Goal: Task Accomplishment & Management: Manage account settings

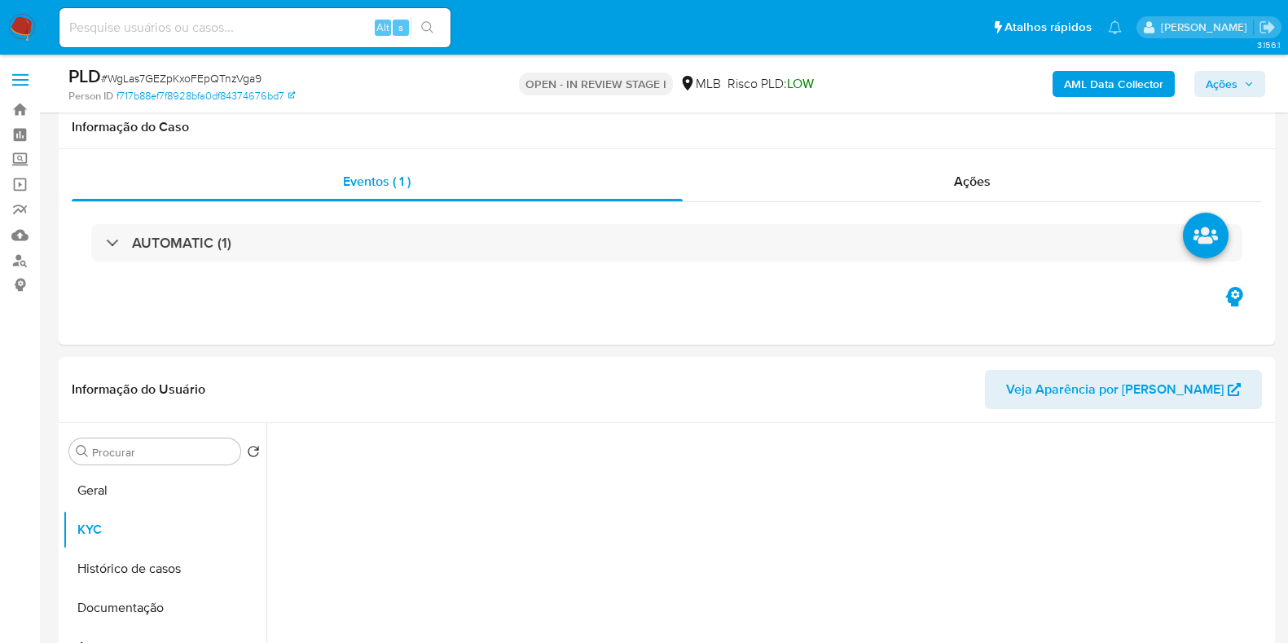
select select "10"
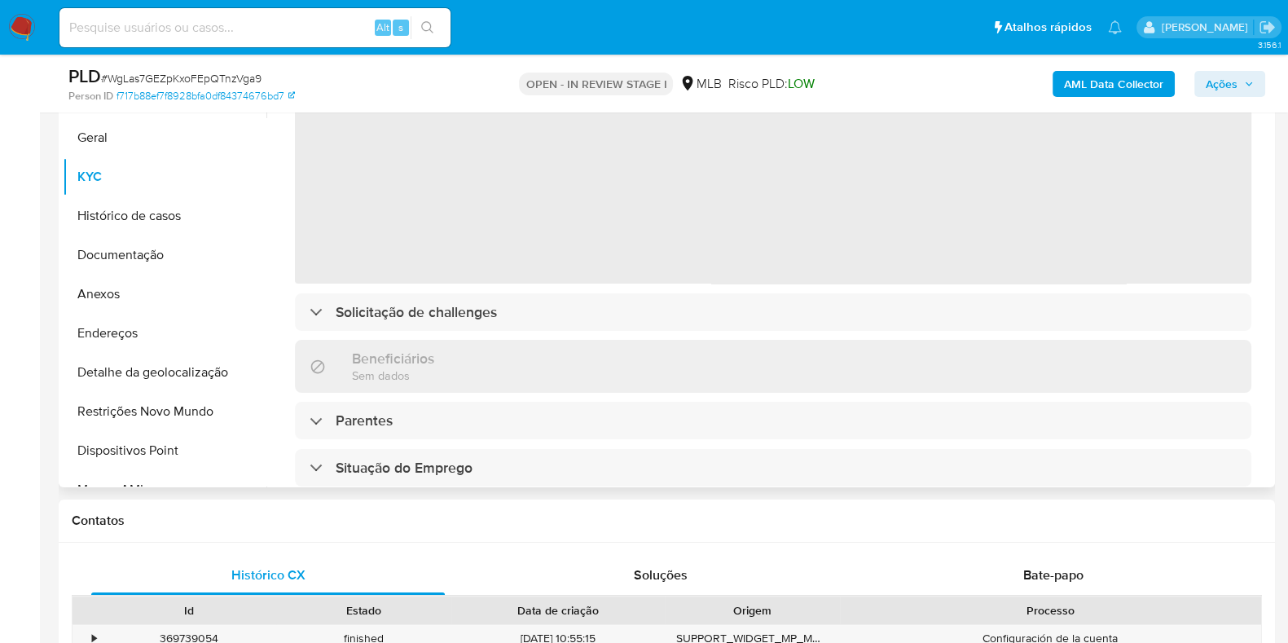
scroll to position [101, 0]
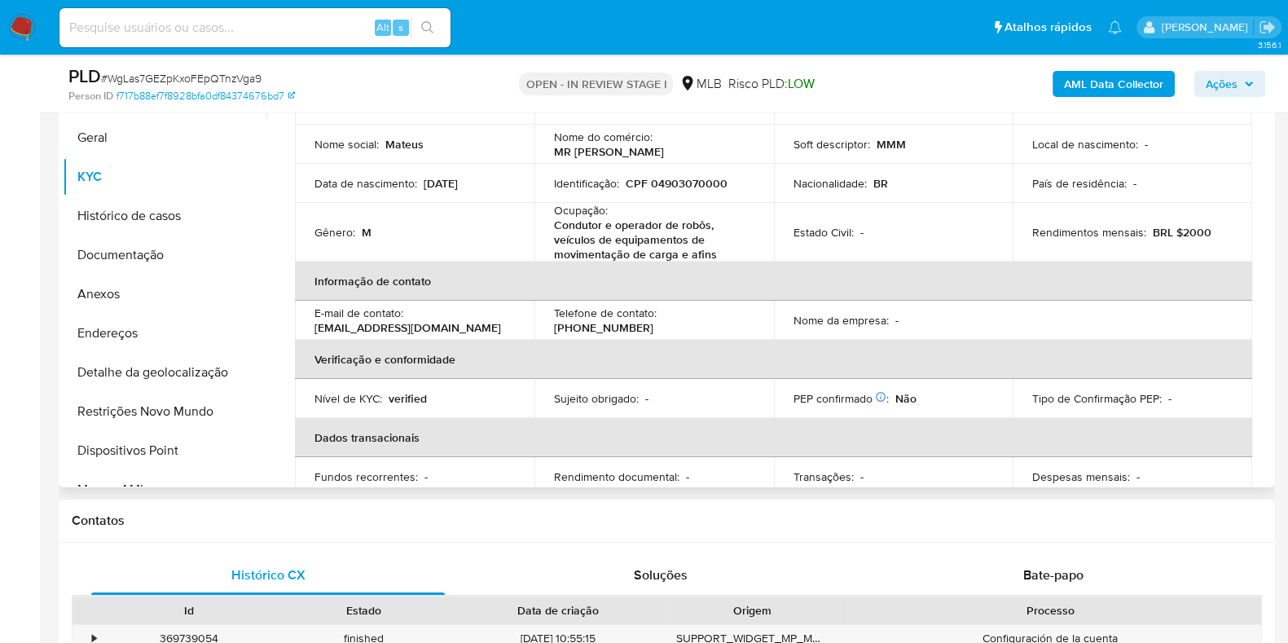
click at [636, 238] on p "Condutor e operador de robôs, veículos de equipamentos de movimentação de carga…" at bounding box center [651, 240] width 194 height 44
copy div "Ocupação : Condutor e operador de robôs, veículos de equipamentos de movimentaç…"
click at [648, 247] on p "Condutor e operador de robôs, veículos de equipamentos de movimentação de carga…" at bounding box center [651, 240] width 194 height 44
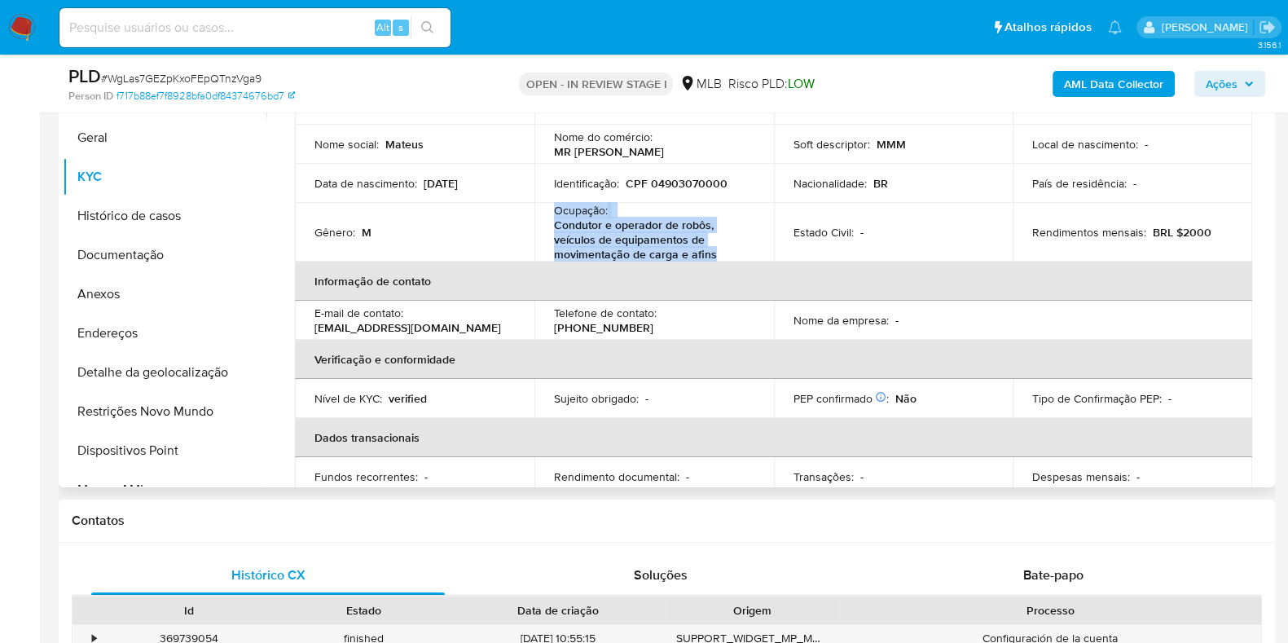
click at [648, 246] on p "Condutor e operador de robôs, veículos de equipamentos de movimentação de carga…" at bounding box center [651, 240] width 194 height 44
copy div "Ocupação : Condutor e operador de robôs, veículos de equipamentos de movimentaç…"
click at [130, 332] on button "Endereços" at bounding box center [158, 333] width 191 height 39
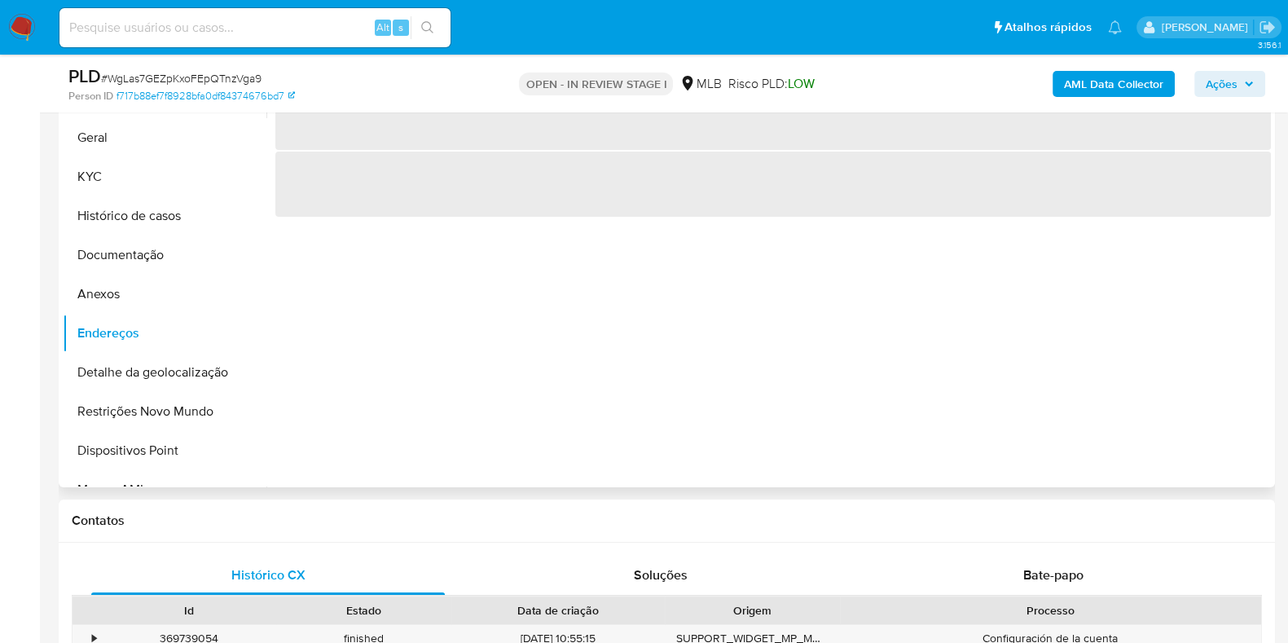
scroll to position [251, 0]
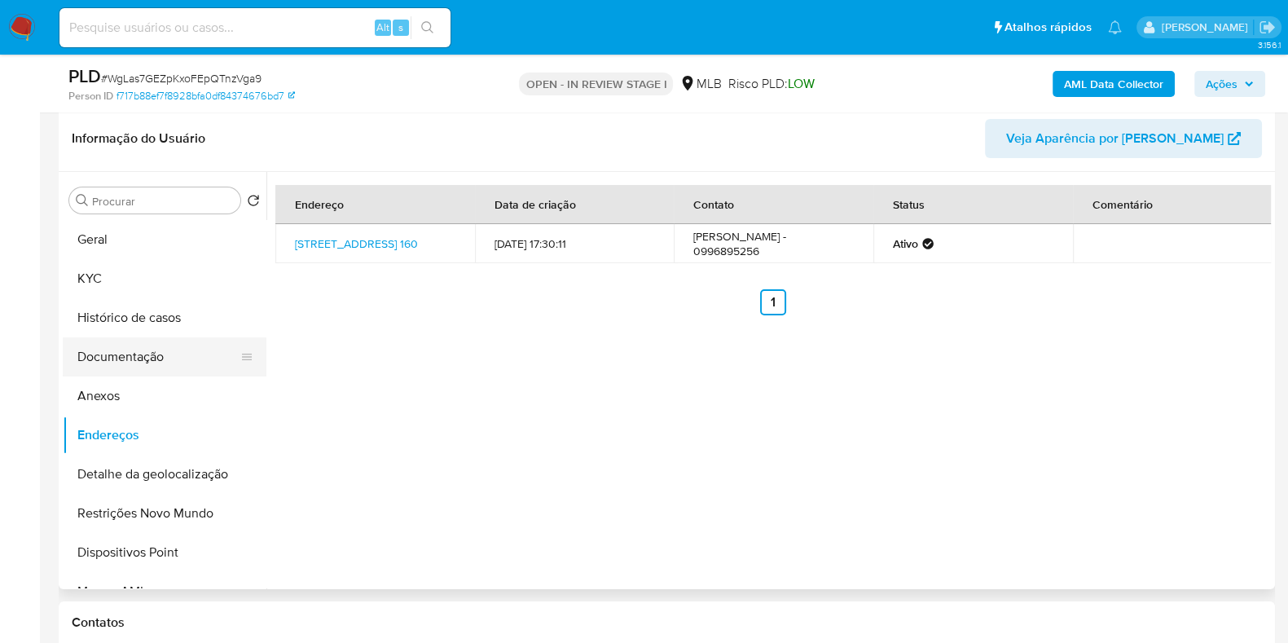
click at [148, 348] on button "Documentação" at bounding box center [158, 356] width 191 height 39
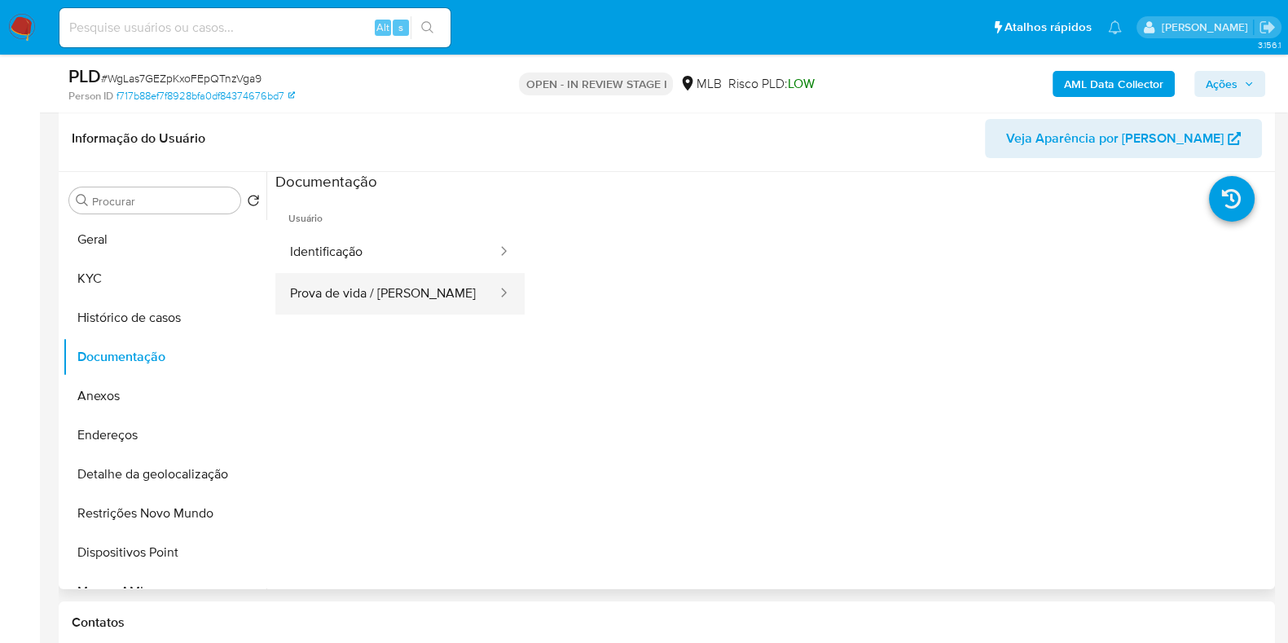
click at [348, 299] on button "Prova de vida / Selfie" at bounding box center [386, 294] width 223 height 42
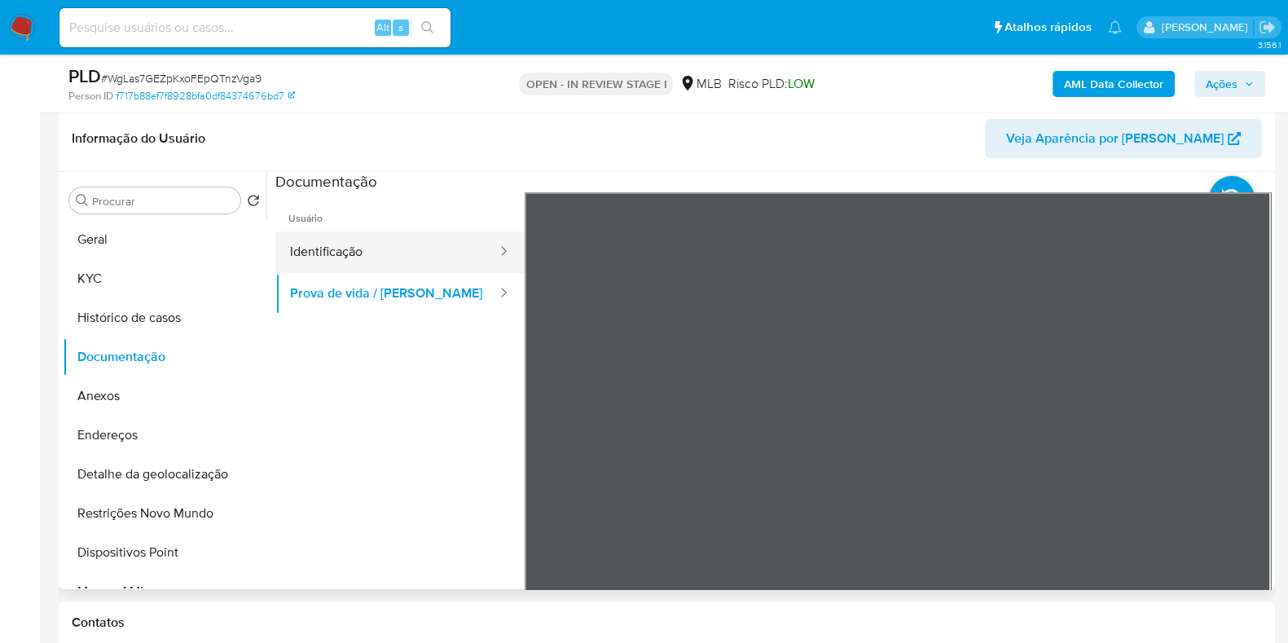
click at [348, 258] on button "Identificação" at bounding box center [386, 252] width 223 height 42
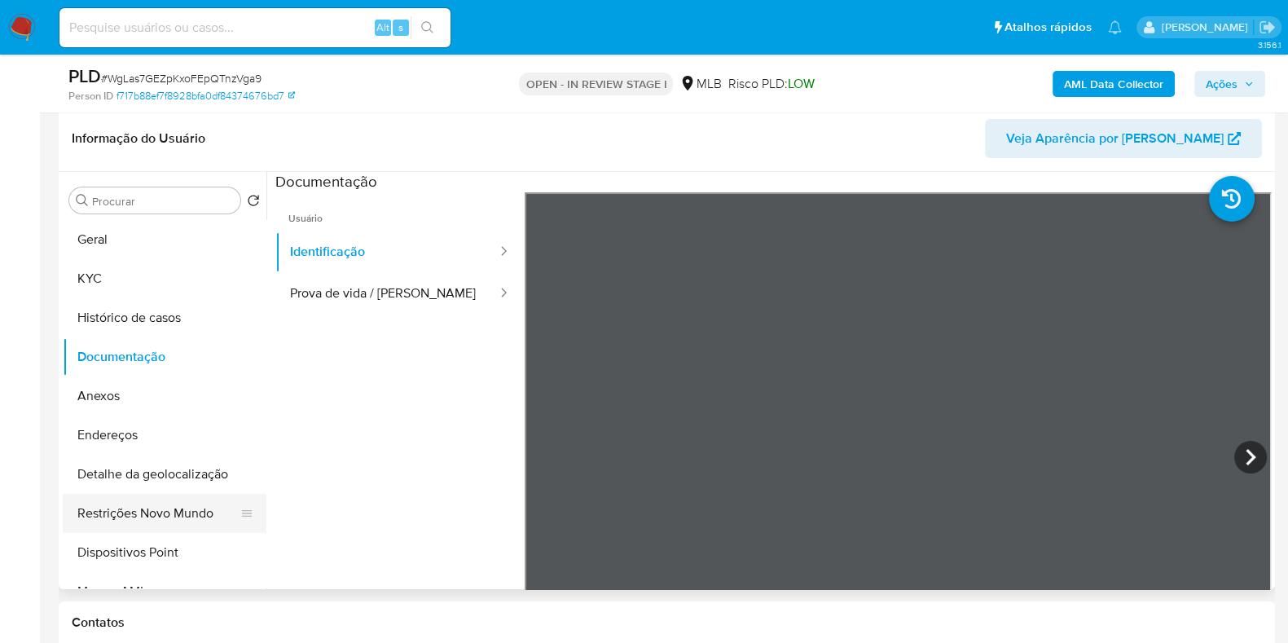
click at [170, 517] on button "Restrições Novo Mundo" at bounding box center [158, 513] width 191 height 39
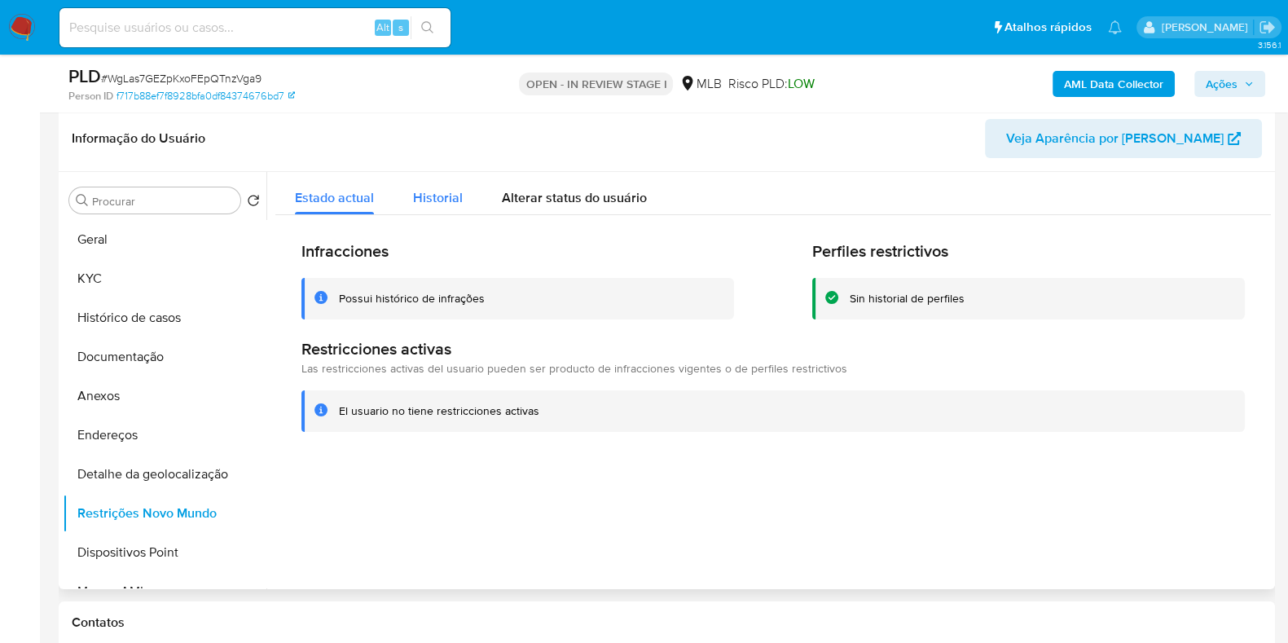
click at [438, 190] on span "Historial" at bounding box center [438, 197] width 50 height 19
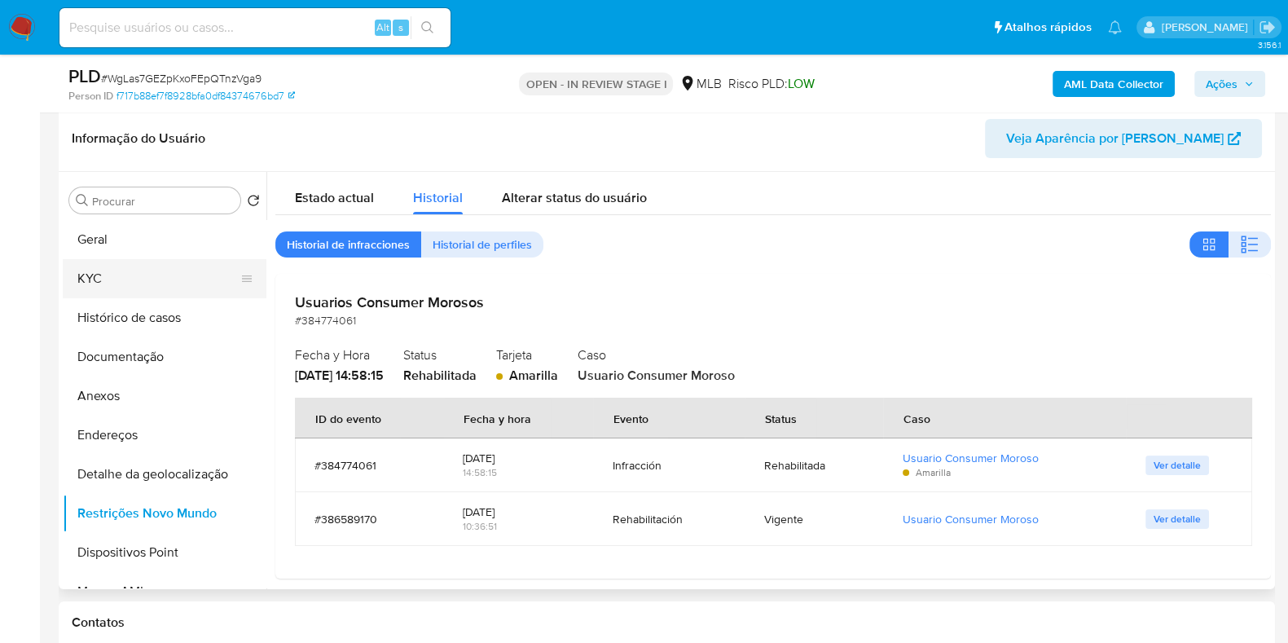
click at [97, 287] on button "KYC" at bounding box center [158, 278] width 191 height 39
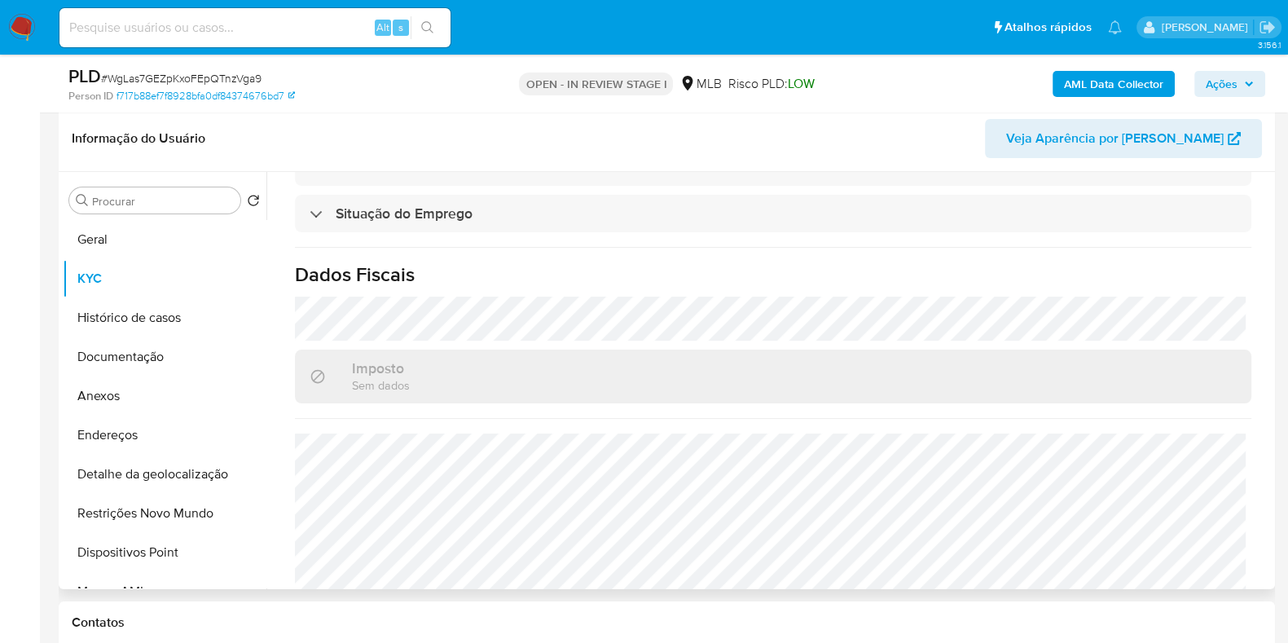
scroll to position [727, 0]
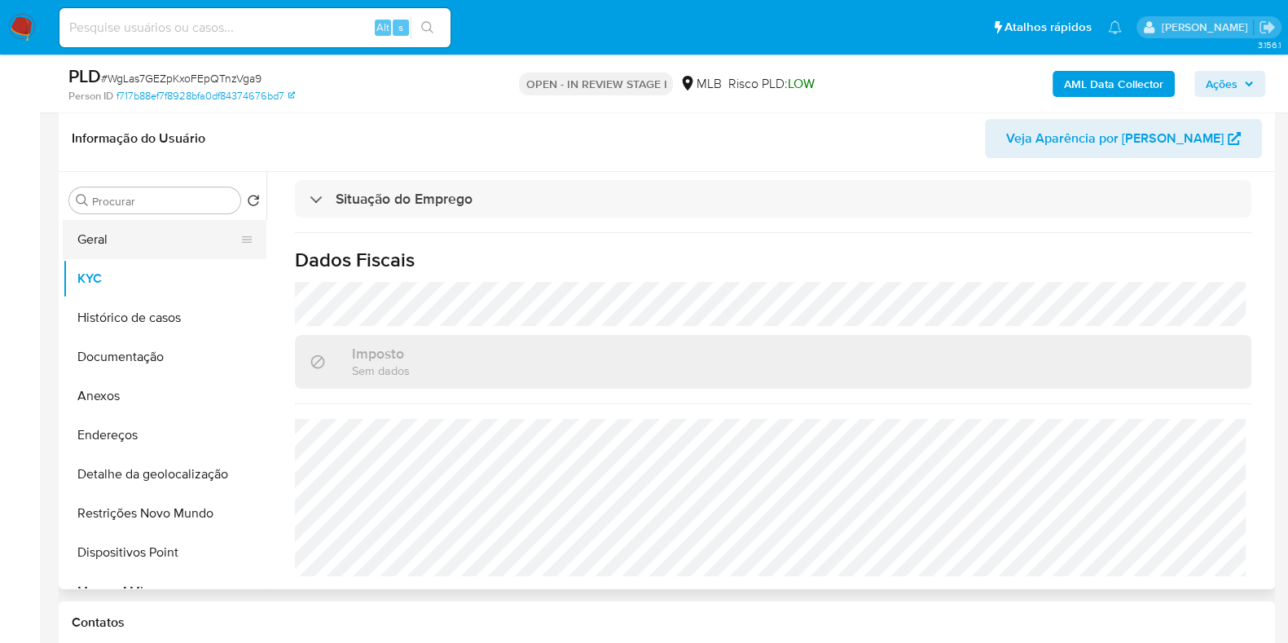
click at [110, 250] on button "Geral" at bounding box center [158, 239] width 191 height 39
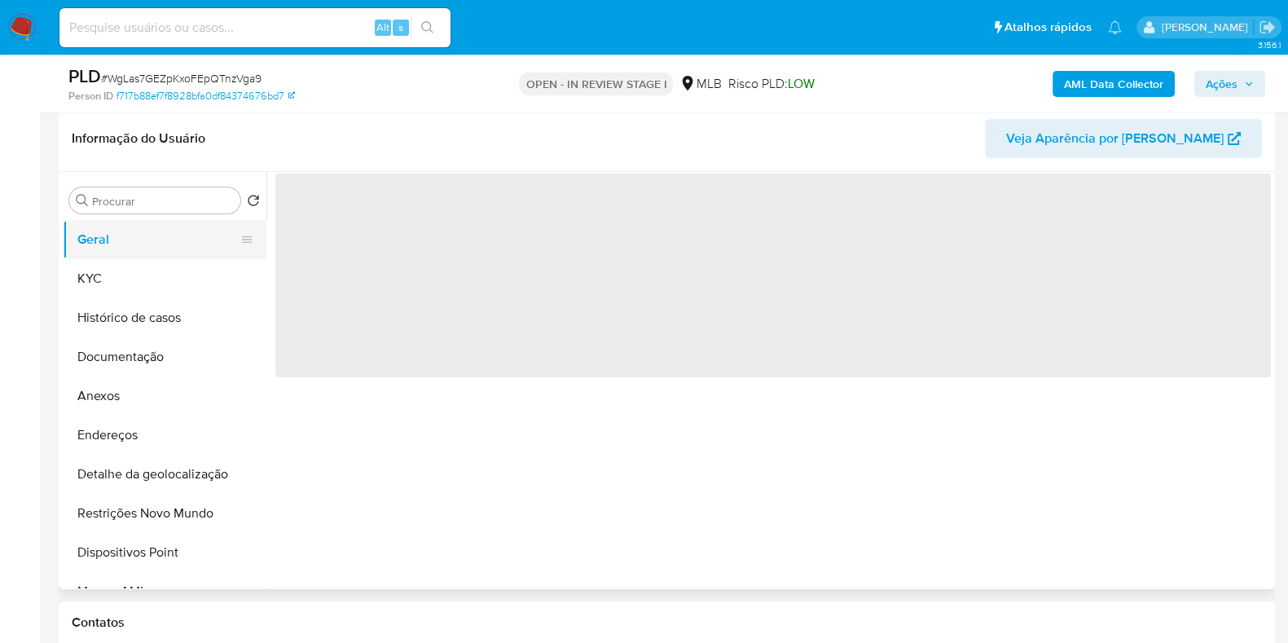
scroll to position [0, 0]
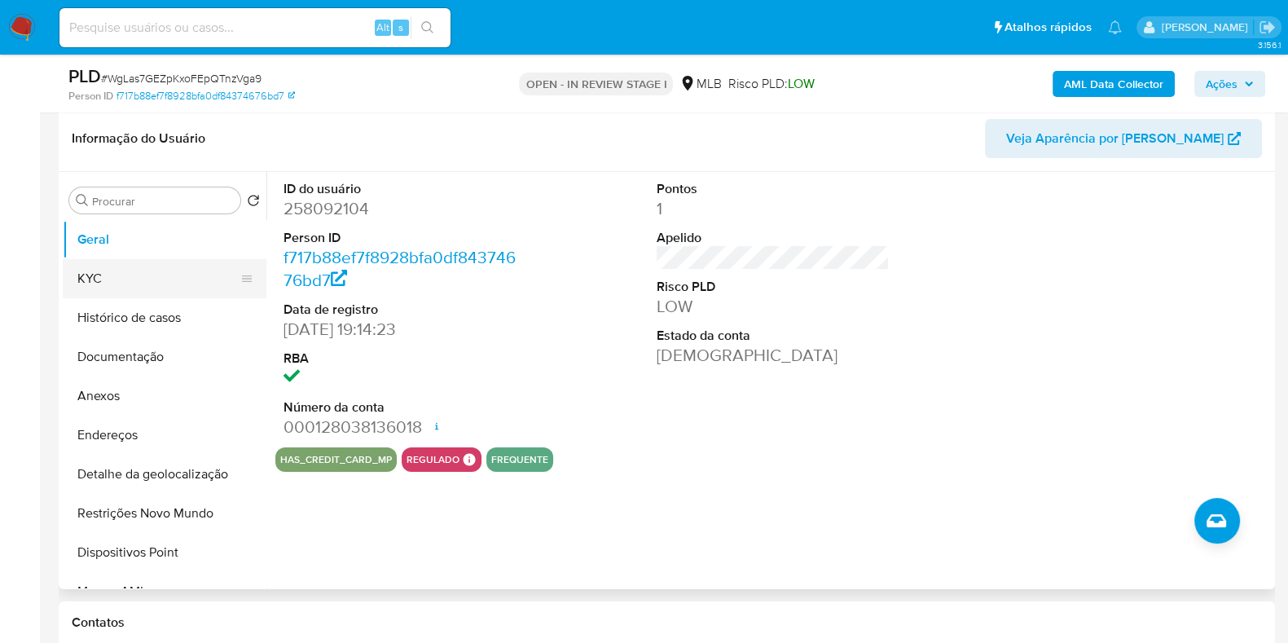
click at [134, 278] on button "KYC" at bounding box center [158, 278] width 191 height 39
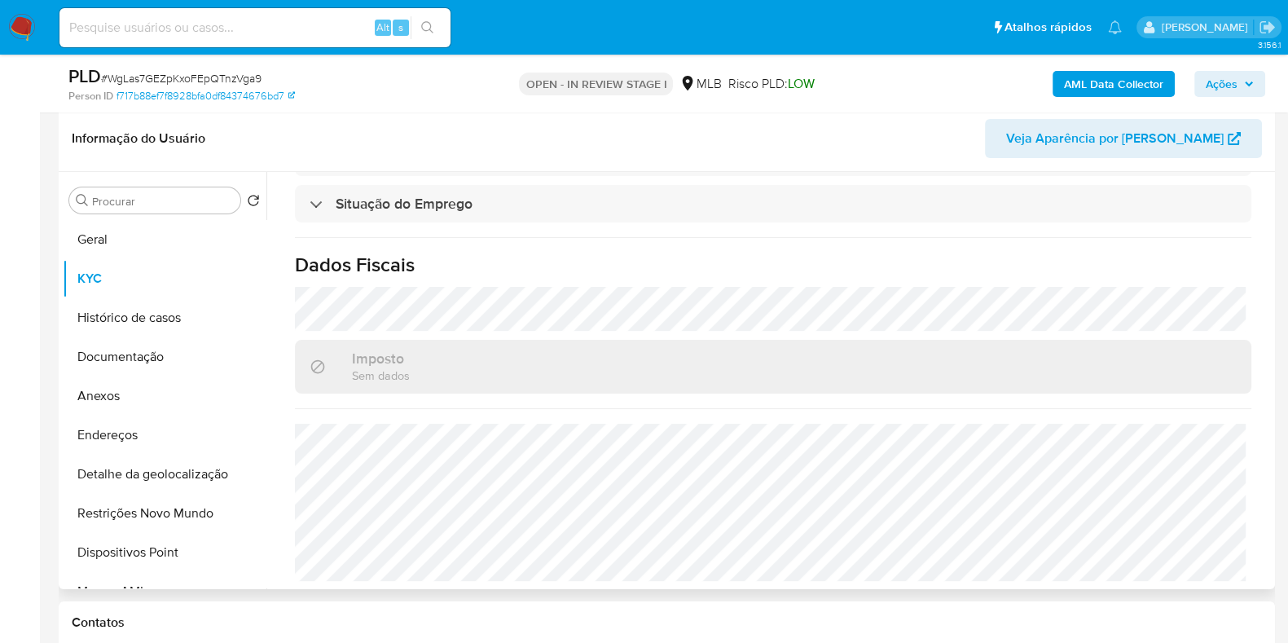
scroll to position [727, 0]
click at [117, 425] on button "Endereços" at bounding box center [158, 435] width 191 height 39
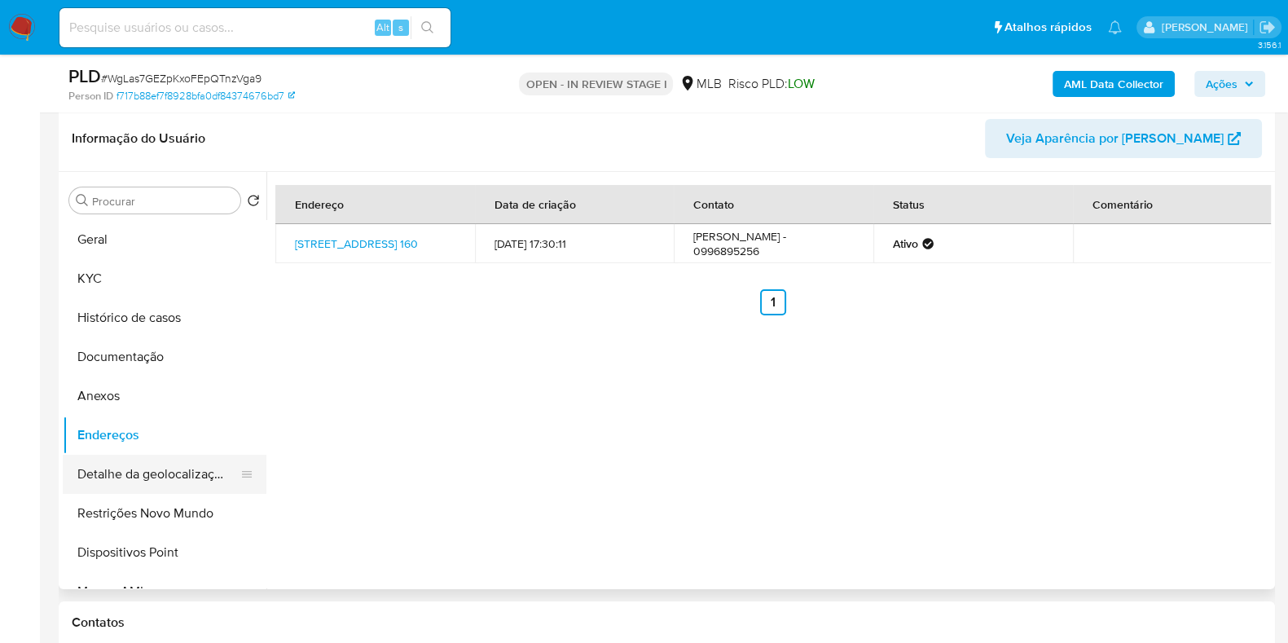
click at [141, 465] on button "Detalhe da geolocalização" at bounding box center [158, 474] width 191 height 39
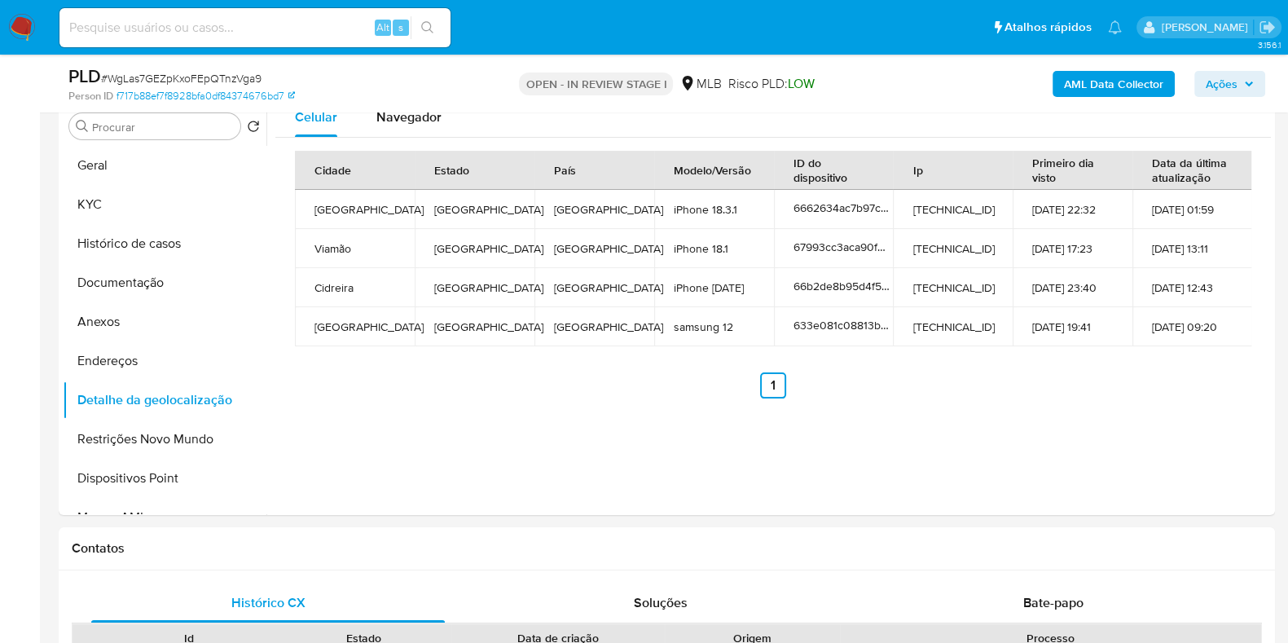
scroll to position [310, 0]
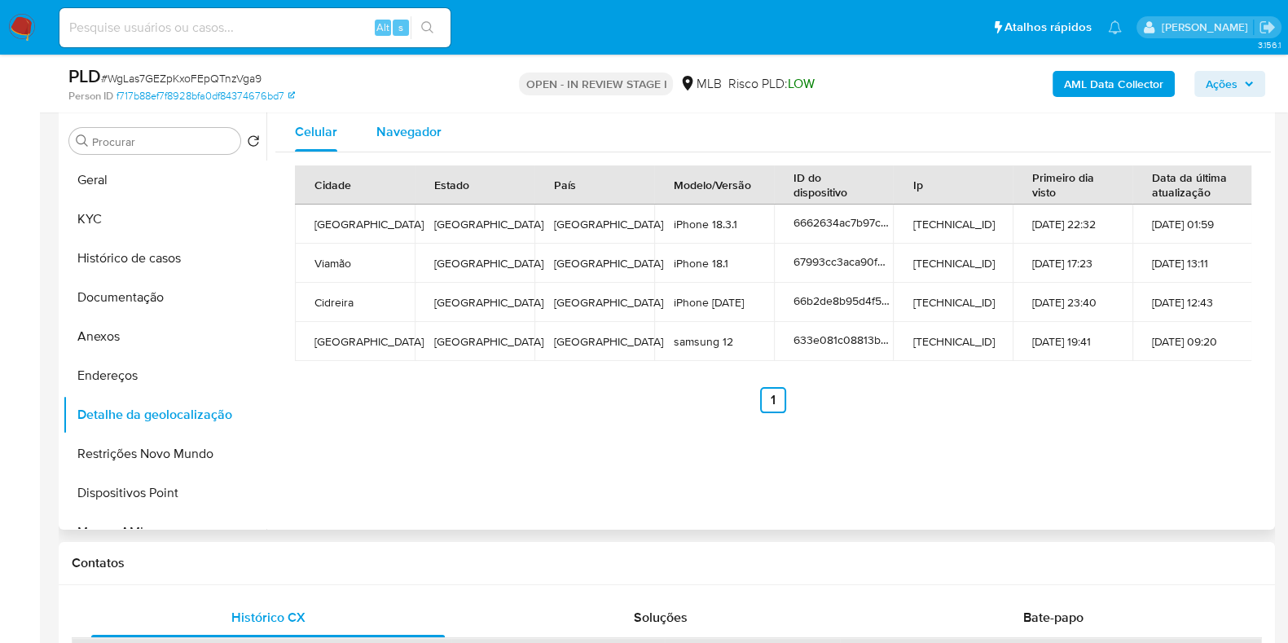
click at [407, 128] on span "Navegador" at bounding box center [408, 131] width 65 height 19
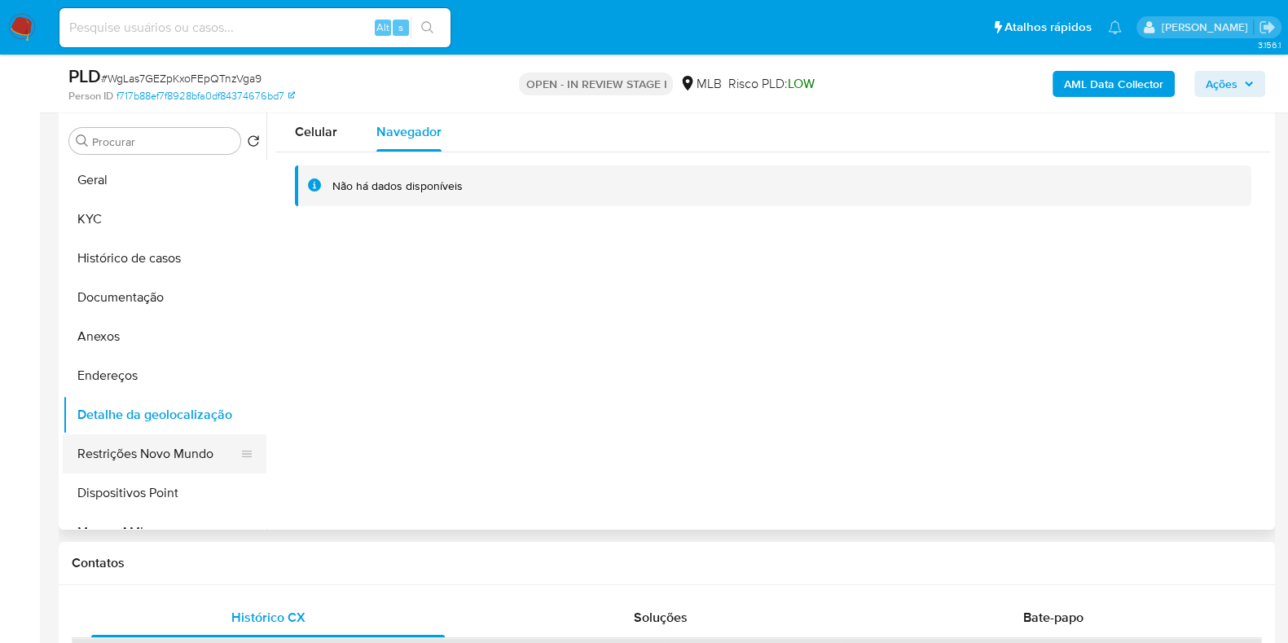
click at [109, 447] on button "Restrições Novo Mundo" at bounding box center [158, 453] width 191 height 39
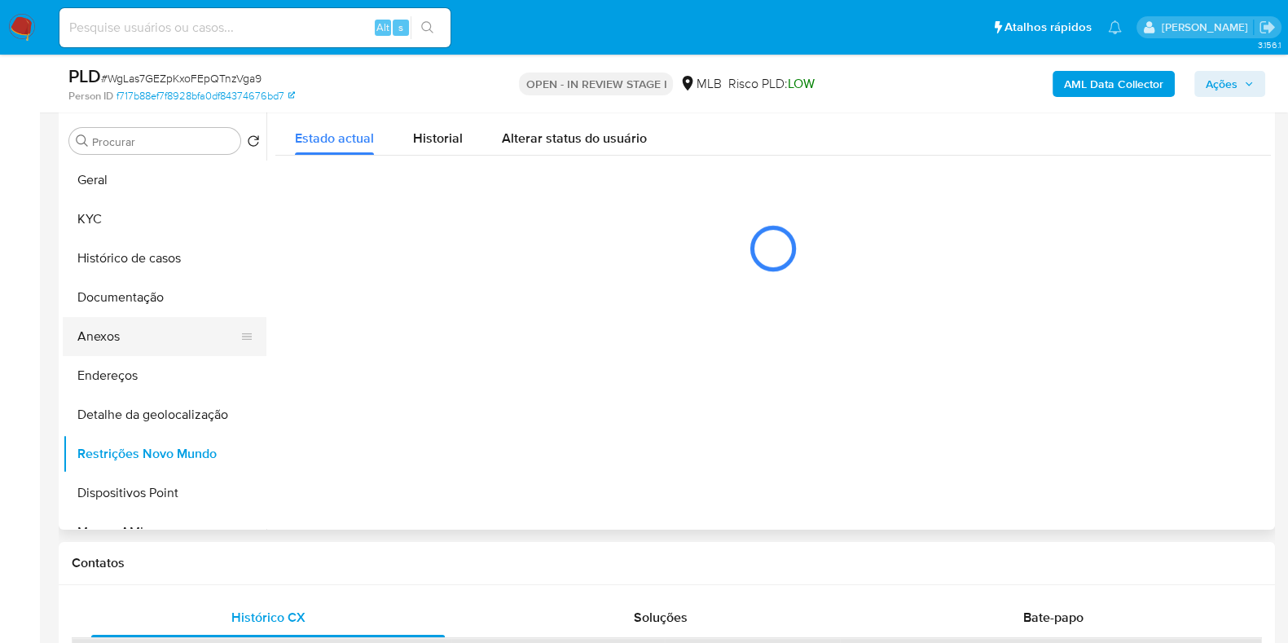
scroll to position [101, 0]
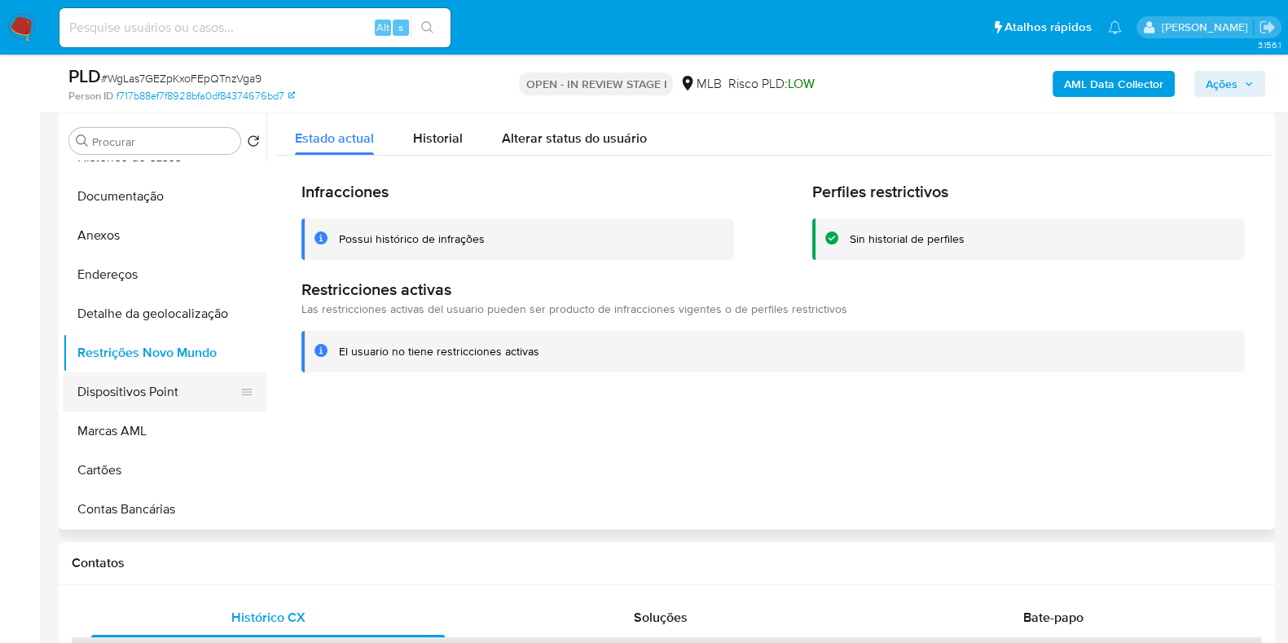
click at [146, 388] on button "Dispositivos Point" at bounding box center [158, 391] width 191 height 39
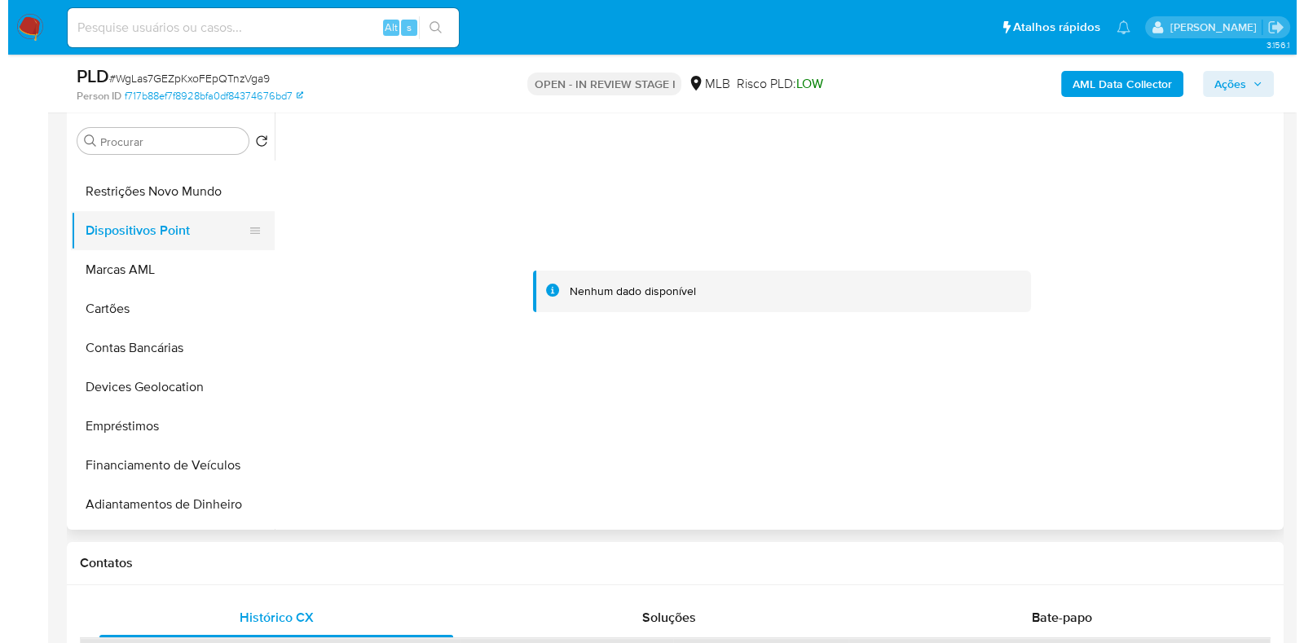
scroll to position [306, 0]
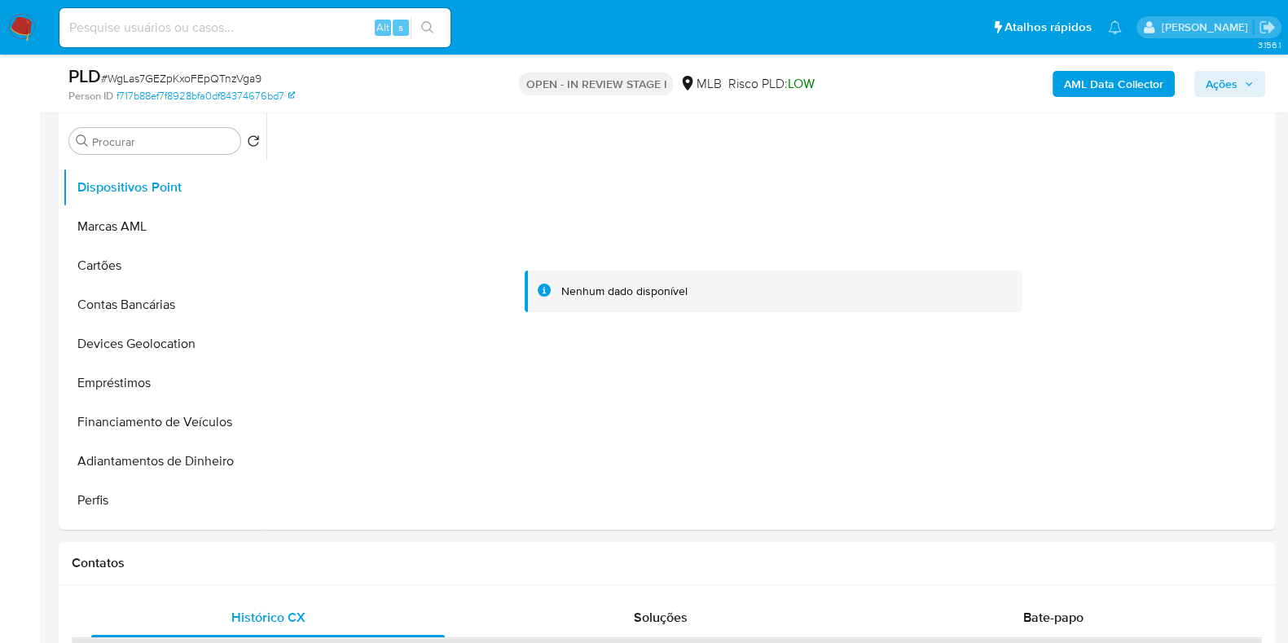
click at [1081, 77] on b "AML Data Collector" at bounding box center [1113, 84] width 99 height 26
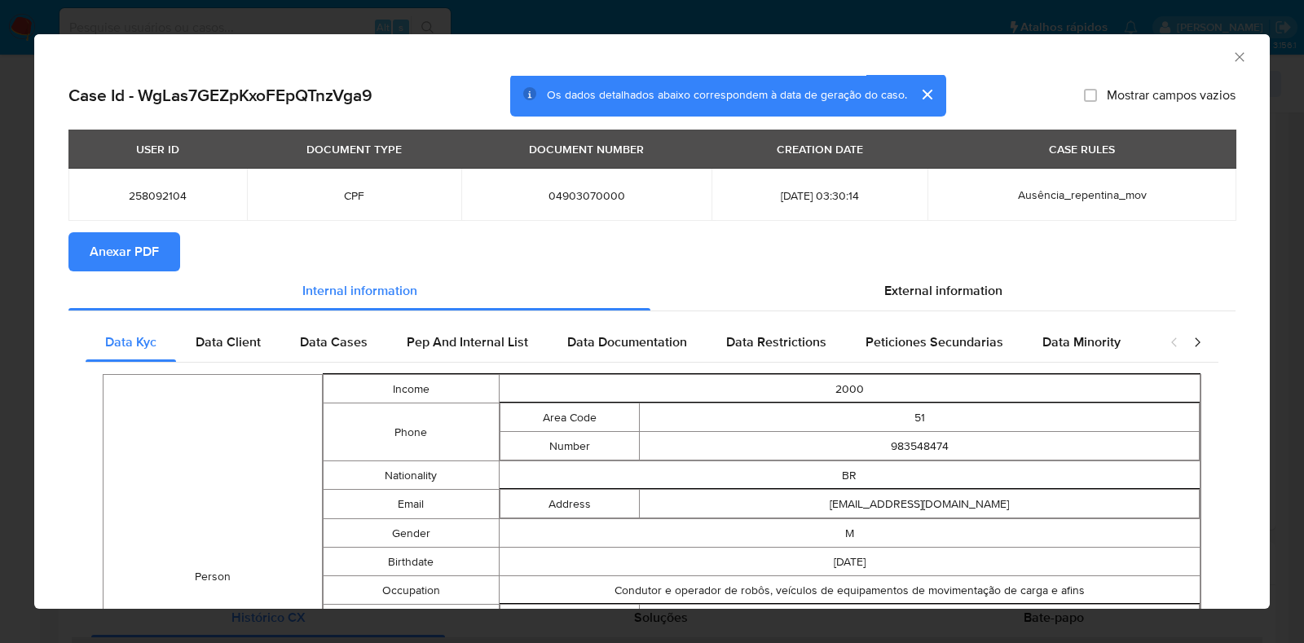
click at [117, 234] on span "Anexar PDF" at bounding box center [124, 252] width 69 height 36
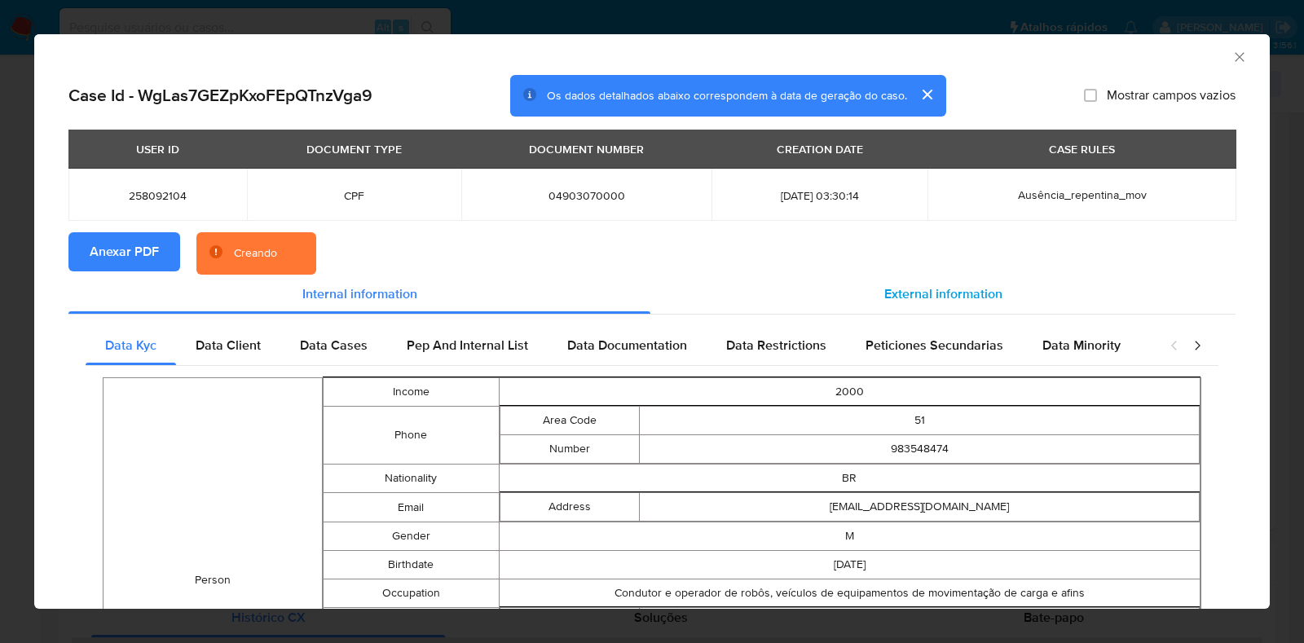
click at [915, 288] on span "External information" at bounding box center [943, 293] width 118 height 19
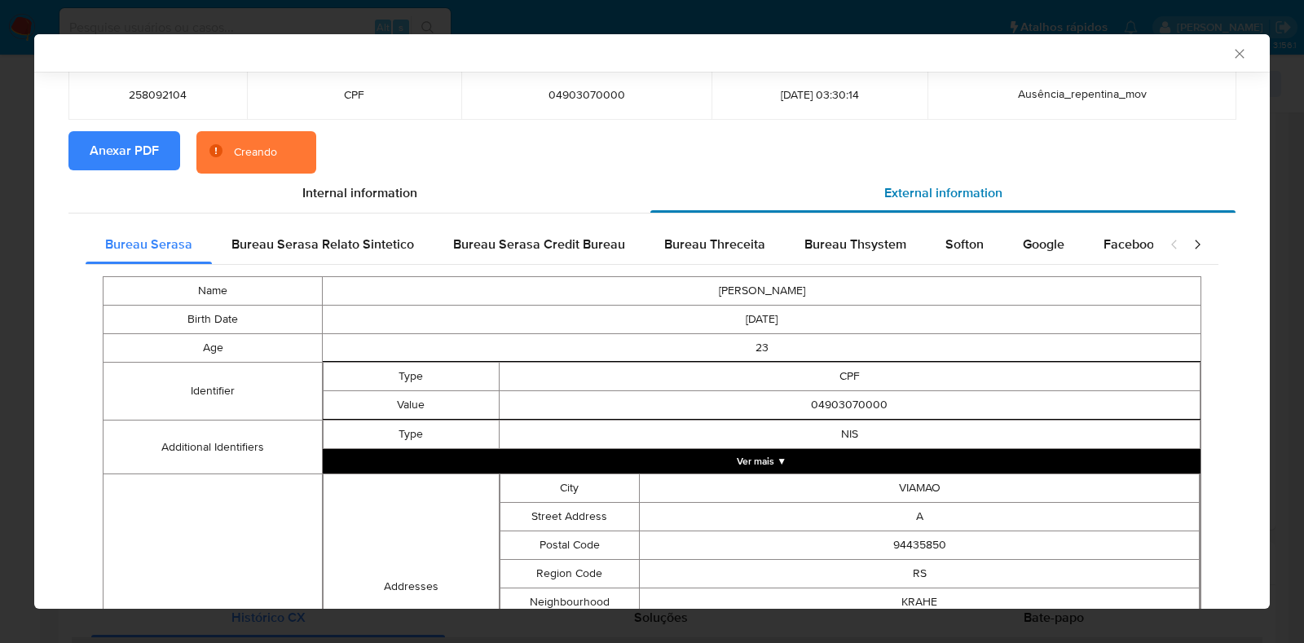
scroll to position [200, 0]
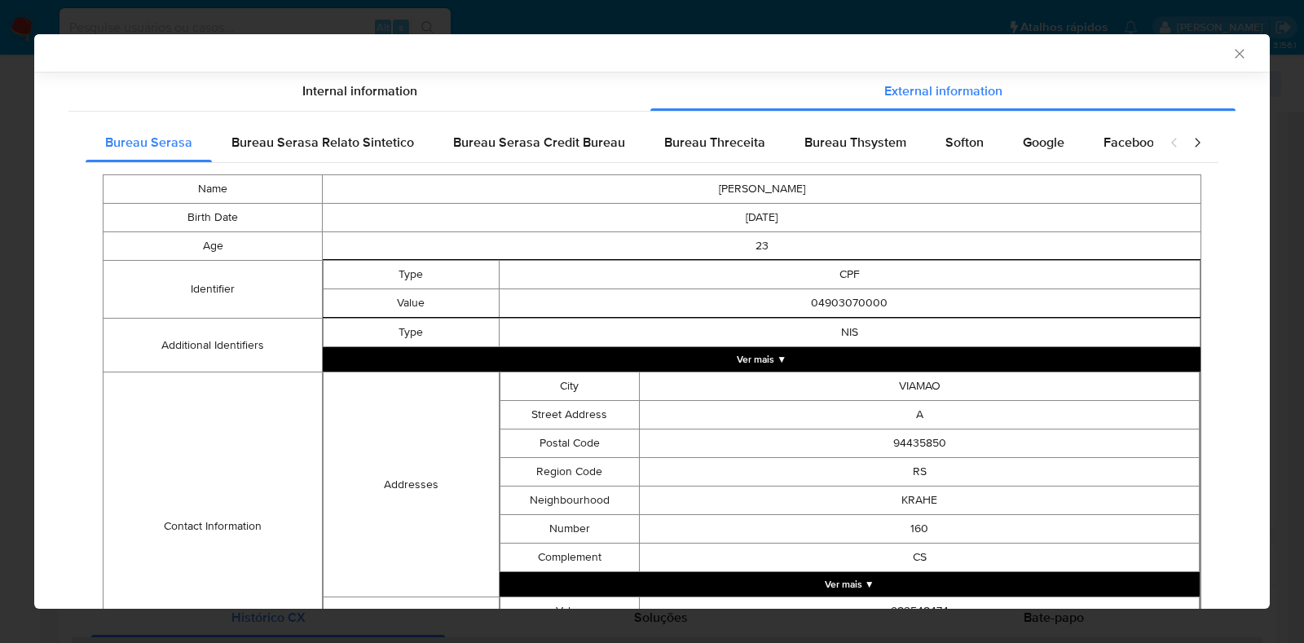
click at [751, 348] on button "Ver mais ▼" at bounding box center [762, 359] width 878 height 24
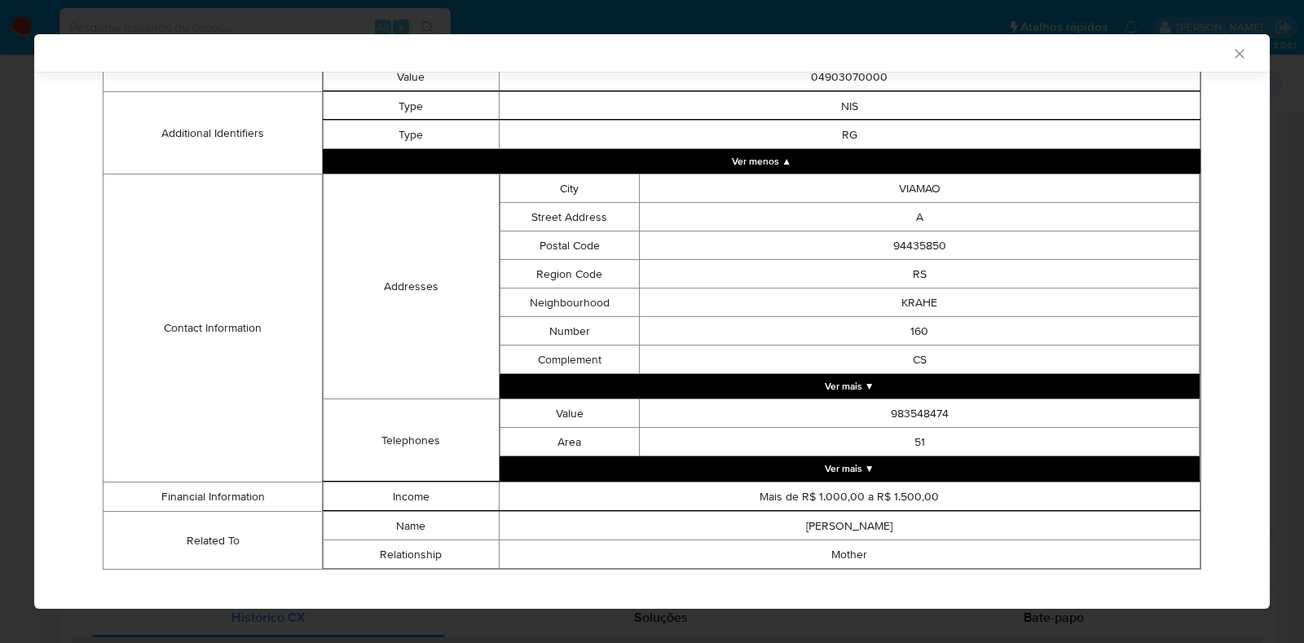
scroll to position [445, 0]
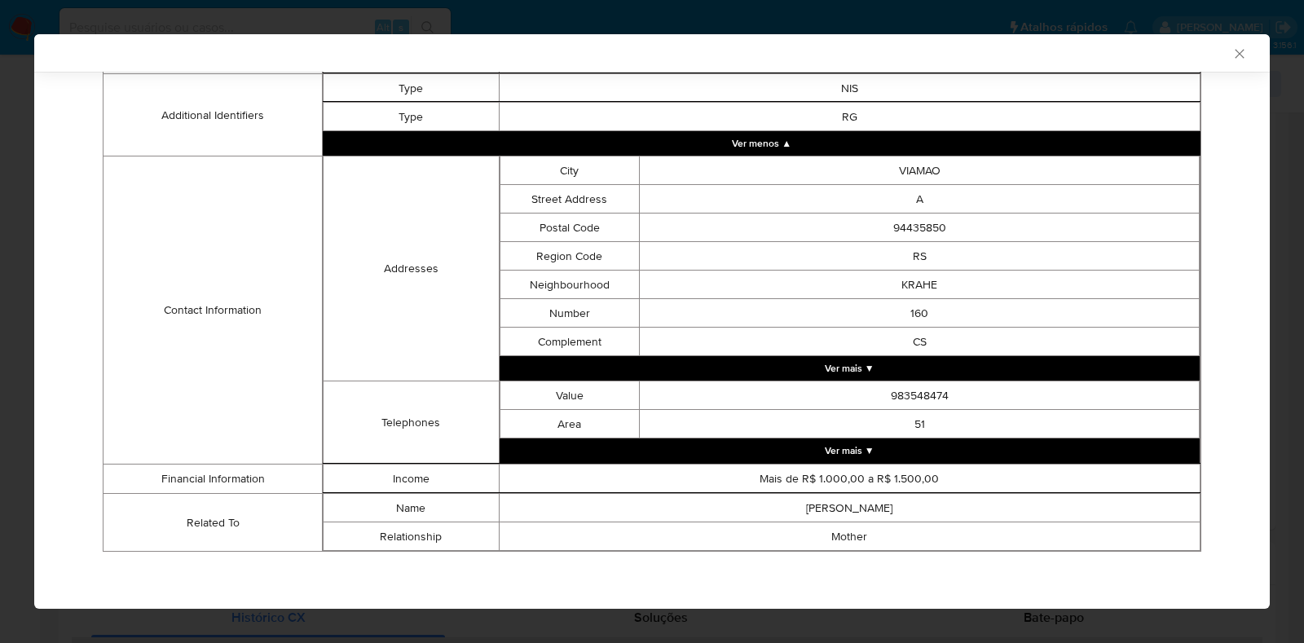
click at [774, 451] on button "Ver mais ▼" at bounding box center [850, 450] width 701 height 24
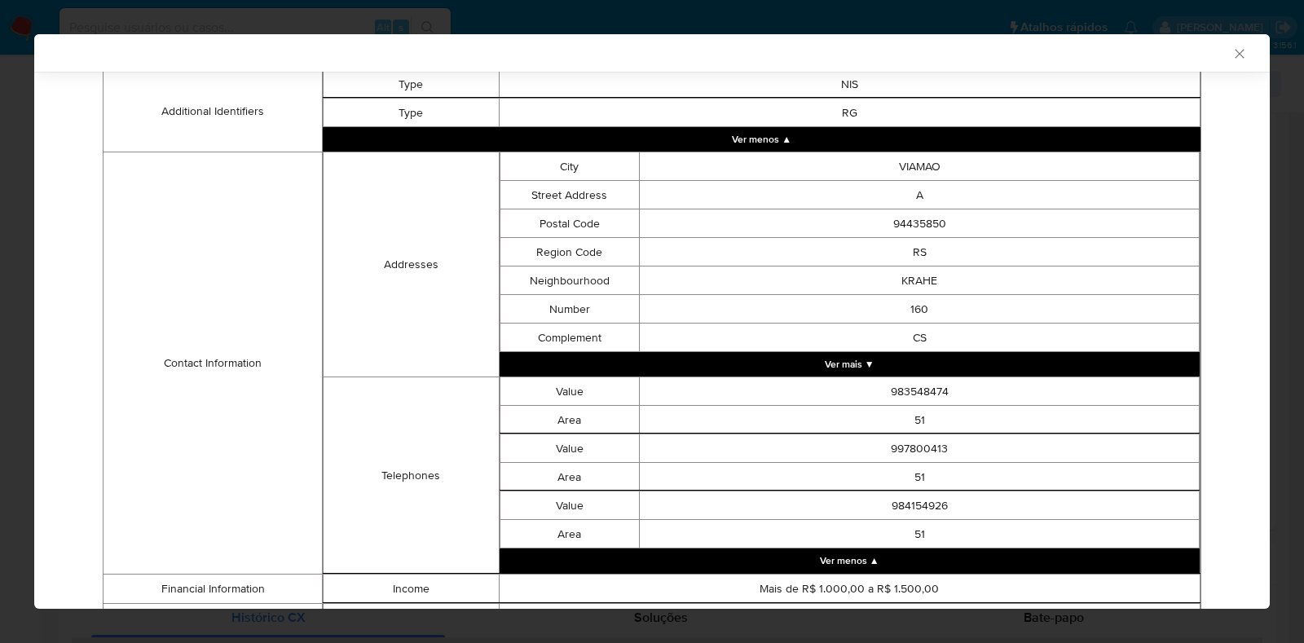
click at [830, 364] on button "Ver mais ▼" at bounding box center [850, 364] width 701 height 24
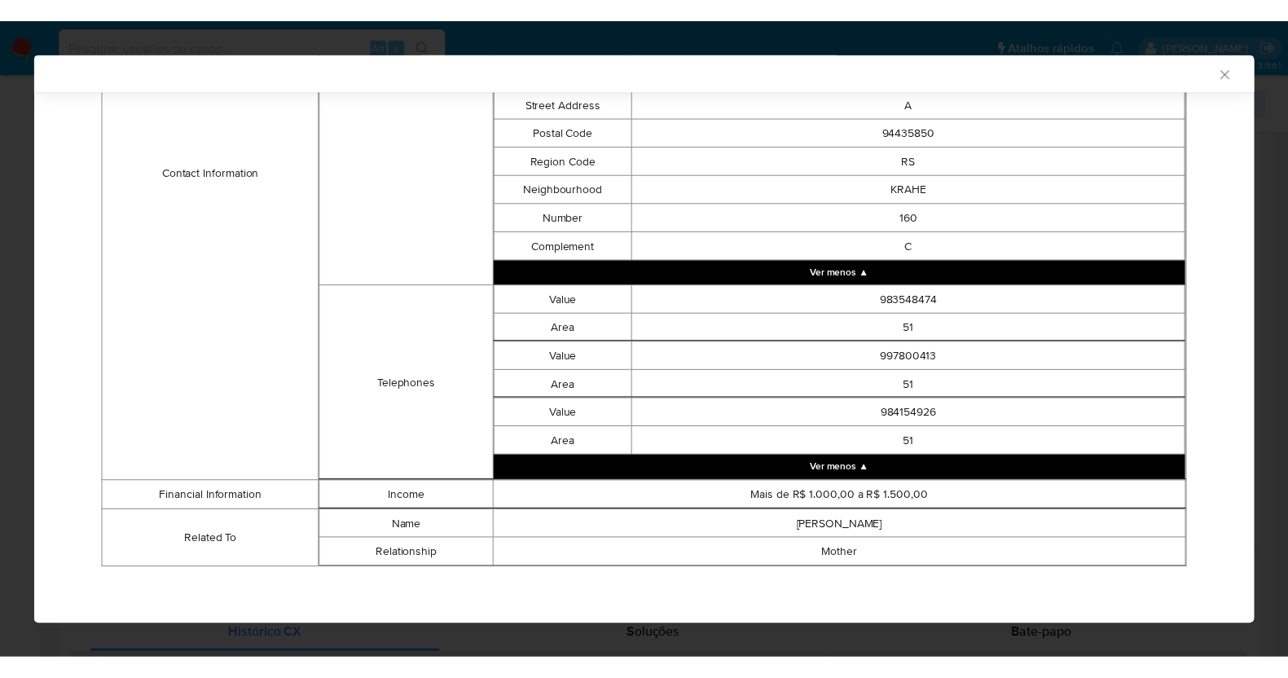
scroll to position [761, 0]
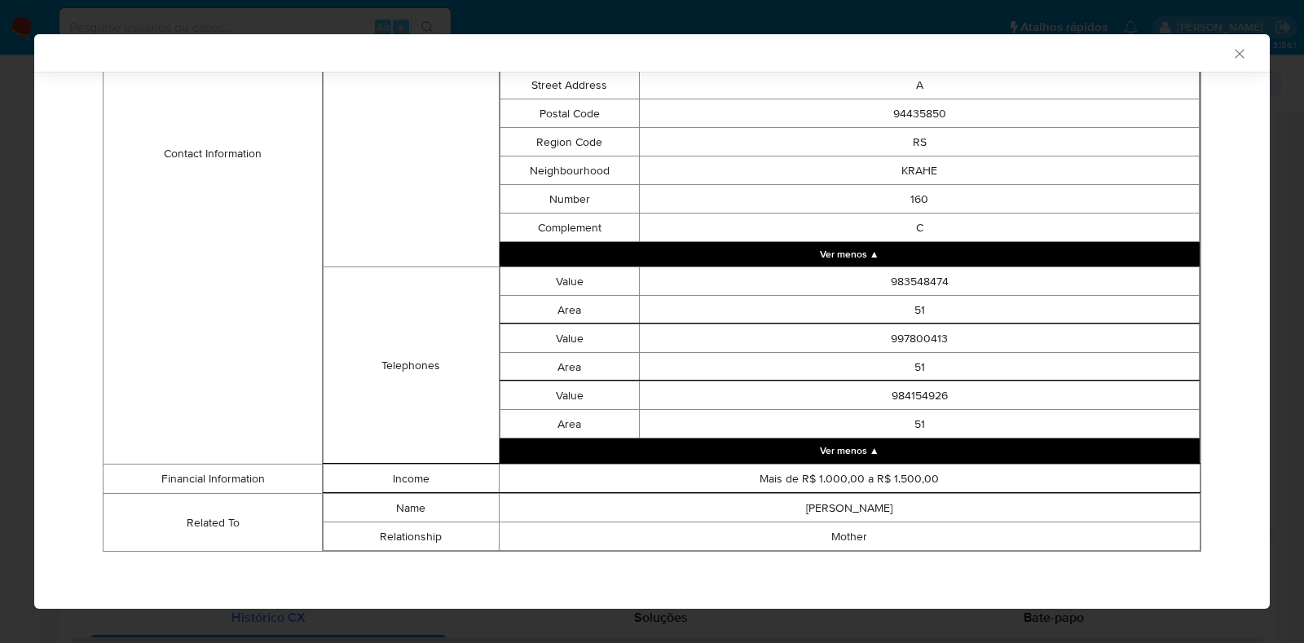
click at [1235, 56] on icon "Fechar a janela" at bounding box center [1239, 53] width 9 height 9
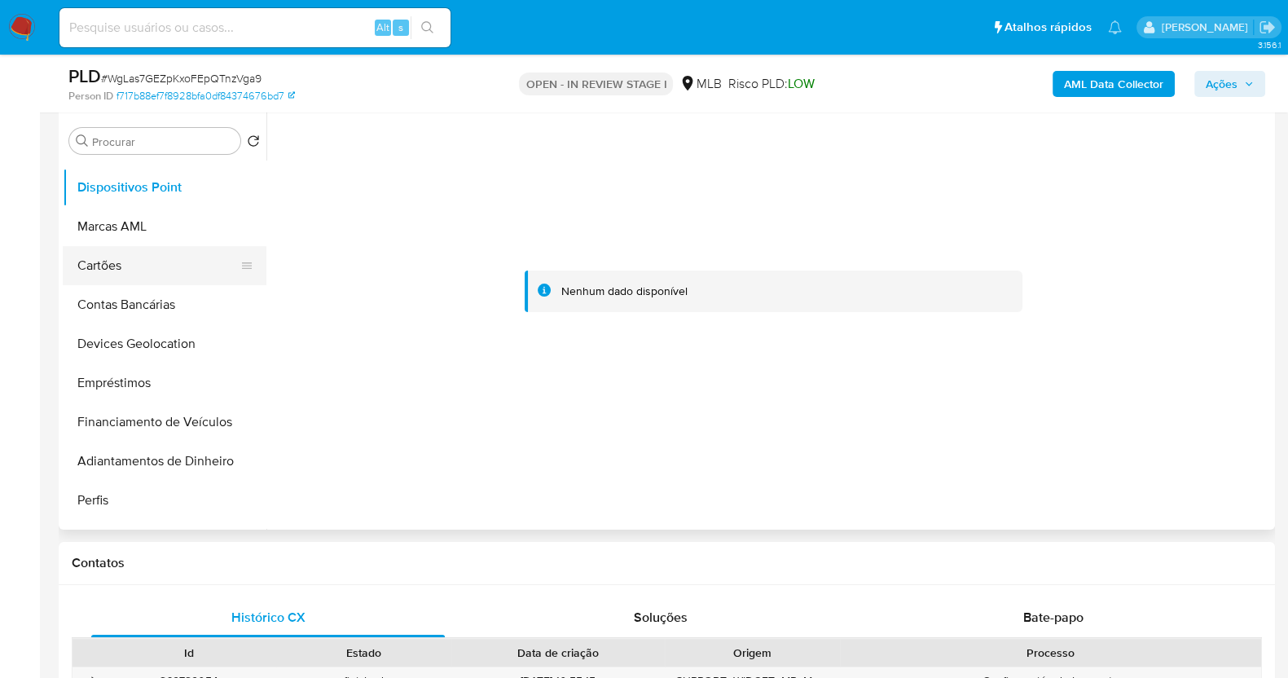
click at [163, 266] on button "Cartões" at bounding box center [158, 265] width 191 height 39
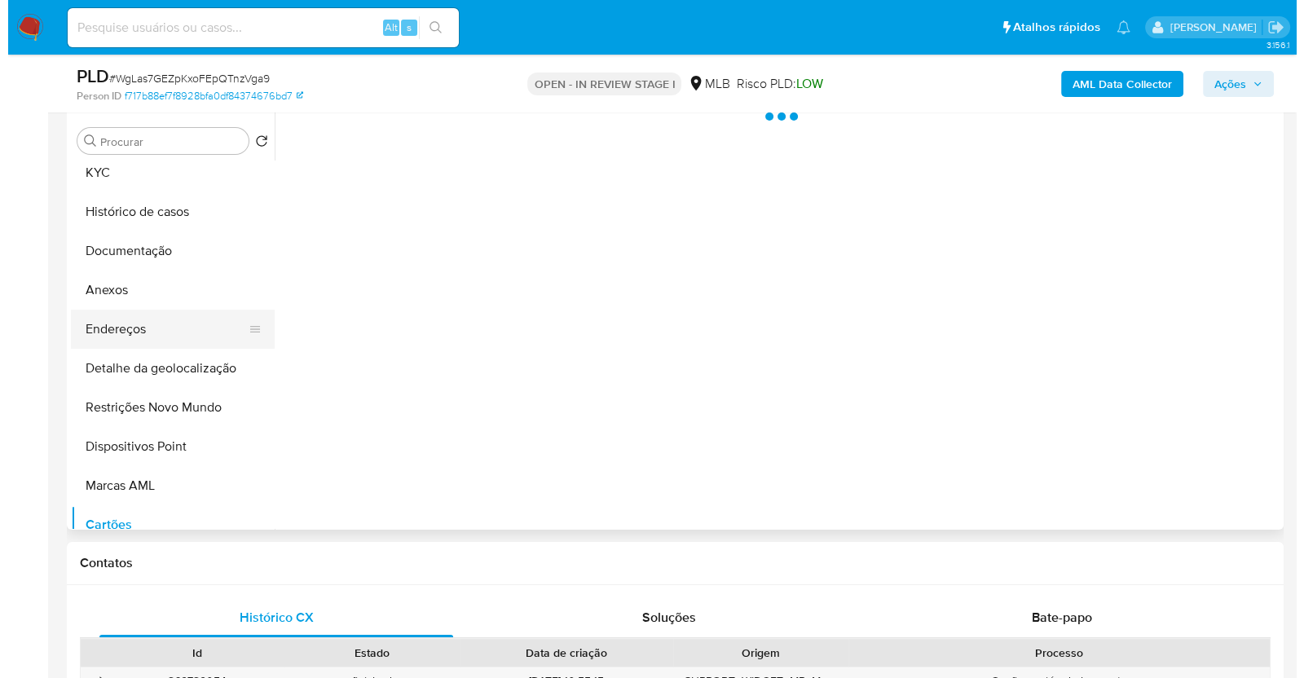
scroll to position [0, 0]
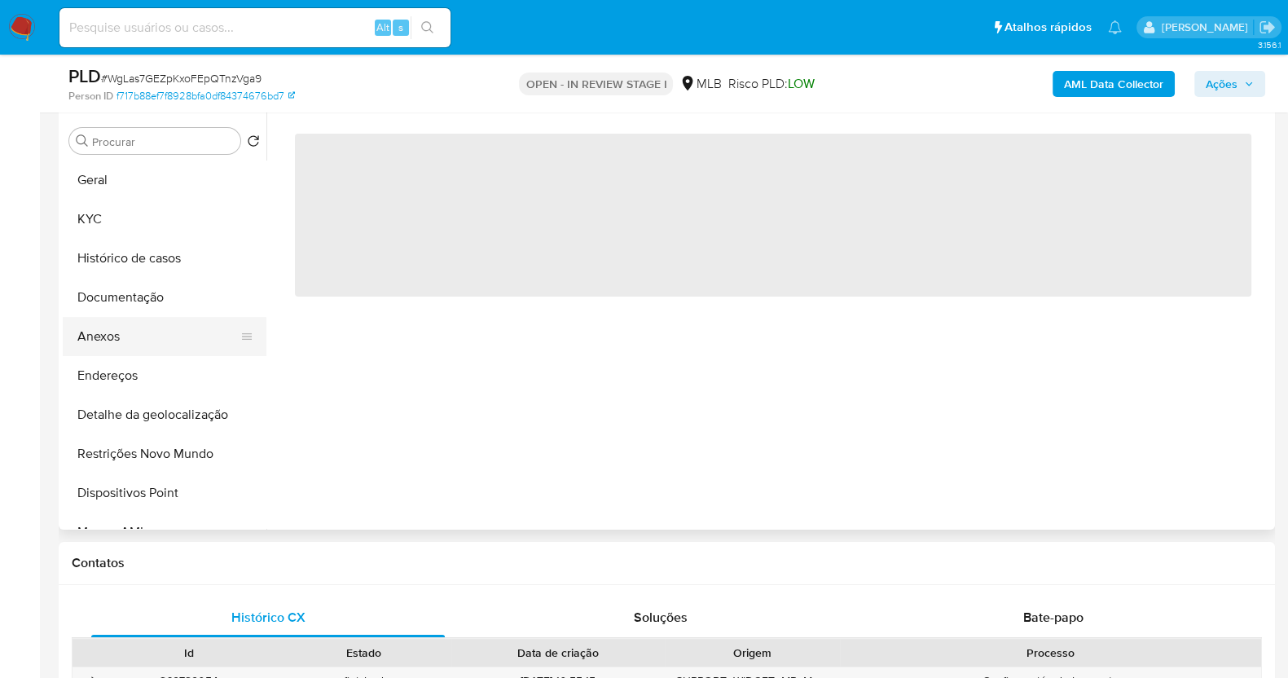
click at [120, 340] on button "Anexos" at bounding box center [158, 336] width 191 height 39
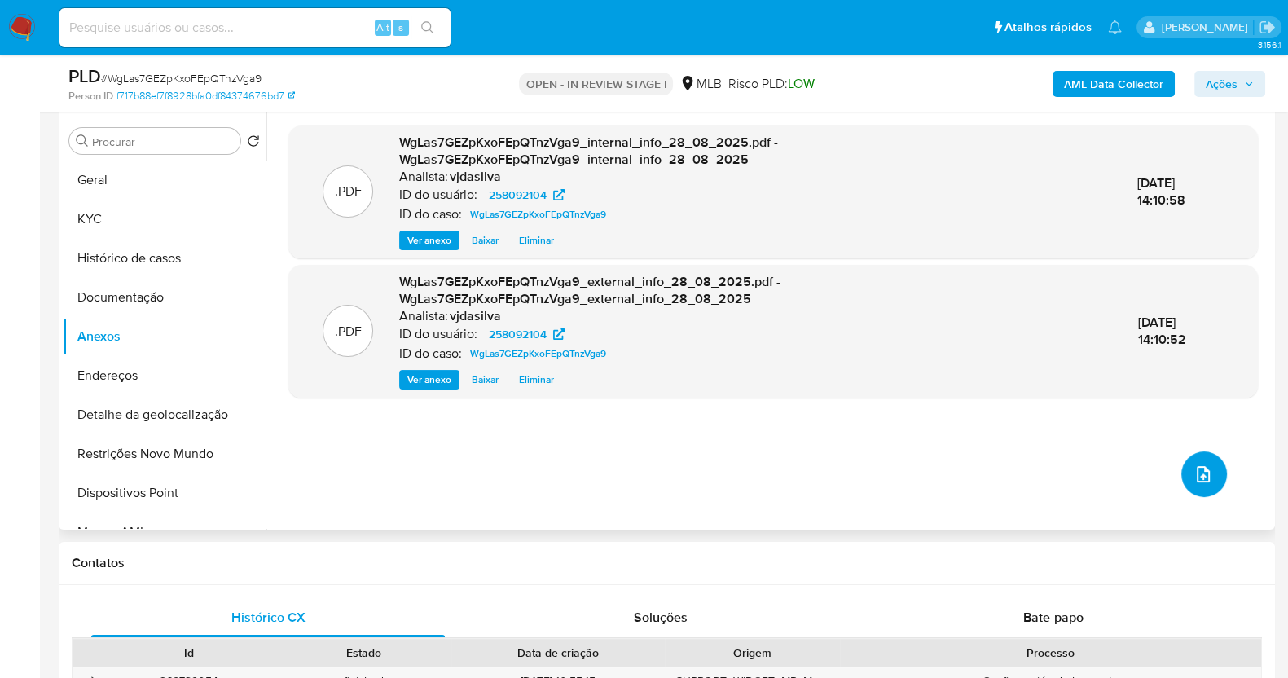
click at [1194, 477] on icon "upload-file" at bounding box center [1204, 474] width 20 height 20
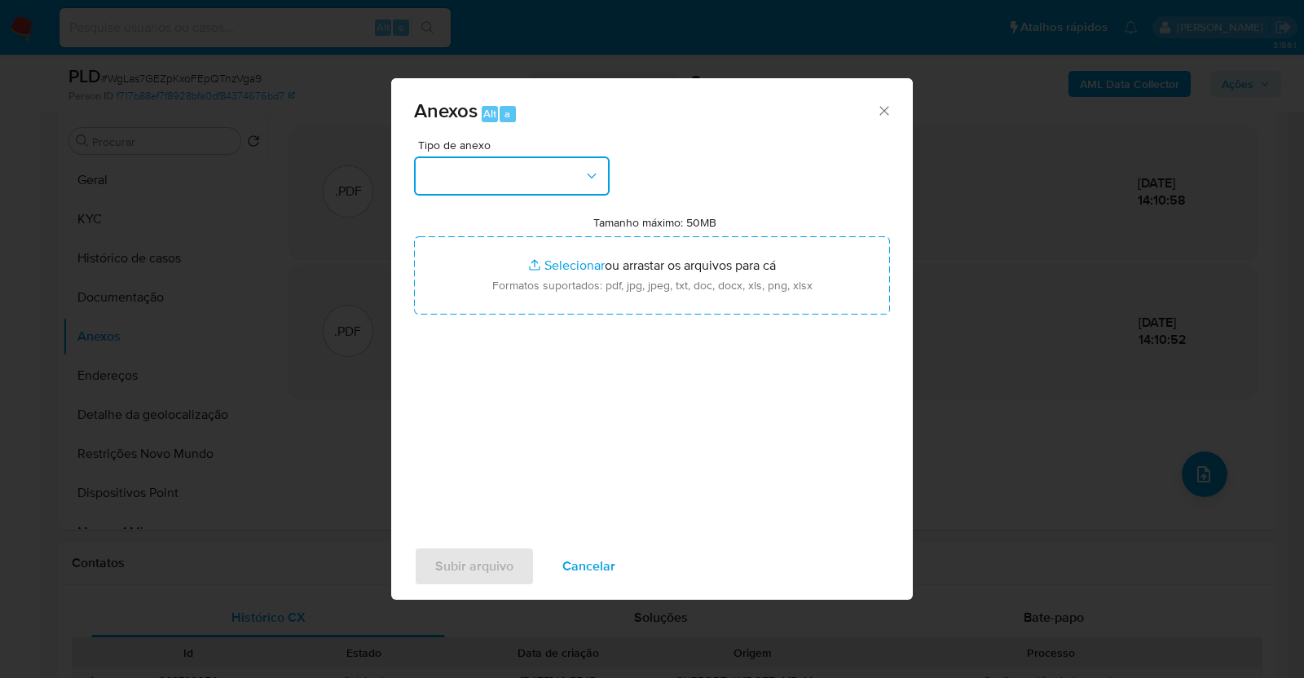
drag, startPoint x: 576, startPoint y: 165, endPoint x: 581, endPoint y: 174, distance: 9.5
click at [579, 165] on button "button" at bounding box center [512, 175] width 196 height 39
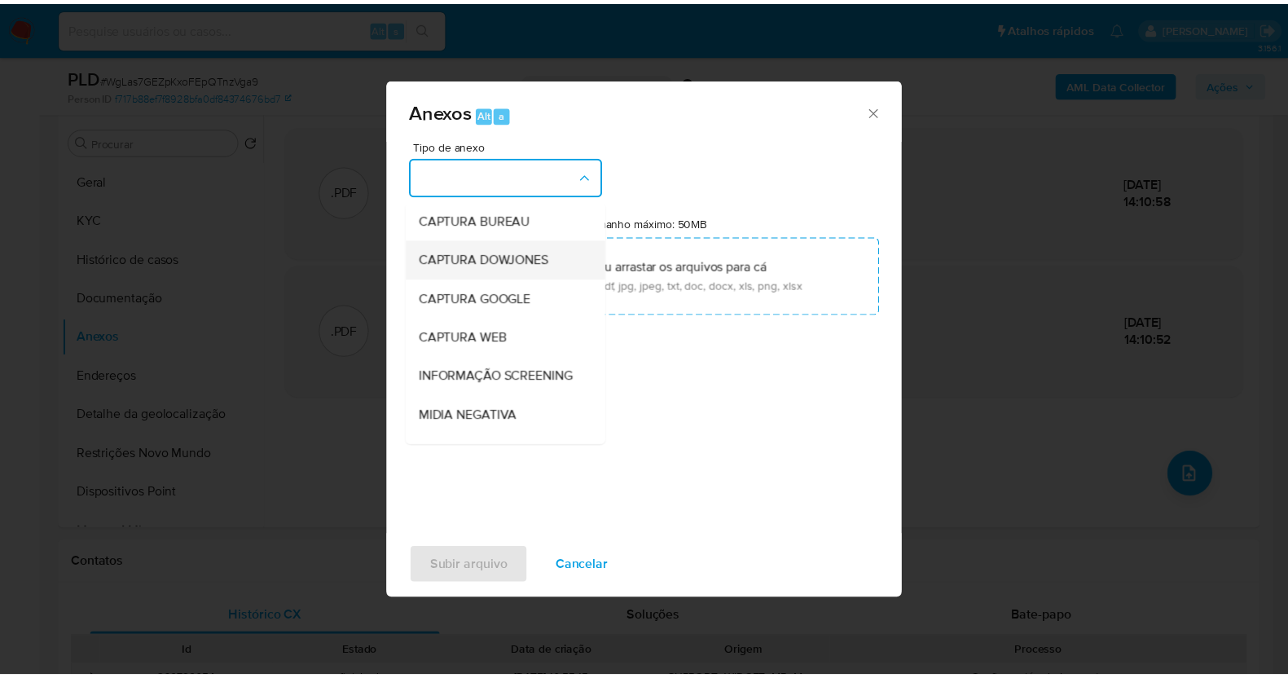
scroll to position [250, 0]
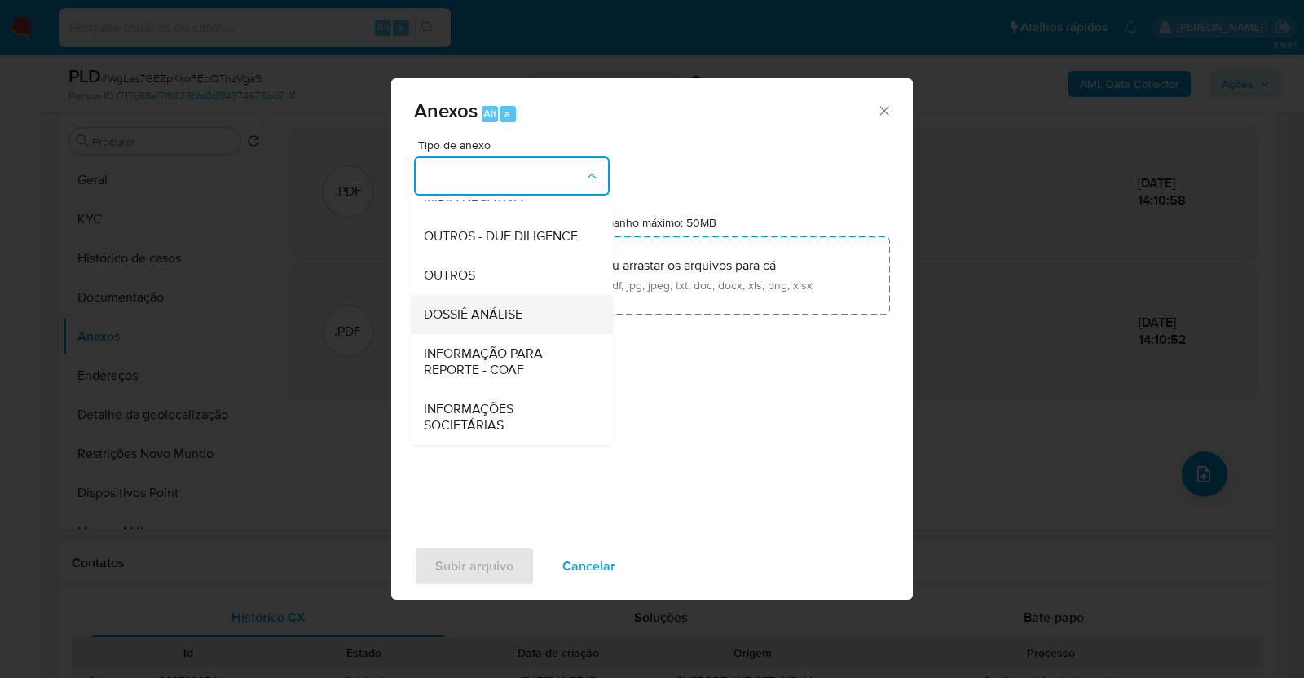
click at [531, 315] on div "DOSSIÊ ANÁLISE" at bounding box center [507, 314] width 166 height 39
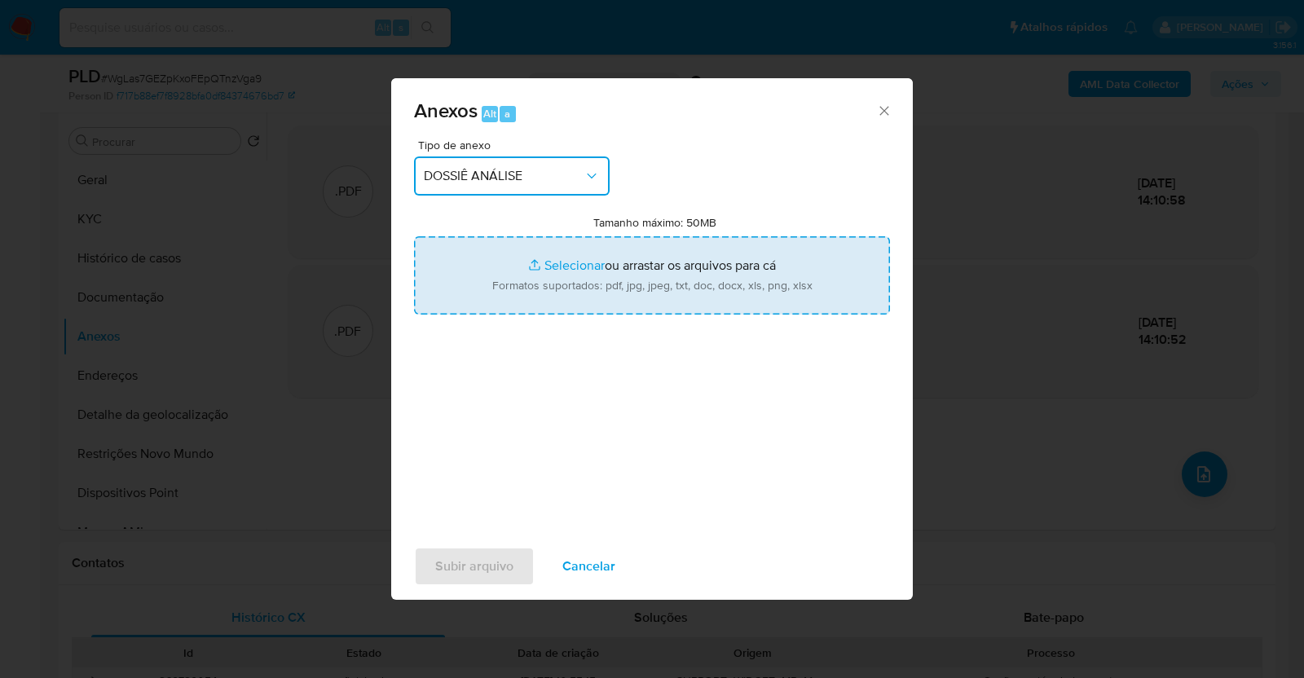
type input "C:\fakepath\SAR - XXXX - CPF 04903070000 - MATEUS EDUARDO RIOS DA SILVA.pdf"
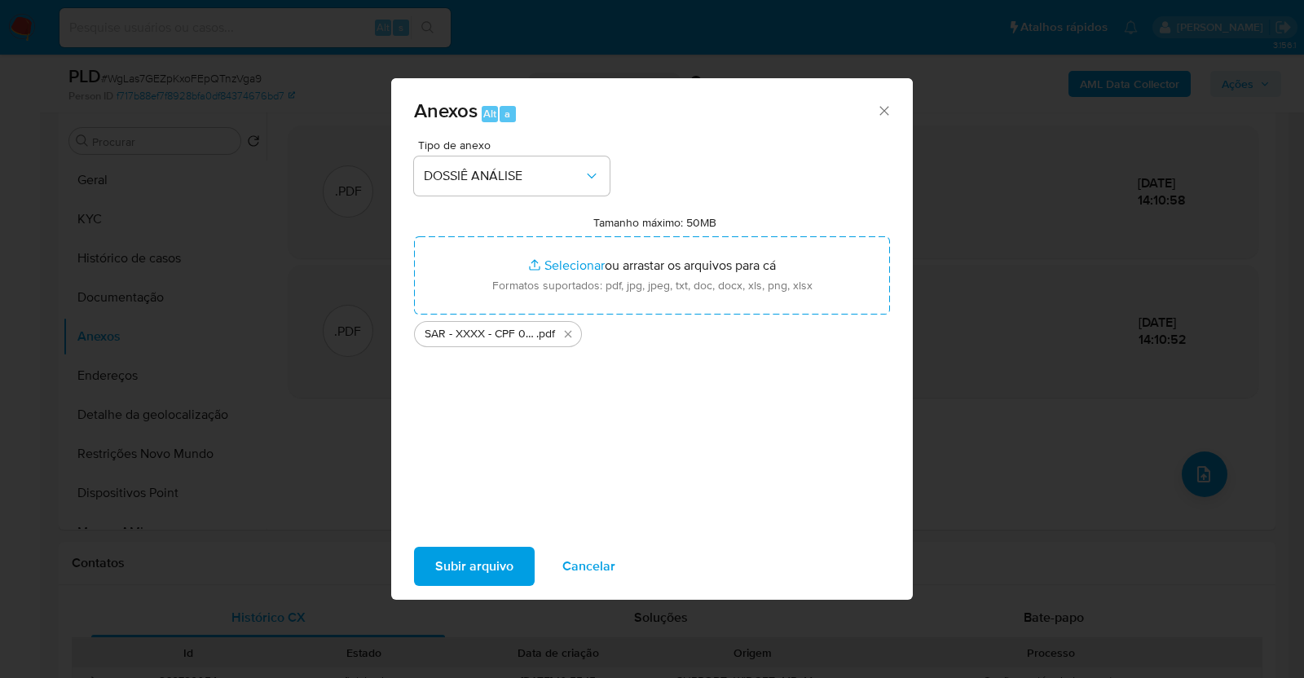
click at [473, 557] on span "Subir arquivo" at bounding box center [474, 566] width 78 height 36
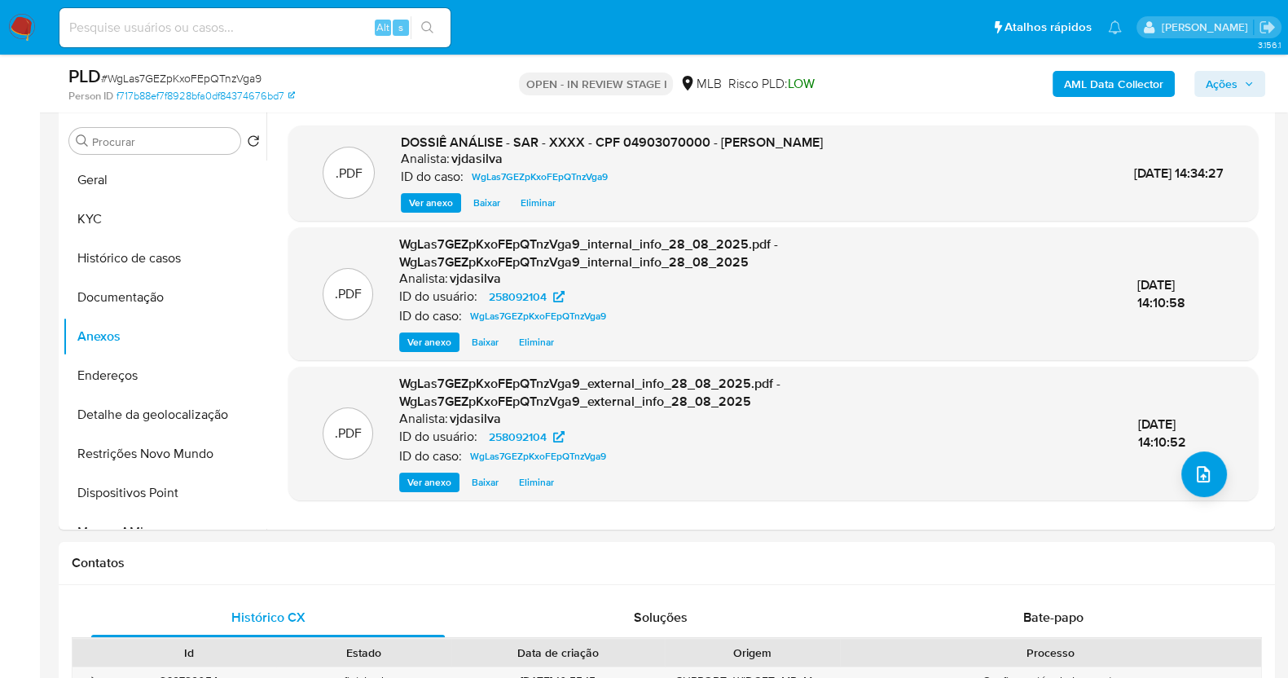
click at [1218, 93] on span "Ações" at bounding box center [1222, 84] width 32 height 26
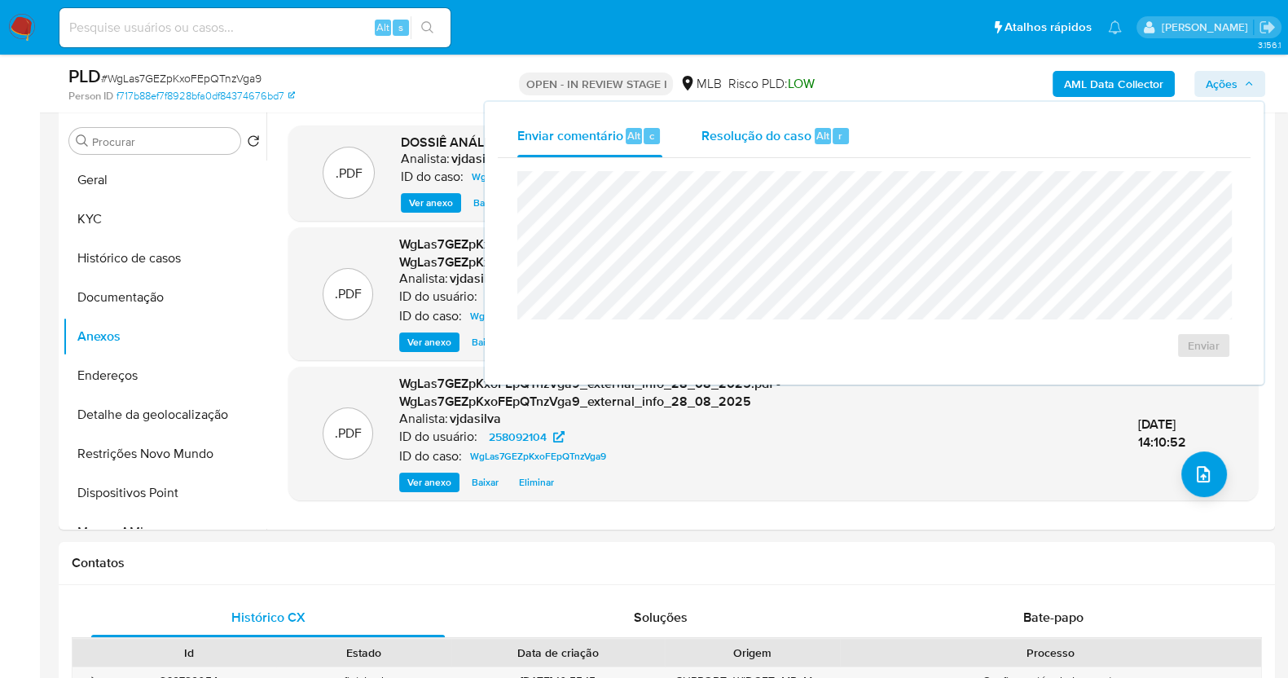
drag, startPoint x: 786, startPoint y: 121, endPoint x: 774, endPoint y: 132, distance: 16.2
click at [786, 122] on div "Resolução do caso Alt r" at bounding box center [776, 136] width 149 height 42
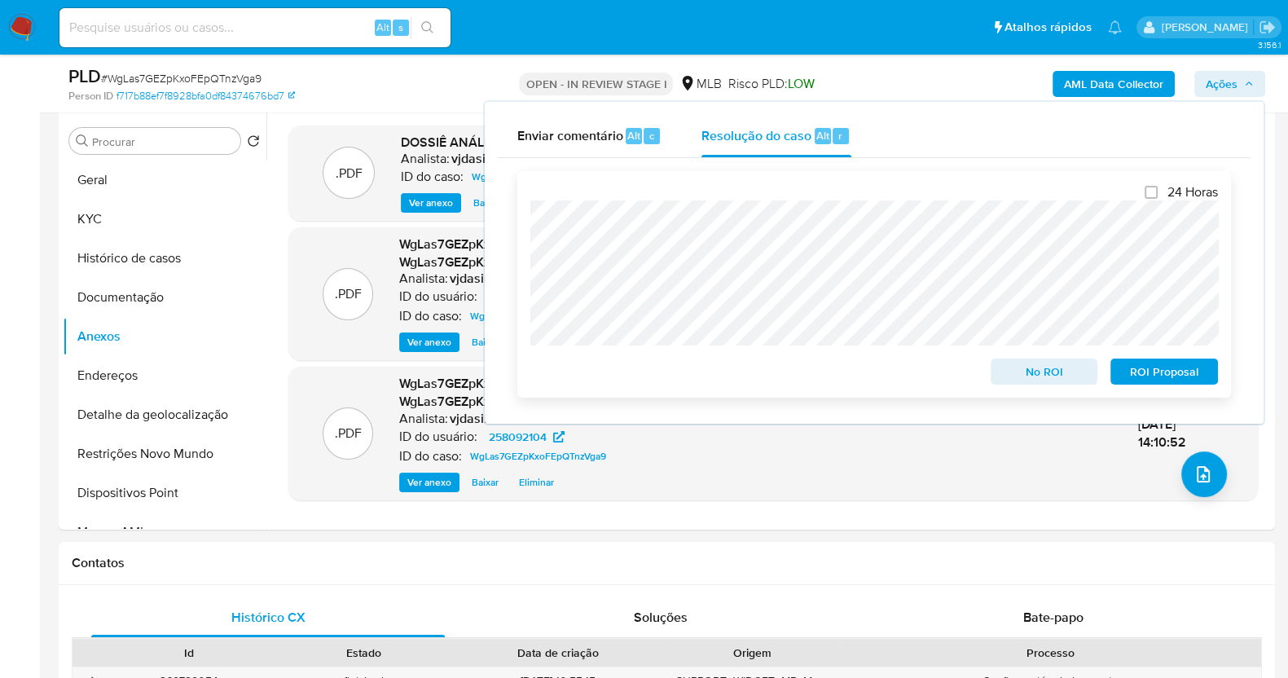
click at [1151, 370] on span "ROI Proposal" at bounding box center [1164, 371] width 85 height 23
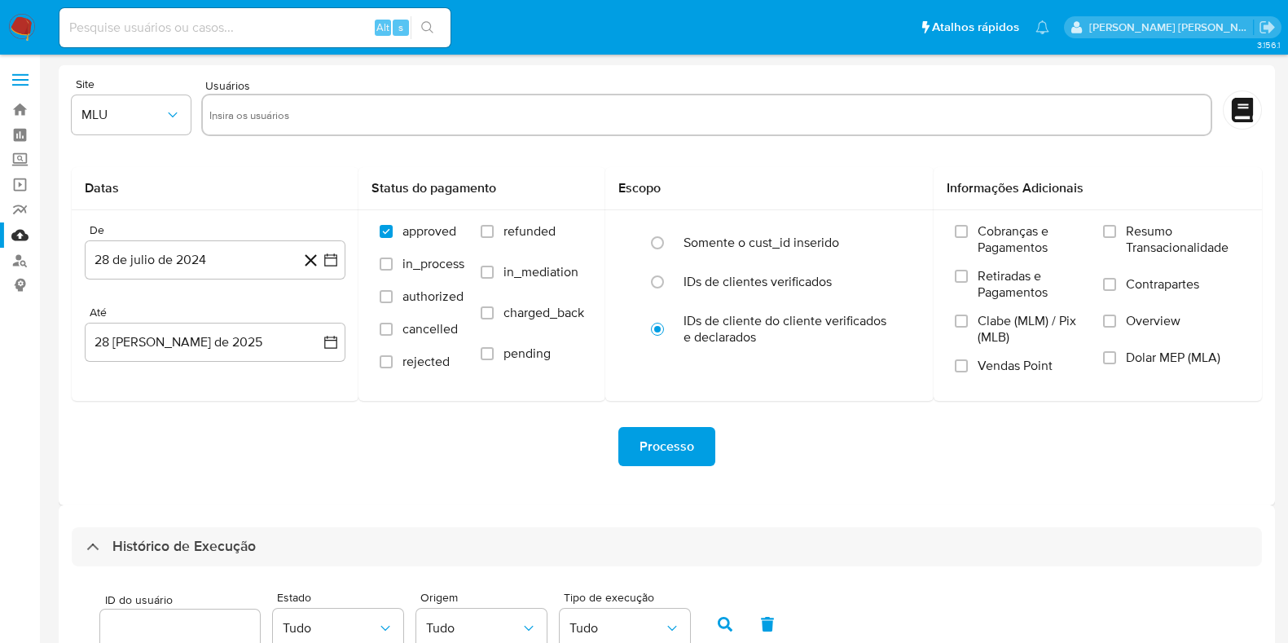
select select "10"
click at [20, 112] on link "Bandeja" at bounding box center [97, 109] width 194 height 25
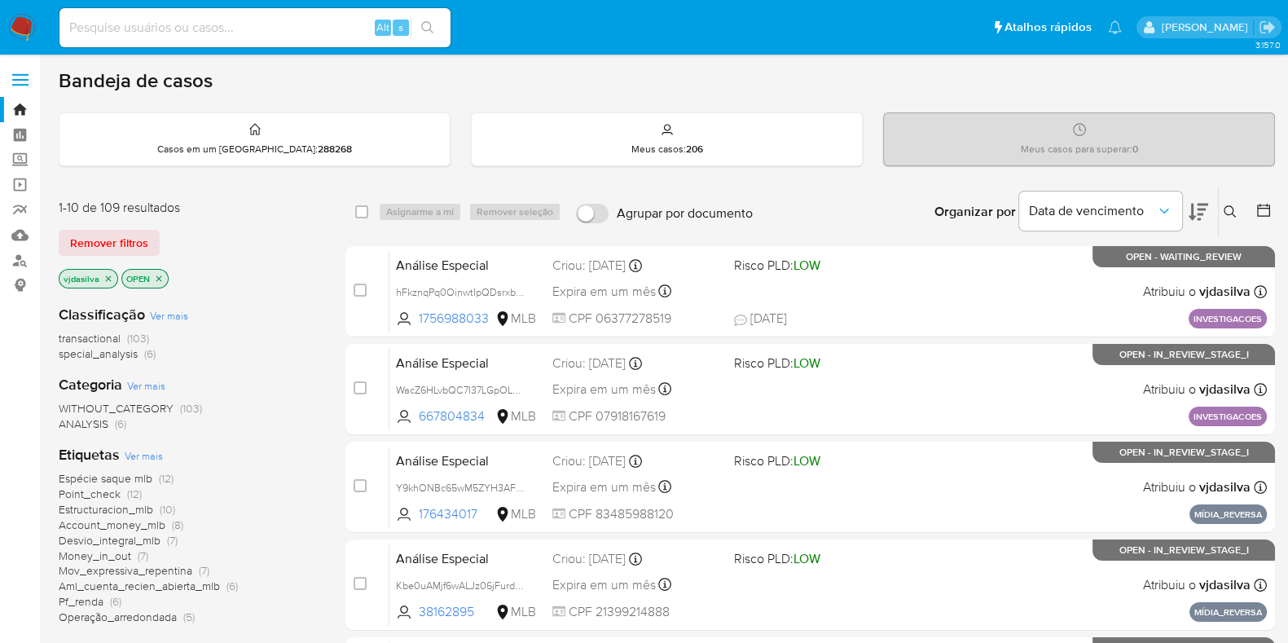
click at [148, 449] on span "Ver mais" at bounding box center [144, 455] width 38 height 15
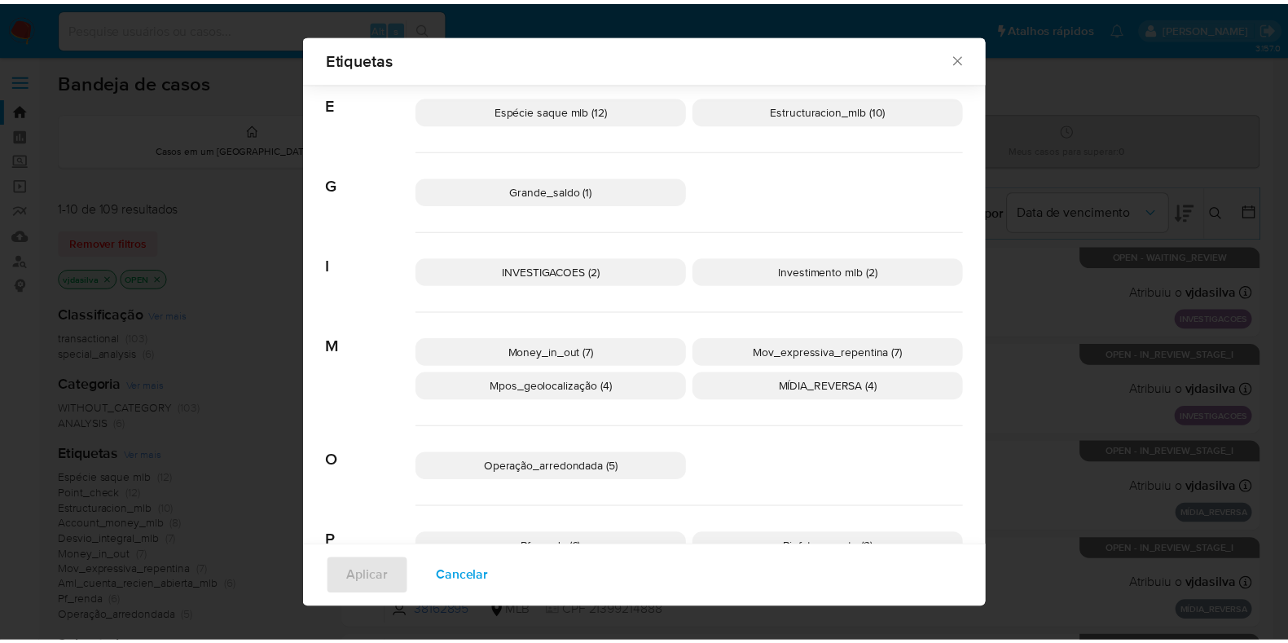
scroll to position [497, 0]
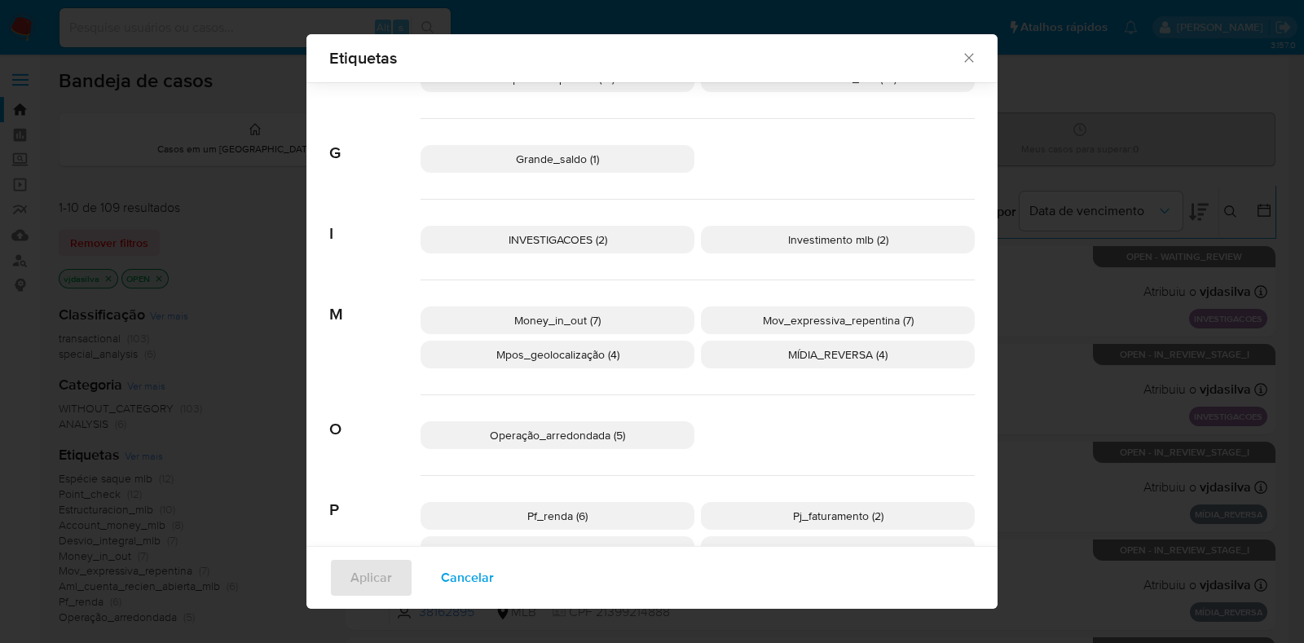
click at [877, 314] on span "Mov_expressiva_repentina (7)" at bounding box center [838, 320] width 151 height 16
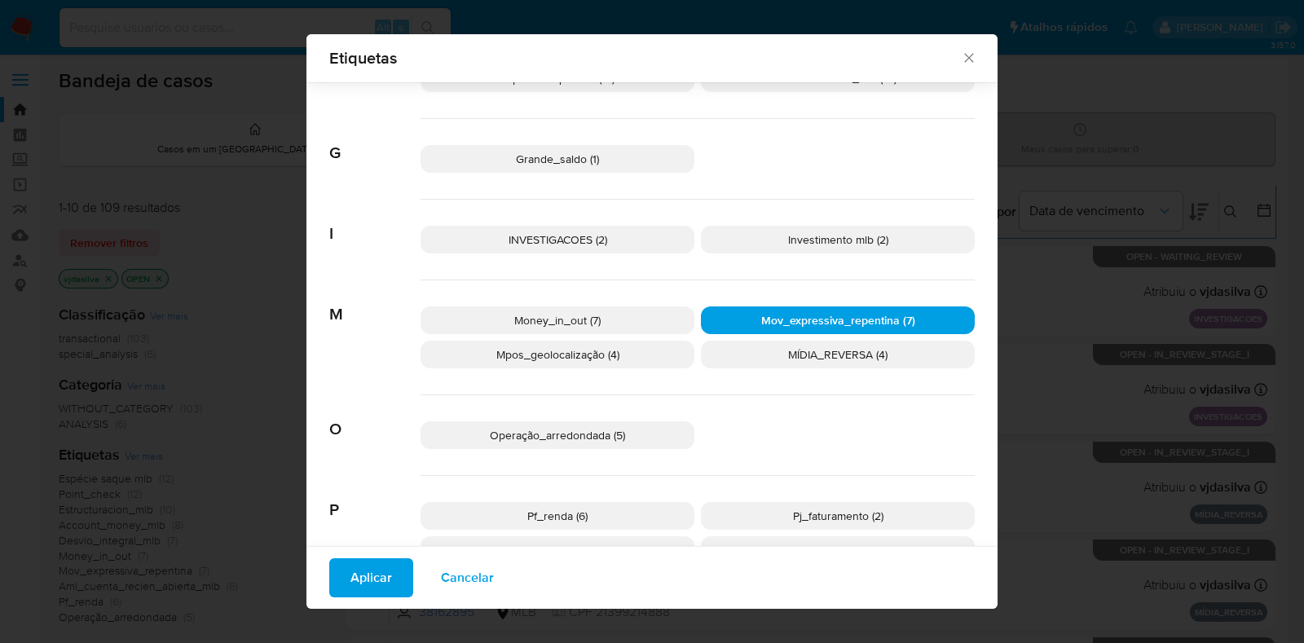
click at [360, 561] on span "Aplicar" at bounding box center [371, 578] width 42 height 36
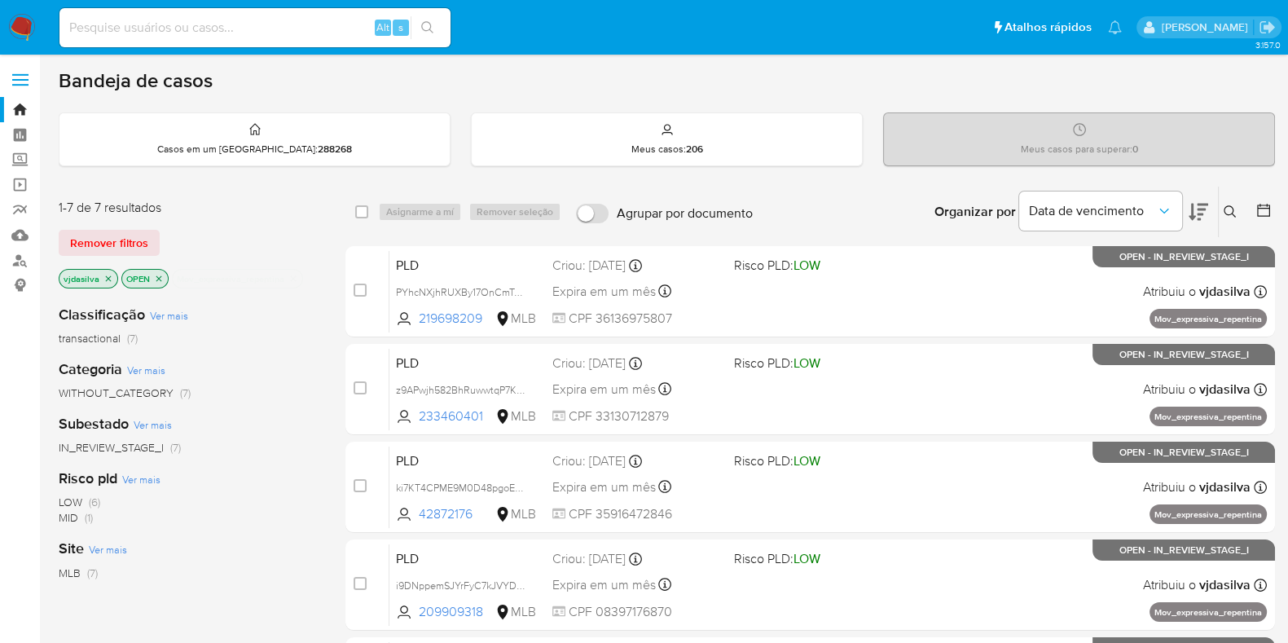
click at [1194, 209] on icon at bounding box center [1199, 212] width 20 height 20
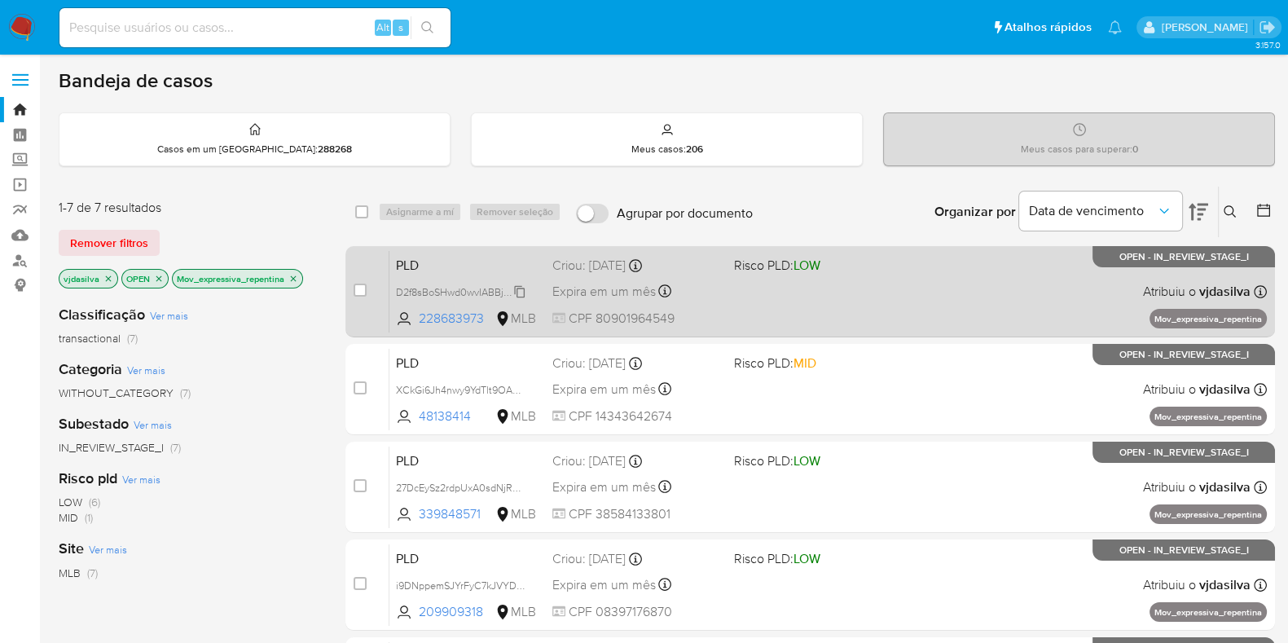
click at [521, 285] on span "D2f8sBoSHwd0wvIABBjwkxTz" at bounding box center [463, 291] width 134 height 18
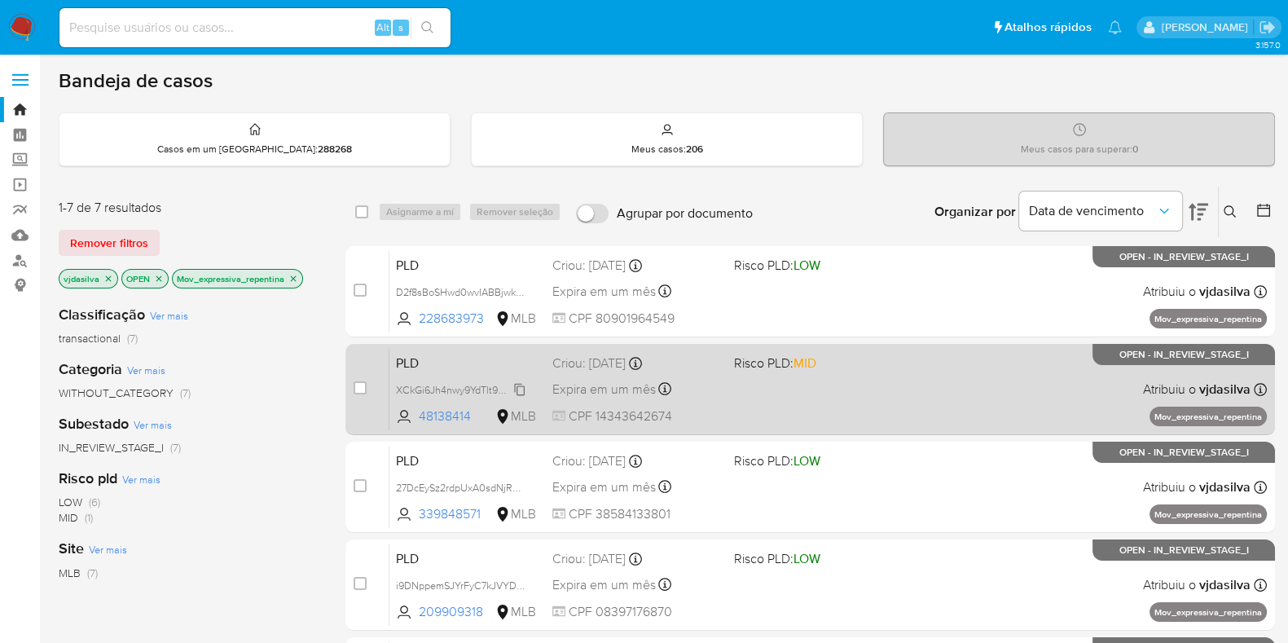
click at [524, 385] on span "XCkGi6Jh4nwy9YdTlt9OAwR8" at bounding box center [464, 389] width 136 height 18
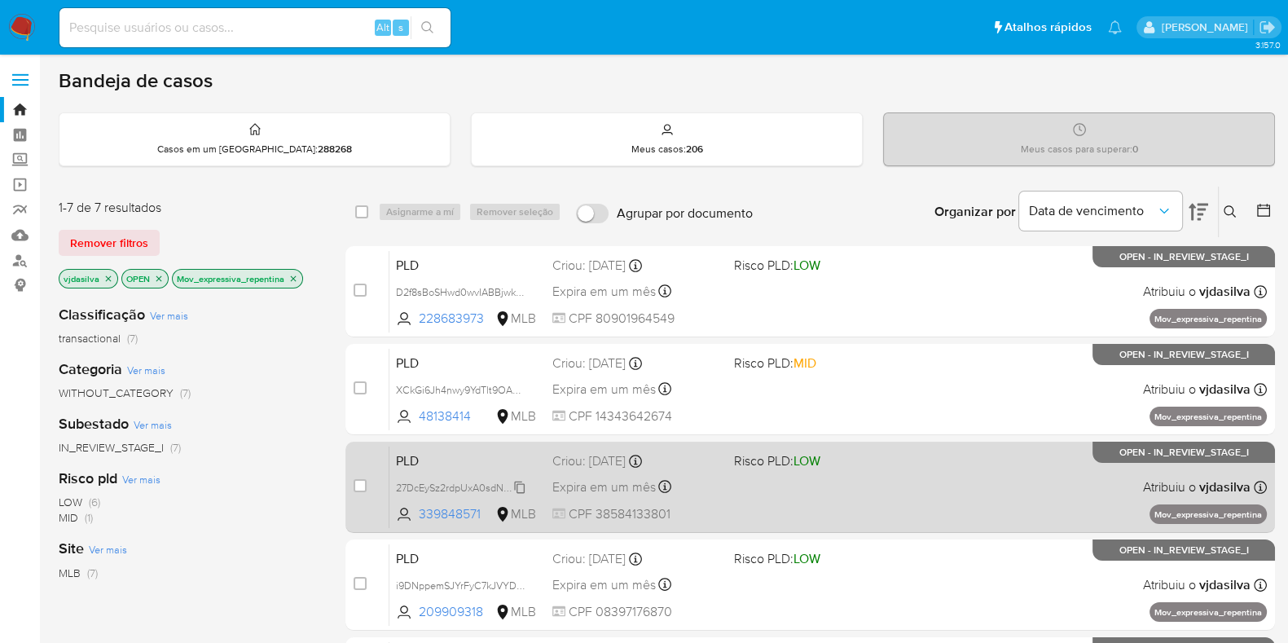
click at [517, 484] on span "27DcEySz2rdpUxA0sdNjRw3C" at bounding box center [464, 487] width 137 height 18
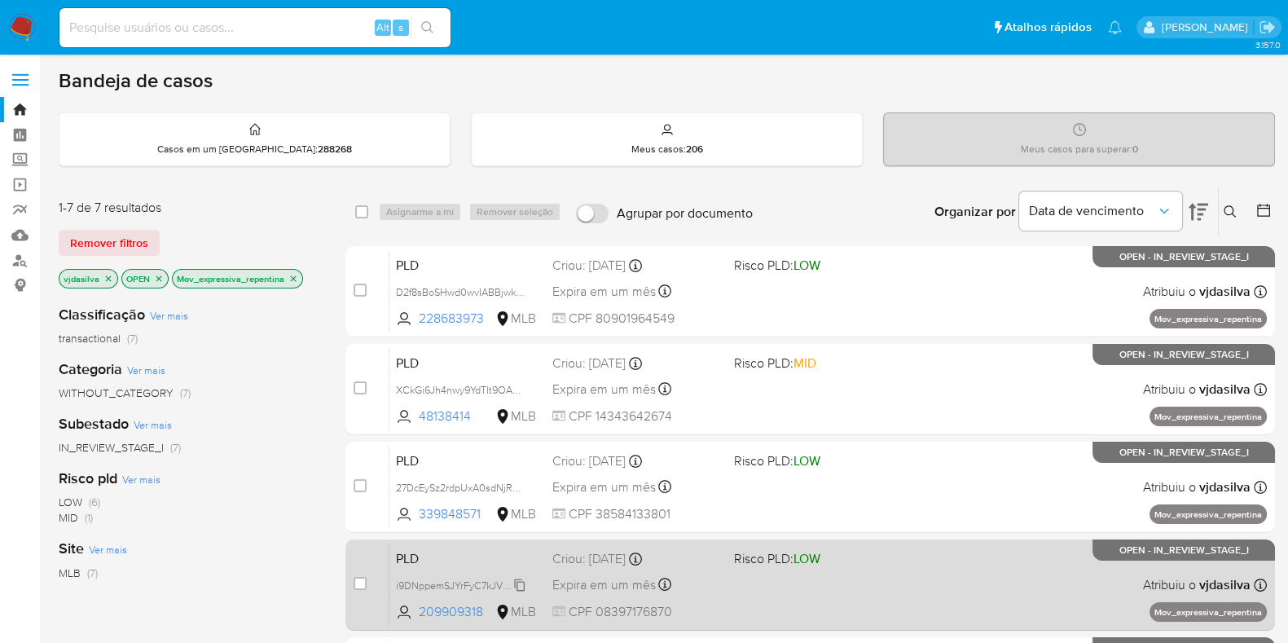
click at [518, 579] on span "i9DNppemSJYrFyC7kJVYDigH" at bounding box center [464, 584] width 136 height 18
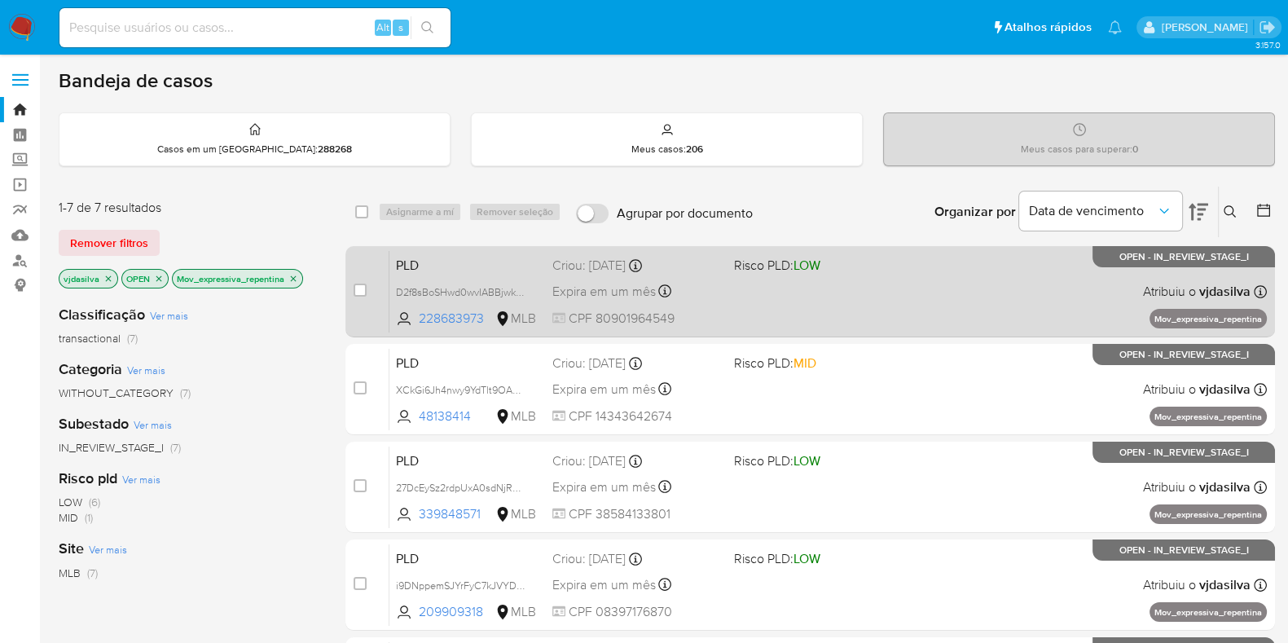
click at [770, 277] on div "PLD D2f8sBoSHwd0wvIABBjwkxTz 228683973 MLB Risco PLD: LOW Criou: 12/08/2025 Cri…" at bounding box center [829, 291] width 878 height 82
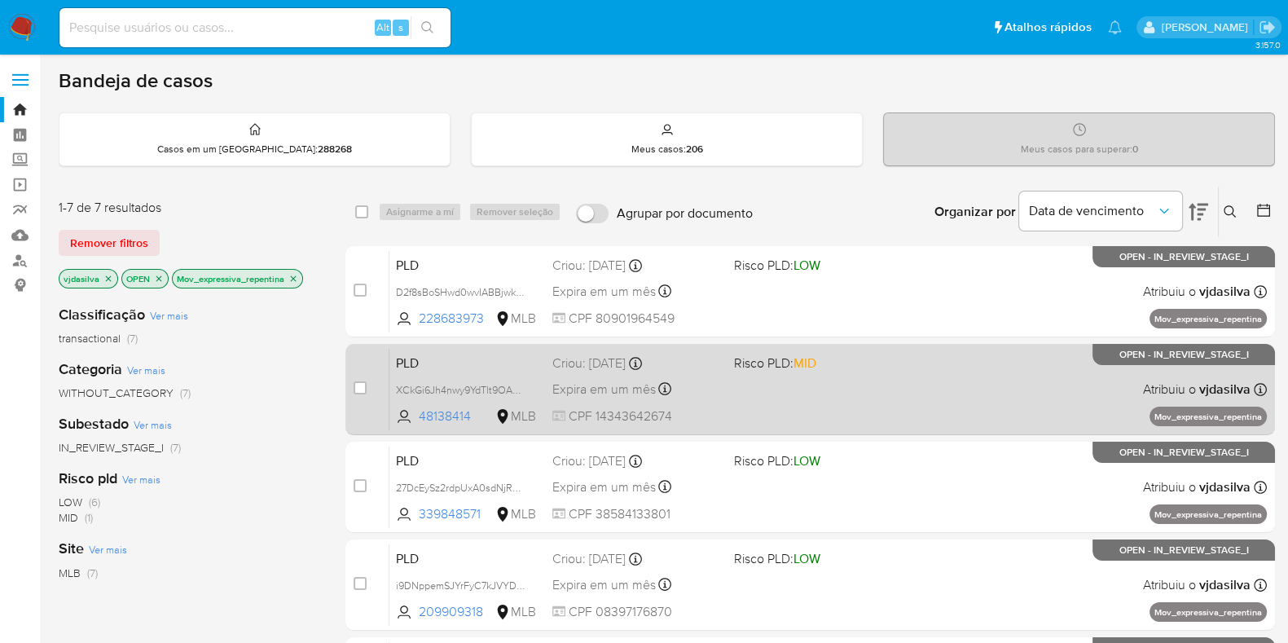
click at [812, 404] on div "PLD XCkGi6Jh4nwy9YdTlt9OAwR8 48138414 MLB Risco PLD: MID Criou: 12/08/2025 Crio…" at bounding box center [829, 389] width 878 height 82
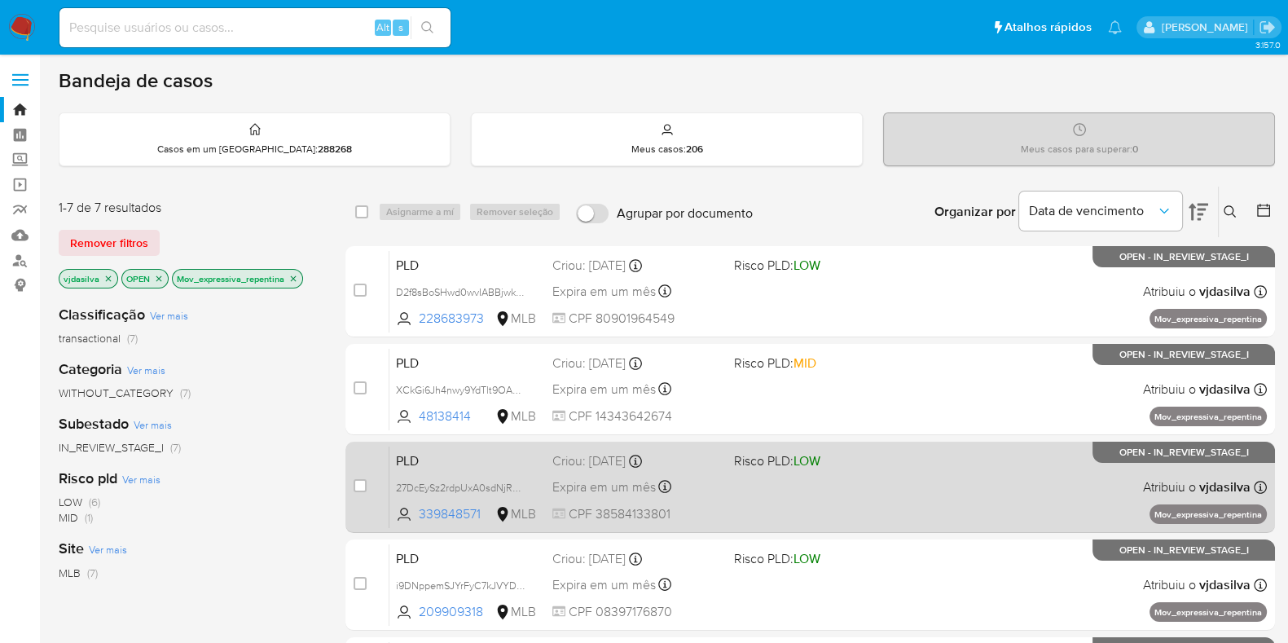
click at [852, 479] on div "PLD 27DcEySz2rdpUxA0sdNjRw3C 339848571 MLB Risco PLD: LOW Criou: 12/08/2025 Cri…" at bounding box center [829, 487] width 878 height 82
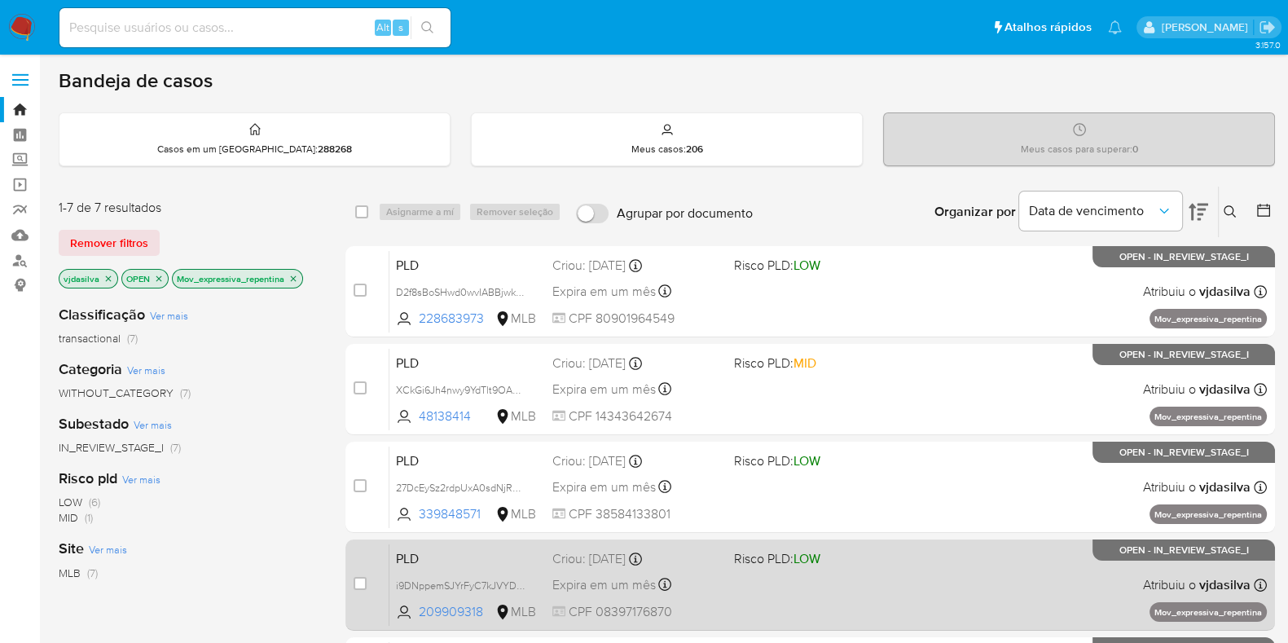
click at [890, 593] on div "PLD i9DNppemSJYrFyC7kJVYDigH 209909318 MLB Risco PLD: LOW Criou: 12/08/2025 Cri…" at bounding box center [829, 585] width 878 height 82
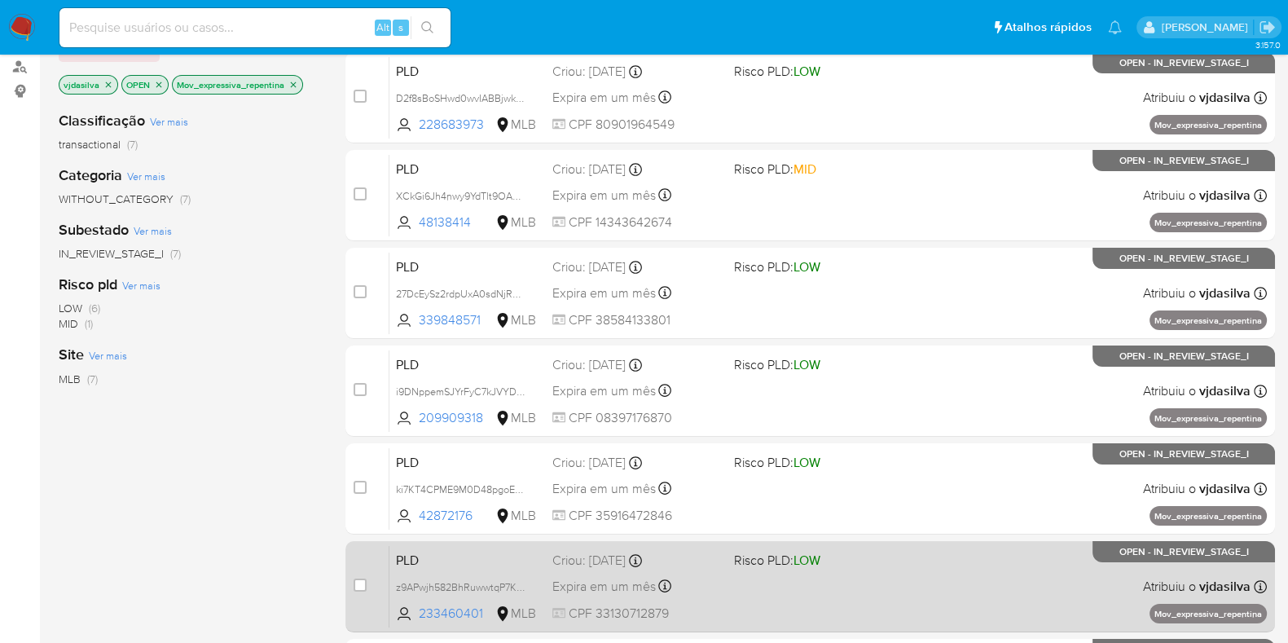
scroll to position [203, 0]
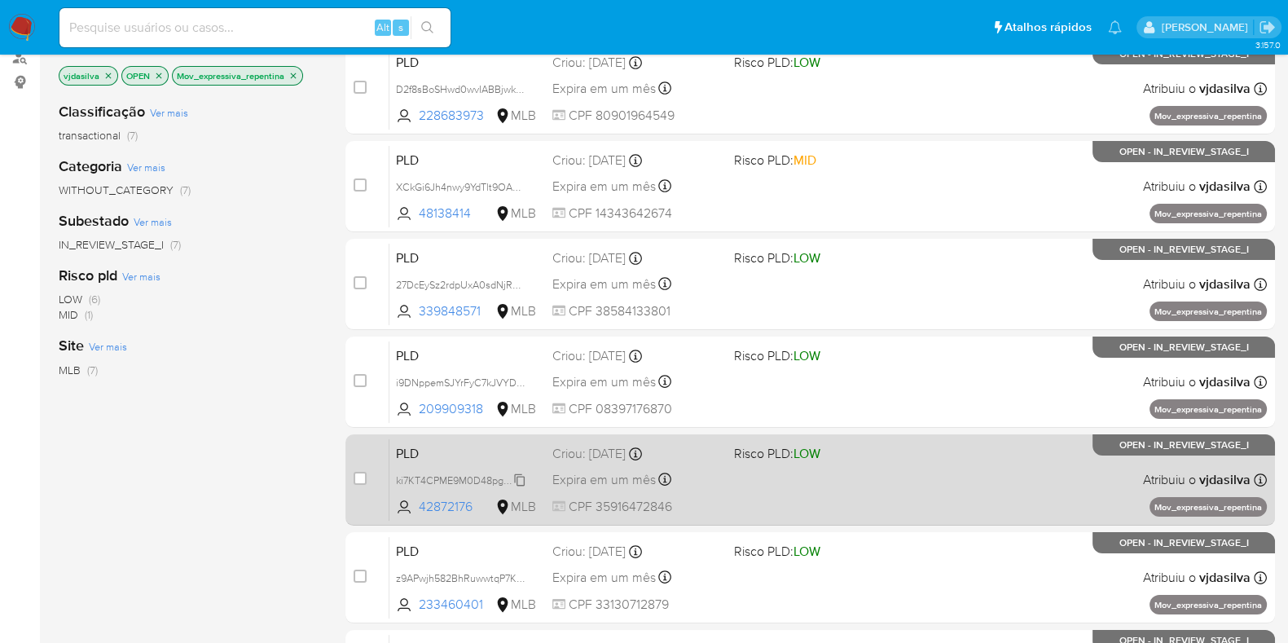
click at [521, 478] on span "ki7KT4CPME9M0D48pgoEKsgt" at bounding box center [465, 479] width 139 height 18
click at [823, 476] on div "PLD ki7KT4CPME9M0D48pgoEKsgt Copiado Copiado 42872176 MLB Risco PLD: LOW Criou:…" at bounding box center [829, 479] width 878 height 82
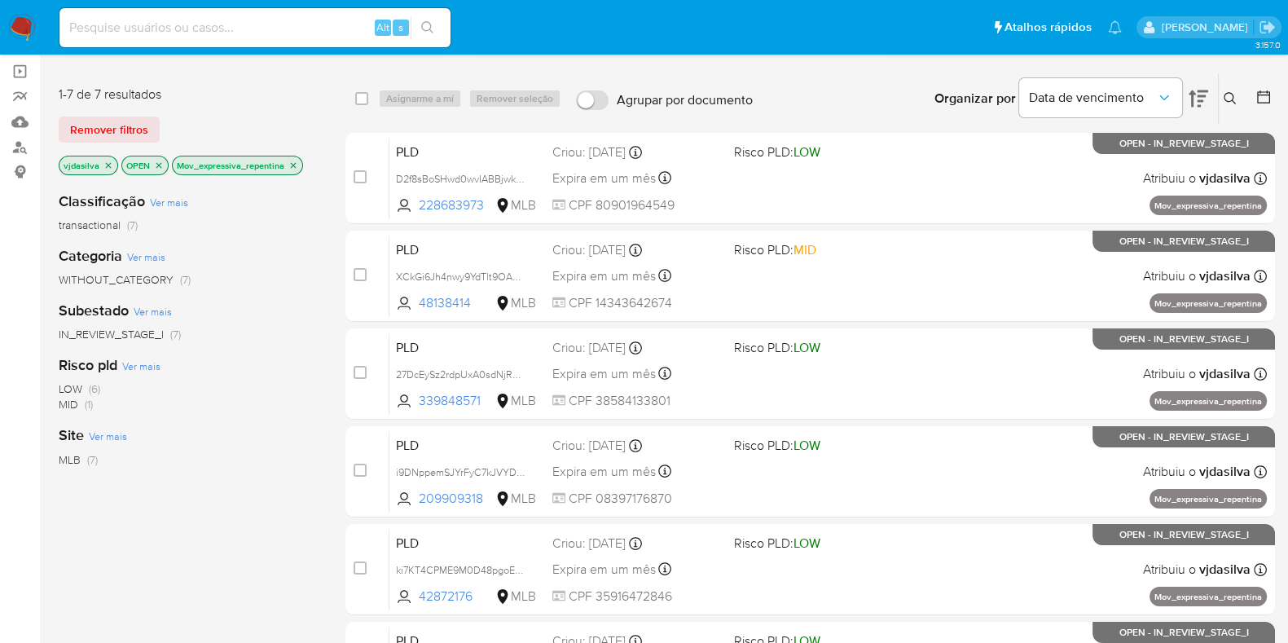
scroll to position [0, 0]
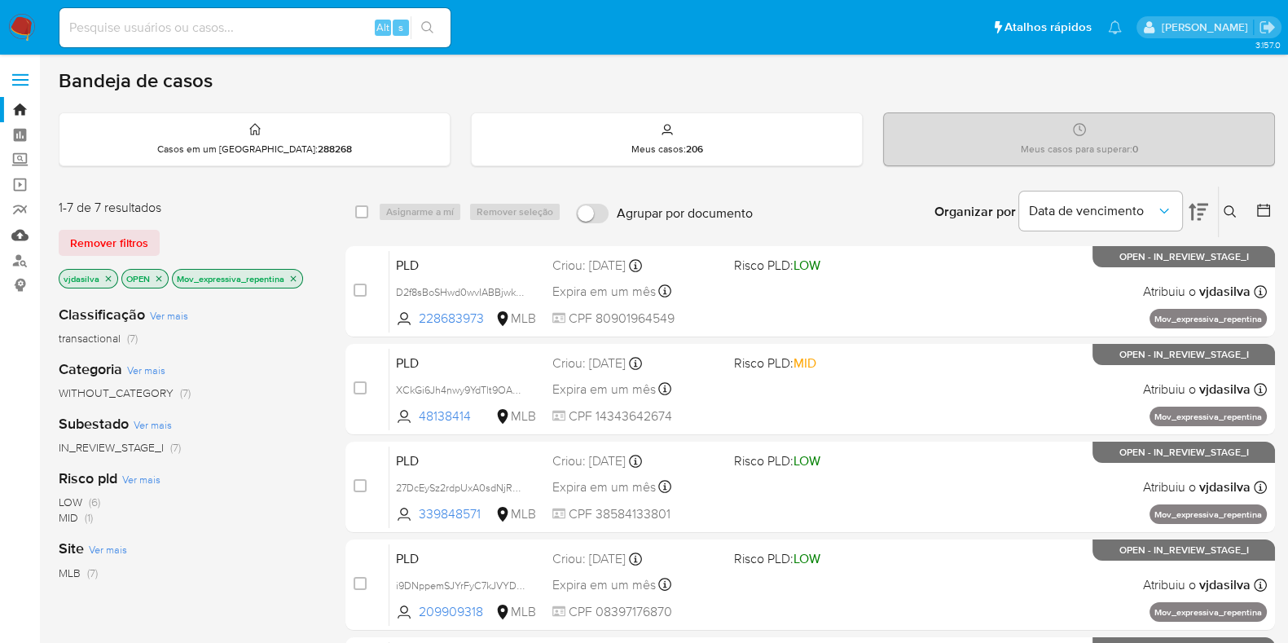
click at [20, 238] on link "Mulan" at bounding box center [97, 234] width 194 height 25
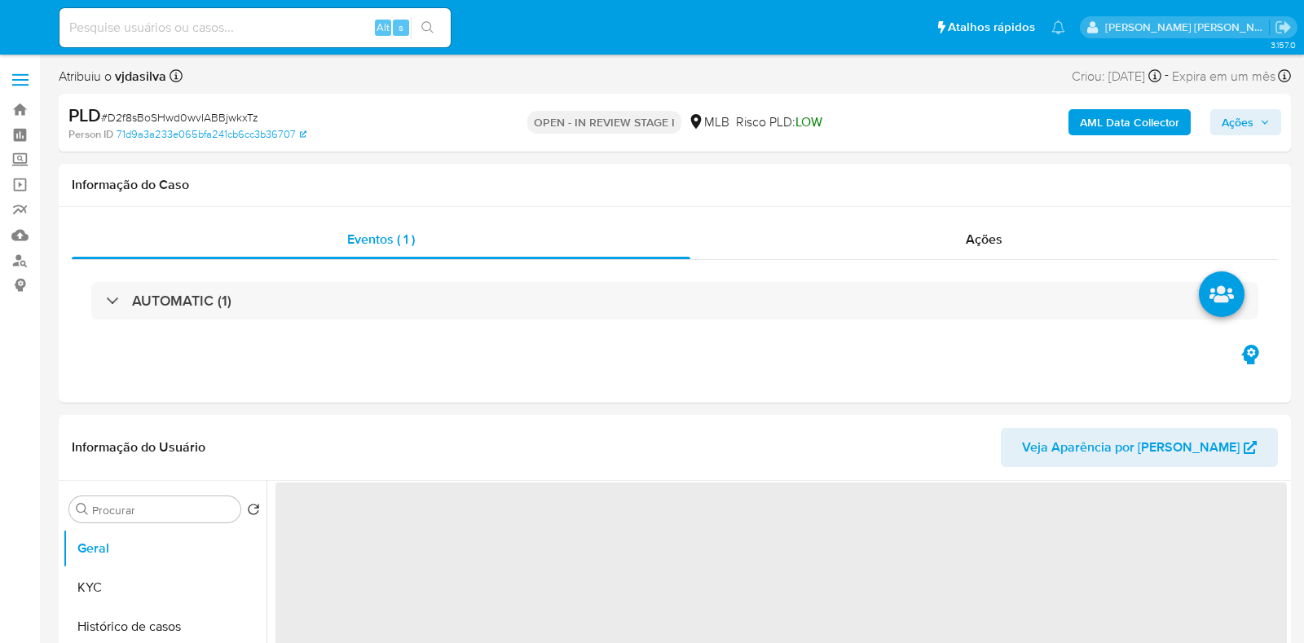
select select "10"
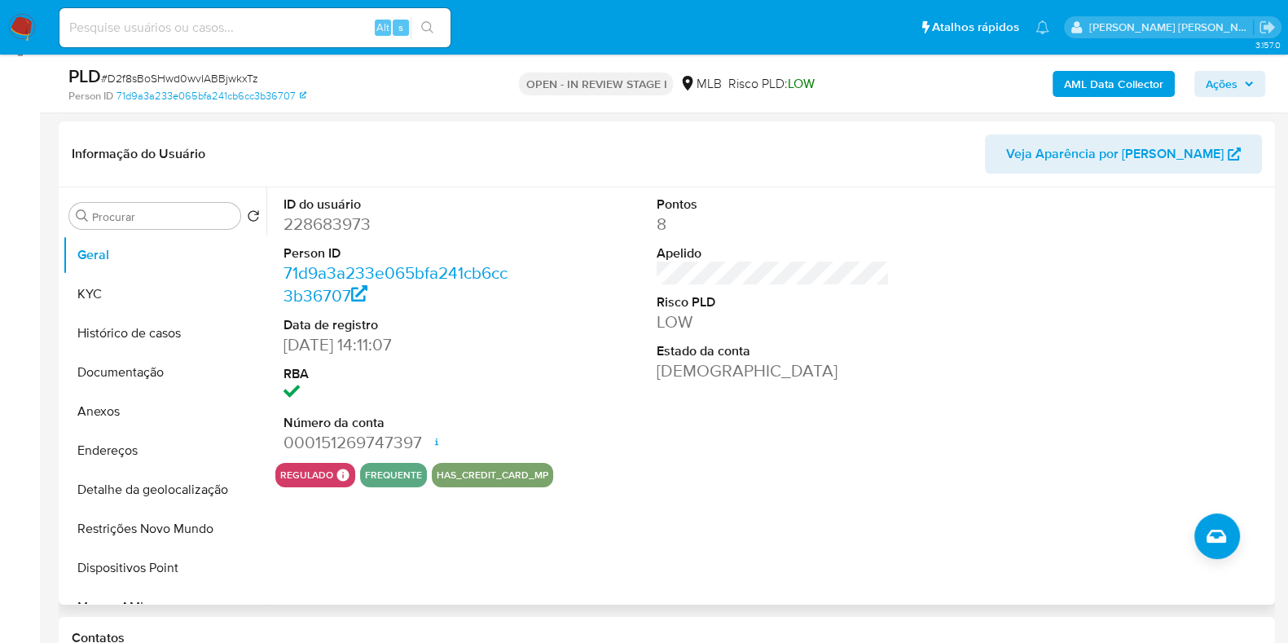
scroll to position [203, 0]
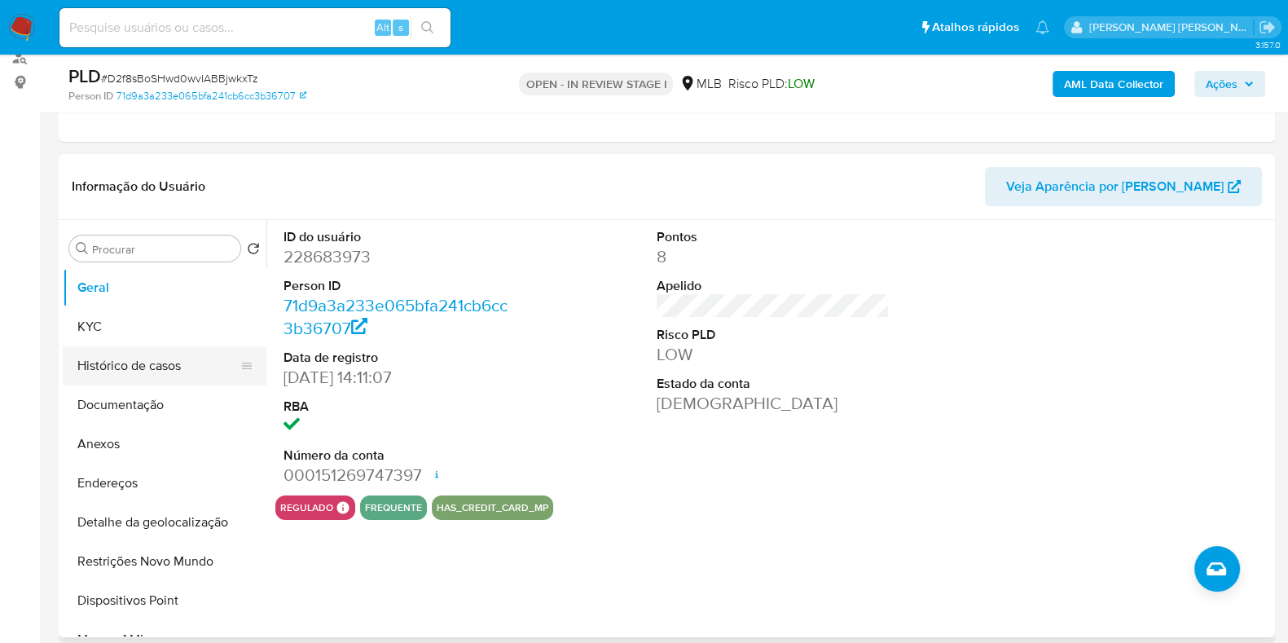
click at [155, 354] on button "Histórico de casos" at bounding box center [158, 365] width 191 height 39
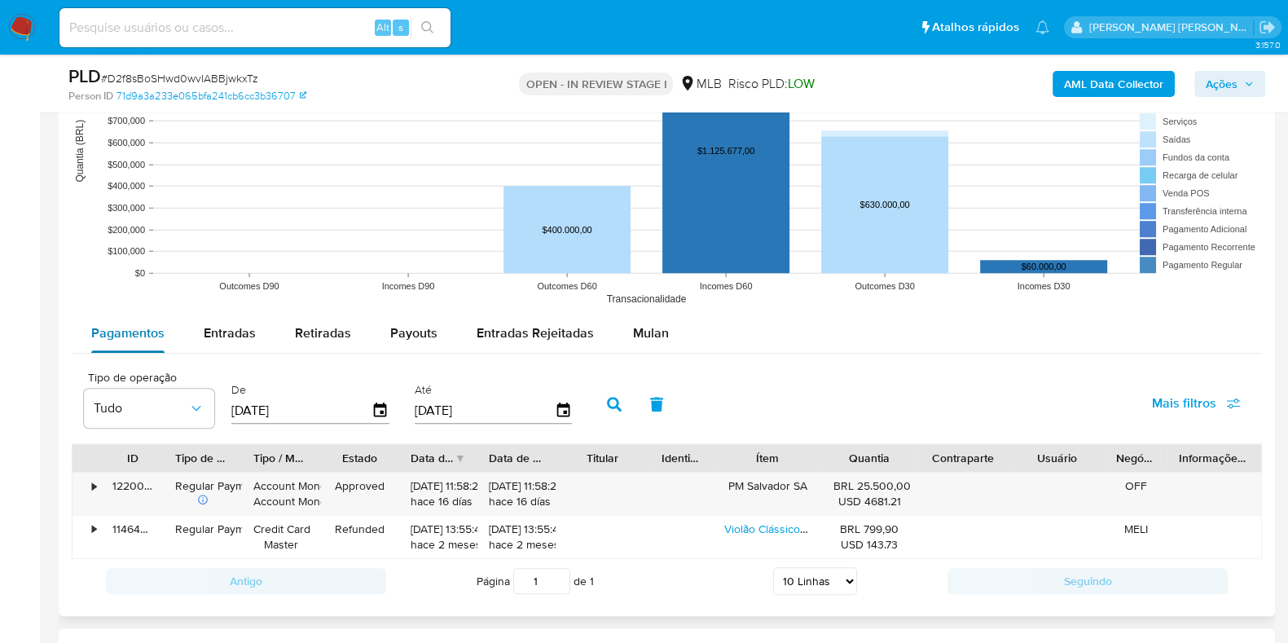
scroll to position [1527, 0]
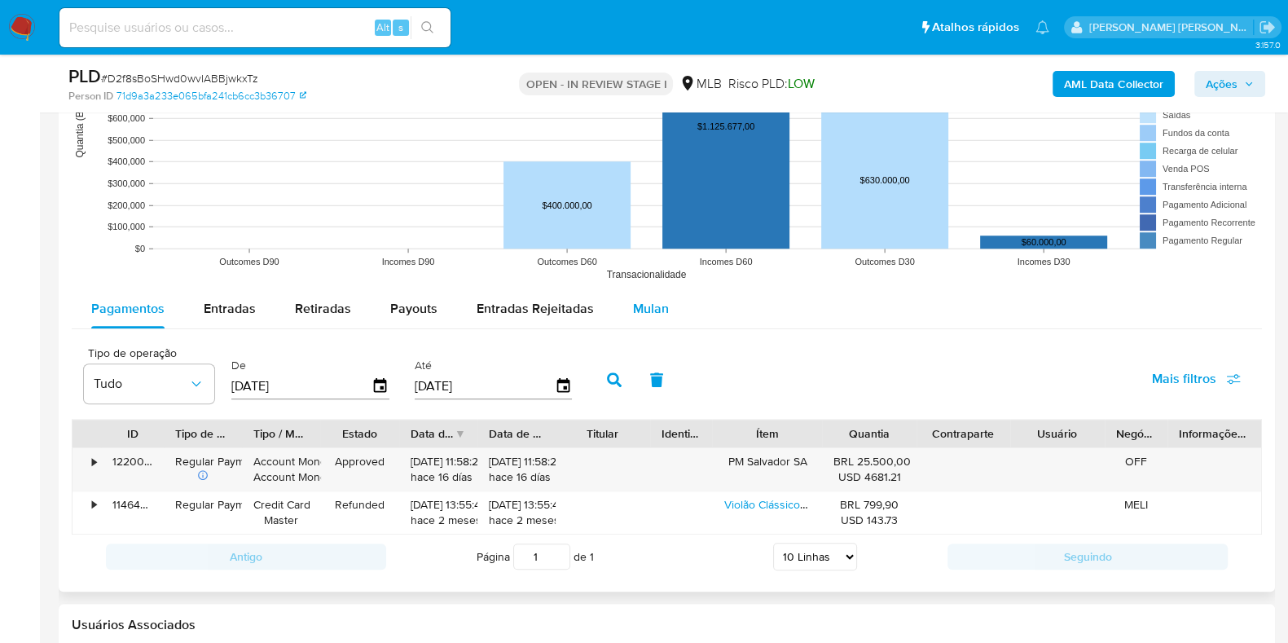
click at [649, 316] on div "Mulan" at bounding box center [651, 308] width 36 height 39
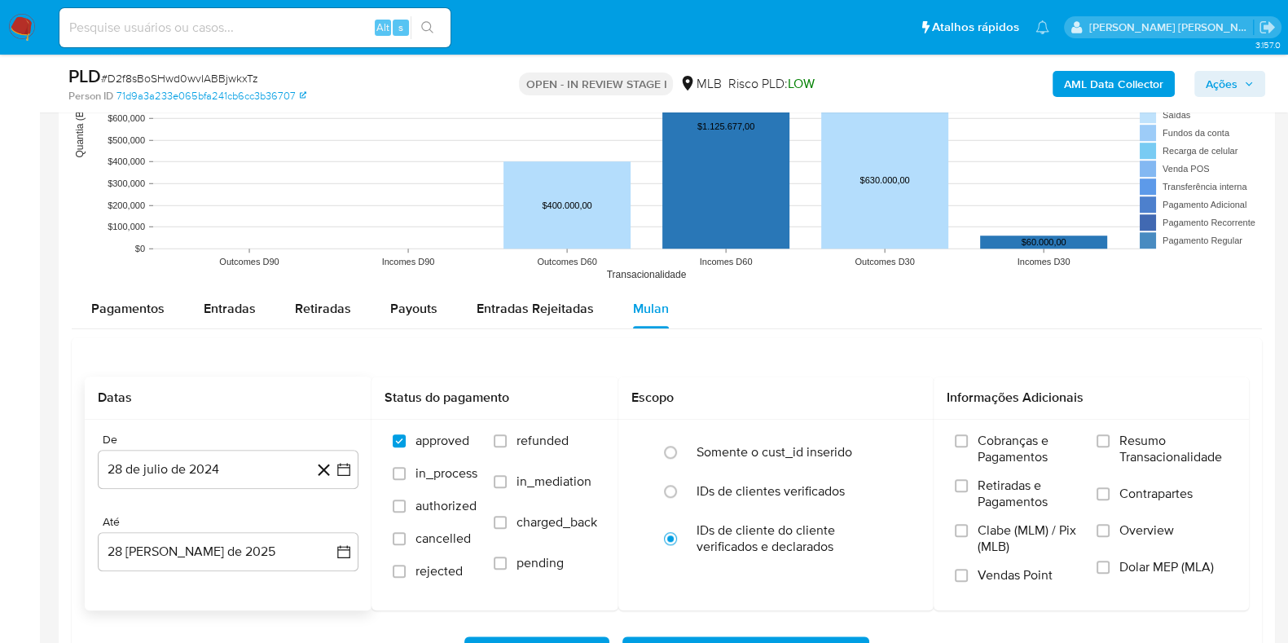
scroll to position [1629, 0]
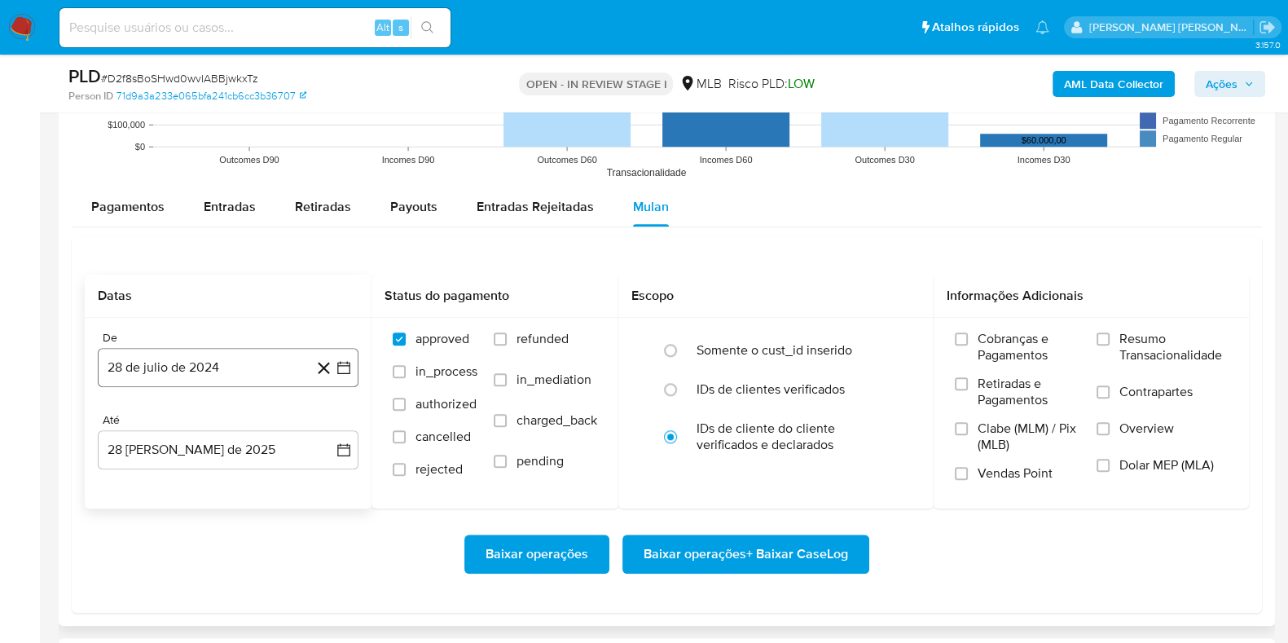
click at [219, 376] on button "28 de julio de 2024" at bounding box center [228, 367] width 261 height 39
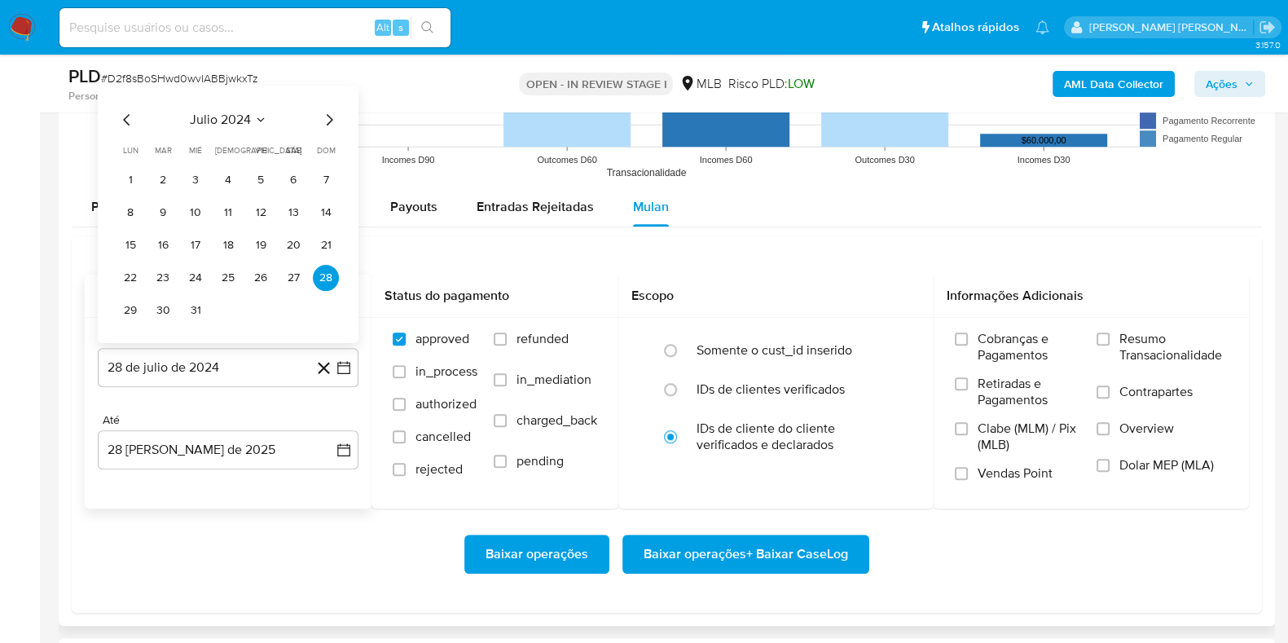
click at [217, 123] on span "julio 2024" at bounding box center [220, 120] width 61 height 16
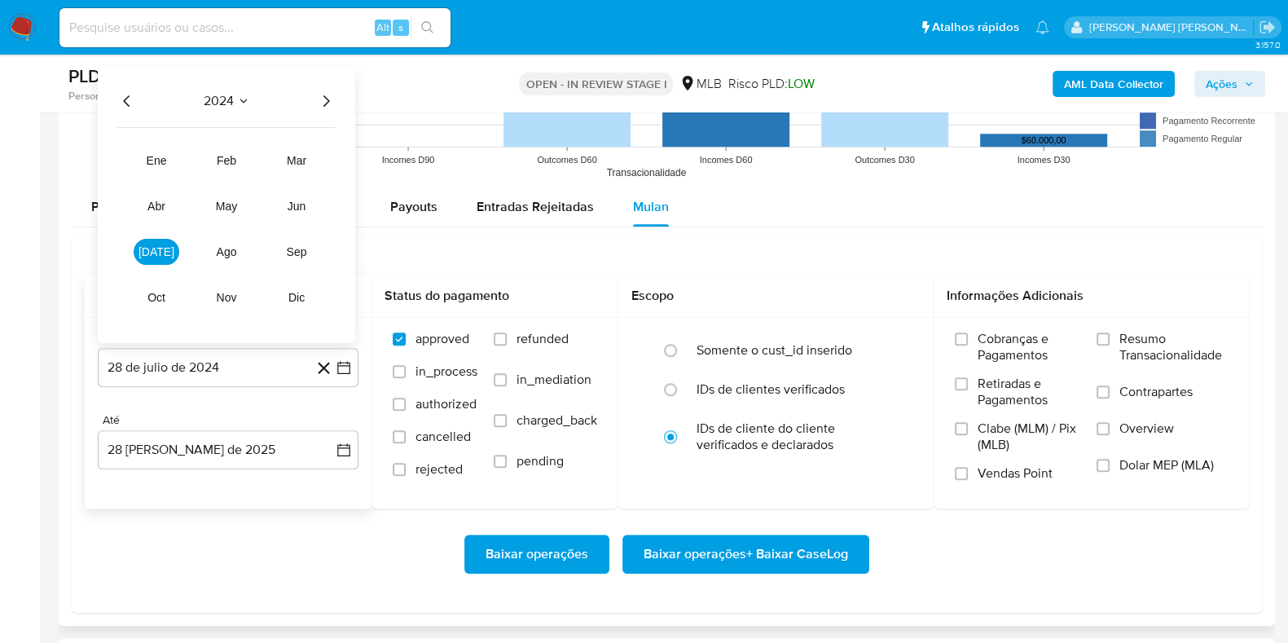
click at [337, 103] on div "2024 2024 ene feb mar abr may jun [DATE] ago sep oct nov dic" at bounding box center [227, 205] width 258 height 276
click at [324, 100] on icon "Año siguiente" at bounding box center [326, 101] width 20 height 20
click at [156, 163] on span "ene" at bounding box center [157, 160] width 20 height 13
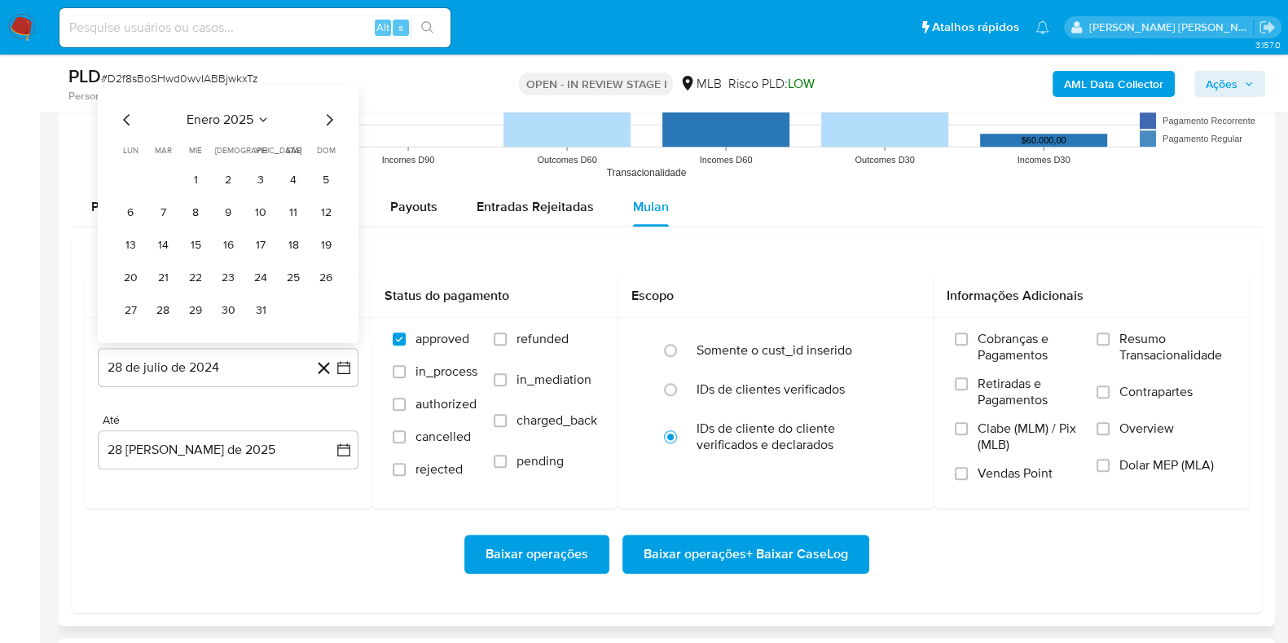
click at [195, 171] on button "1" at bounding box center [196, 180] width 26 height 26
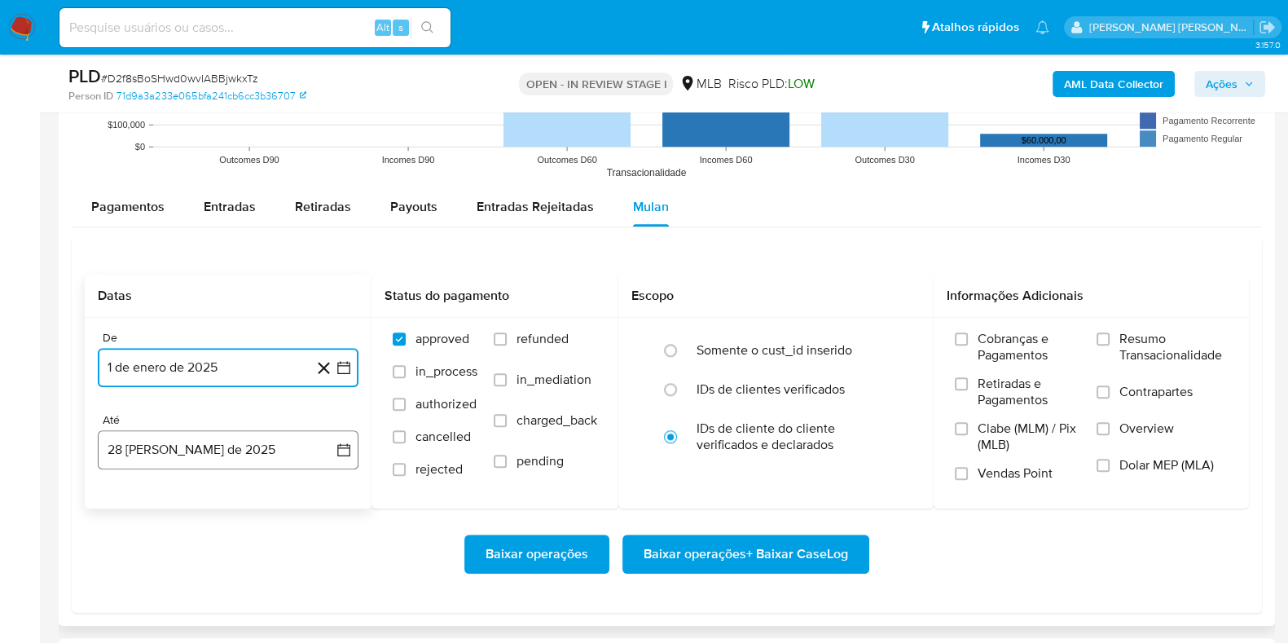
click at [227, 448] on button "28 [PERSON_NAME] de 2025" at bounding box center [228, 449] width 261 height 39
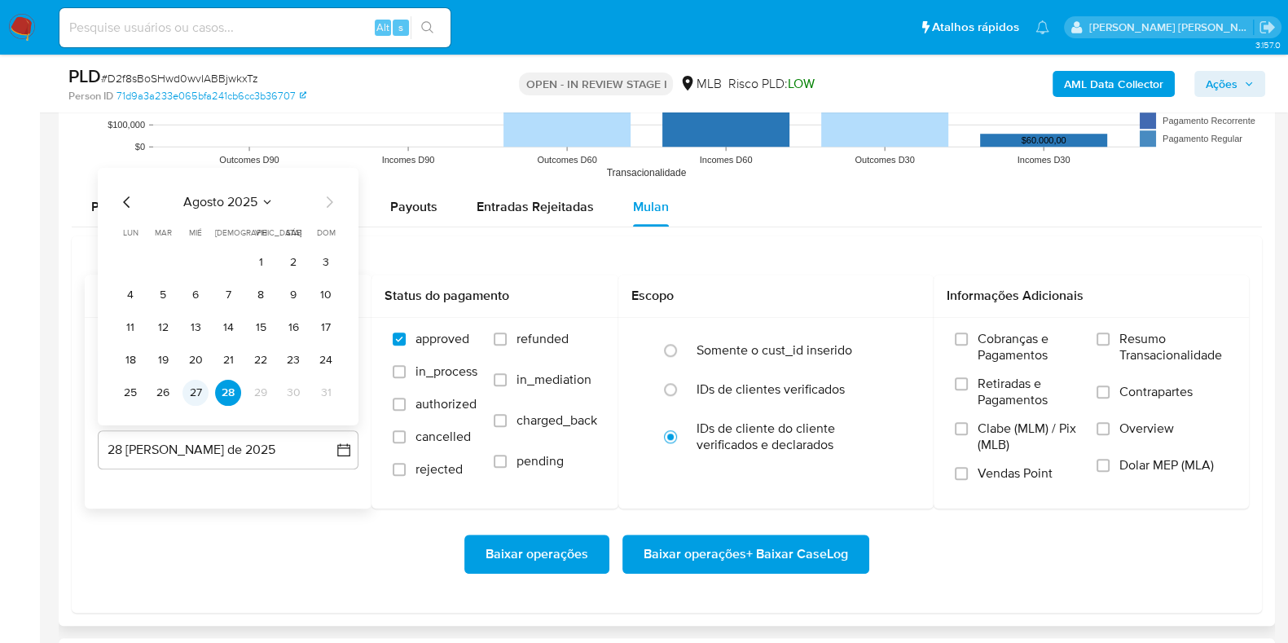
click at [196, 390] on button "27" at bounding box center [196, 393] width 26 height 26
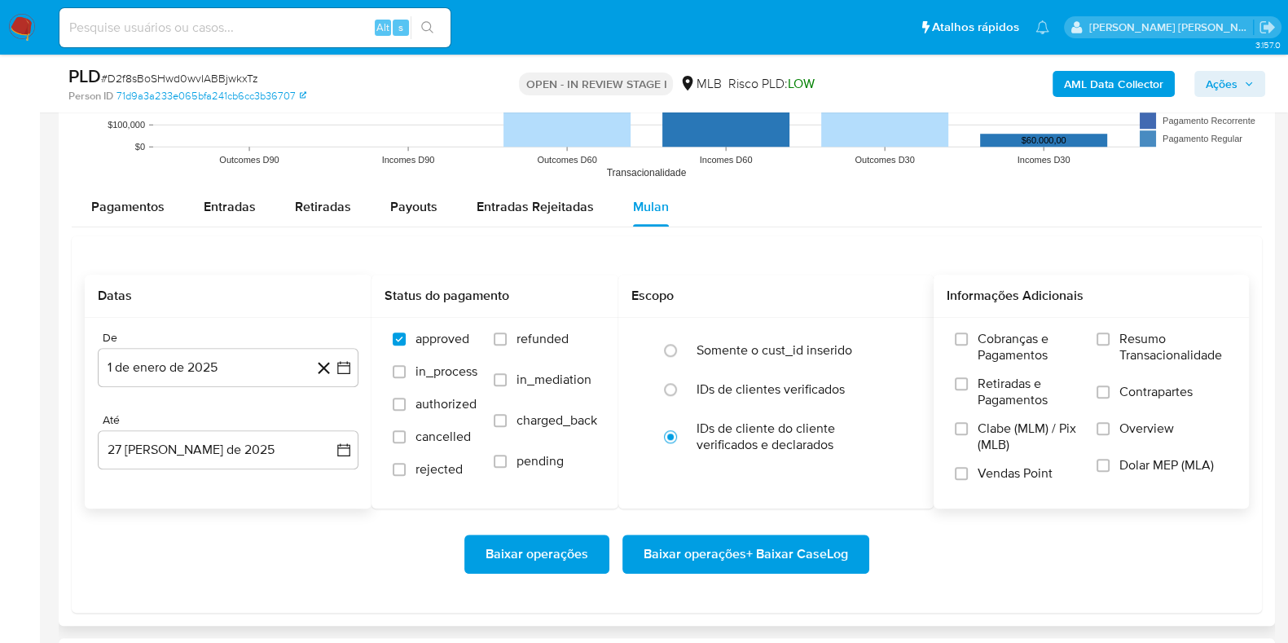
click at [1129, 340] on span "Resumo Transacionalidade" at bounding box center [1174, 347] width 108 height 33
click at [1110, 340] on input "Resumo Transacionalidade" at bounding box center [1103, 338] width 13 height 13
click at [1104, 394] on input "Contrapartes" at bounding box center [1103, 391] width 13 height 13
click at [777, 557] on span "Baixar operações + Baixar CaseLog" at bounding box center [746, 554] width 205 height 36
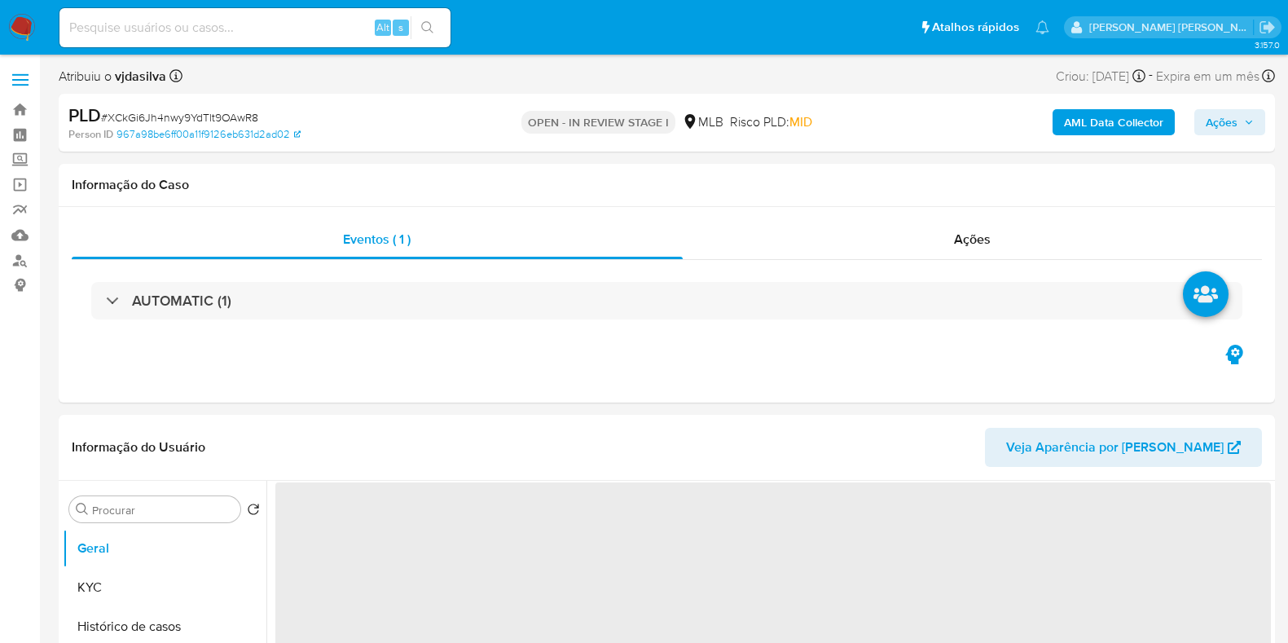
select select "10"
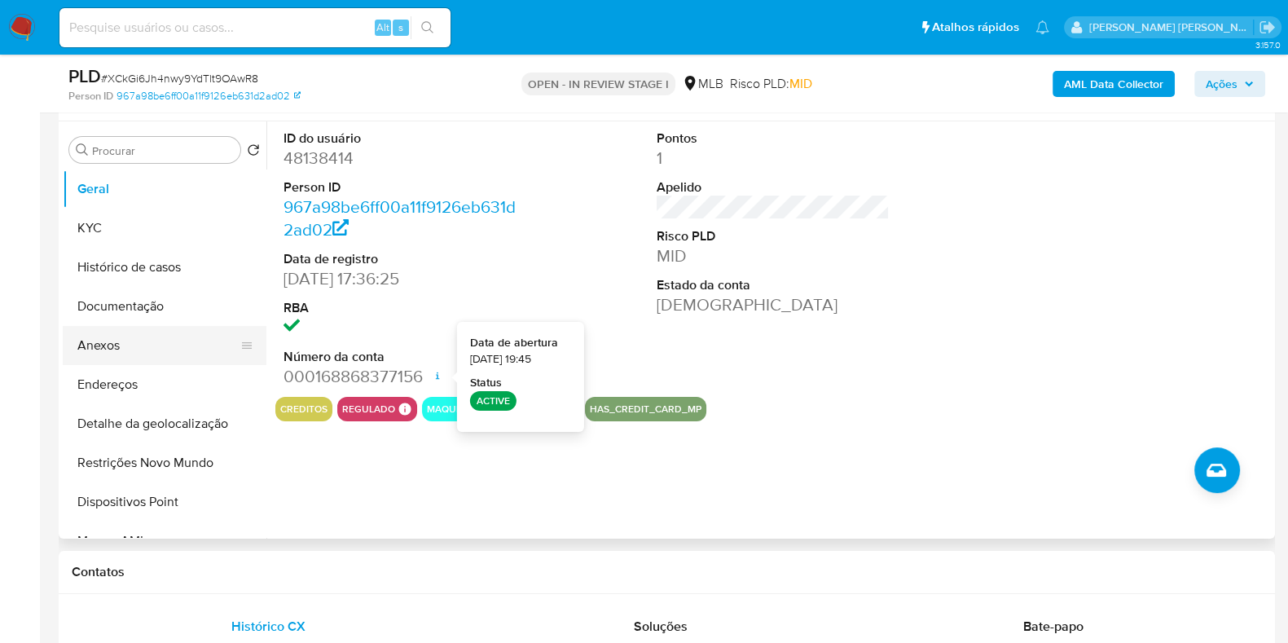
scroll to position [203, 0]
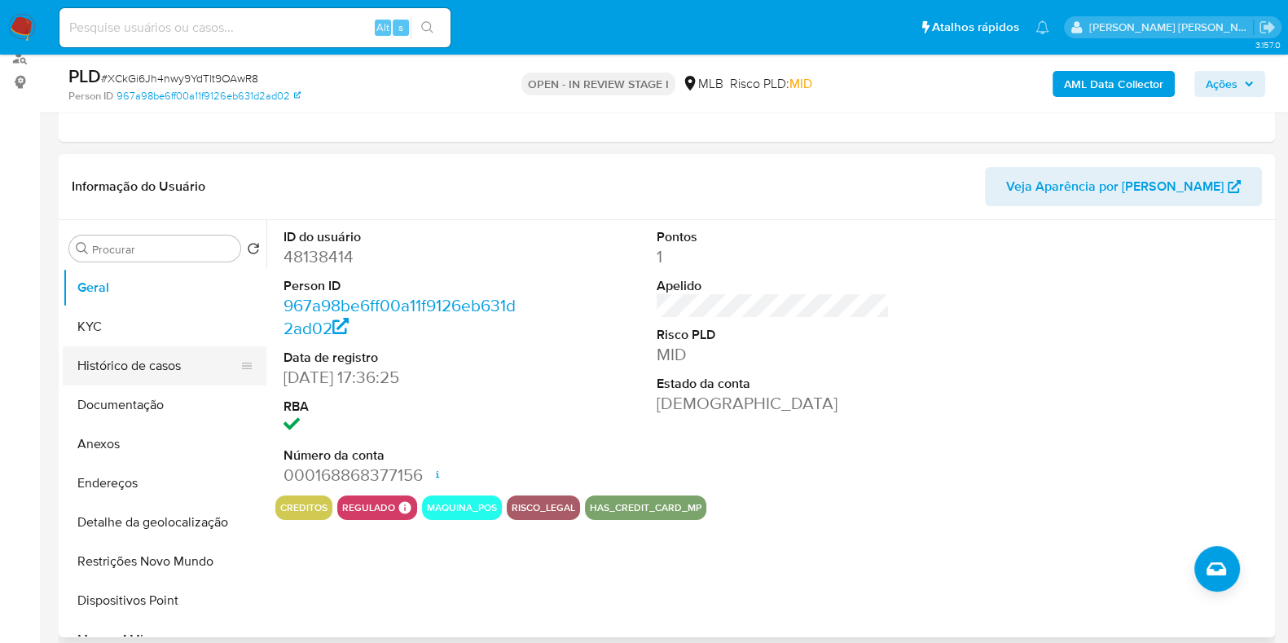
click at [145, 358] on button "Histórico de casos" at bounding box center [158, 365] width 191 height 39
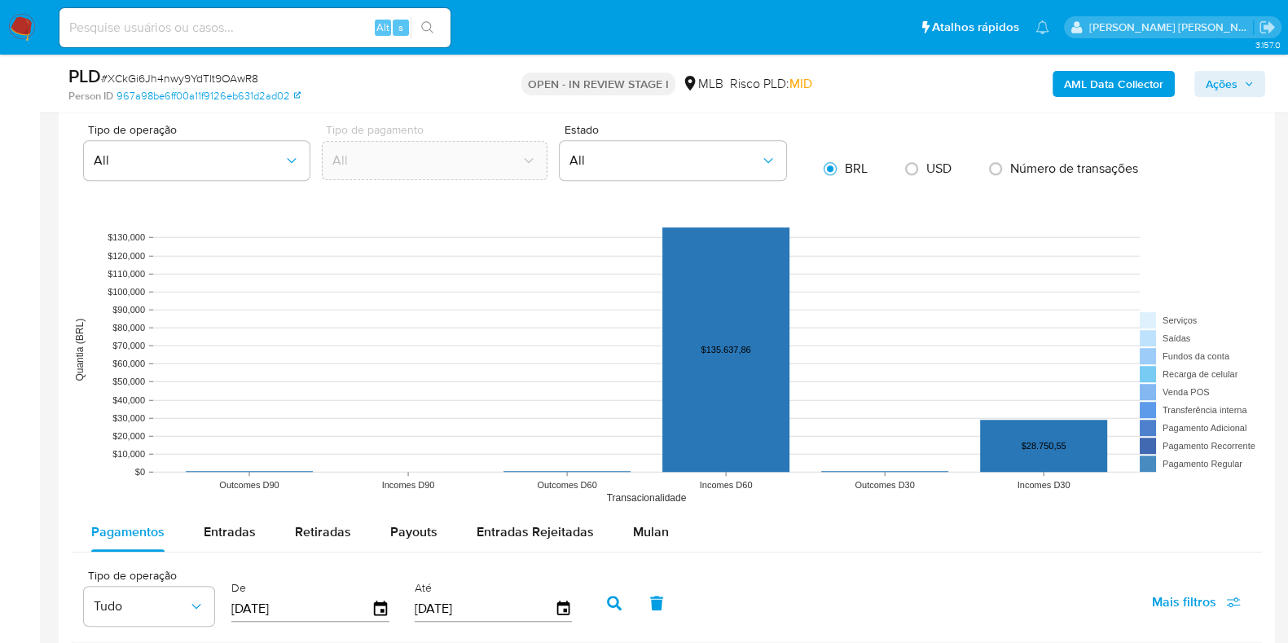
scroll to position [1527, 0]
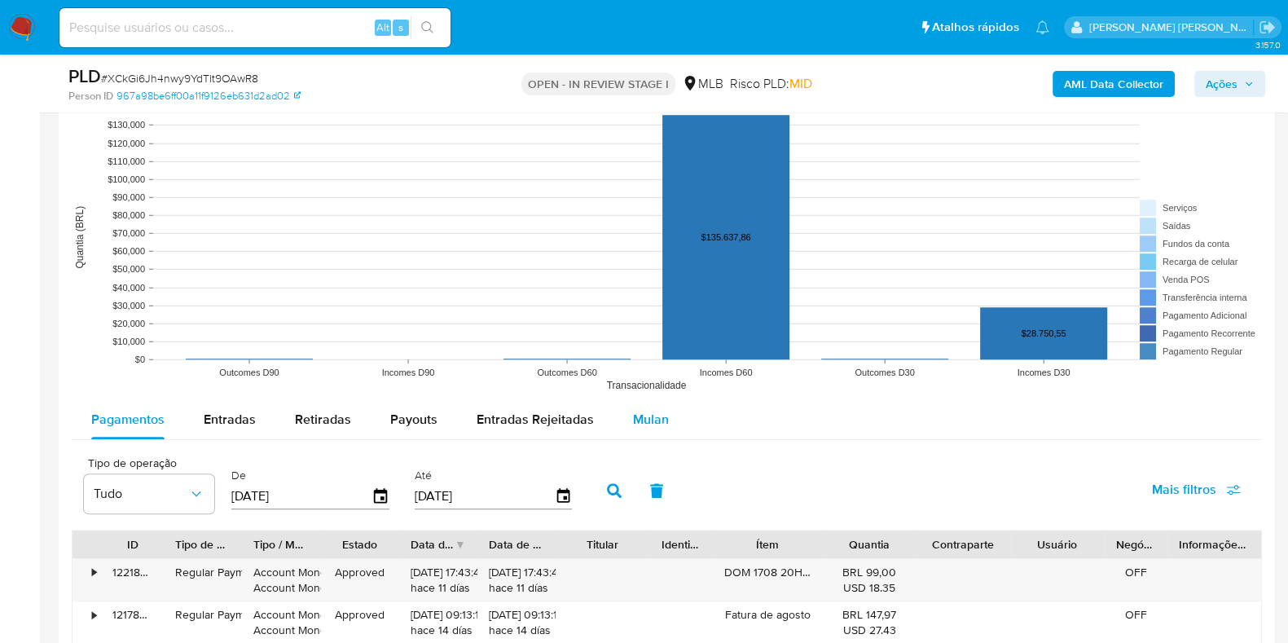
click at [633, 417] on span "Mulan" at bounding box center [651, 419] width 36 height 19
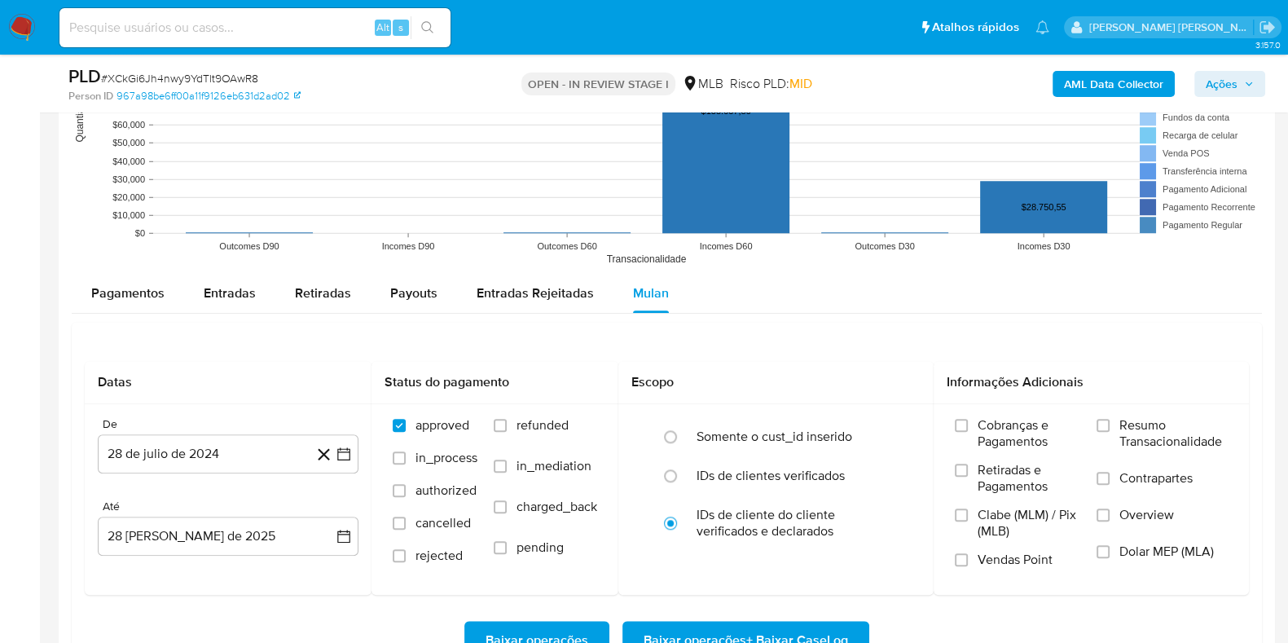
scroll to position [1732, 0]
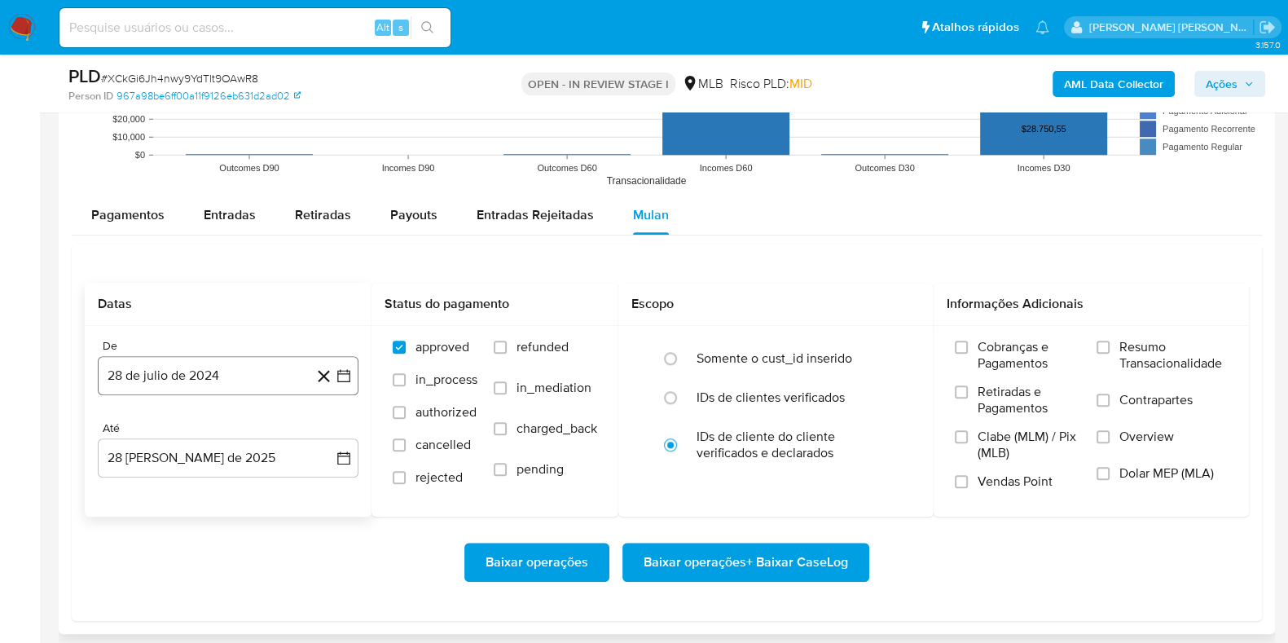
click at [219, 367] on button "28 de julio de 2024" at bounding box center [228, 375] width 261 height 39
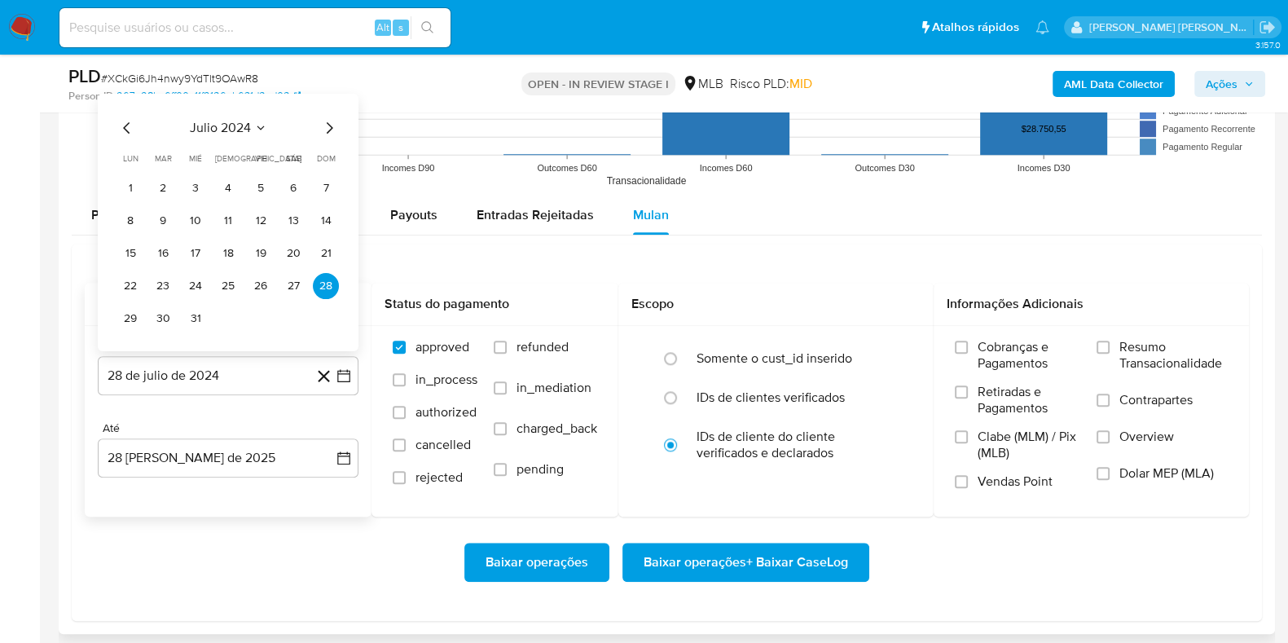
click at [232, 133] on span "julio 2024" at bounding box center [220, 127] width 61 height 16
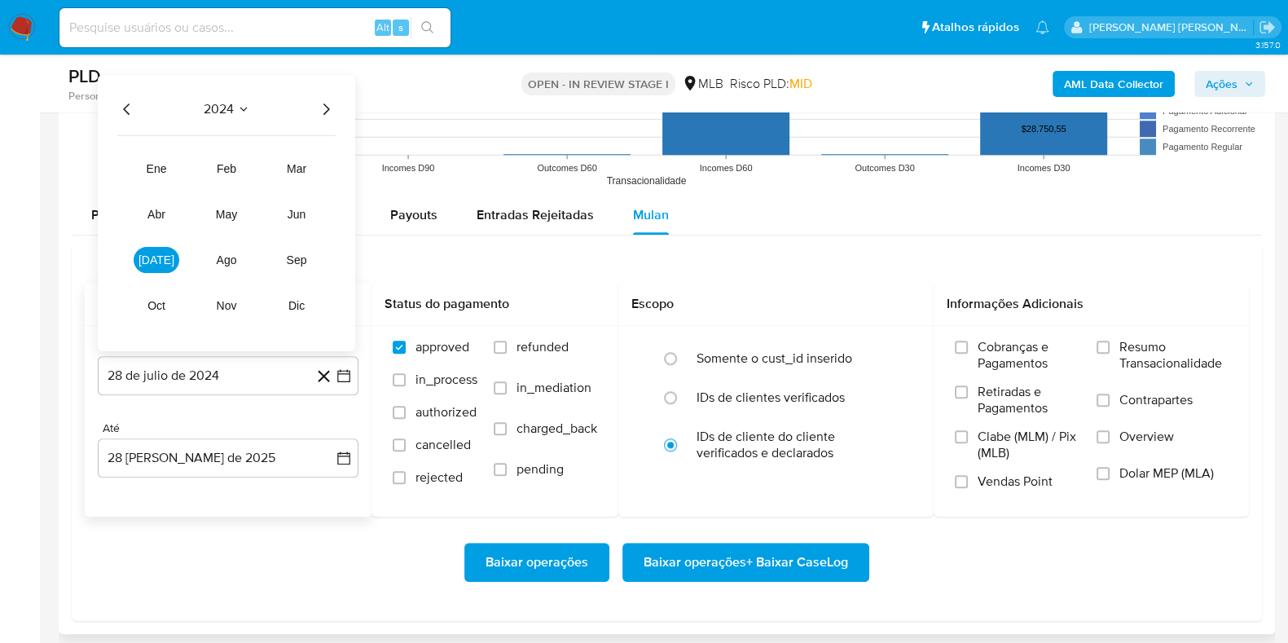
click at [343, 103] on div "2024 2024 ene feb mar abr may jun [DATE] ago sep oct nov dic" at bounding box center [227, 212] width 258 height 276
click at [326, 104] on icon "Año siguiente" at bounding box center [327, 108] width 7 height 11
click at [169, 163] on button "ene" at bounding box center [157, 168] width 46 height 26
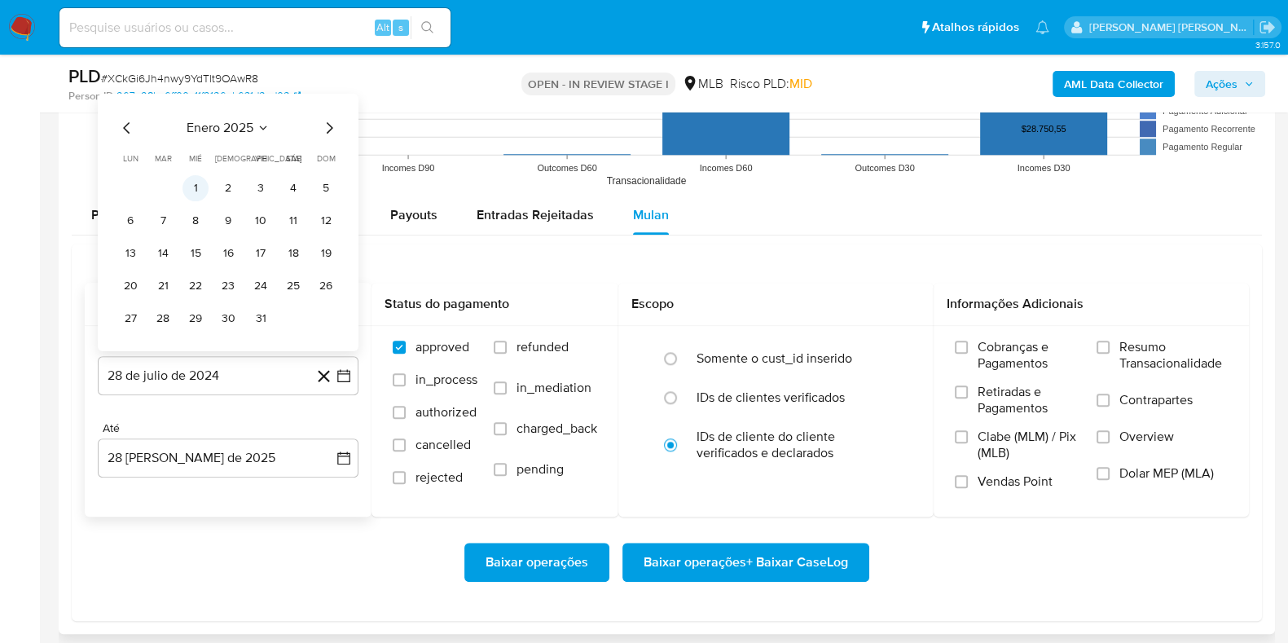
click at [200, 181] on button "1" at bounding box center [196, 187] width 26 height 26
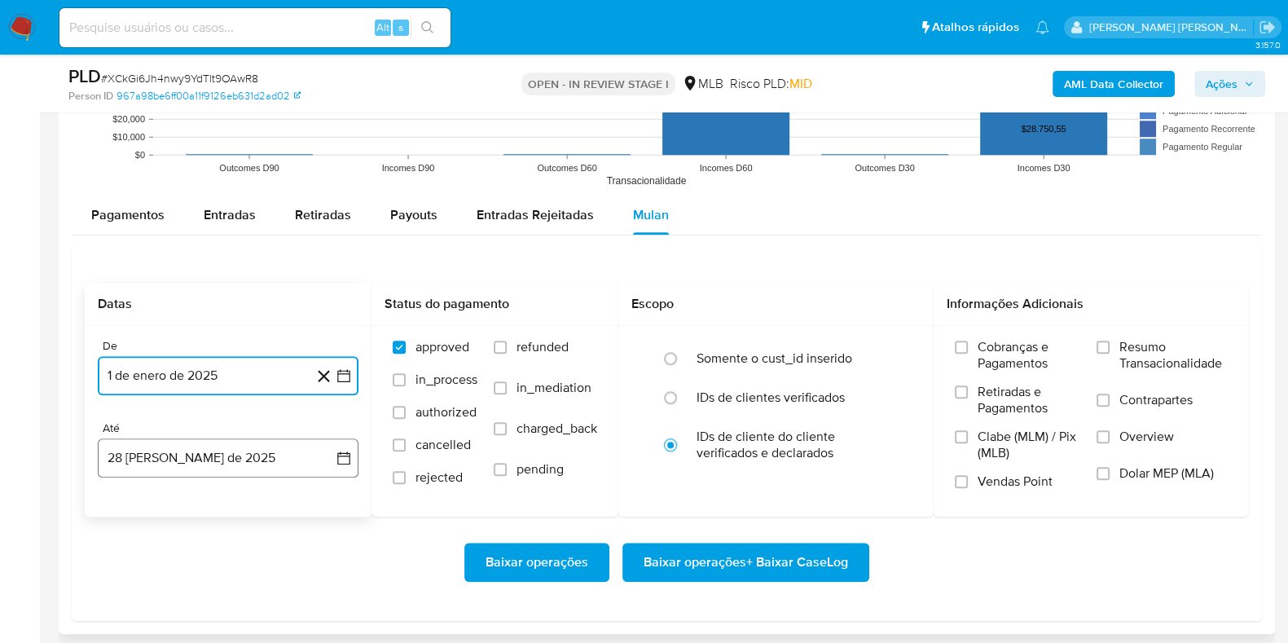
click at [249, 468] on button "28 [PERSON_NAME] de 2025" at bounding box center [228, 457] width 261 height 39
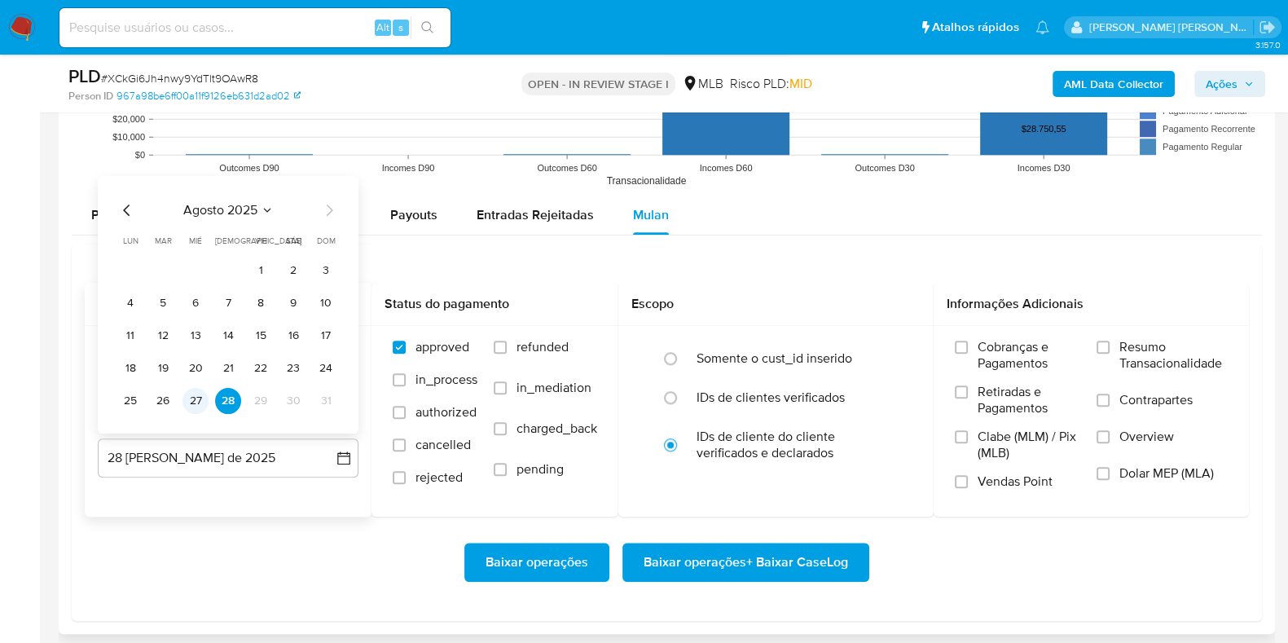
click at [204, 404] on button "27" at bounding box center [196, 400] width 26 height 26
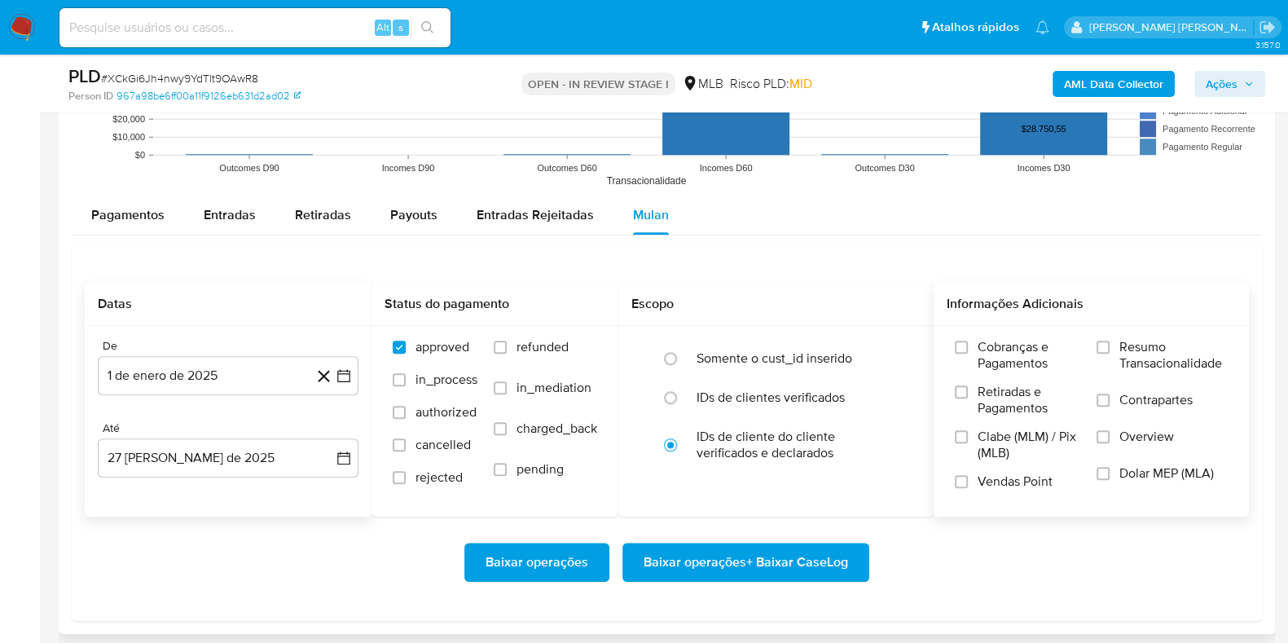
click at [1129, 357] on span "Resumo Transacionalidade" at bounding box center [1174, 355] width 108 height 33
click at [1110, 354] on input "Resumo Transacionalidade" at bounding box center [1103, 347] width 13 height 13
click at [1120, 393] on span "Contrapartes" at bounding box center [1156, 400] width 73 height 16
click at [1110, 394] on input "Contrapartes" at bounding box center [1103, 400] width 13 height 13
click at [699, 553] on span "Baixar operações + Baixar CaseLog" at bounding box center [746, 562] width 205 height 36
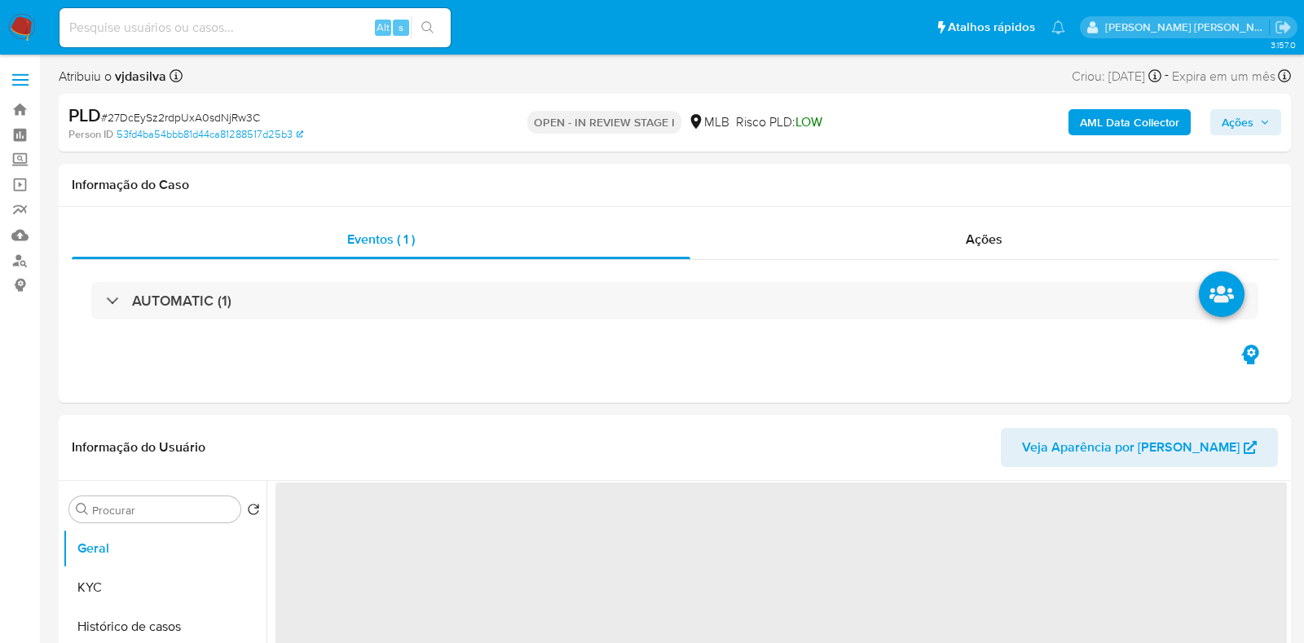
select select "10"
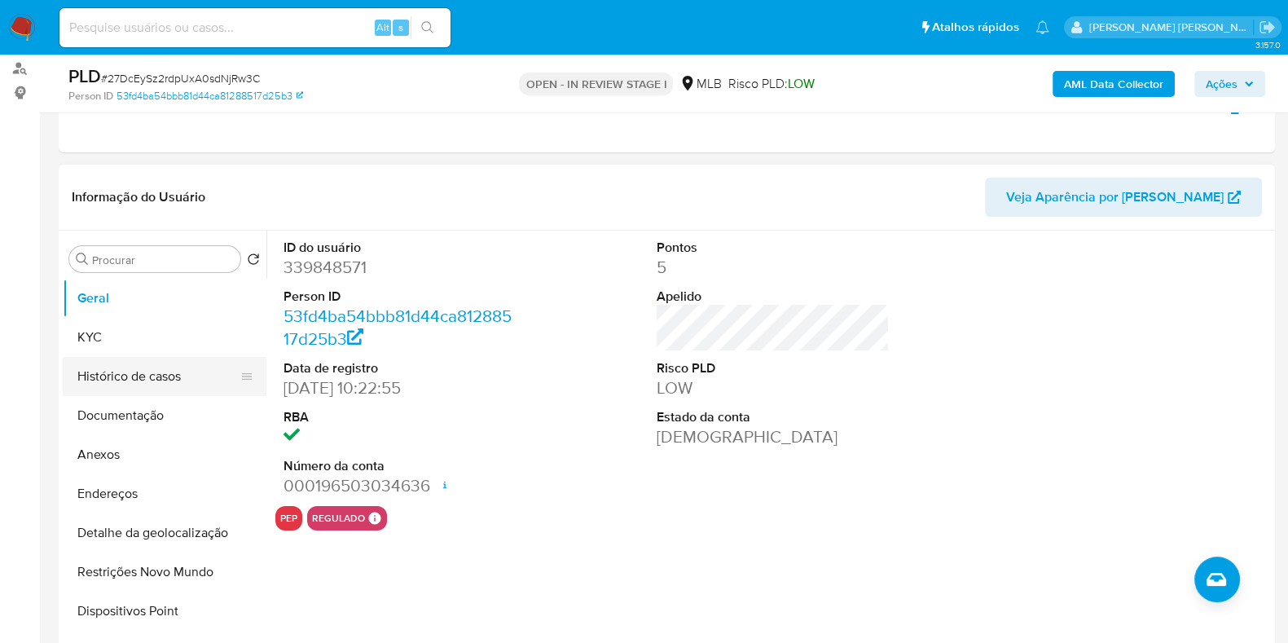
scroll to position [203, 0]
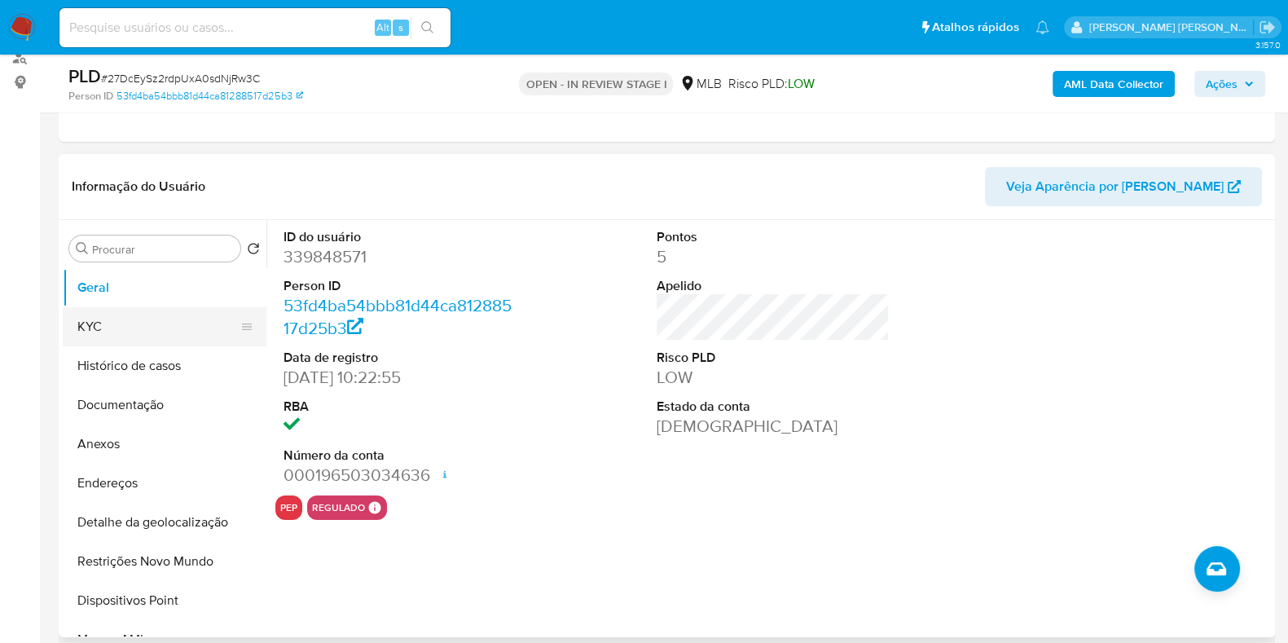
click at [174, 342] on button "KYC" at bounding box center [158, 326] width 191 height 39
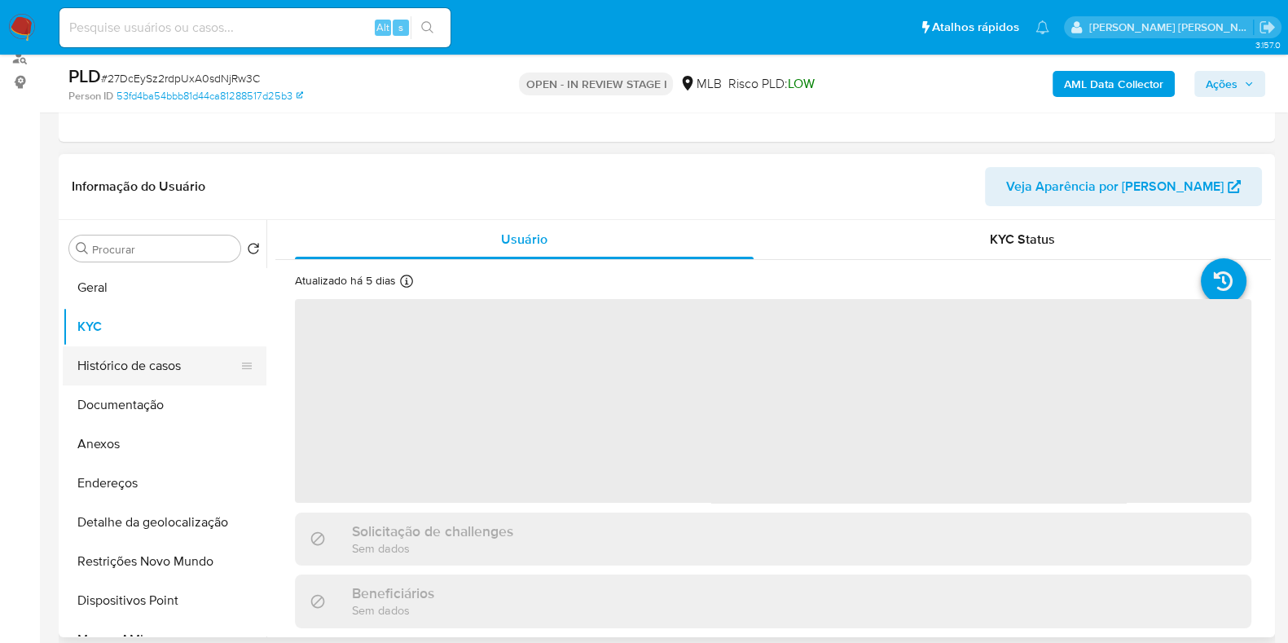
click at [171, 356] on button "Histórico de casos" at bounding box center [158, 365] width 191 height 39
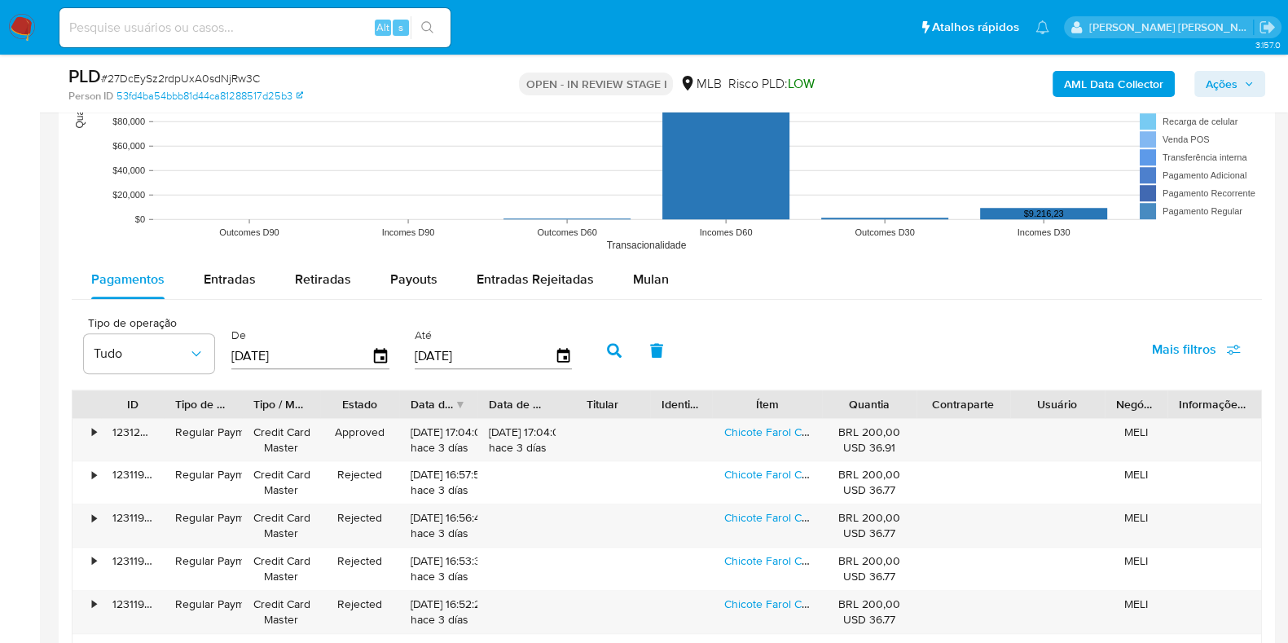
scroll to position [1732, 0]
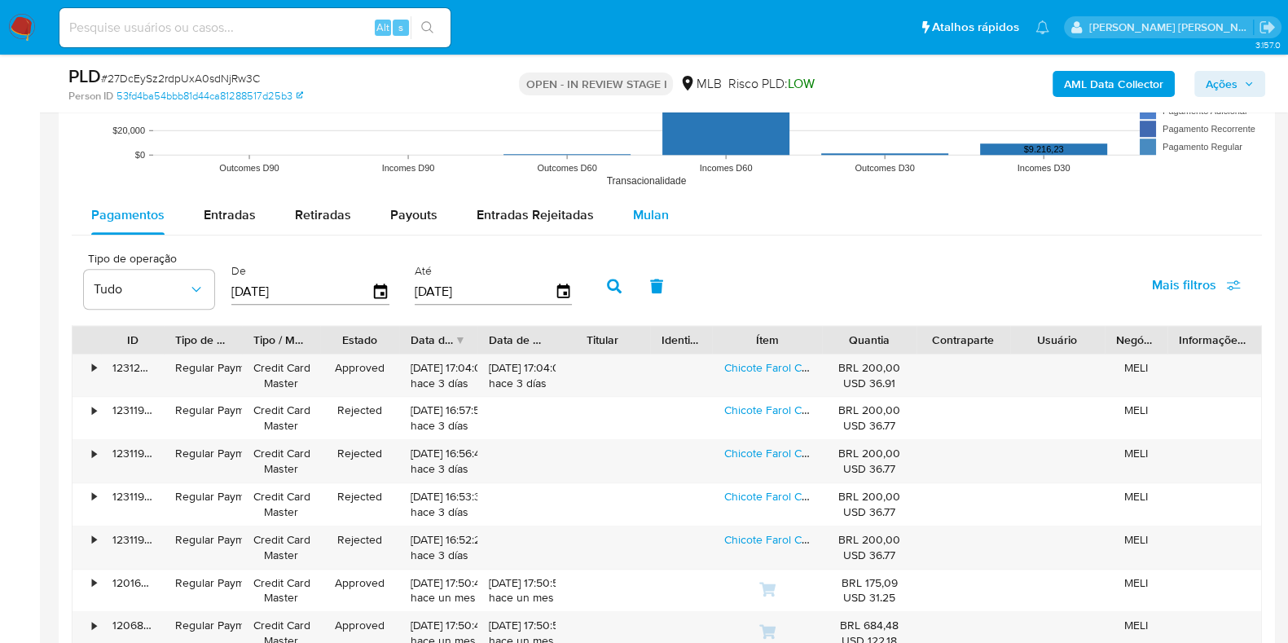
click at [647, 227] on div "Mulan" at bounding box center [651, 215] width 36 height 39
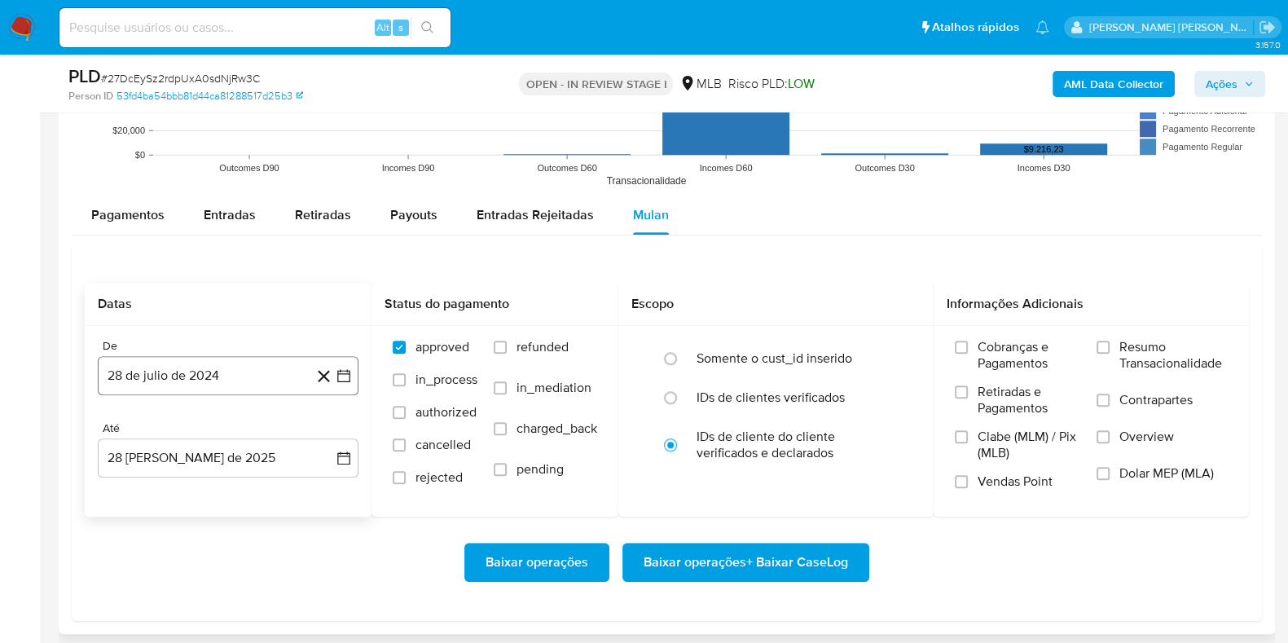
click at [123, 374] on button "28 de julio de 2024" at bounding box center [228, 375] width 261 height 39
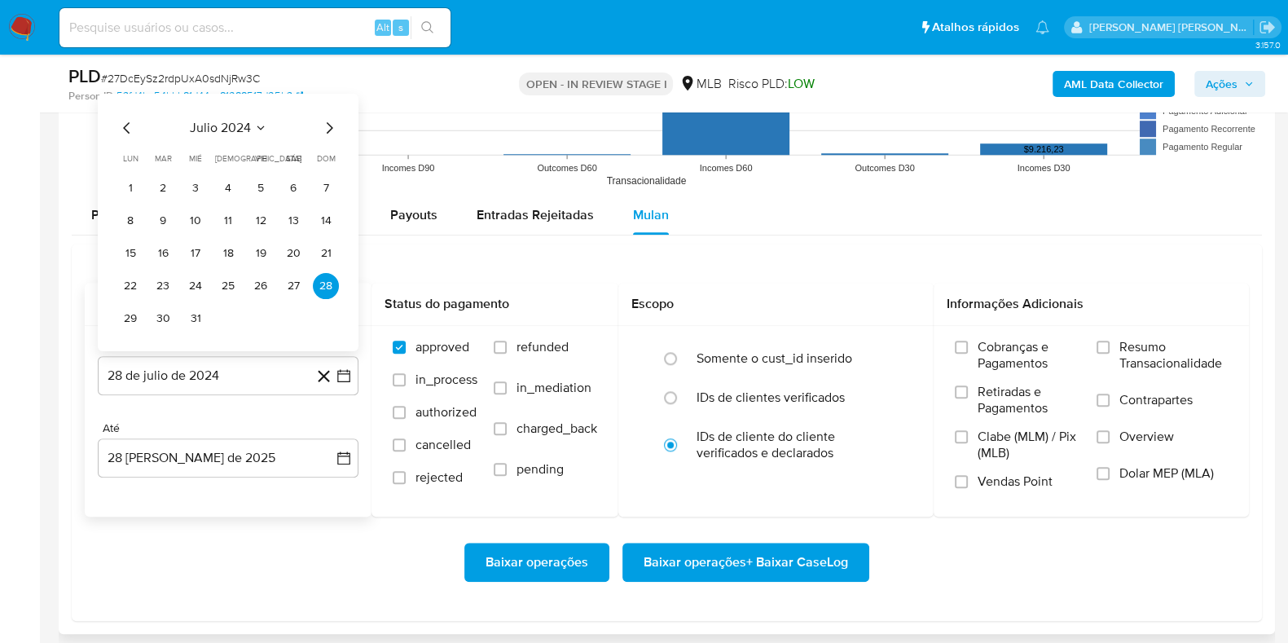
click at [226, 139] on div "julio 2024 julio 2024 lun lunes mar martes mié miércoles jue jueves vie viernes…" at bounding box center [228, 224] width 222 height 214
click at [227, 128] on span "julio 2024" at bounding box center [220, 127] width 61 height 16
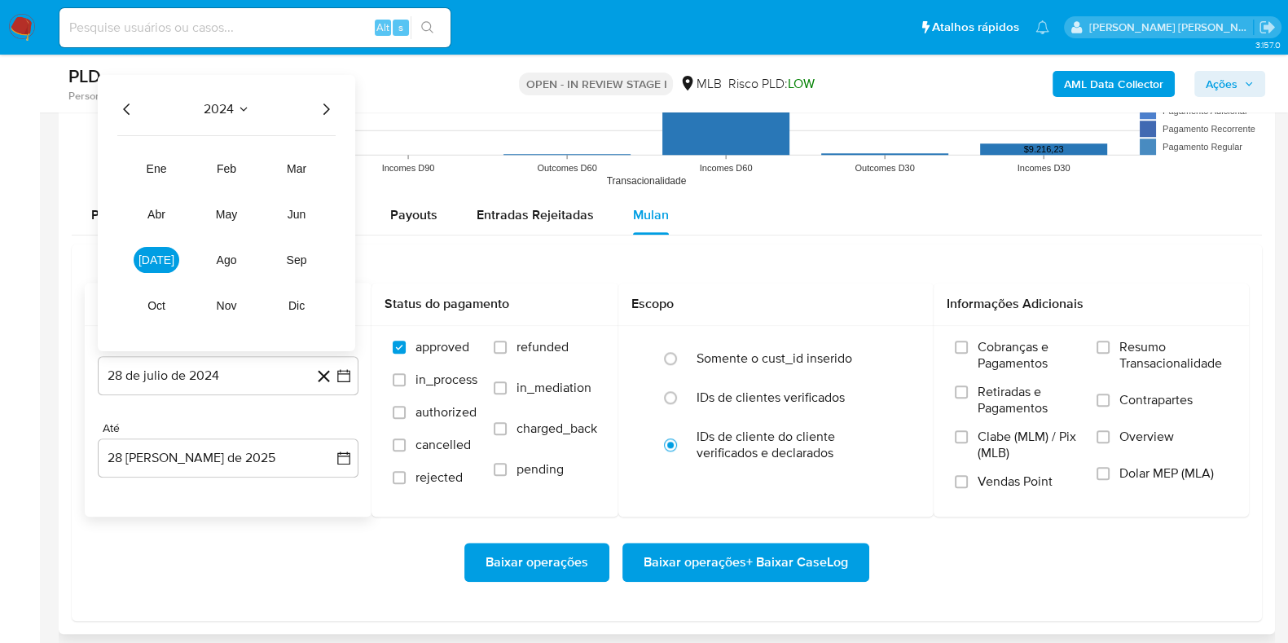
click at [322, 112] on icon "Año siguiente" at bounding box center [326, 109] width 20 height 20
click at [153, 158] on button "ene" at bounding box center [157, 168] width 46 height 26
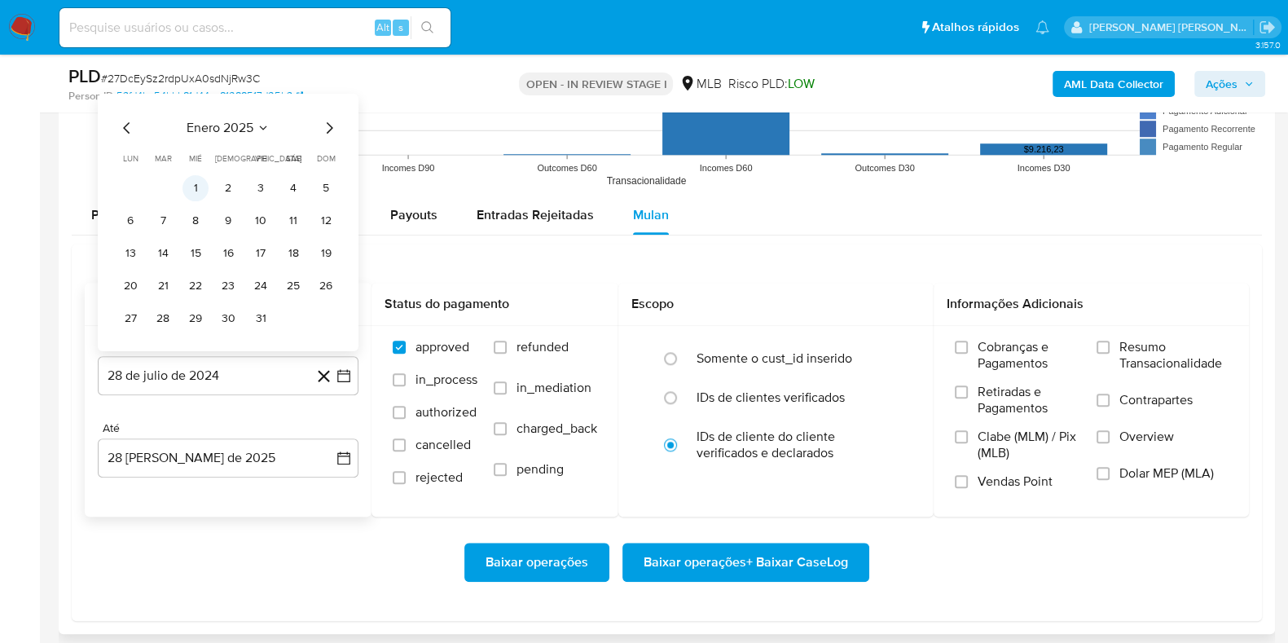
click at [192, 184] on button "1" at bounding box center [196, 187] width 26 height 26
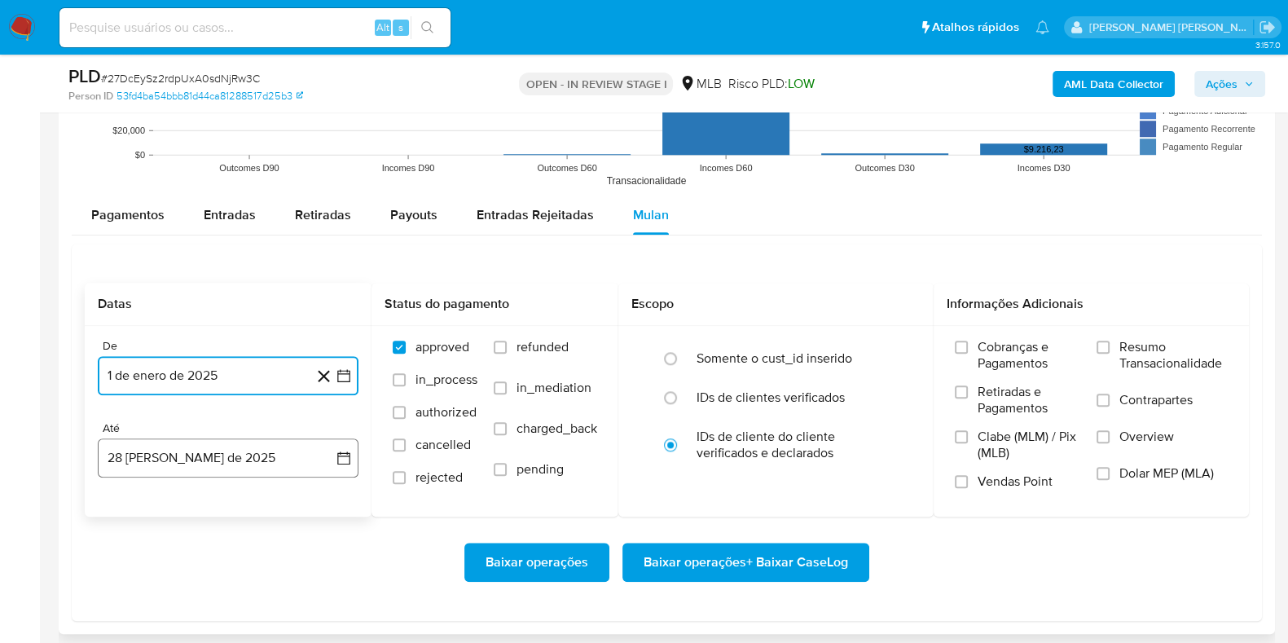
click at [219, 464] on button "28 [PERSON_NAME] de 2025" at bounding box center [228, 457] width 261 height 39
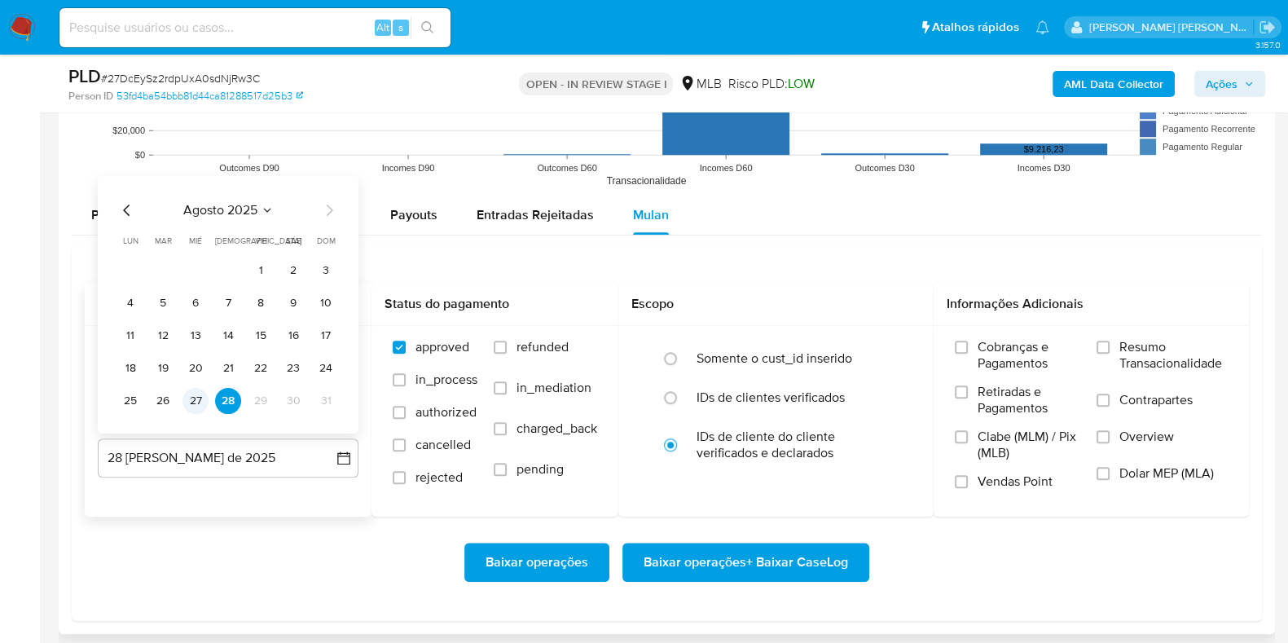
click at [196, 406] on button "27" at bounding box center [196, 400] width 26 height 26
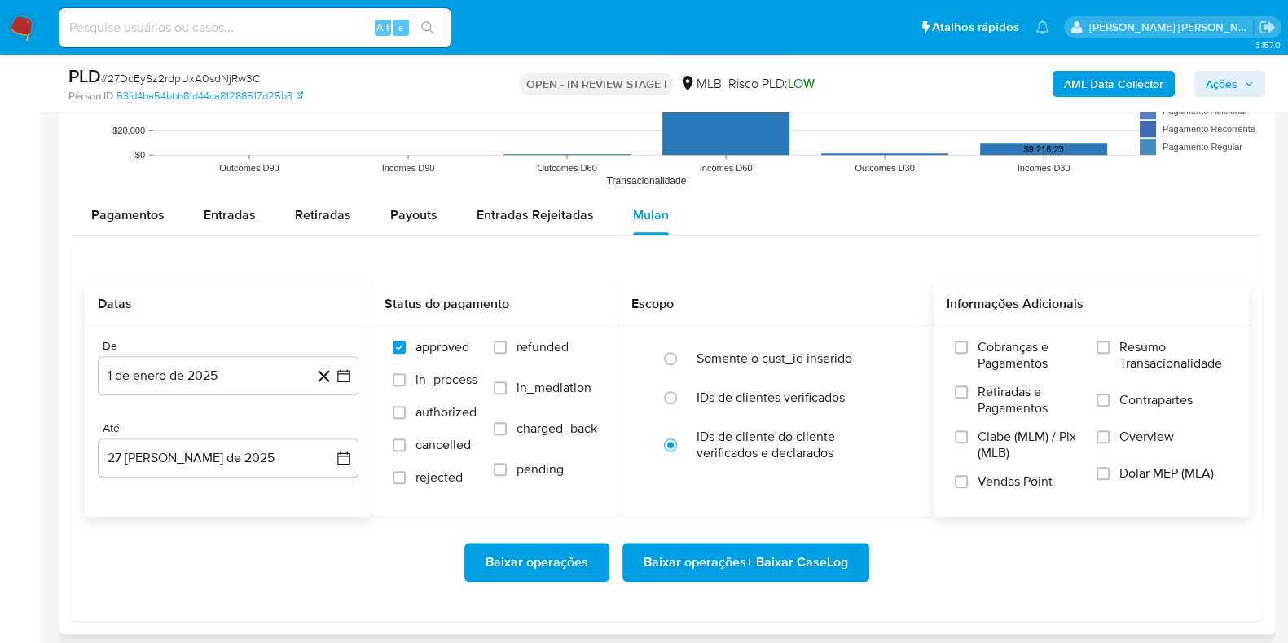
click at [1103, 353] on label "Resumo Transacionalidade" at bounding box center [1162, 365] width 131 height 53
click at [1103, 353] on input "Resumo Transacionalidade" at bounding box center [1103, 347] width 13 height 13
click at [1104, 387] on label "Resumo Transacionalidade" at bounding box center [1162, 365] width 131 height 53
click at [1104, 354] on input "Resumo Transacionalidade" at bounding box center [1103, 347] width 13 height 13
click at [1112, 389] on label "Resumo Transacionalidade" at bounding box center [1162, 365] width 131 height 53
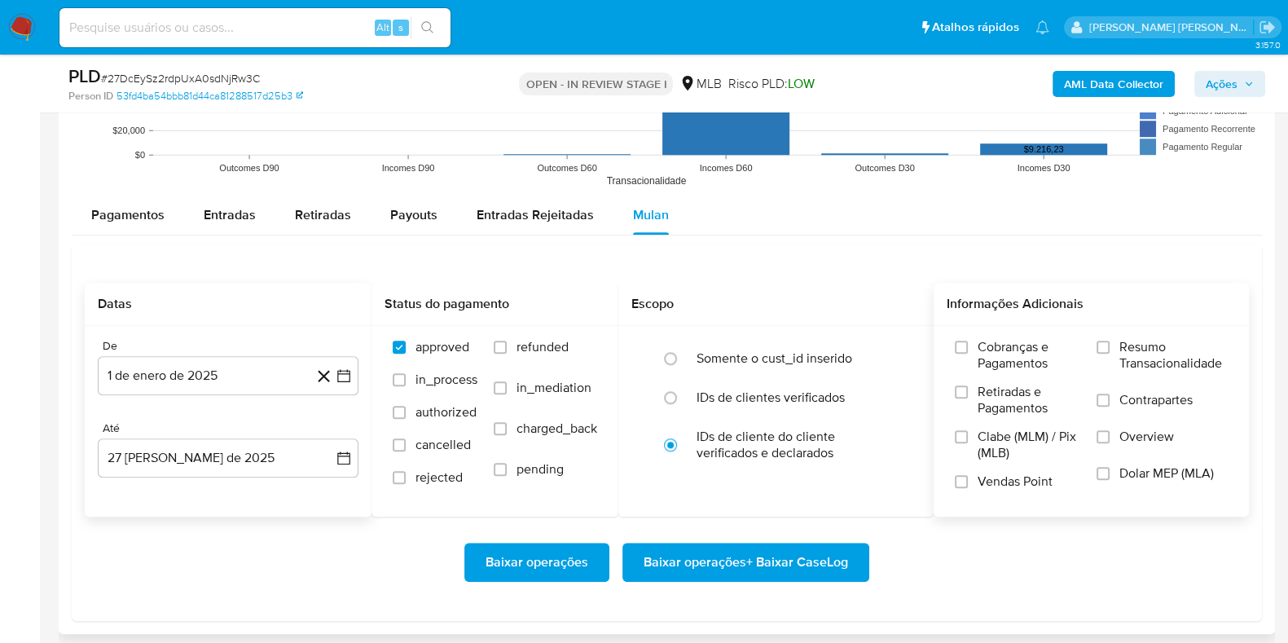
click at [1110, 354] on input "Resumo Transacionalidade" at bounding box center [1103, 347] width 13 height 13
click at [1114, 397] on label "Contrapartes" at bounding box center [1162, 410] width 131 height 37
click at [1110, 397] on input "Contrapartes" at bounding box center [1103, 400] width 13 height 13
click at [768, 556] on span "Baixar operações + Baixar CaseLog" at bounding box center [746, 562] width 205 height 36
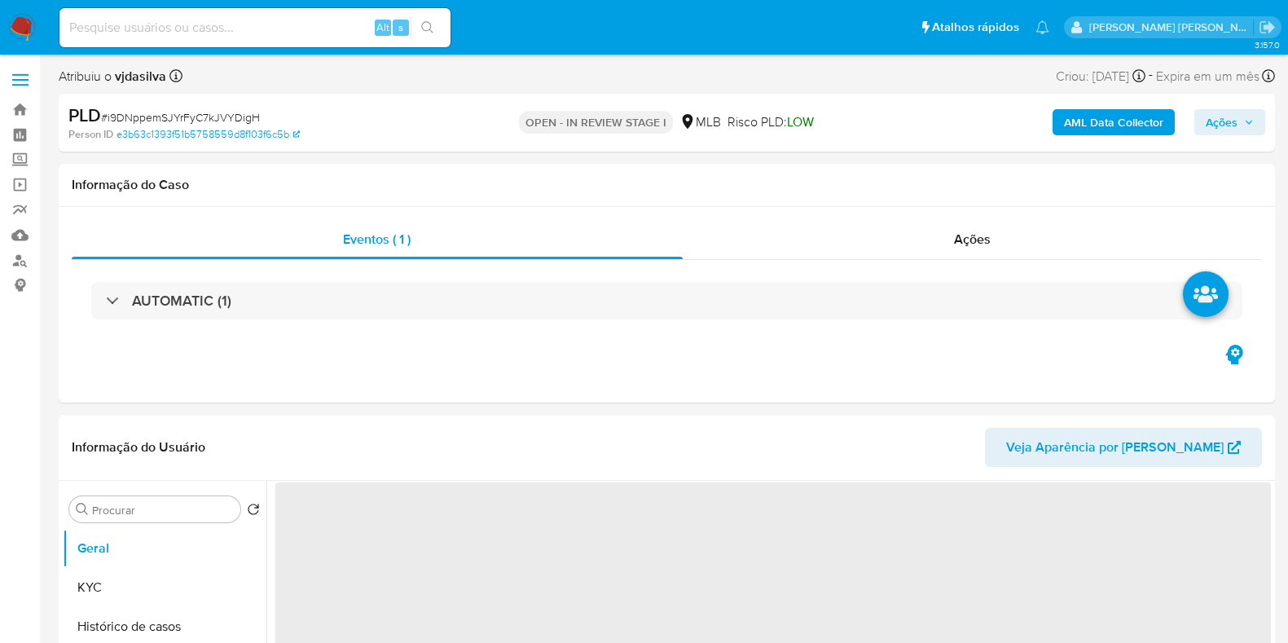
select select "10"
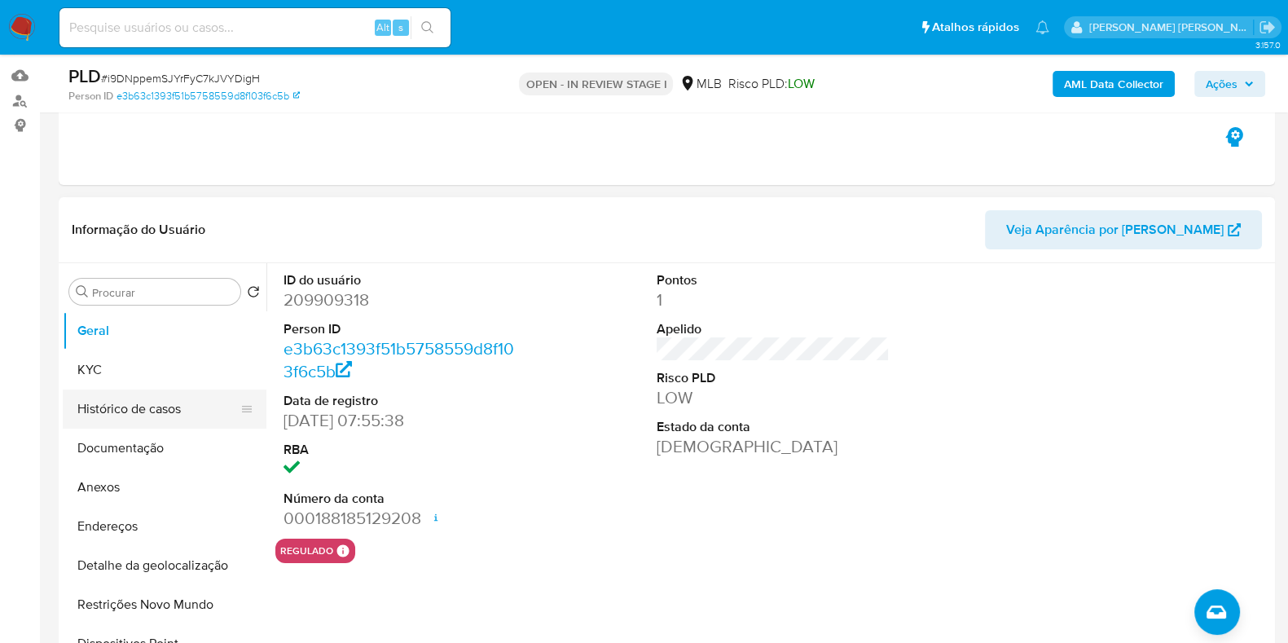
scroll to position [203, 0]
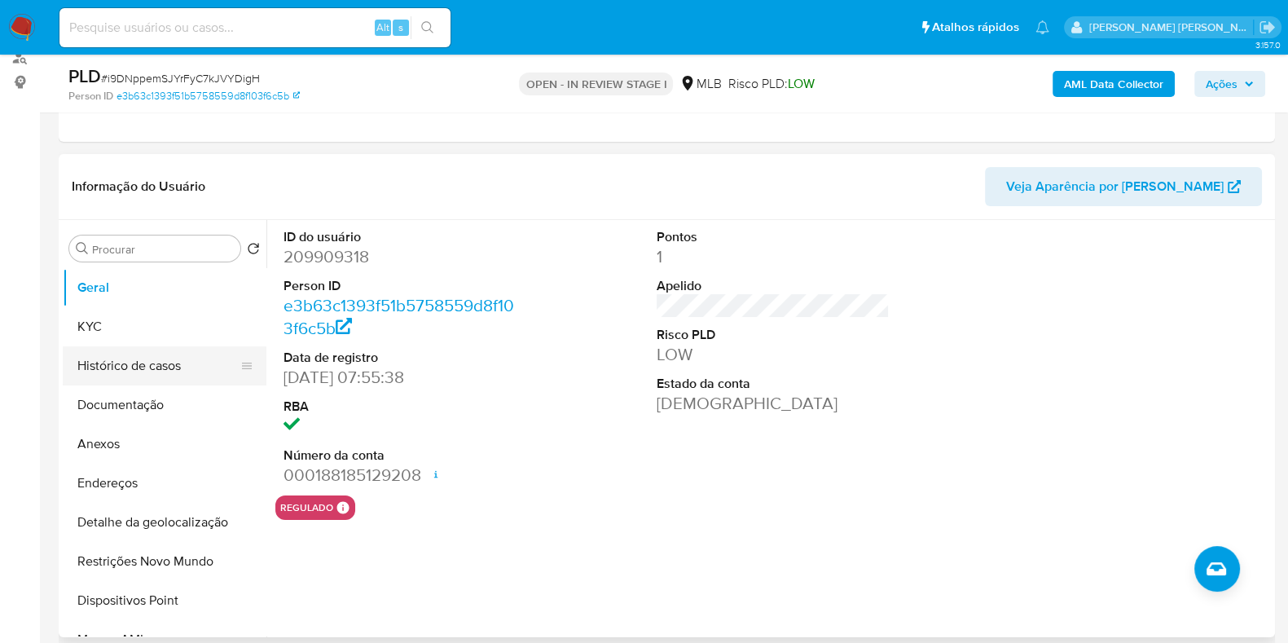
click at [216, 363] on button "Histórico de casos" at bounding box center [158, 365] width 191 height 39
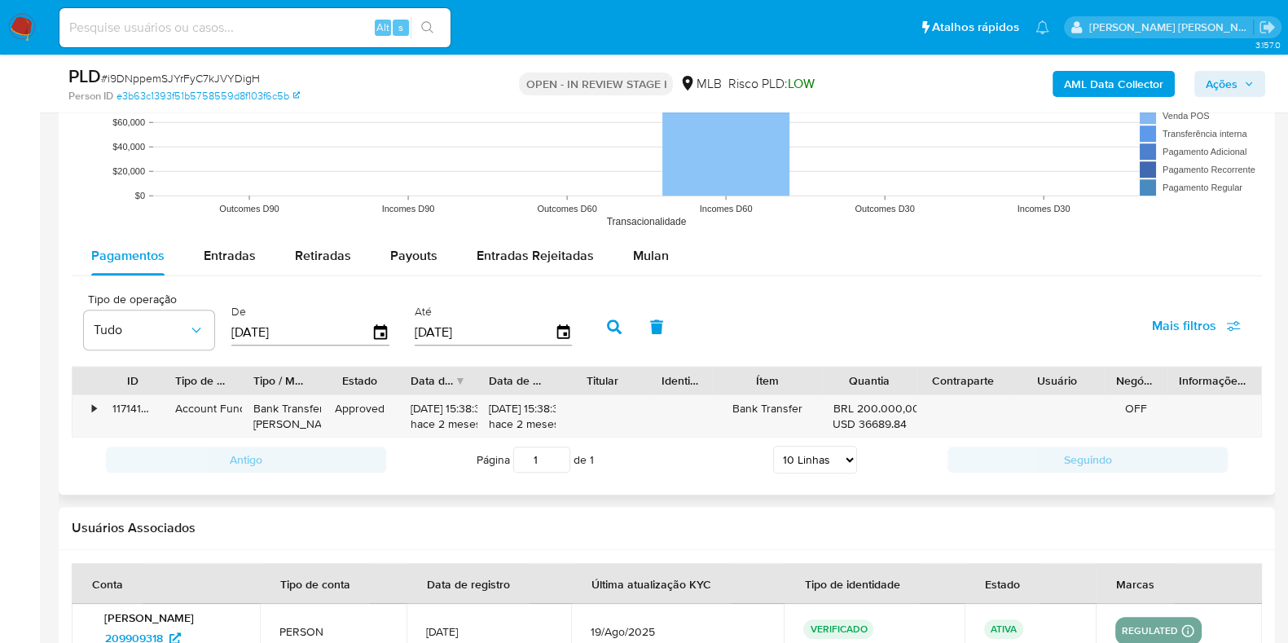
scroll to position [1732, 0]
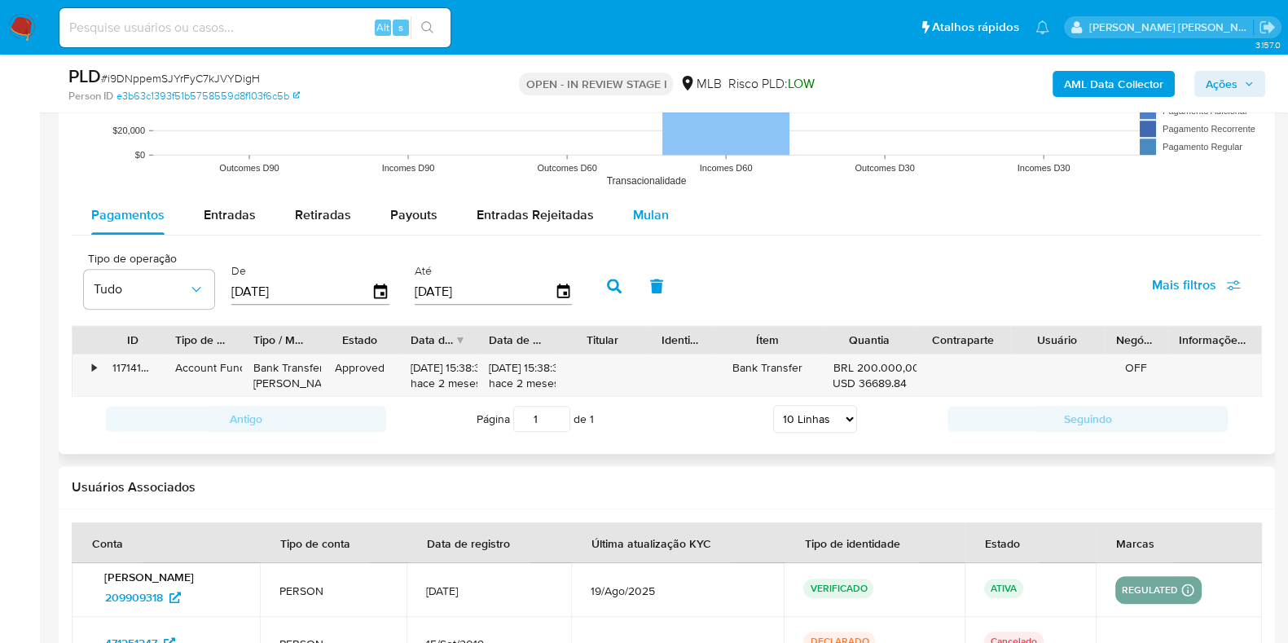
click at [648, 205] on span "Mulan" at bounding box center [651, 214] width 36 height 19
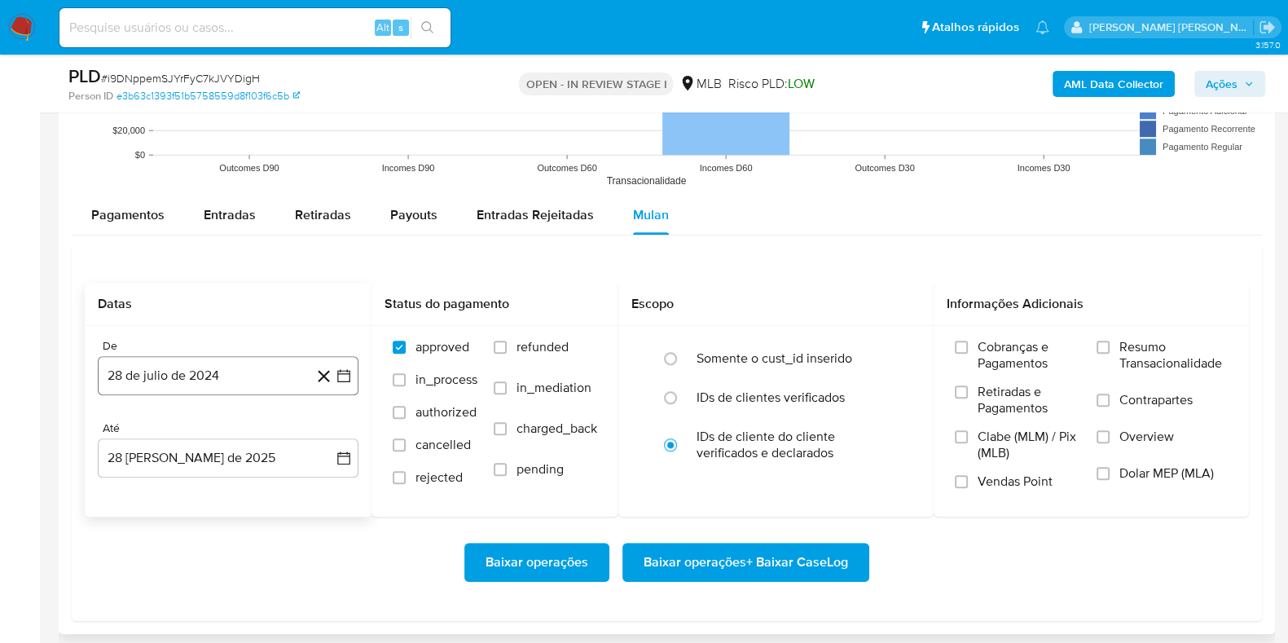
click at [195, 360] on button "28 de julio de 2024" at bounding box center [228, 375] width 261 height 39
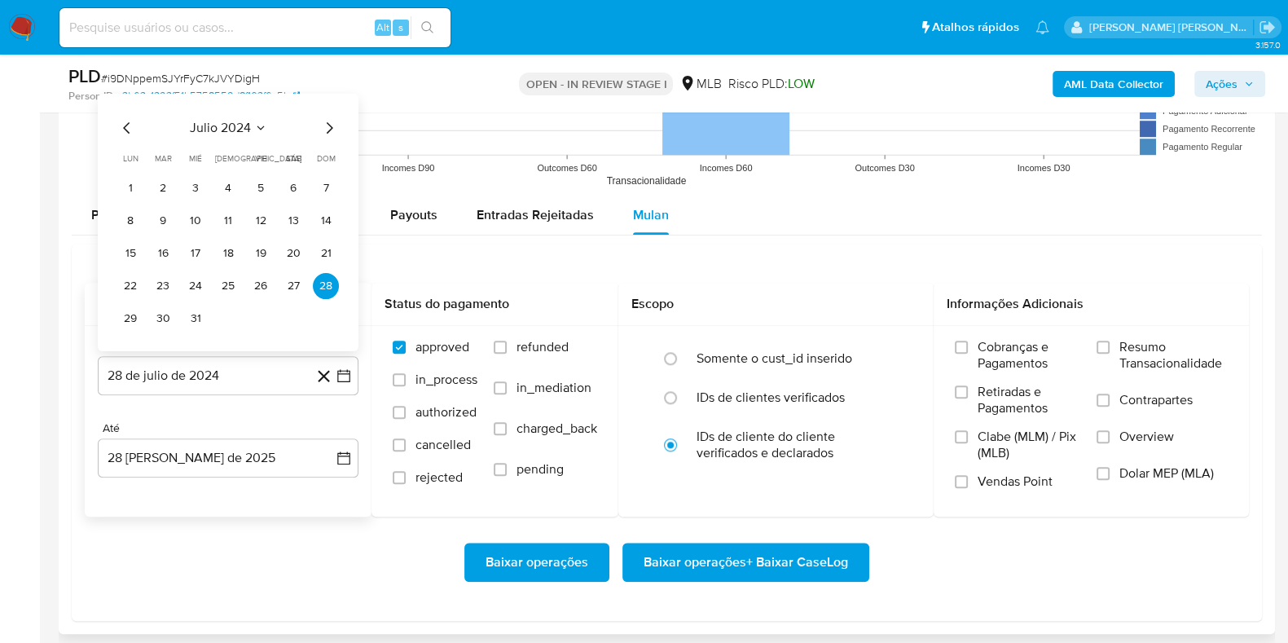
click at [216, 123] on span "julio 2024" at bounding box center [220, 127] width 61 height 16
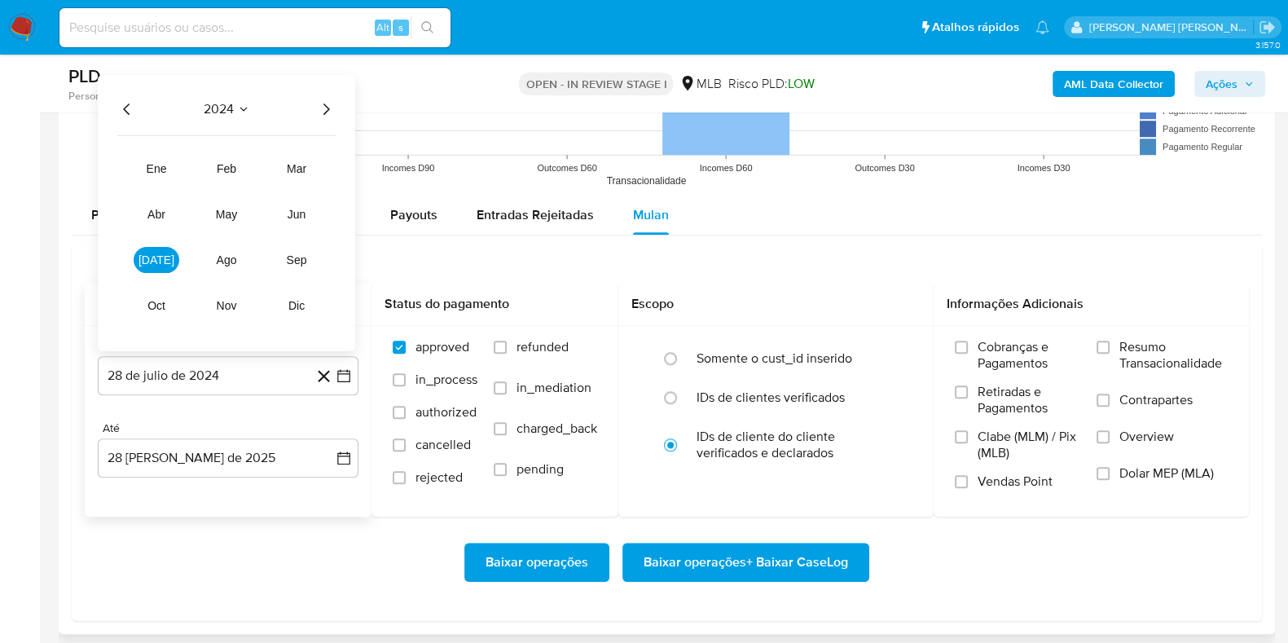
click at [326, 108] on icon "Año siguiente" at bounding box center [326, 109] width 20 height 20
click at [152, 163] on span "ene" at bounding box center [157, 167] width 20 height 13
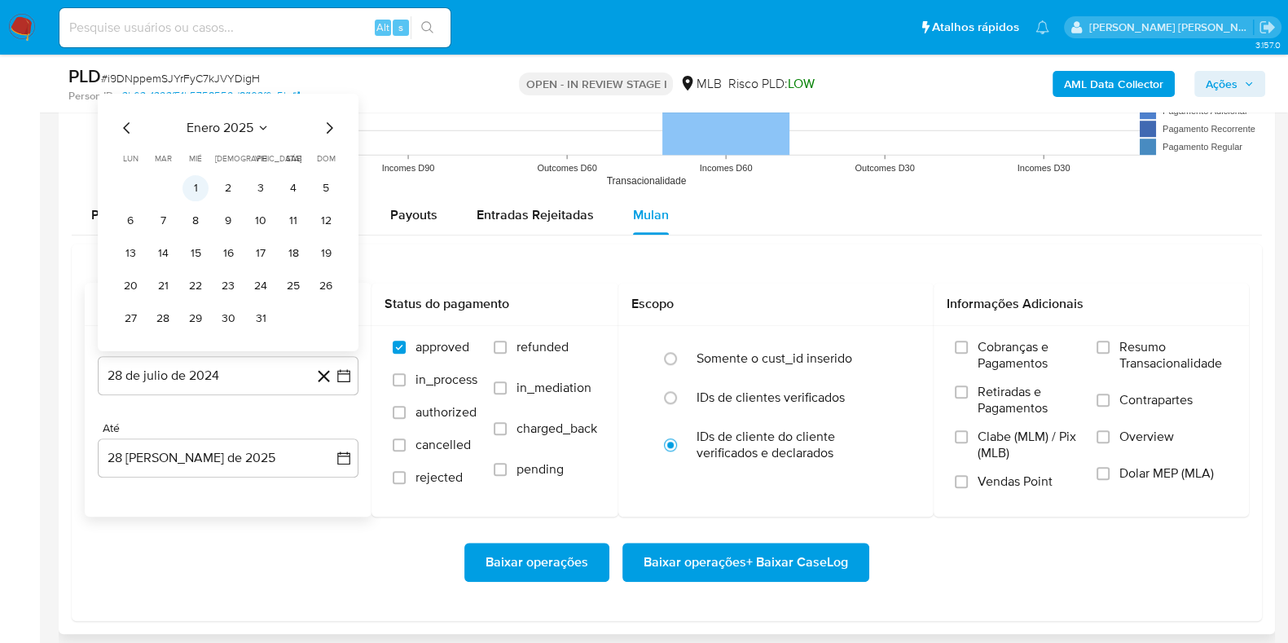
click at [192, 183] on button "1" at bounding box center [196, 187] width 26 height 26
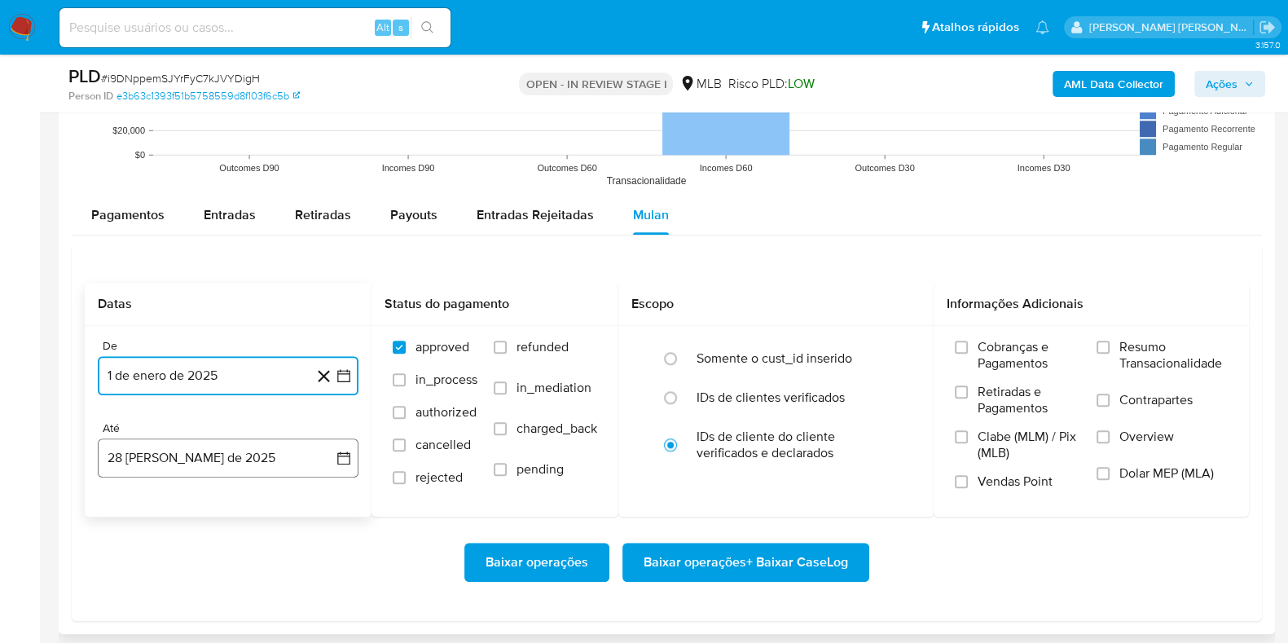
click at [176, 442] on button "[DATE]" at bounding box center [228, 457] width 261 height 39
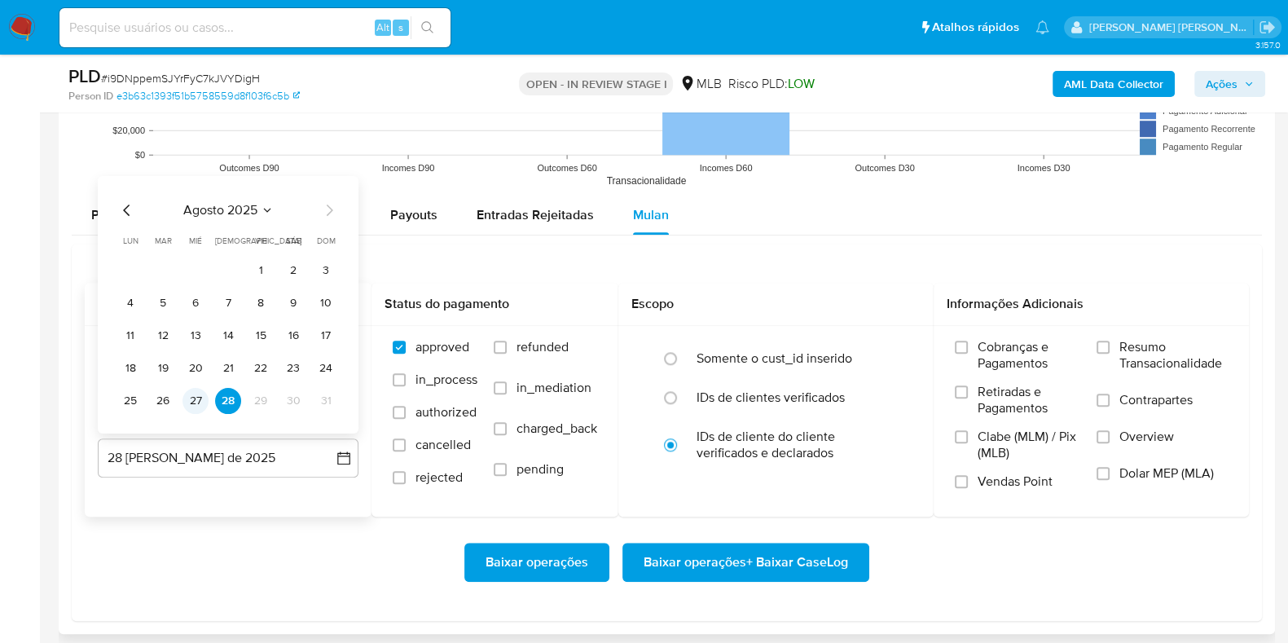
click at [196, 397] on button "27" at bounding box center [196, 400] width 26 height 26
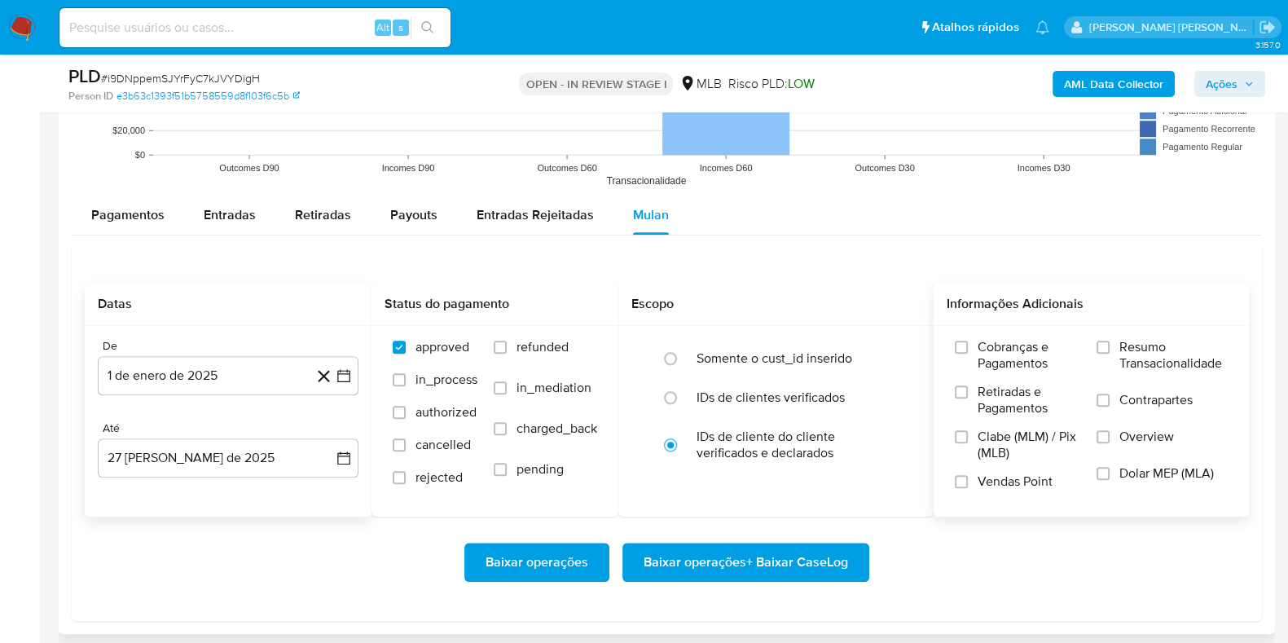
click at [1117, 344] on label "Resumo Transacionalidade" at bounding box center [1162, 365] width 131 height 53
click at [1110, 344] on input "Resumo Transacionalidade" at bounding box center [1103, 347] width 13 height 13
click at [1120, 401] on span "Contrapartes" at bounding box center [1156, 400] width 73 height 16
click at [1110, 401] on input "Contrapartes" at bounding box center [1103, 400] width 13 height 13
click at [745, 563] on span "Baixar operações + Baixar CaseLog" at bounding box center [746, 562] width 205 height 36
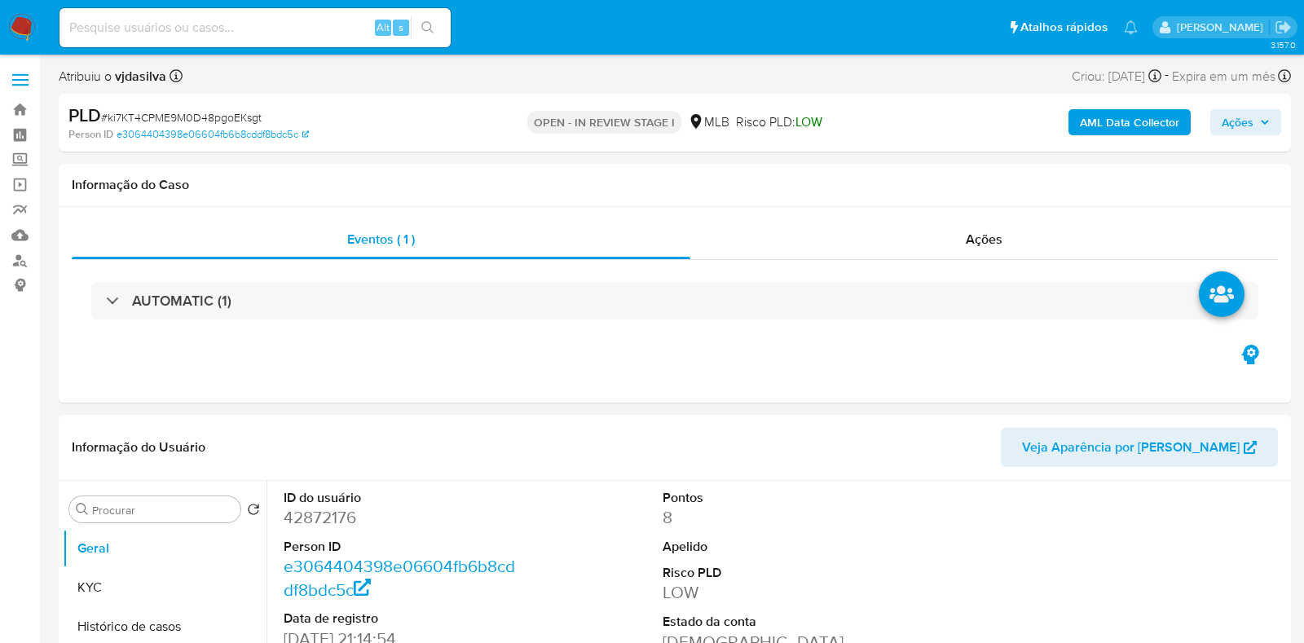
select select "10"
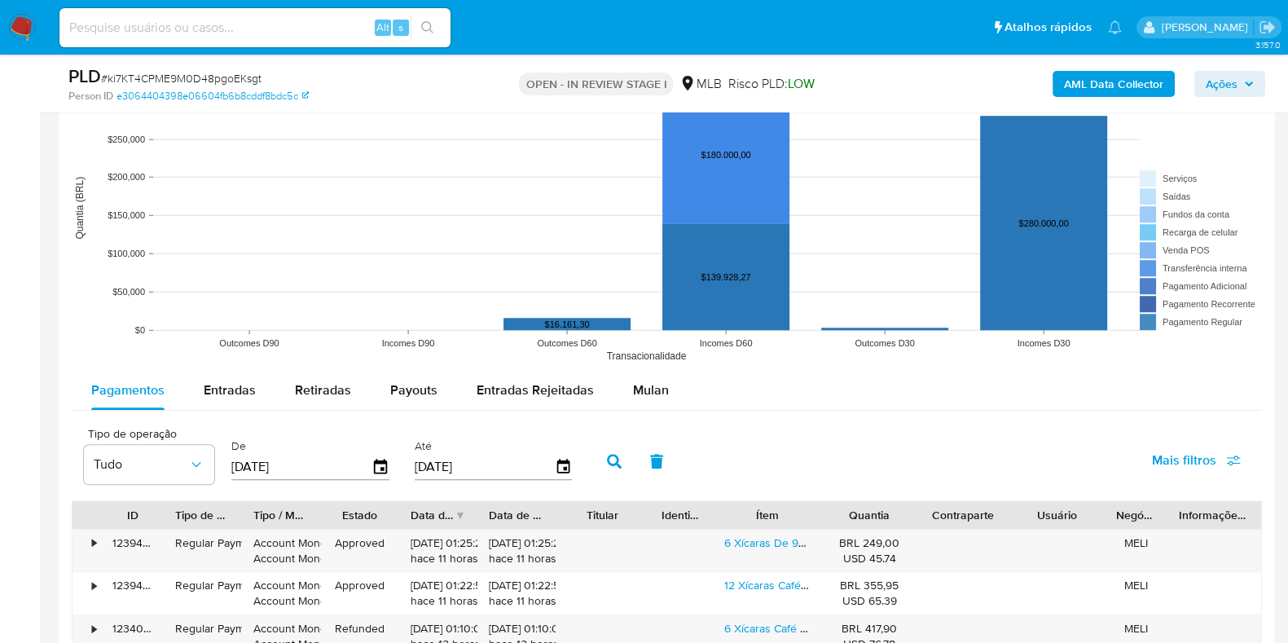
scroll to position [1629, 0]
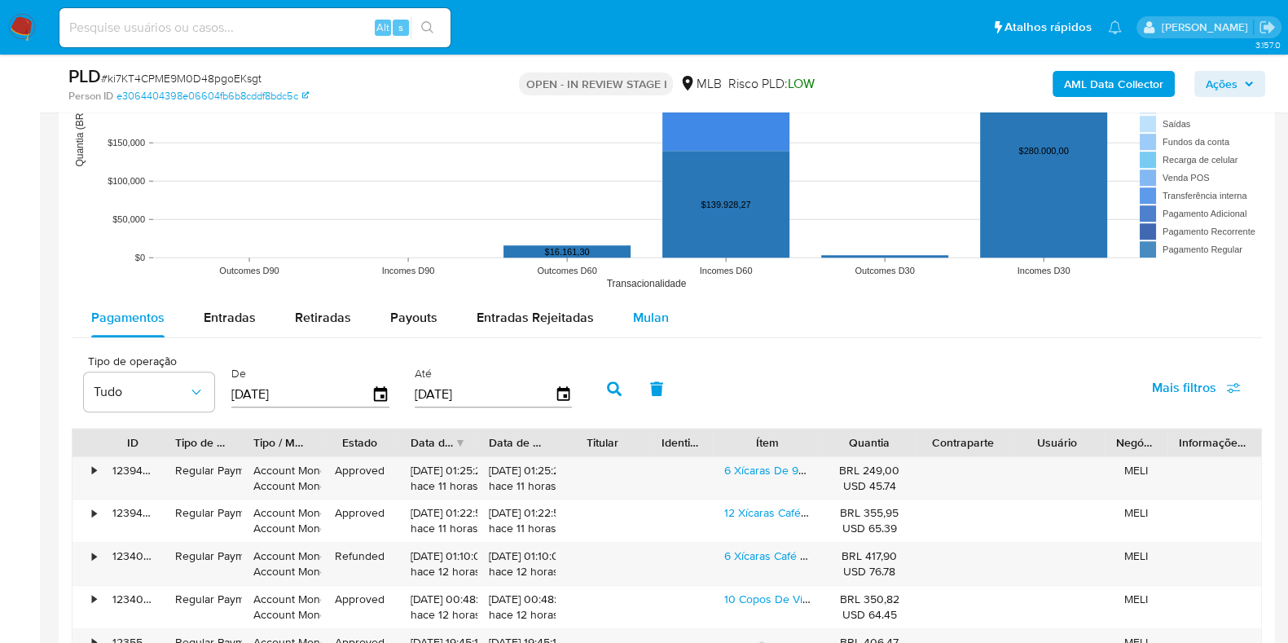
click at [637, 319] on span "Mulan" at bounding box center [651, 317] width 36 height 19
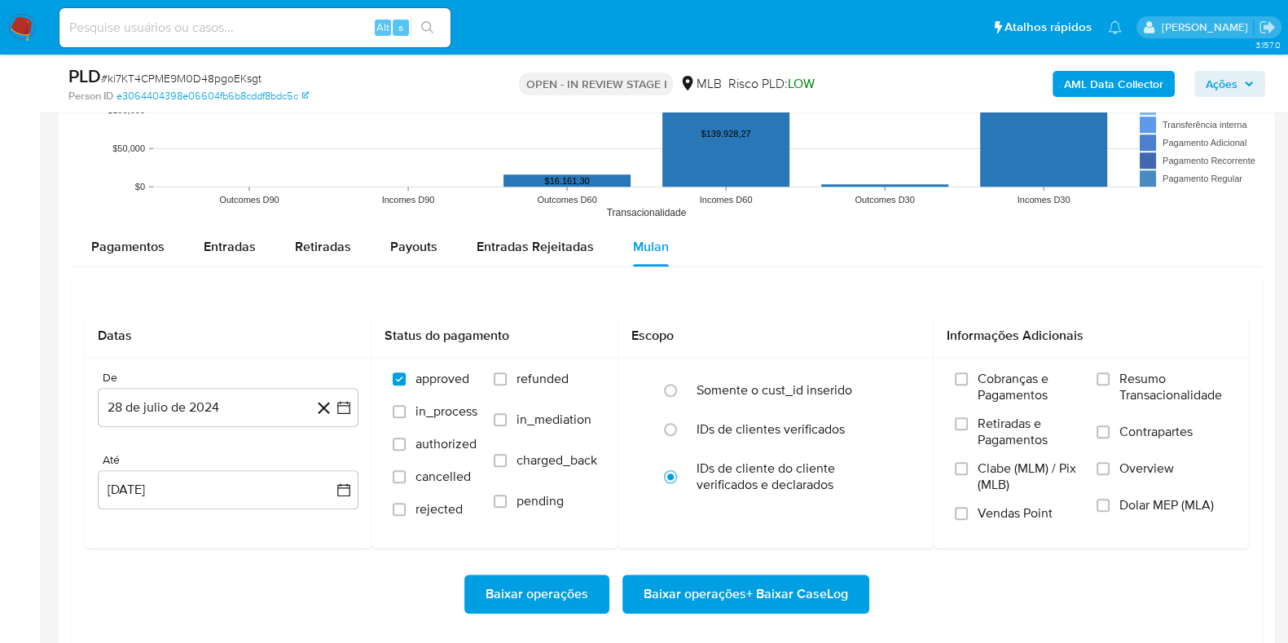
scroll to position [1732, 0]
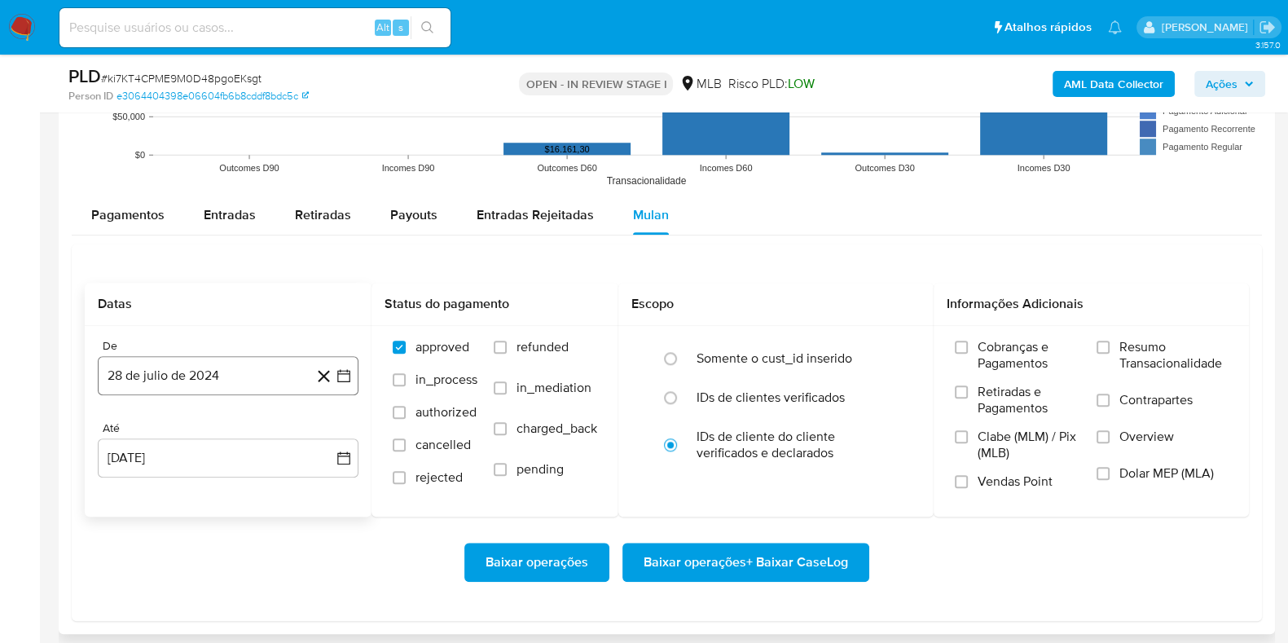
click at [136, 374] on button "28 de julio de 2024" at bounding box center [228, 375] width 261 height 39
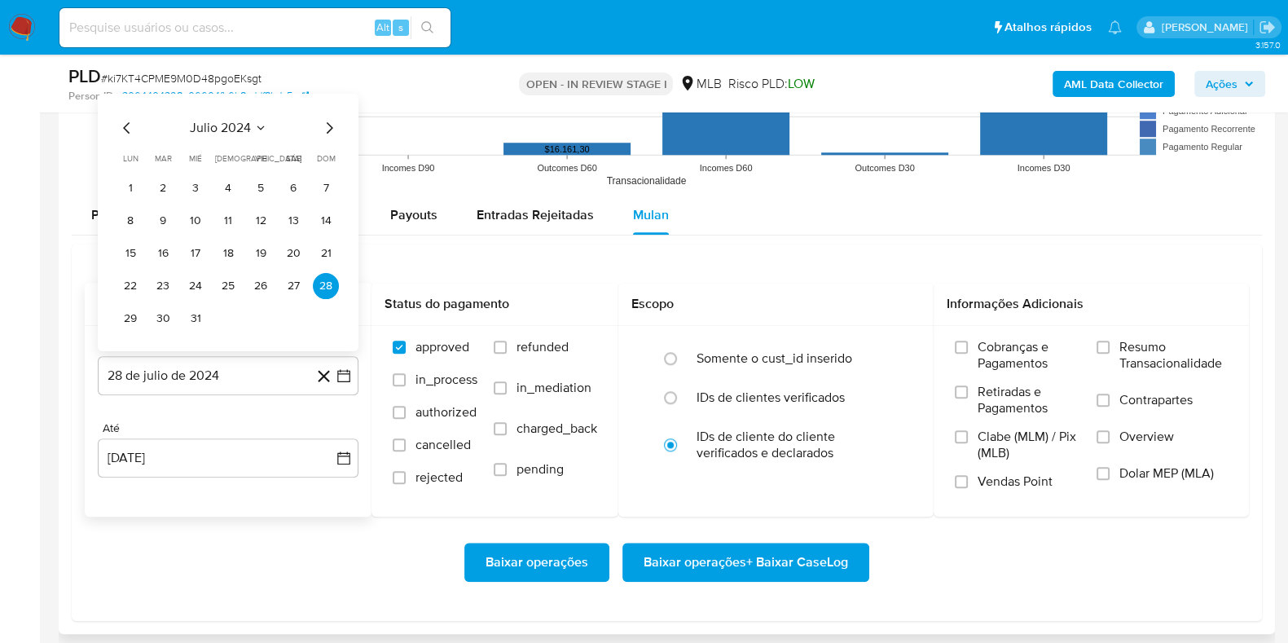
click at [231, 124] on span "julio 2024" at bounding box center [220, 127] width 61 height 16
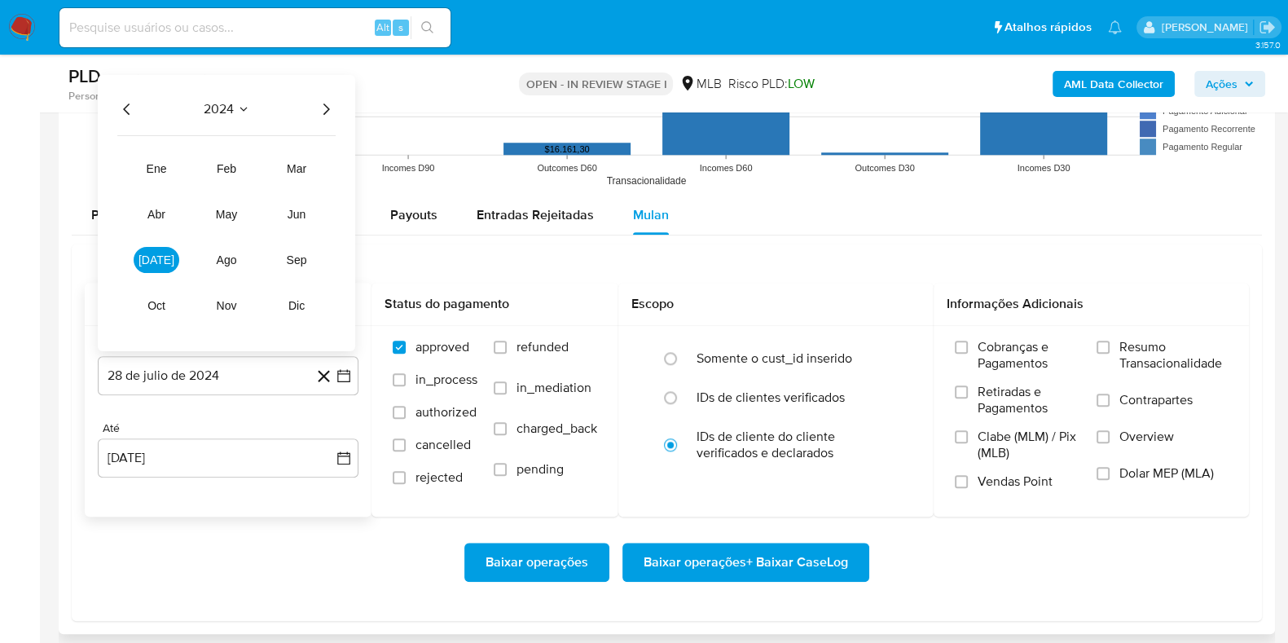
click at [327, 104] on icon "Año siguiente" at bounding box center [327, 108] width 7 height 11
click at [140, 171] on button "ene" at bounding box center [157, 168] width 46 height 26
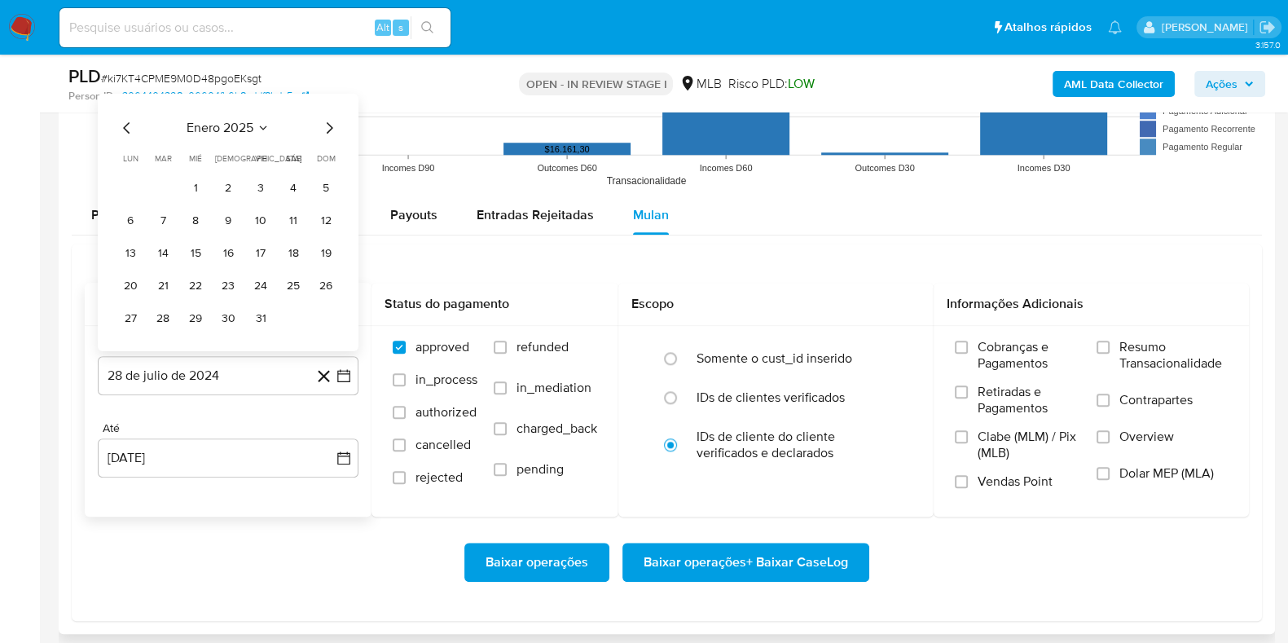
click at [196, 189] on button "1" at bounding box center [196, 187] width 26 height 26
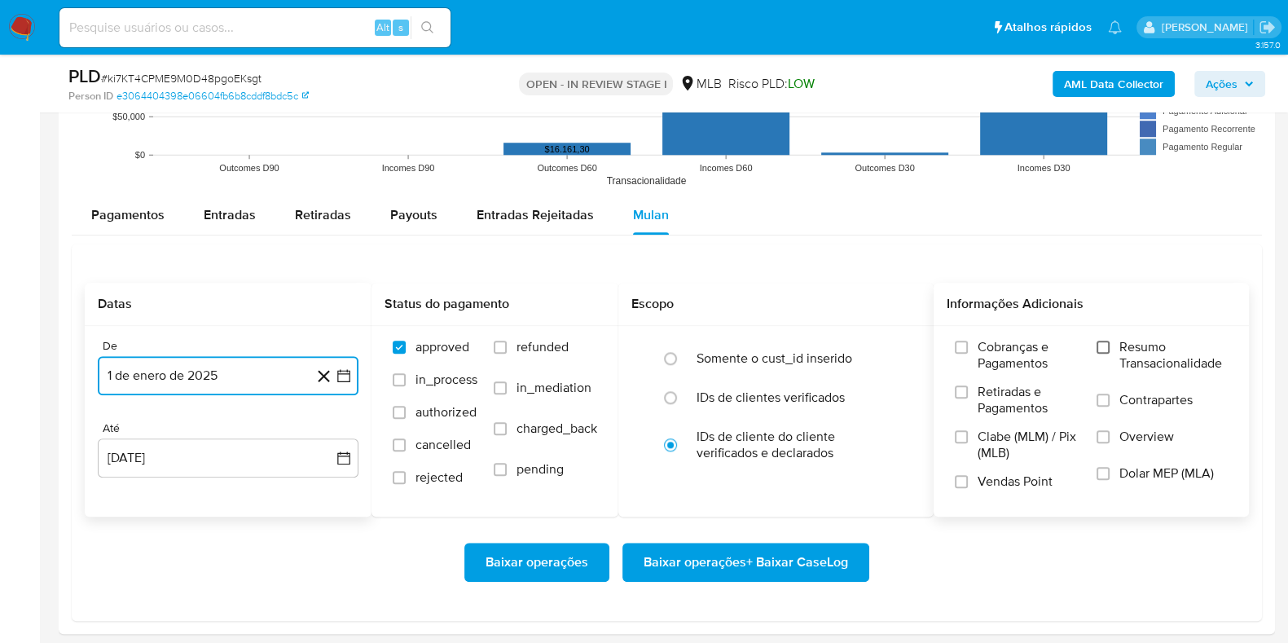
click at [1106, 344] on input "Resumo Transacionalidade" at bounding box center [1103, 347] width 13 height 13
click at [1107, 408] on label "Contrapartes" at bounding box center [1162, 410] width 131 height 37
click at [1107, 407] on input "Contrapartes" at bounding box center [1103, 400] width 13 height 13
click at [754, 552] on span "Baixar operações + Baixar CaseLog" at bounding box center [746, 562] width 205 height 36
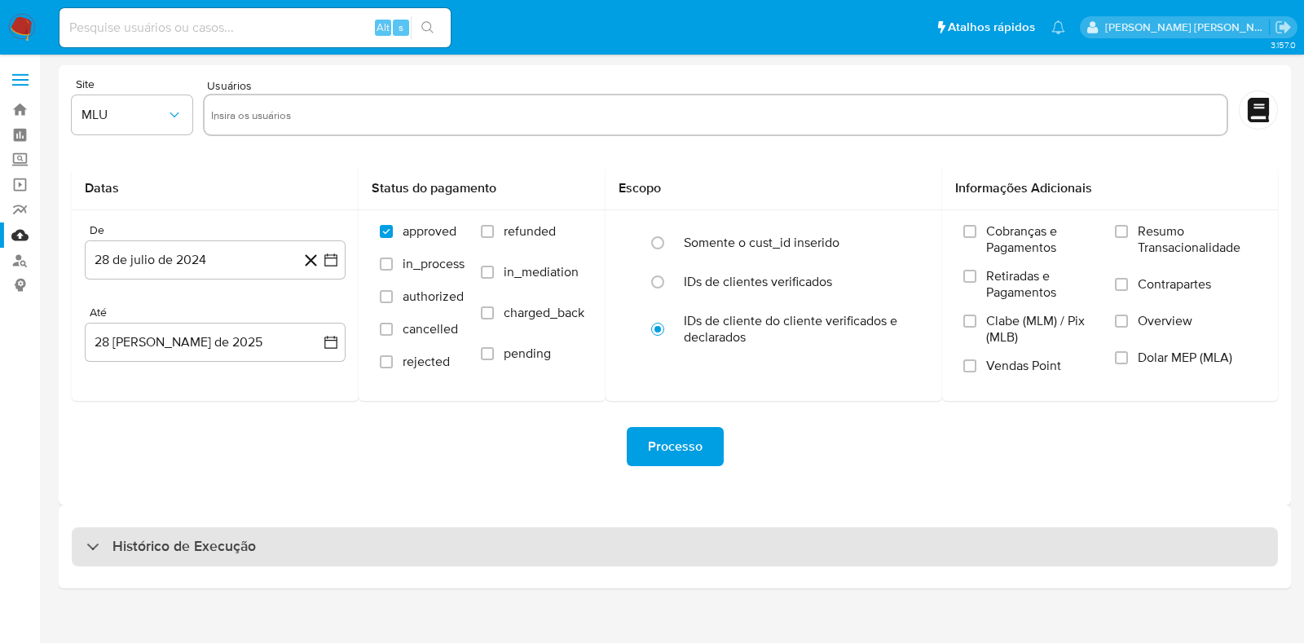
click at [253, 527] on div "Histórico de Execução" at bounding box center [675, 546] width 1206 height 39
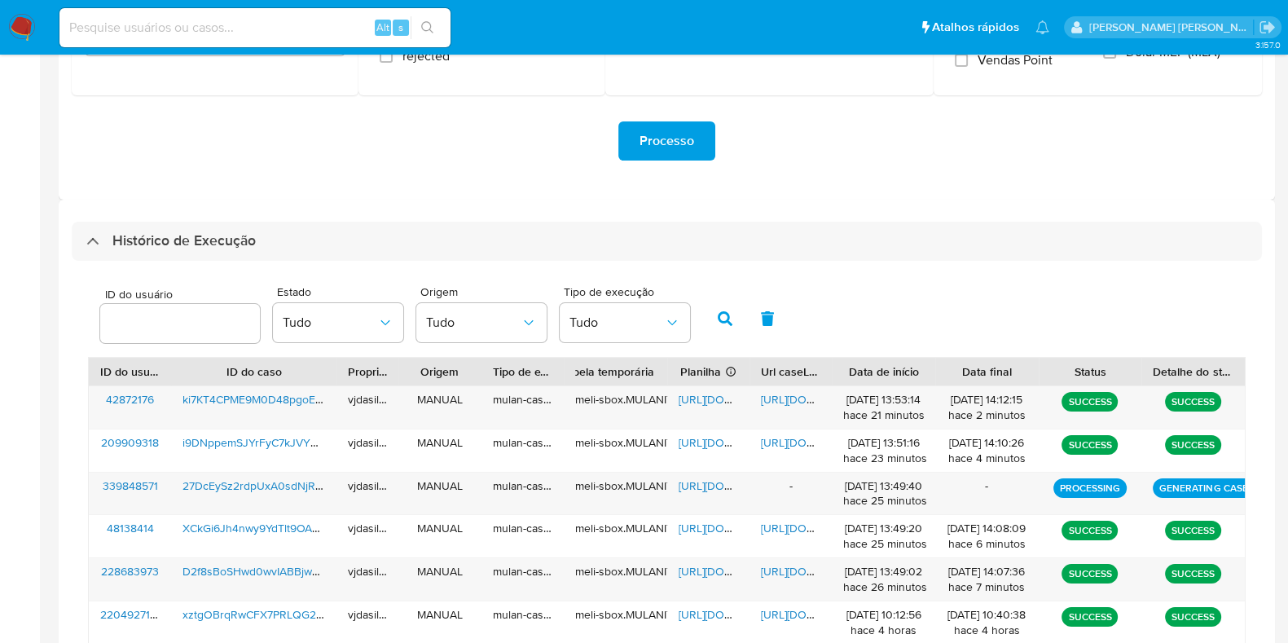
scroll to position [568, 0]
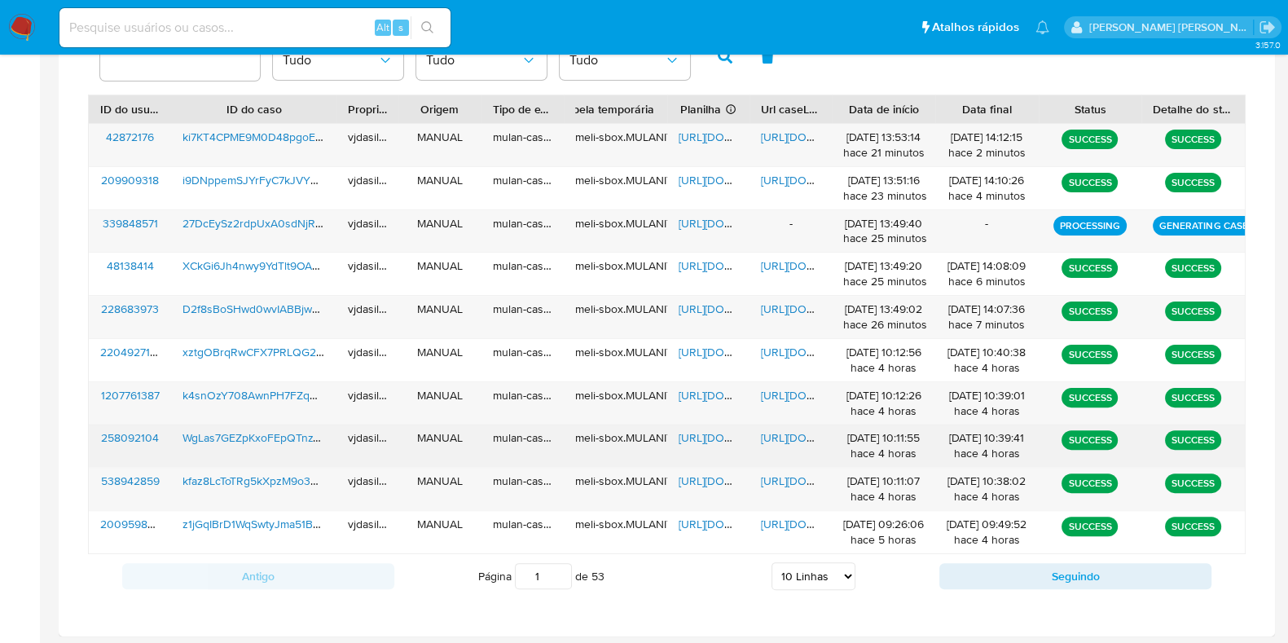
click at [709, 429] on span "[URL][DOMAIN_NAME]" at bounding box center [735, 437] width 112 height 16
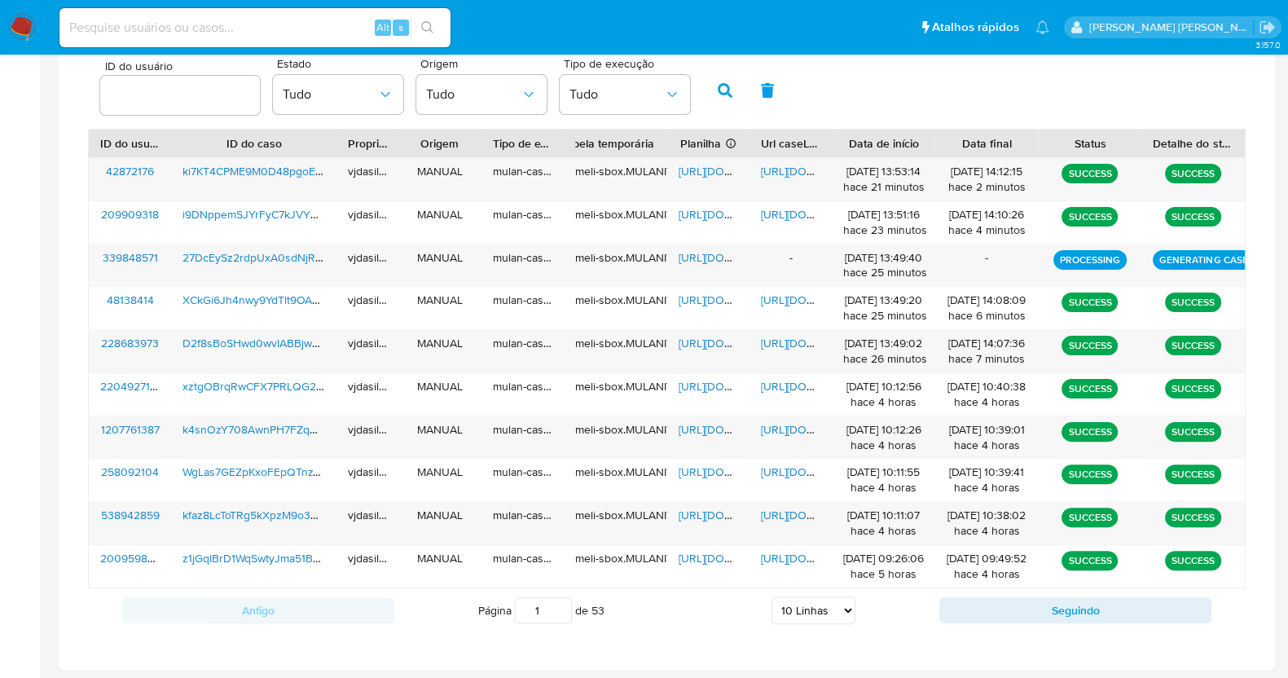
click at [815, 613] on select "5 Linhas 10 Linhas 20 Linhas 25 Linhas 50 Linhas 100 Linhas" at bounding box center [814, 611] width 84 height 28
select select "50"
click at [772, 597] on select "5 Linhas 10 Linhas 20 Linhas 25 Linhas 50 Linhas 100 Linhas" at bounding box center [814, 611] width 84 height 28
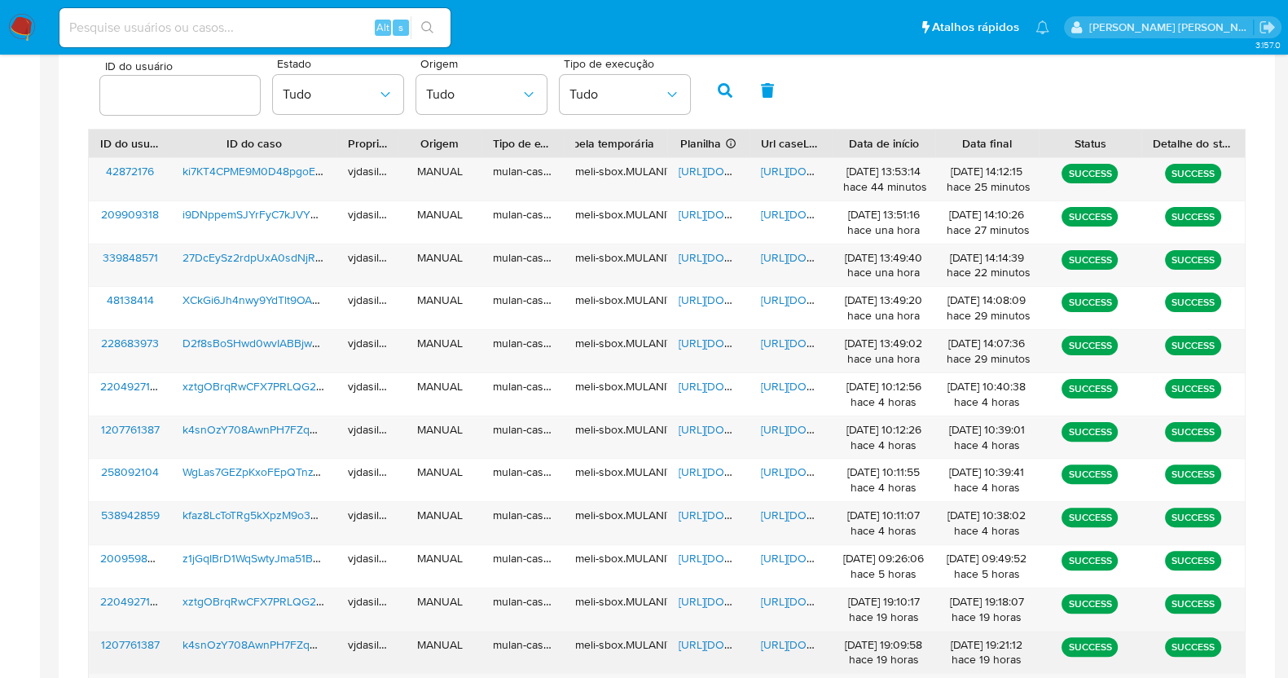
click at [777, 642] on span "[URL][DOMAIN_NAME]" at bounding box center [817, 644] width 112 height 16
click at [694, 642] on span "[URL][DOMAIN_NAME]" at bounding box center [735, 644] width 112 height 16
click at [233, 641] on span "k4snOzY708AwnPH7FZqHyTDL" at bounding box center [263, 644] width 161 height 16
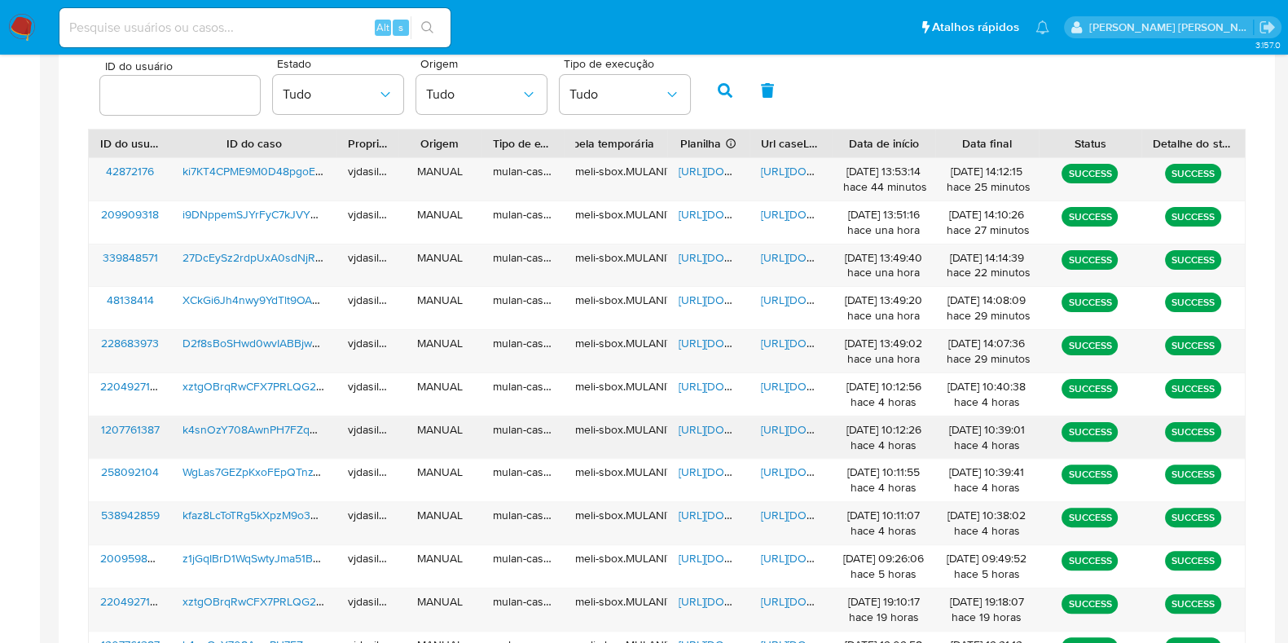
click at [706, 421] on span "[URL][DOMAIN_NAME]" at bounding box center [735, 429] width 112 height 16
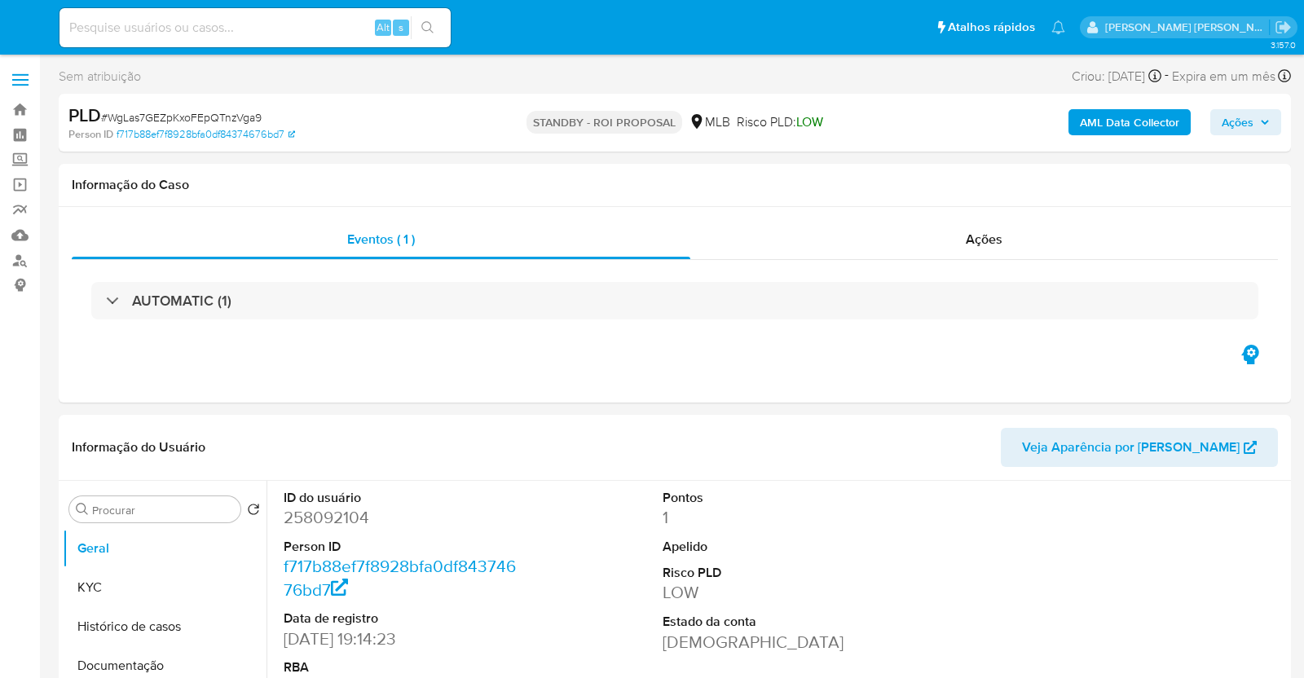
select select "10"
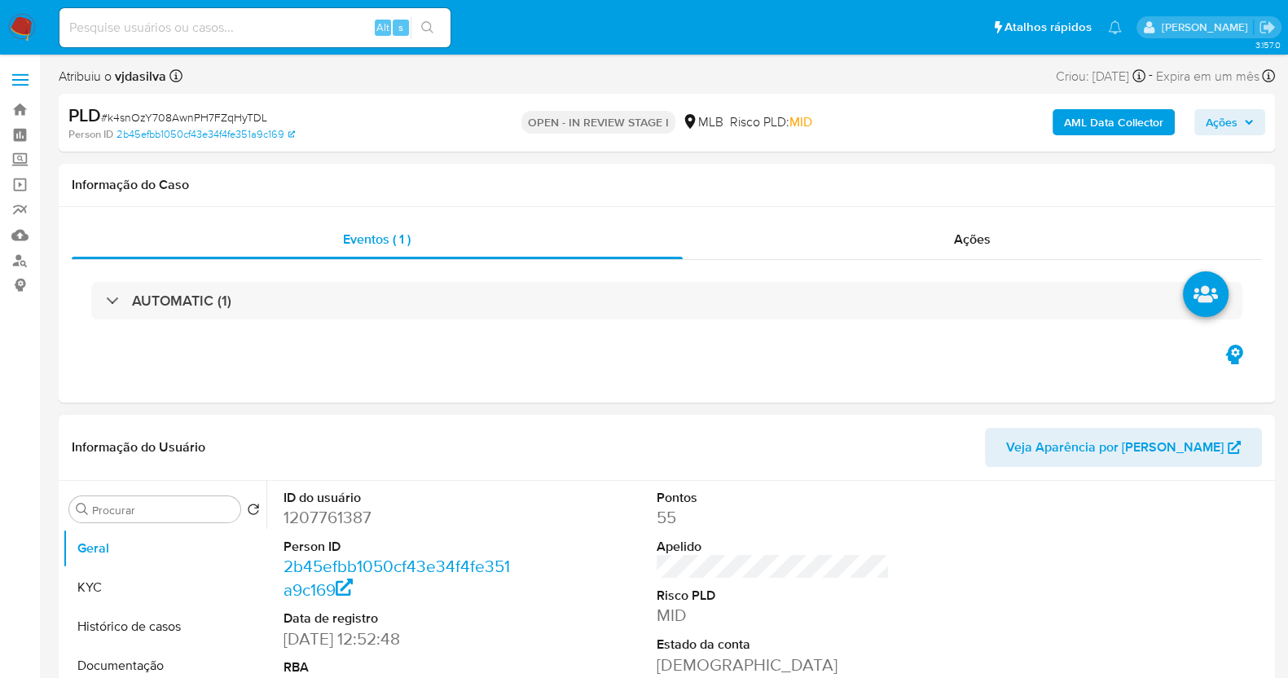
select select "10"
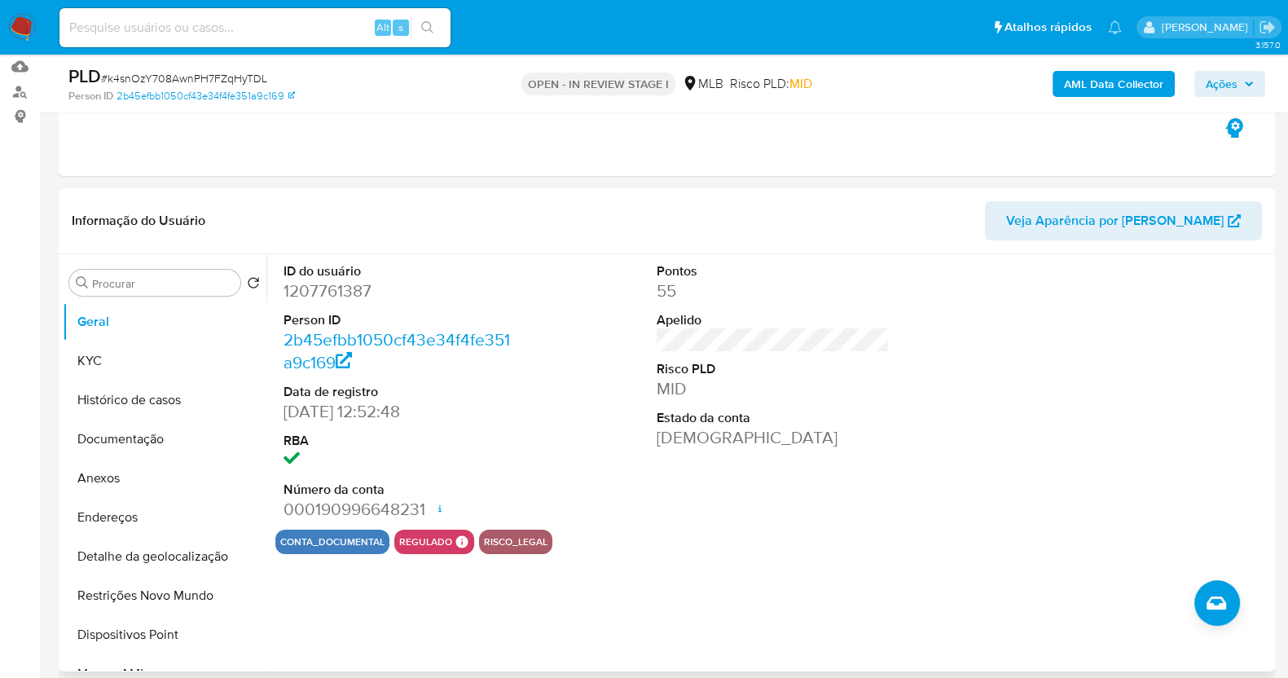
scroll to position [306, 0]
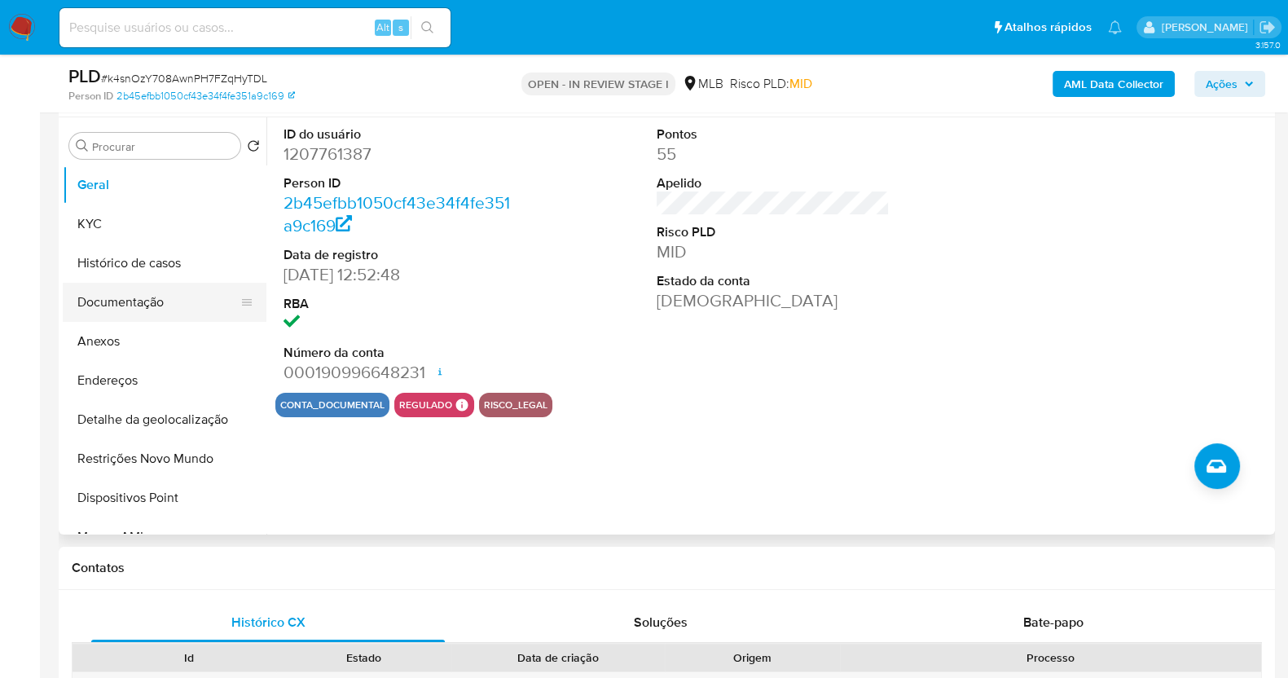
click at [148, 304] on button "Documentação" at bounding box center [158, 302] width 191 height 39
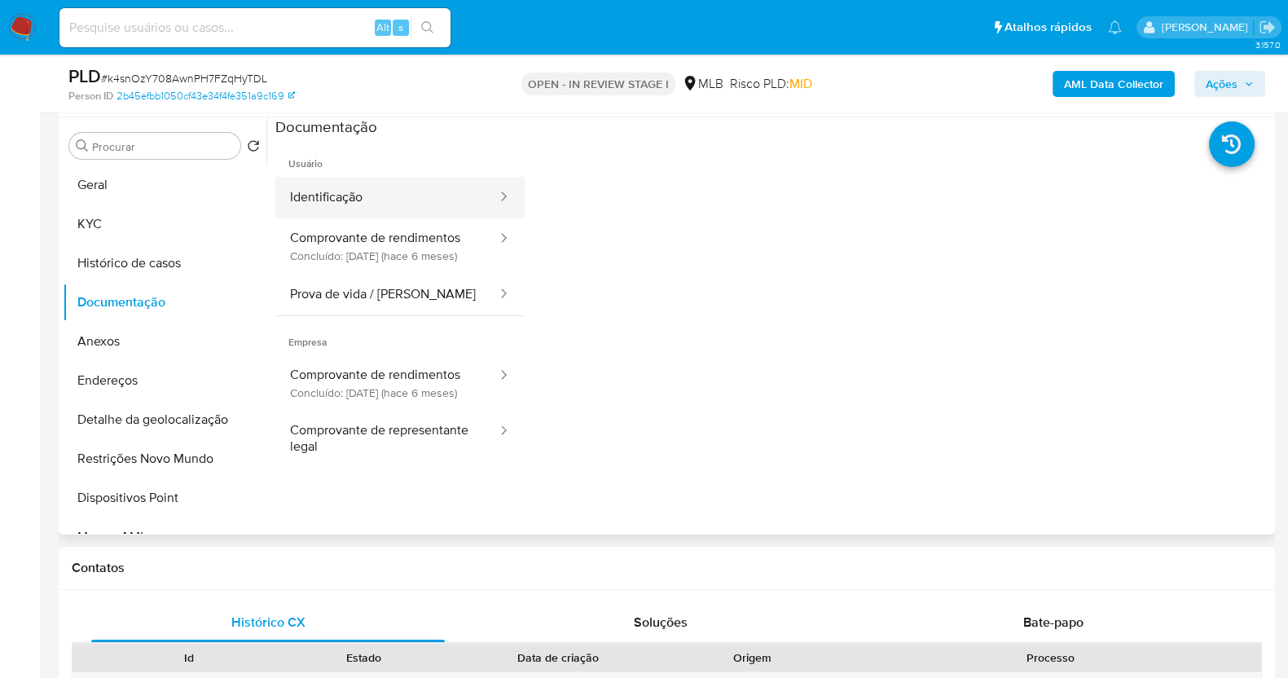
click at [380, 185] on button "Identificação" at bounding box center [386, 198] width 223 height 42
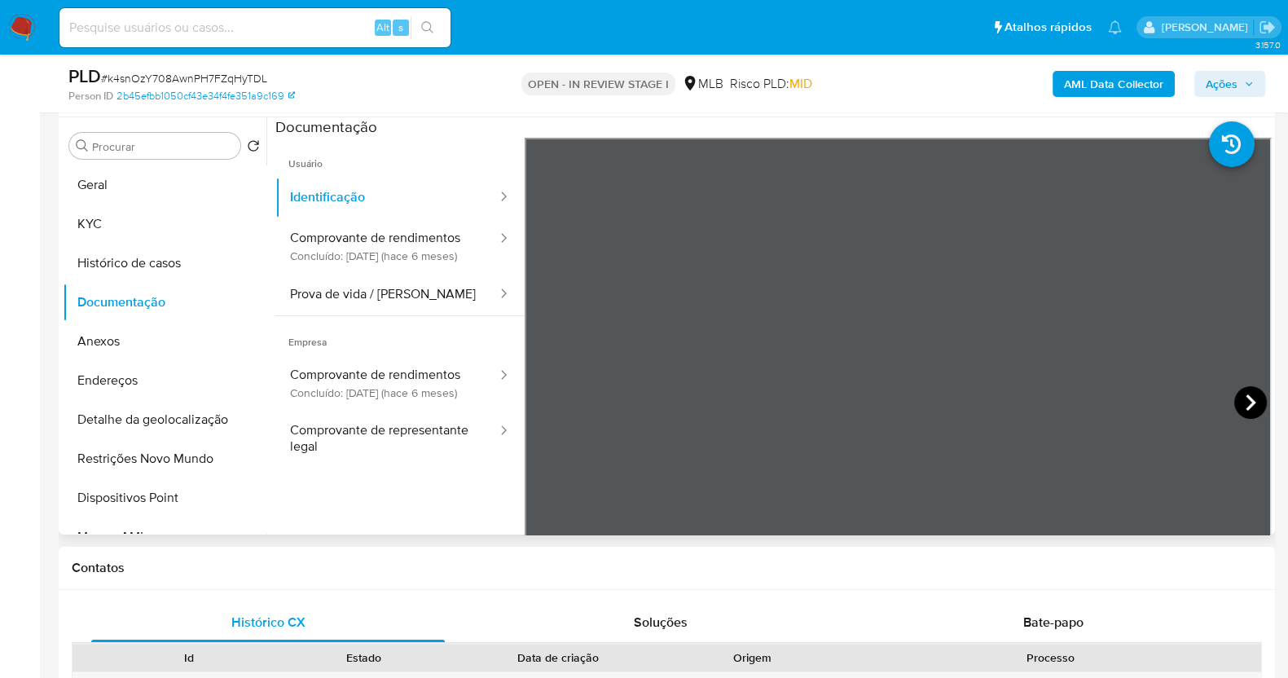
click at [1244, 389] on icon at bounding box center [1251, 402] width 33 height 33
click at [348, 289] on button "Prova de vida / Selfie" at bounding box center [386, 295] width 223 height 42
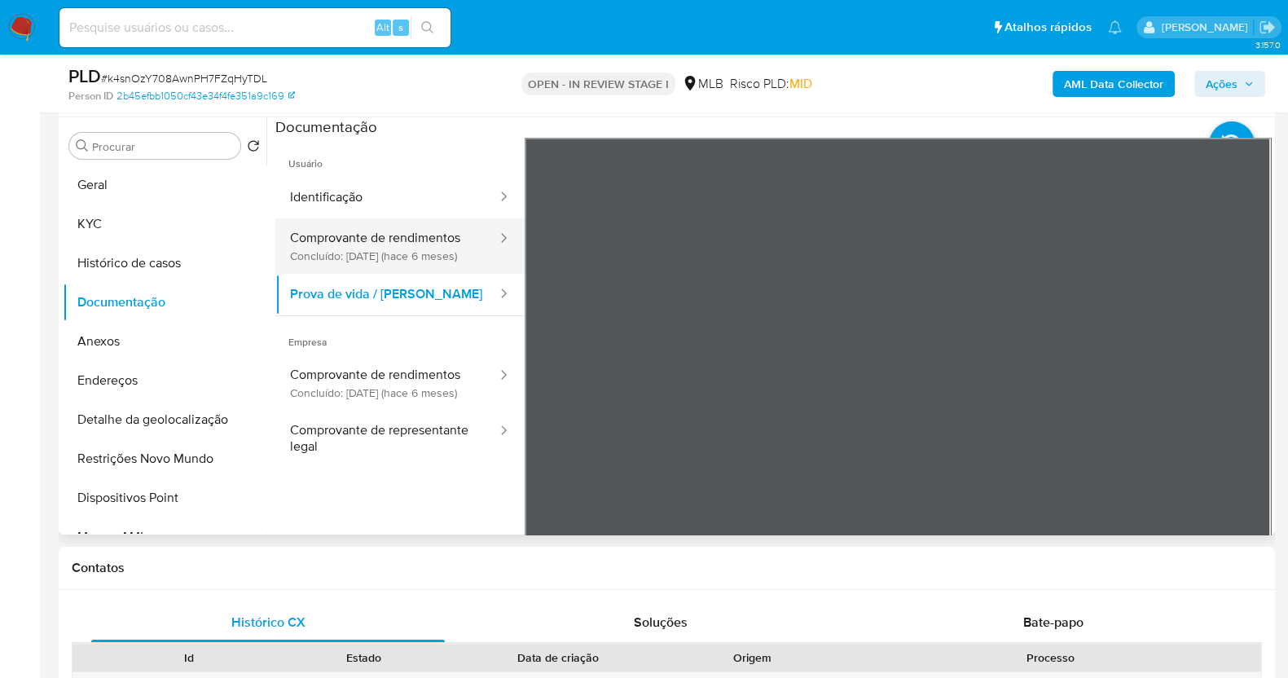
click at [411, 251] on button "Comprovante de rendimentos Concluído: 07/03/2025 (hace 6 meses)" at bounding box center [386, 245] width 223 height 55
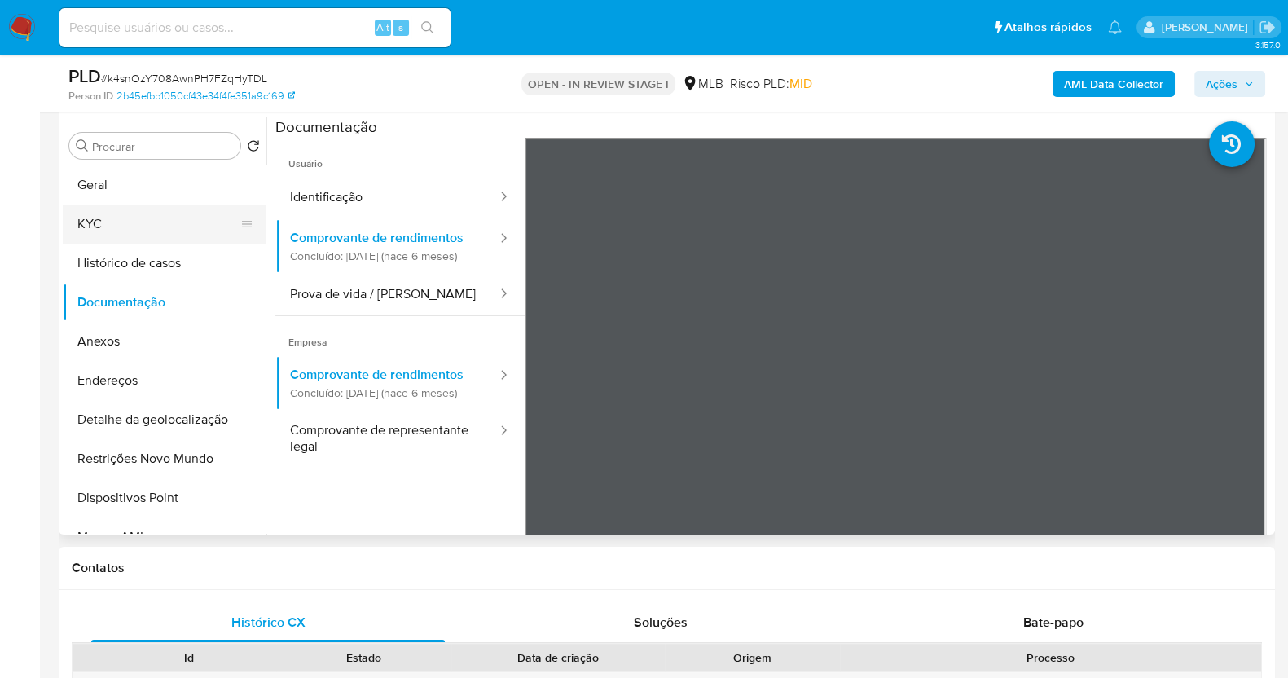
click at [120, 221] on button "KYC" at bounding box center [158, 224] width 191 height 39
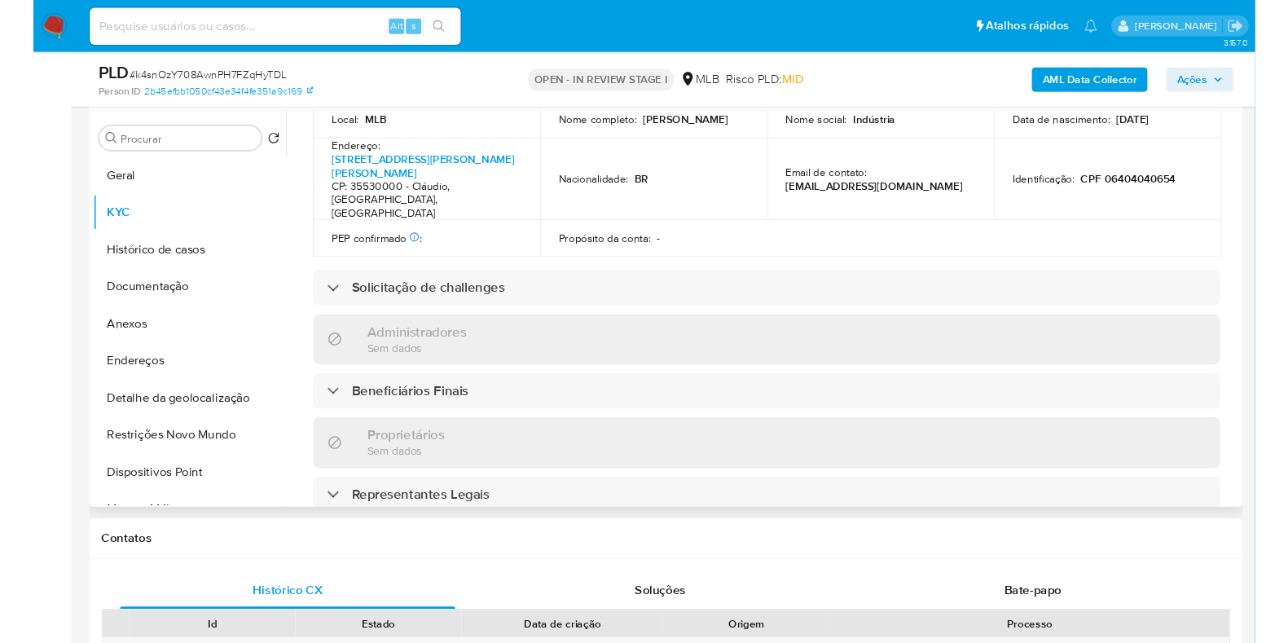
scroll to position [1010, 0]
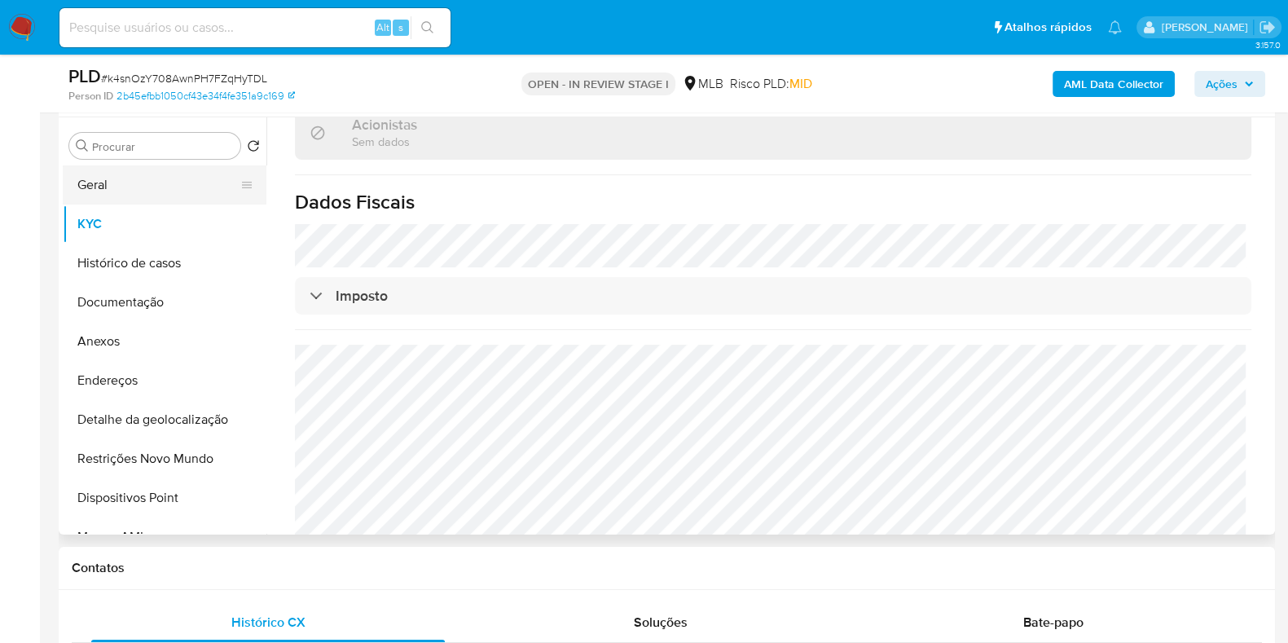
click at [114, 197] on button "Geral" at bounding box center [158, 184] width 191 height 39
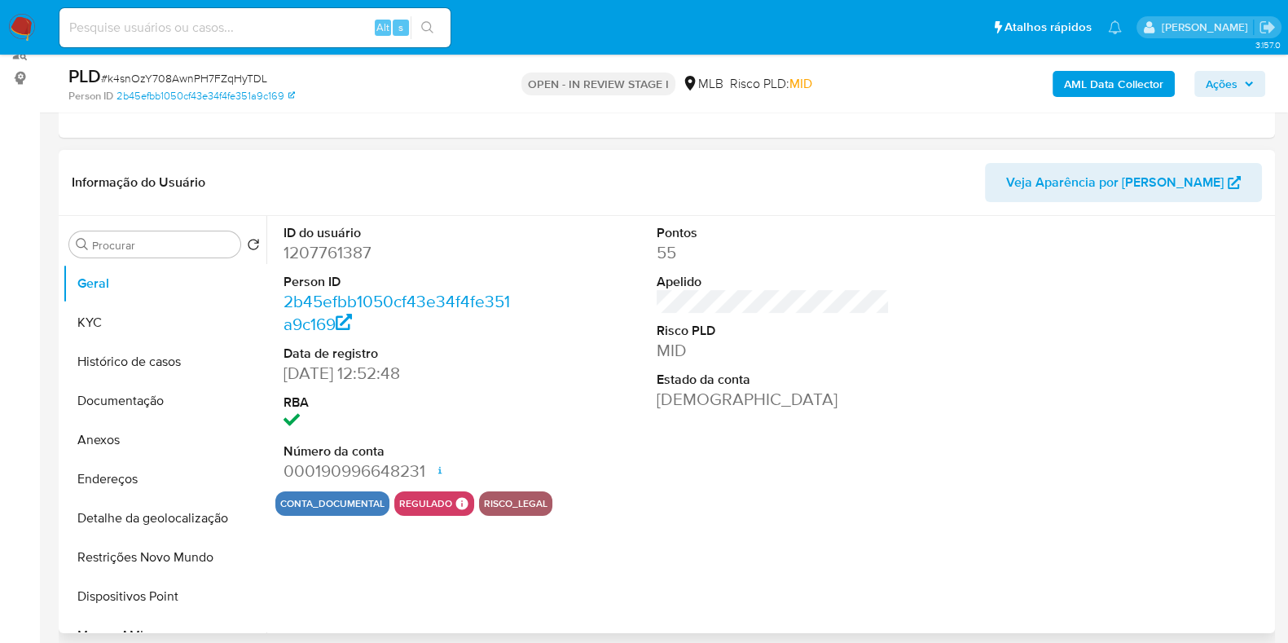
scroll to position [203, 0]
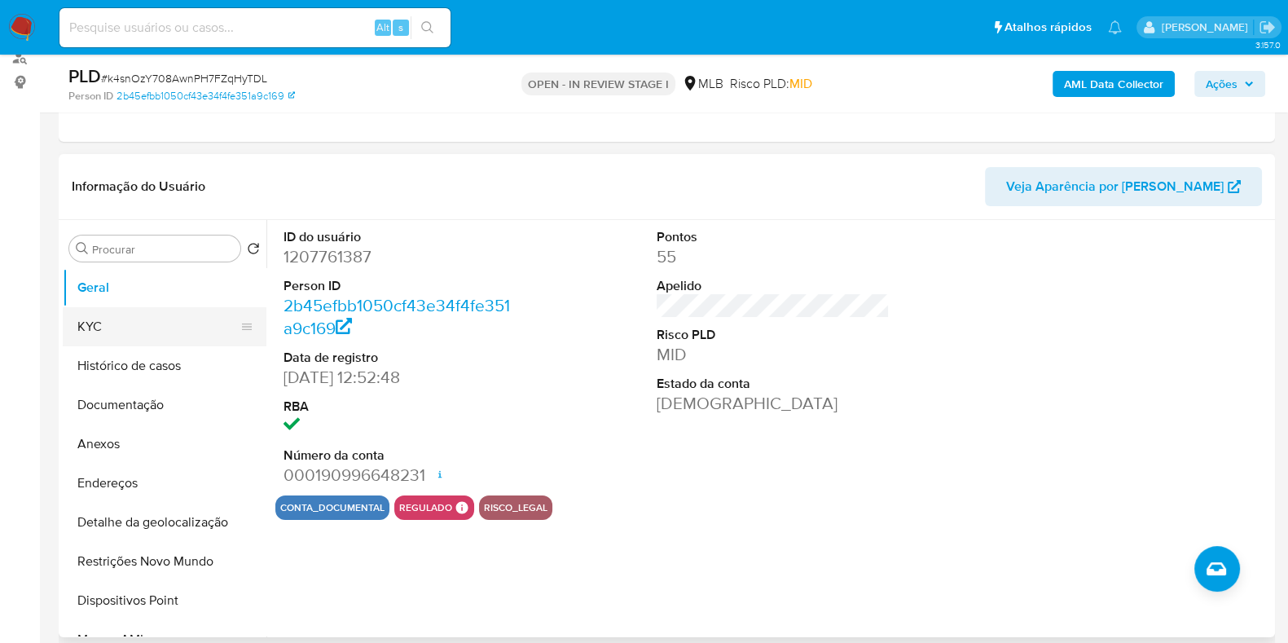
click at [115, 328] on button "KYC" at bounding box center [158, 326] width 191 height 39
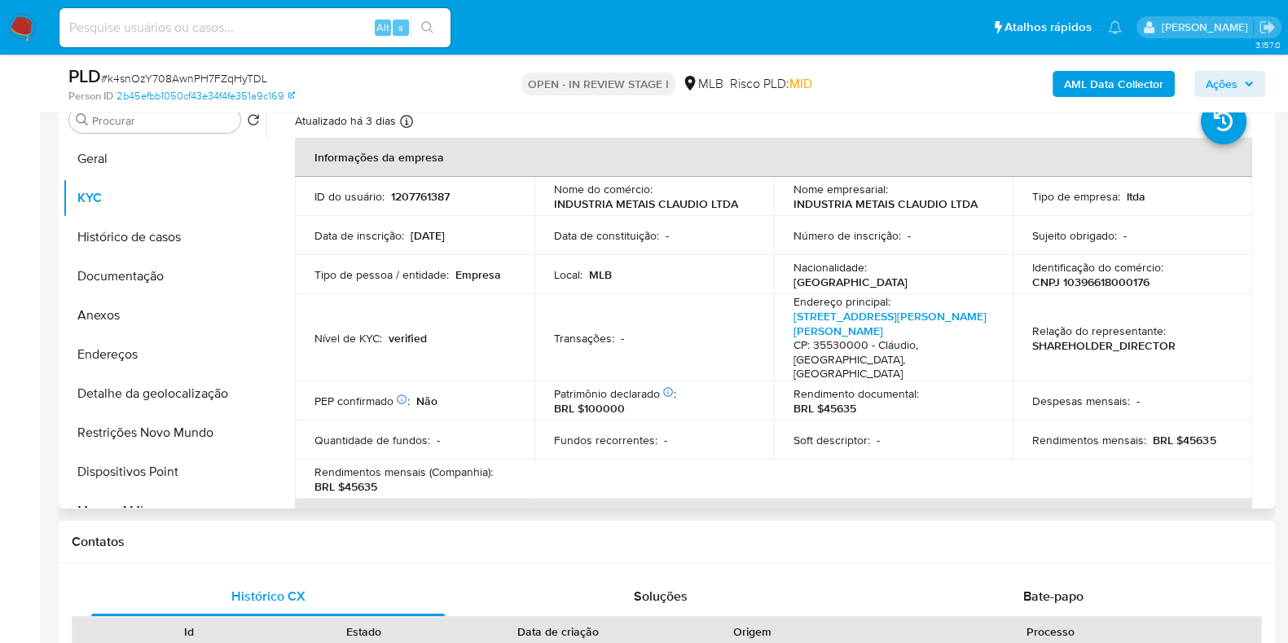
scroll to position [0, 0]
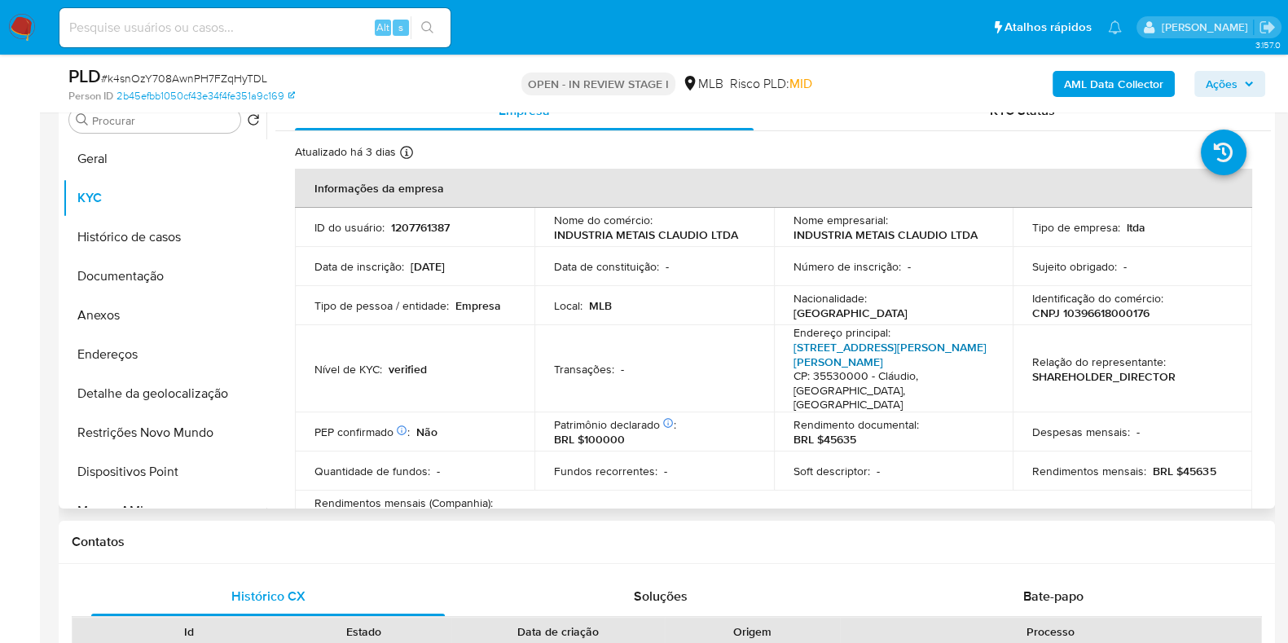
click at [817, 352] on link "Rua José Ferreira Rodrigues 462, Parque Industrial Paulino Prado" at bounding box center [890, 354] width 193 height 31
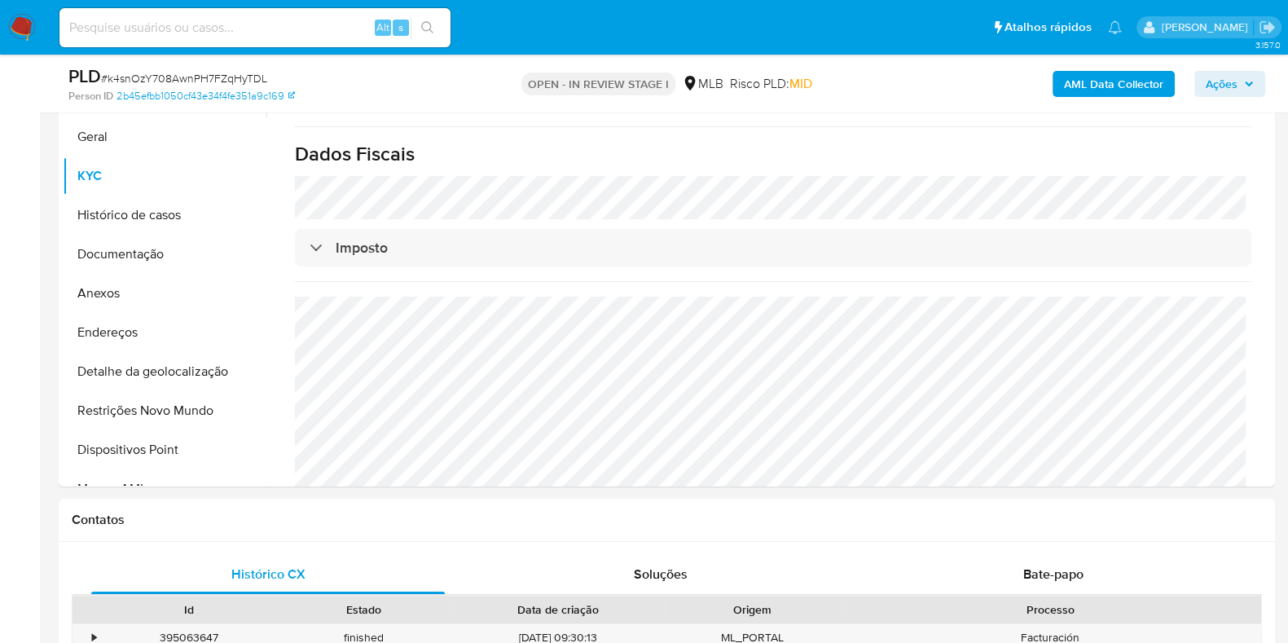
scroll to position [347, 0]
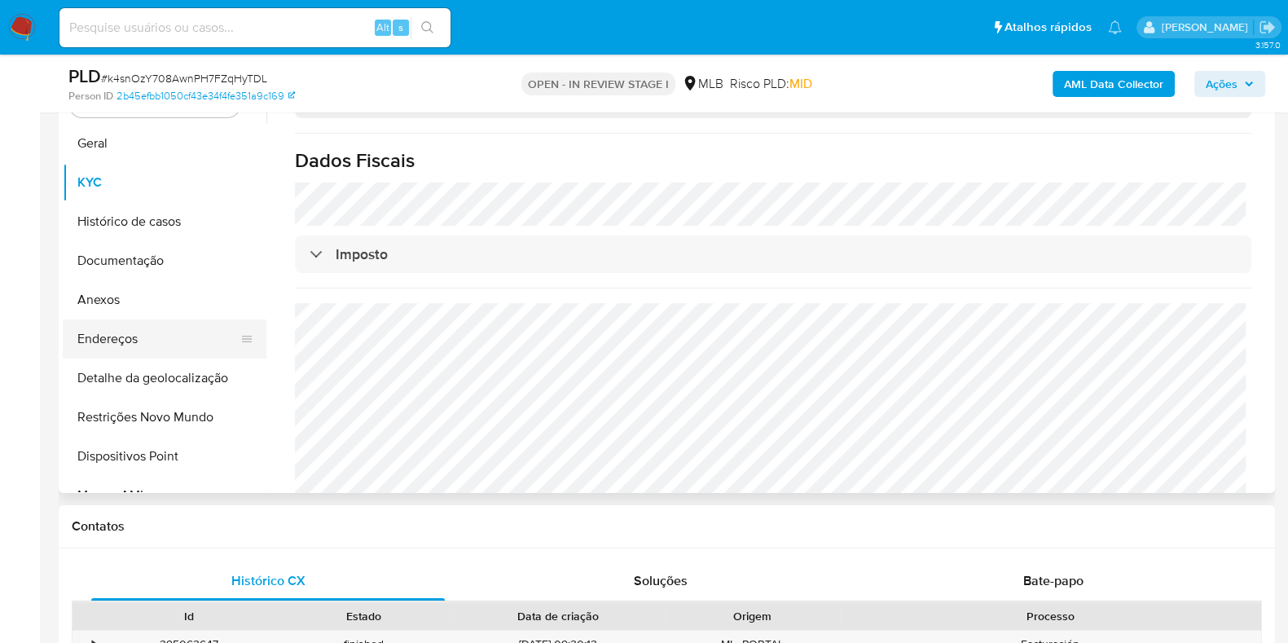
click at [171, 341] on button "Endereços" at bounding box center [158, 338] width 191 height 39
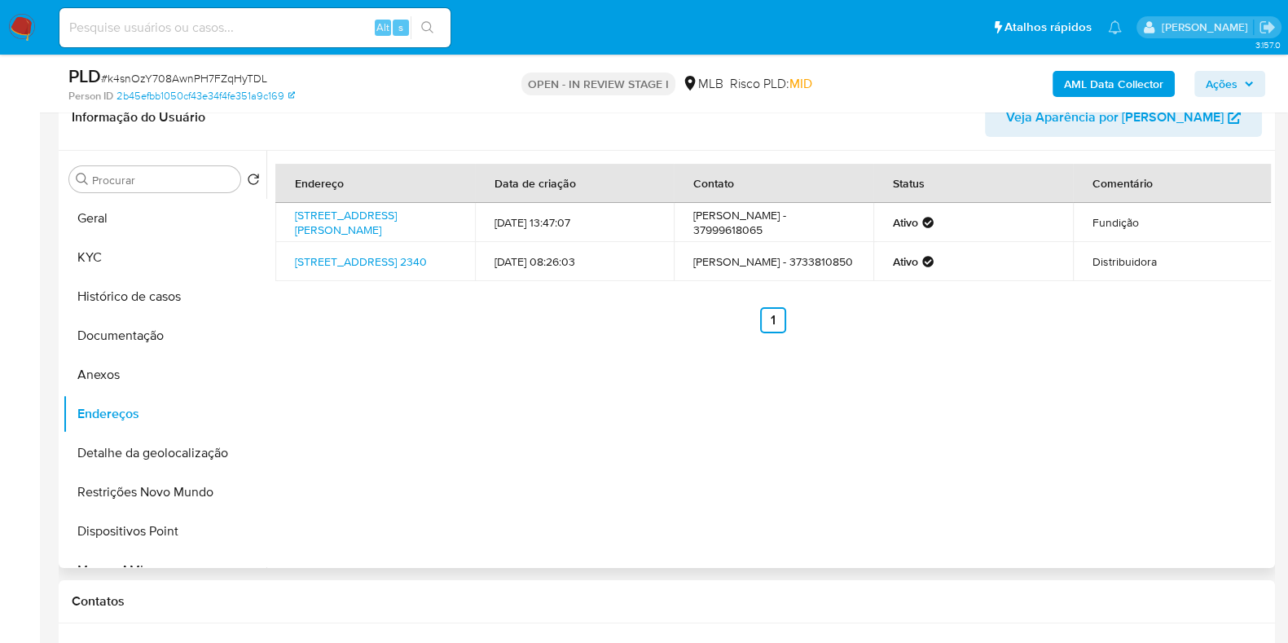
scroll to position [245, 0]
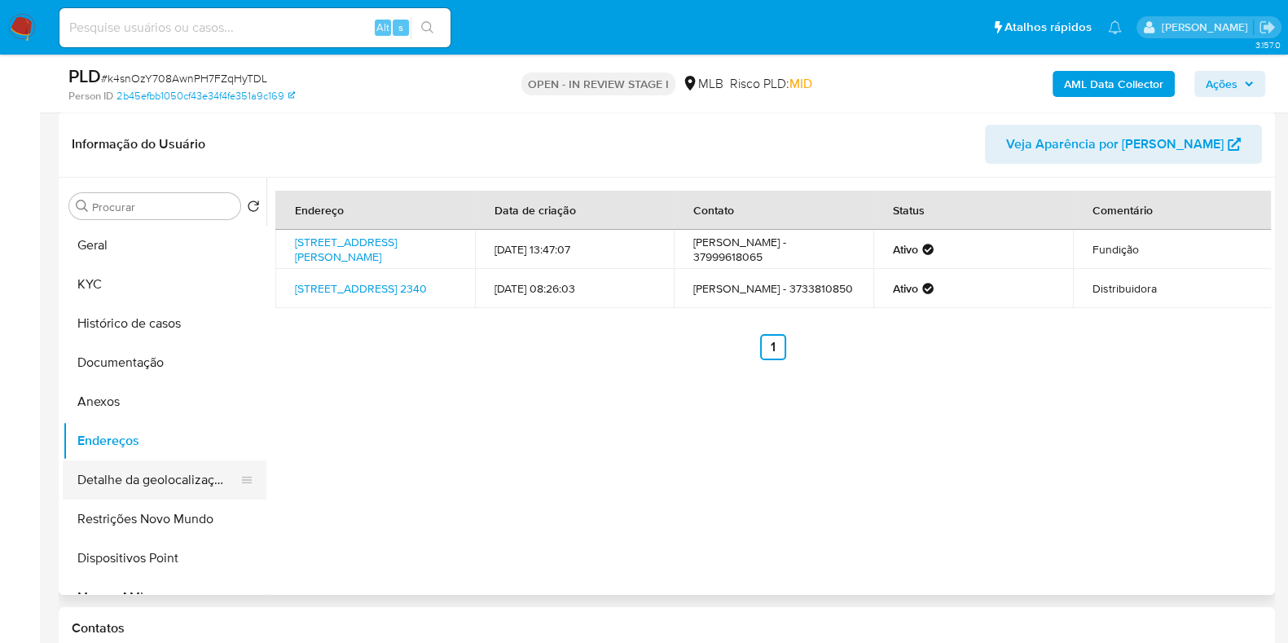
click at [156, 474] on button "Detalhe da geolocalização" at bounding box center [158, 479] width 191 height 39
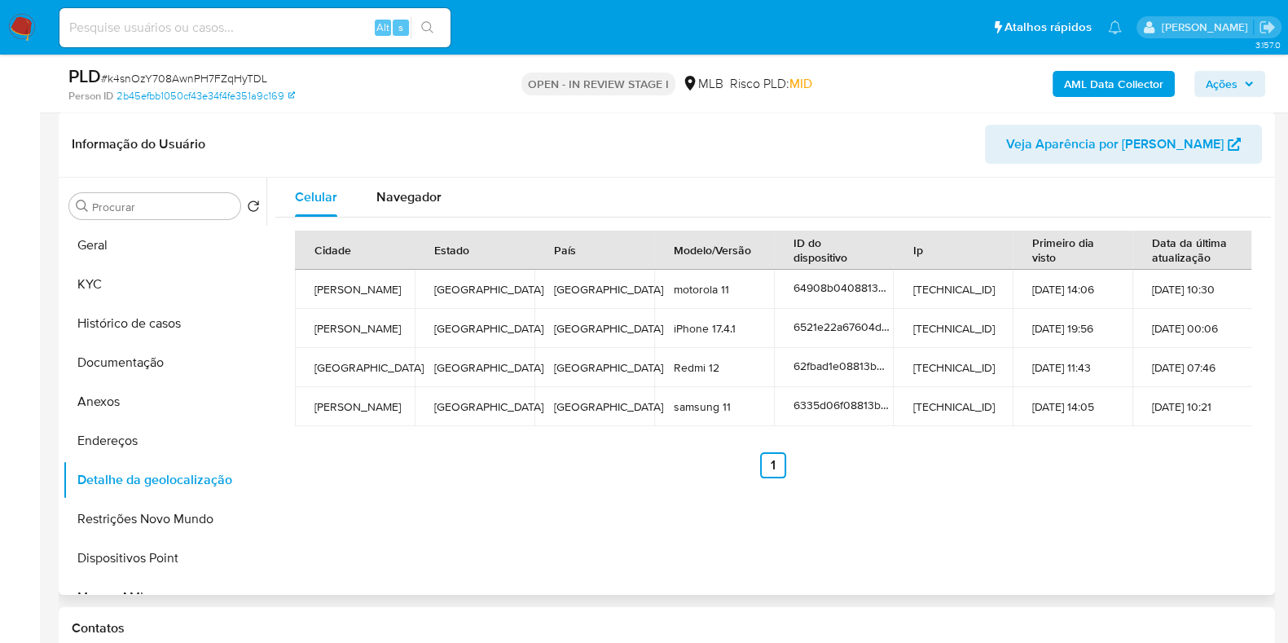
click at [390, 173] on div "Informação do Usuário Veja Aparência por Pessoa" at bounding box center [667, 145] width 1217 height 66
click at [391, 194] on span "Navegador" at bounding box center [408, 196] width 65 height 19
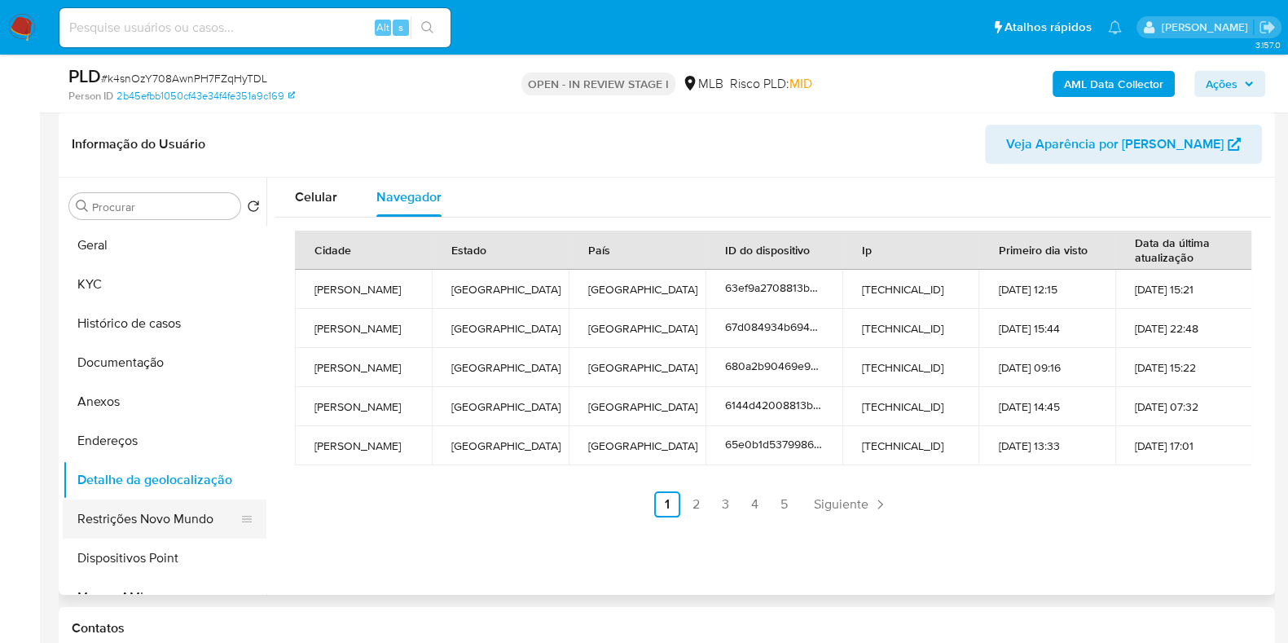
click at [167, 520] on button "Restrições Novo Mundo" at bounding box center [158, 519] width 191 height 39
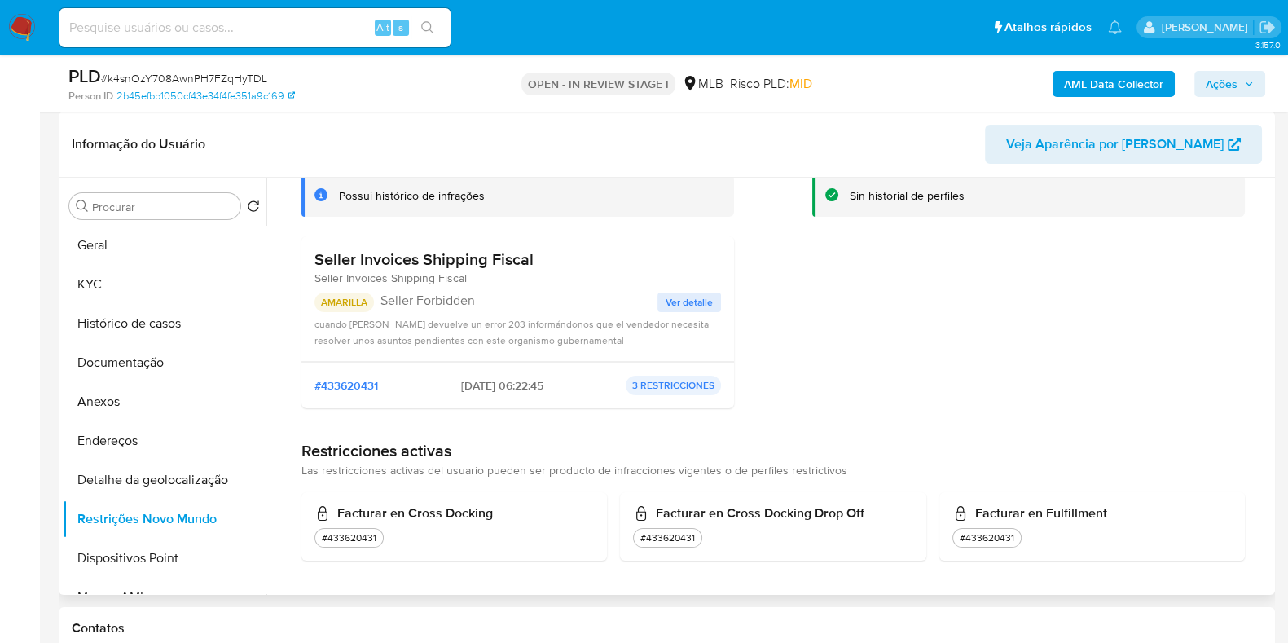
scroll to position [7, 0]
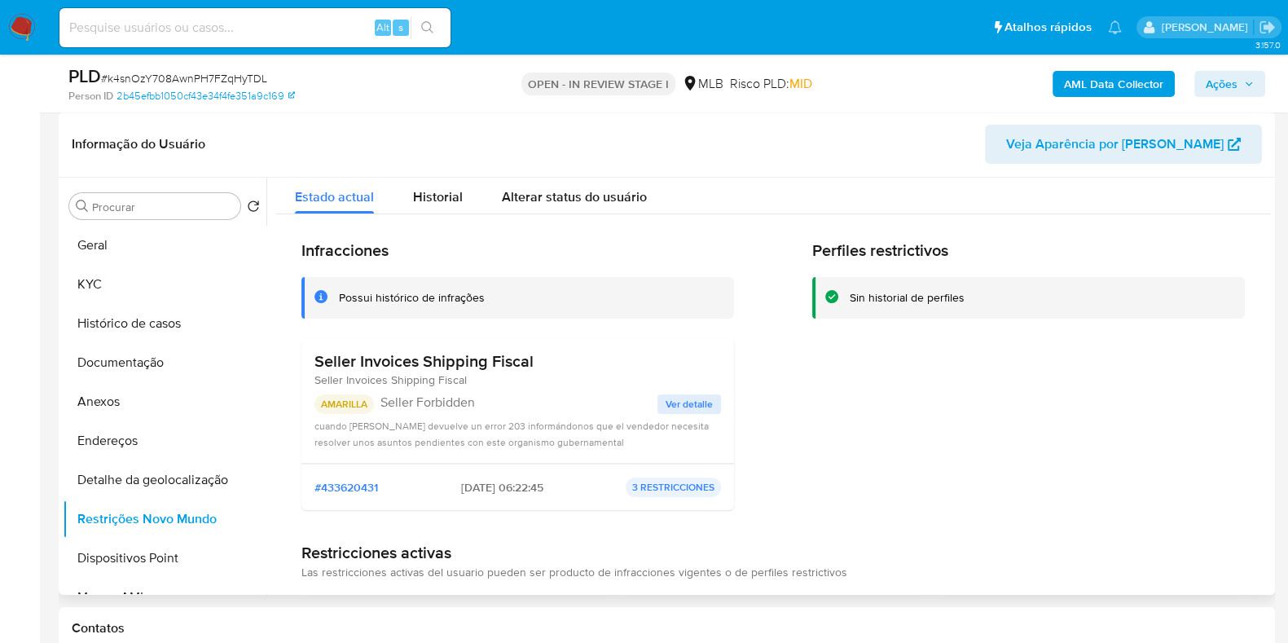
click at [698, 412] on span "Ver detalle" at bounding box center [689, 404] width 47 height 16
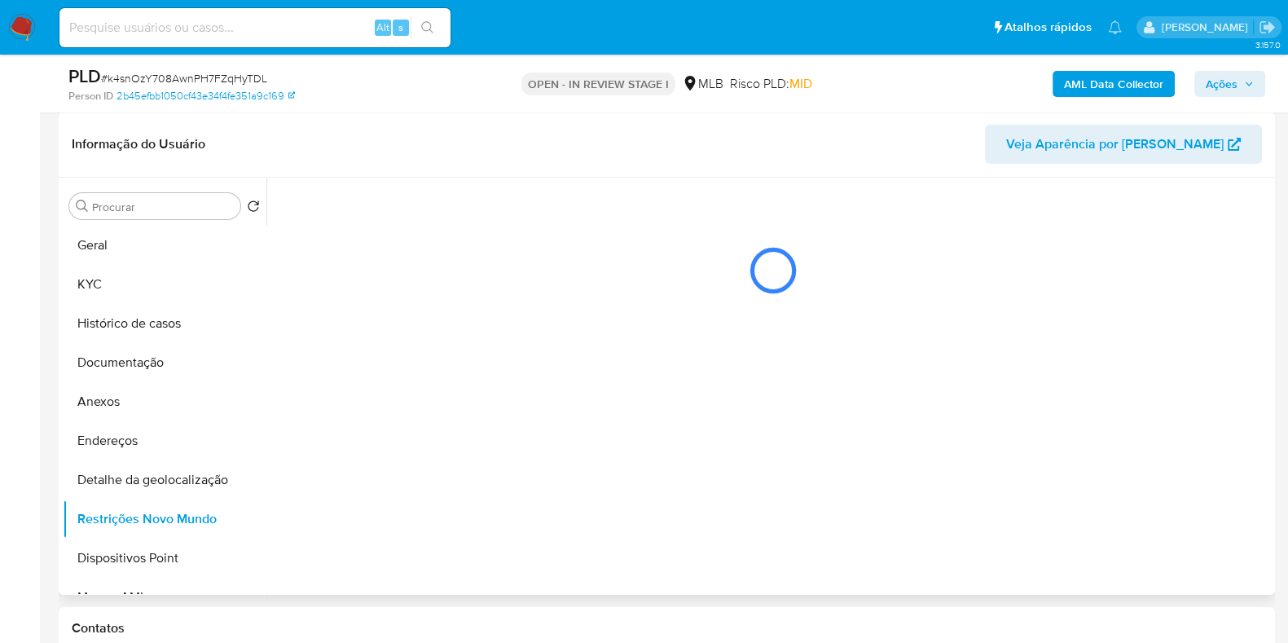
scroll to position [0, 0]
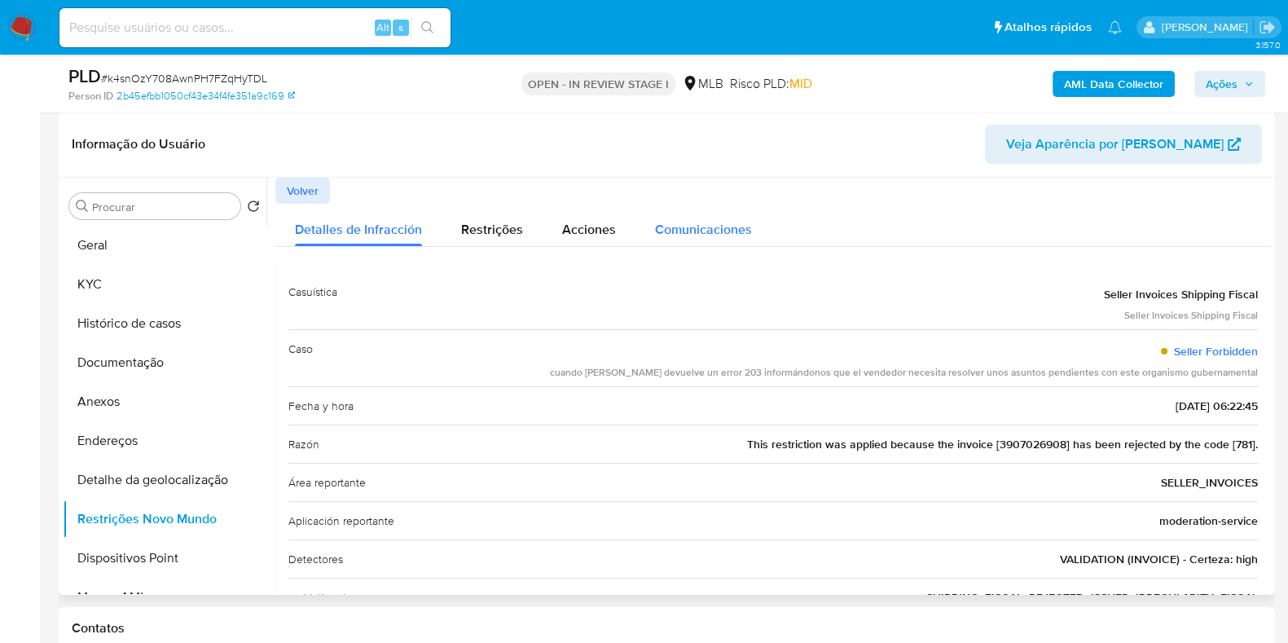
click at [689, 222] on span "Comunicaciones" at bounding box center [703, 229] width 97 height 19
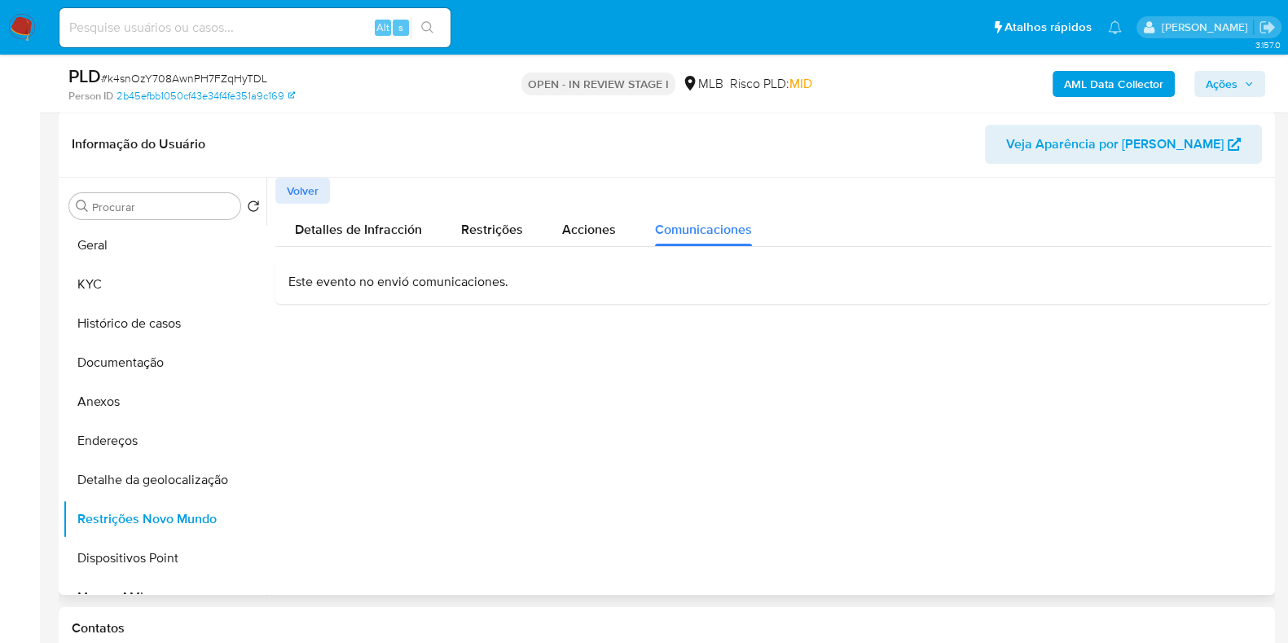
click at [452, 291] on div "Este evento no envió comunicaciones." at bounding box center [773, 282] width 996 height 44
click at [440, 287] on p "Este evento no envió comunicaciones." at bounding box center [773, 282] width 970 height 18
click at [415, 279] on p "Este evento no envió comunicaciones." at bounding box center [773, 282] width 970 height 18
click at [328, 283] on p "Este evento no envió comunicaciones." at bounding box center [773, 282] width 970 height 18
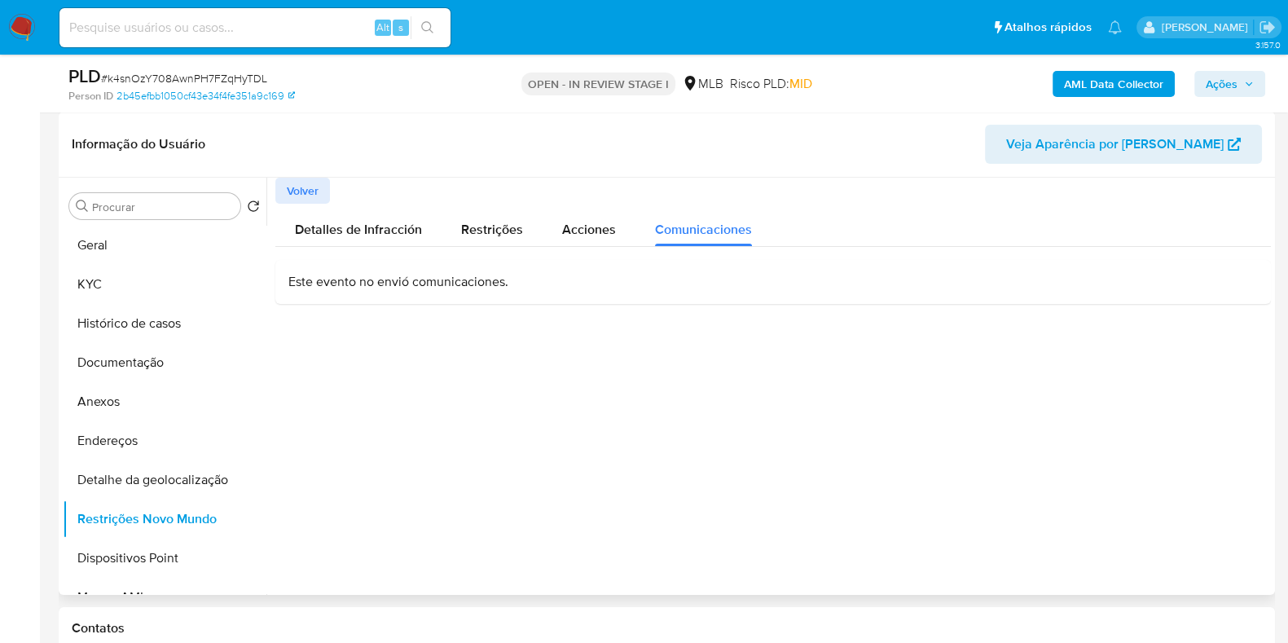
click at [328, 283] on p "Este evento no envió comunicaciones." at bounding box center [773, 282] width 970 height 18
click at [580, 218] on div "Acciones" at bounding box center [589, 225] width 54 height 43
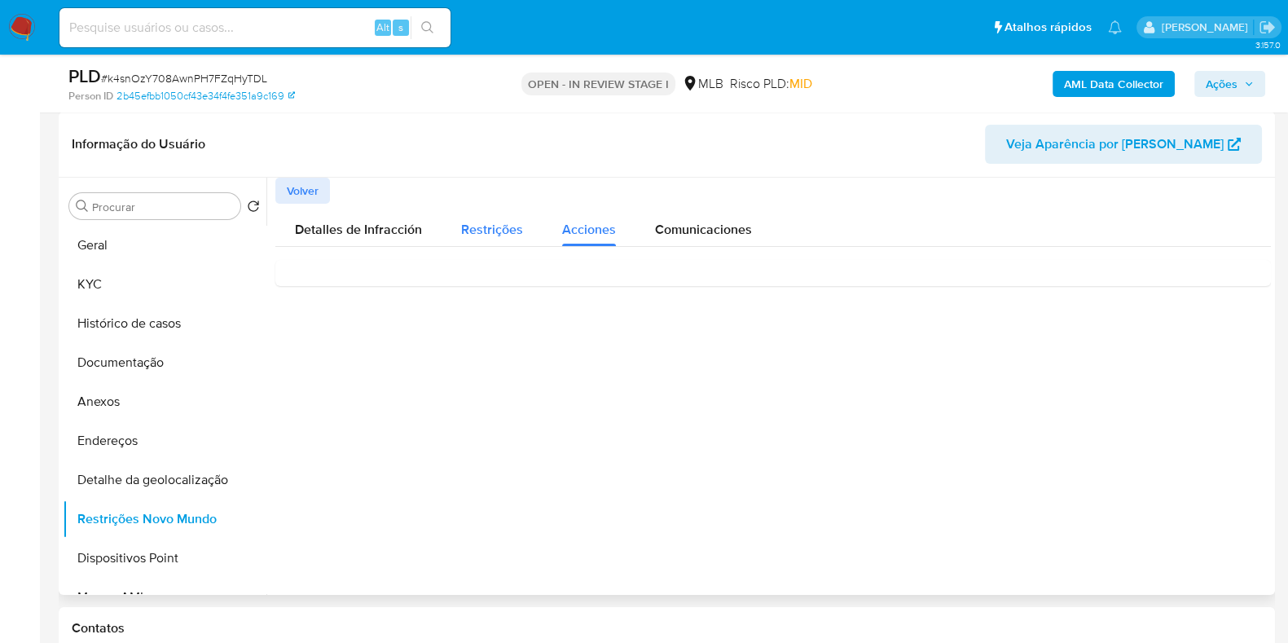
click at [495, 234] on span "Restrições" at bounding box center [492, 229] width 62 height 19
click at [641, 501] on div at bounding box center [768, 386] width 1005 height 417
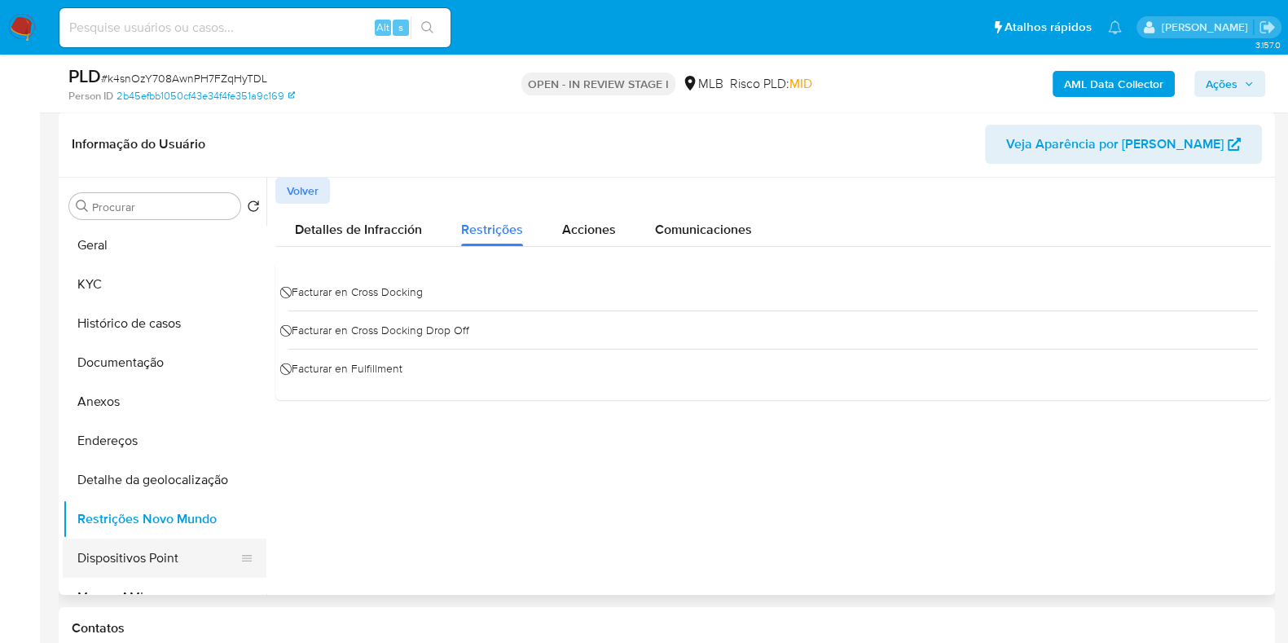
click at [110, 557] on button "Dispositivos Point" at bounding box center [158, 558] width 191 height 39
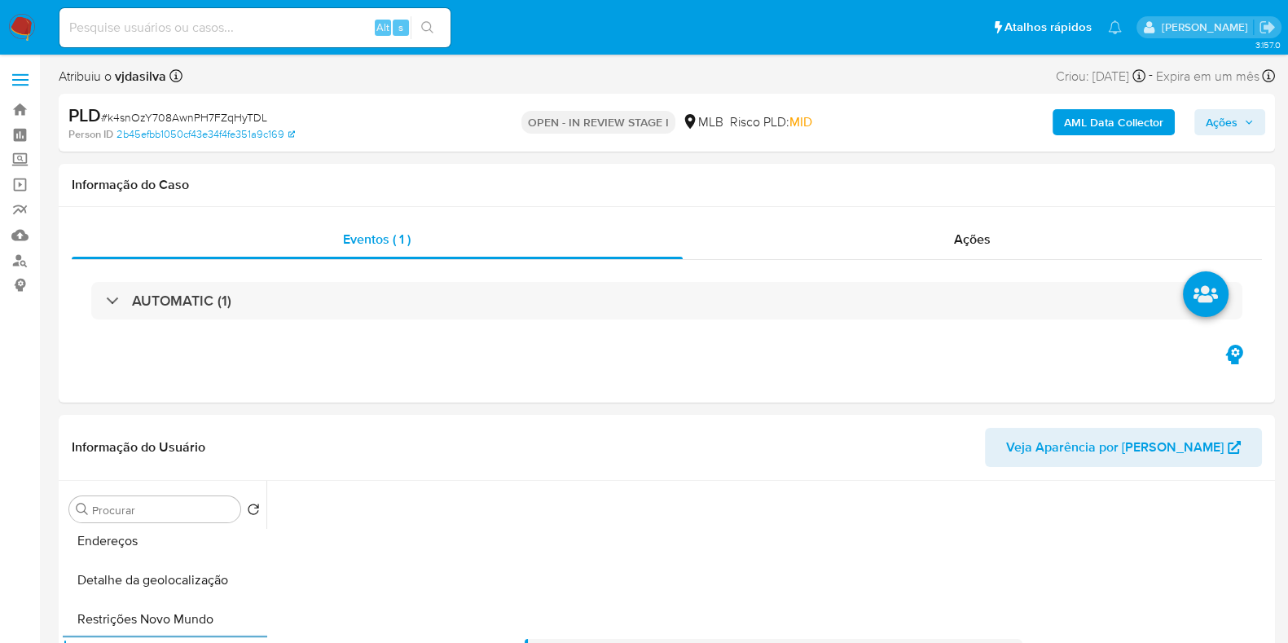
click at [1091, 128] on b "AML Data Collector" at bounding box center [1113, 122] width 99 height 26
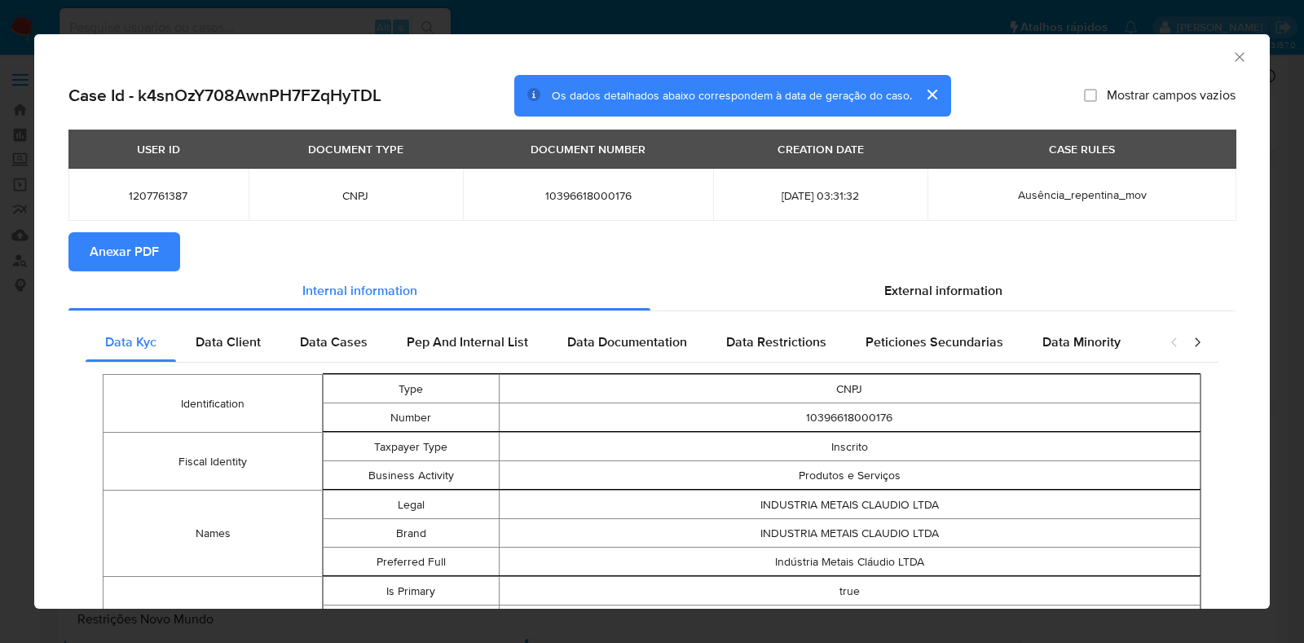
click at [113, 251] on span "Anexar PDF" at bounding box center [124, 252] width 69 height 36
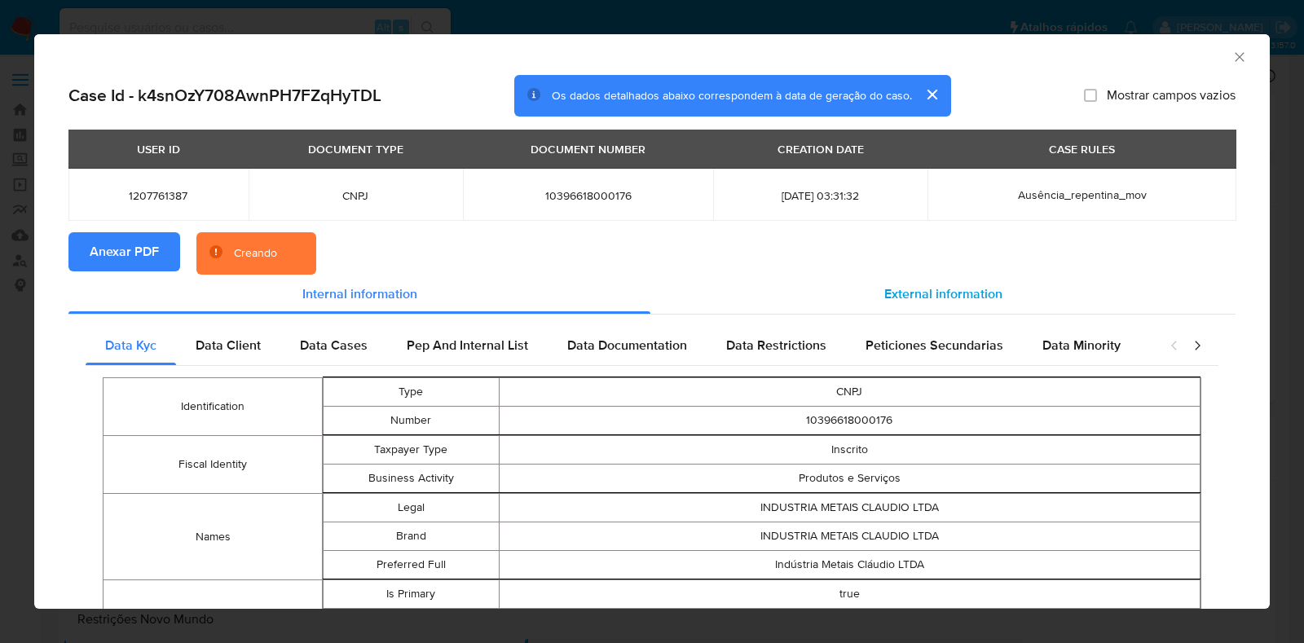
click at [912, 293] on span "External information" at bounding box center [943, 293] width 118 height 19
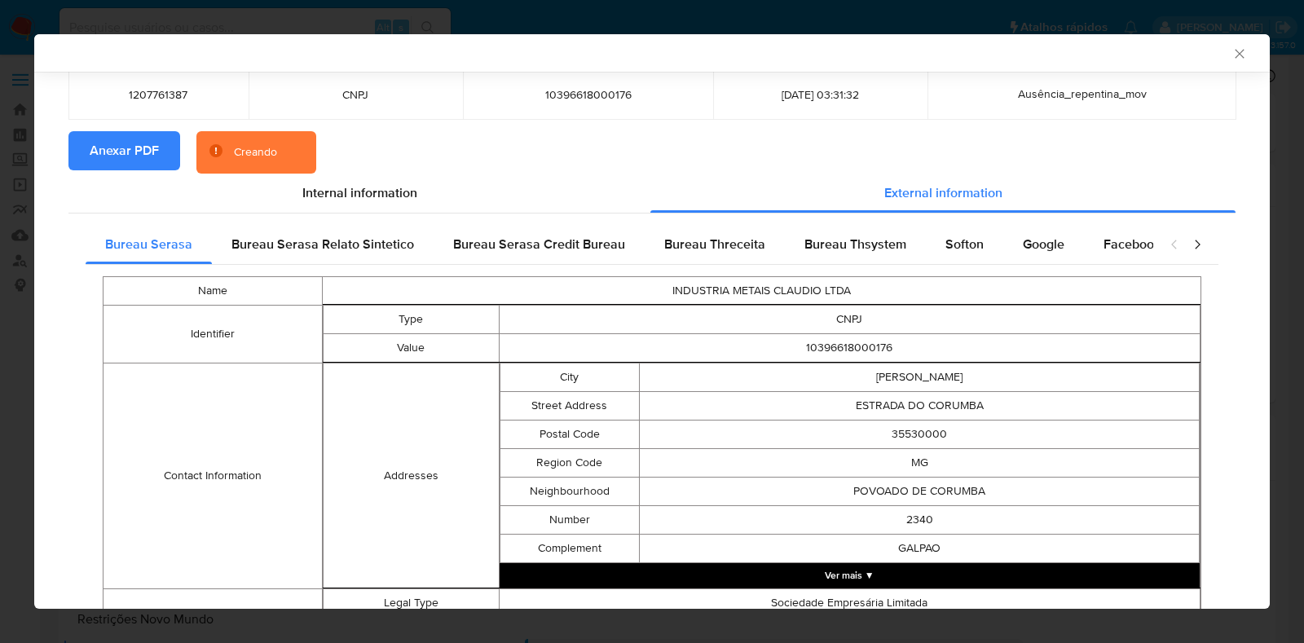
scroll to position [200, 0]
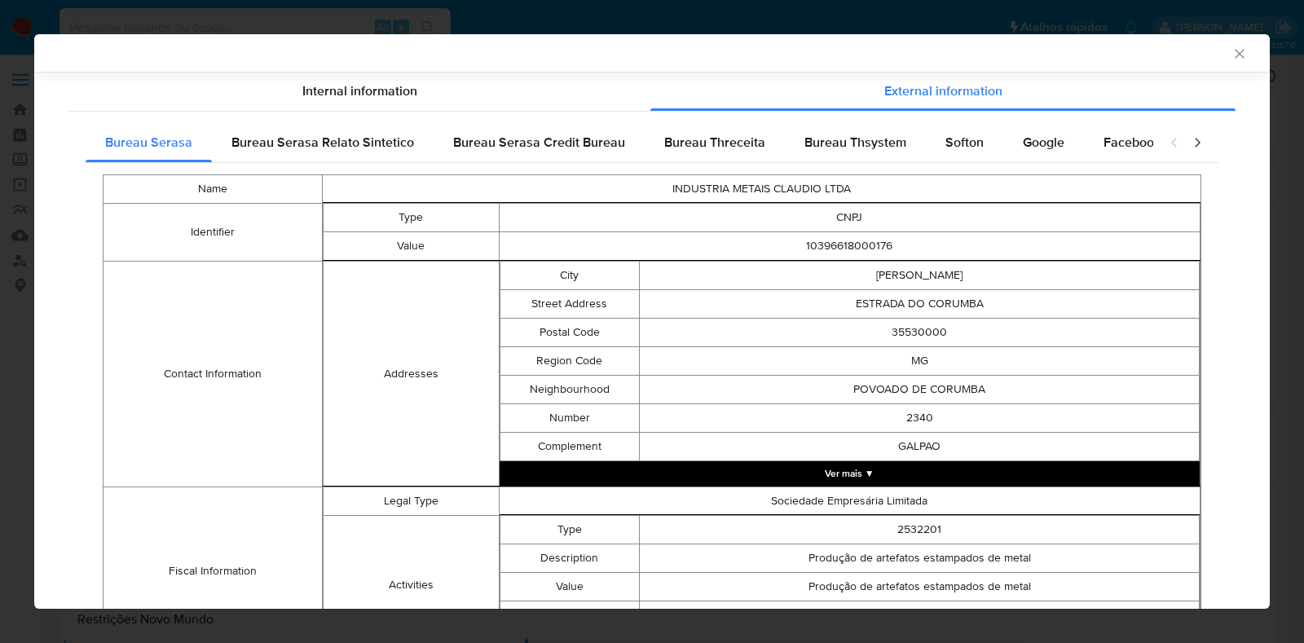
click at [885, 464] on button "Ver mais ▼" at bounding box center [850, 473] width 701 height 24
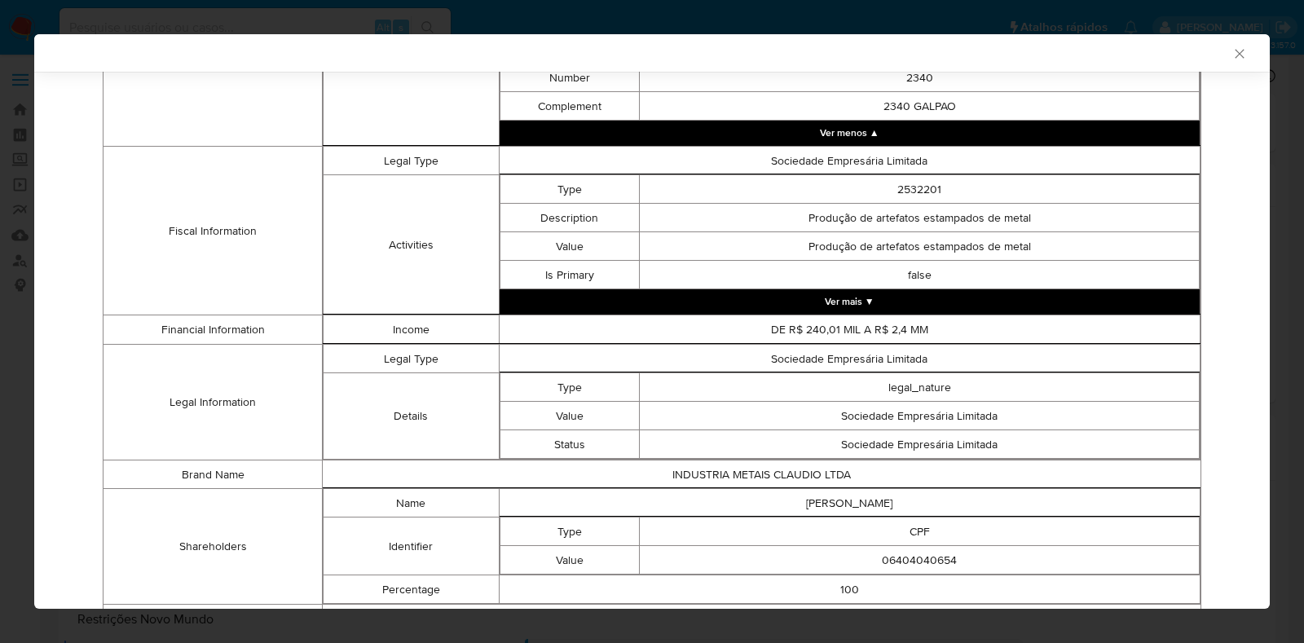
scroll to position [1541, 0]
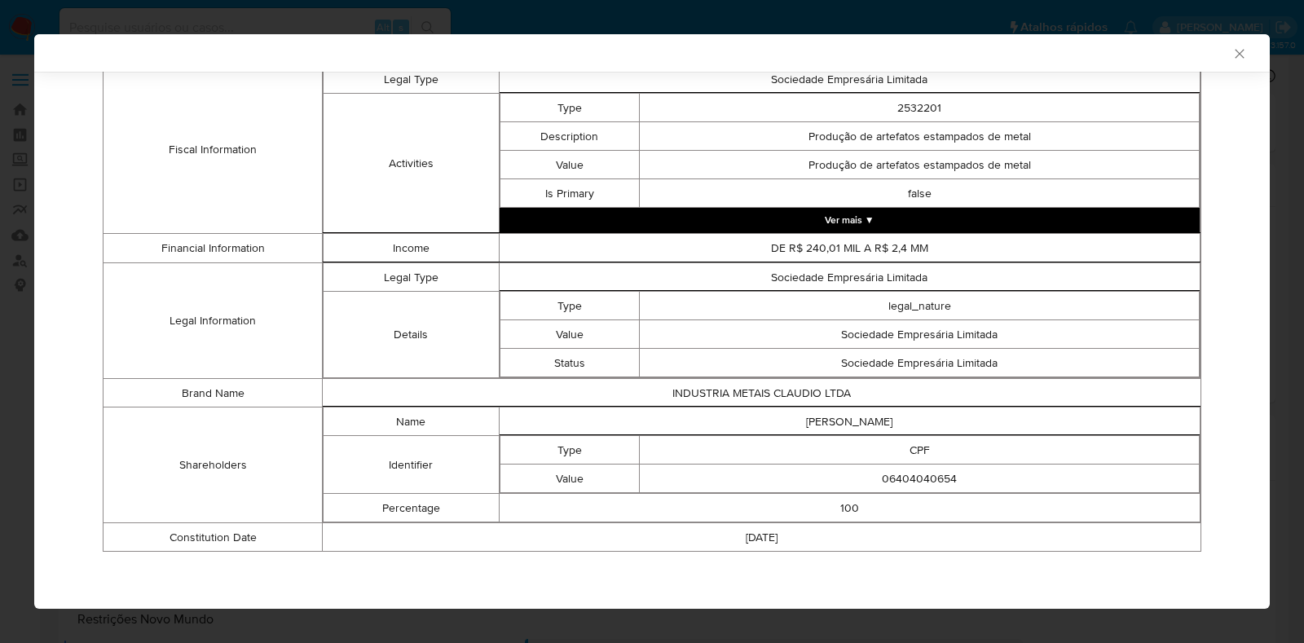
click at [875, 219] on button "Ver mais ▼" at bounding box center [850, 220] width 701 height 24
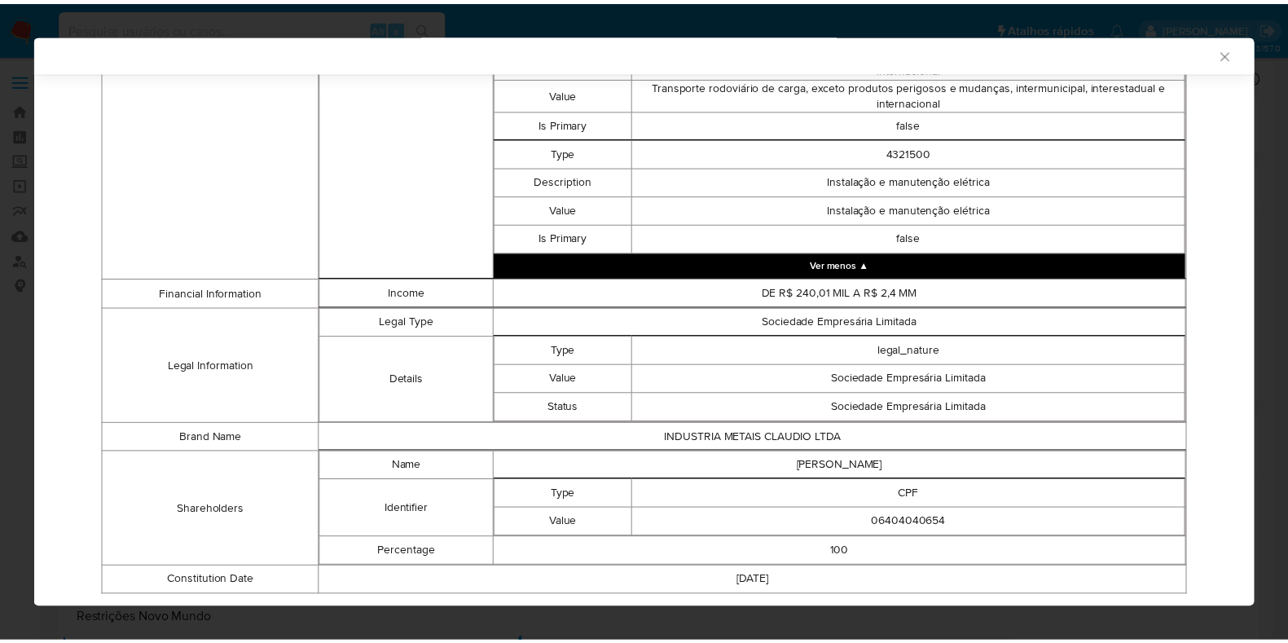
scroll to position [2247, 0]
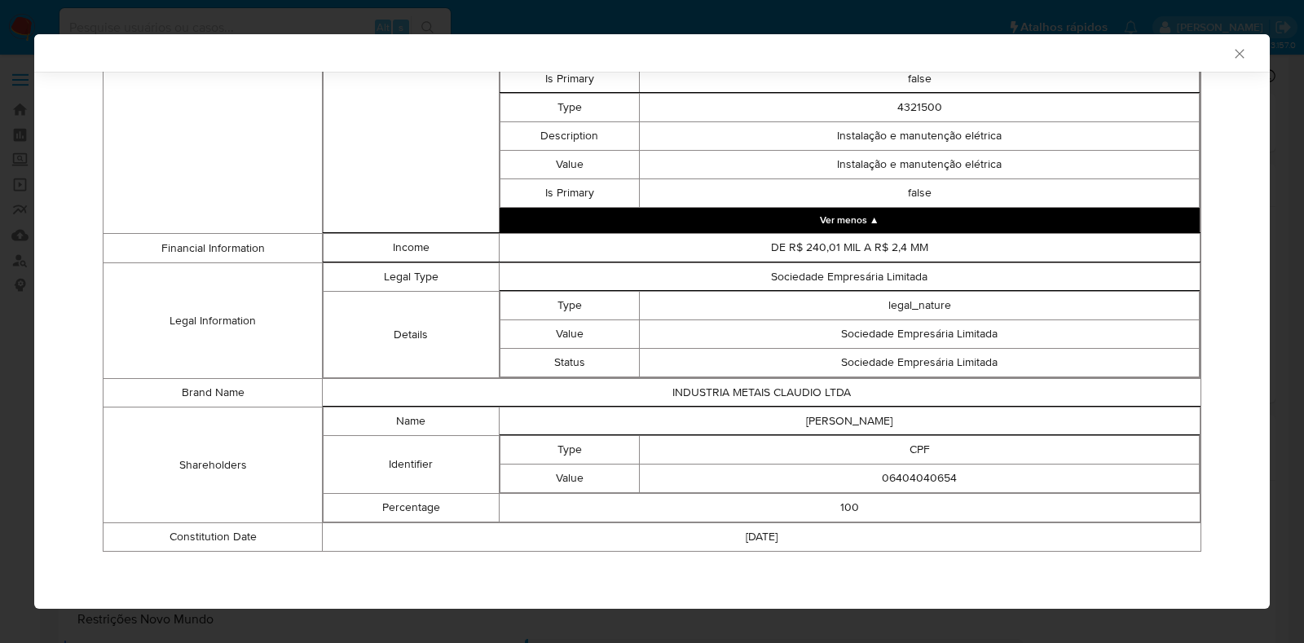
click at [1231, 51] on icon "Fechar a janela" at bounding box center [1239, 54] width 16 height 16
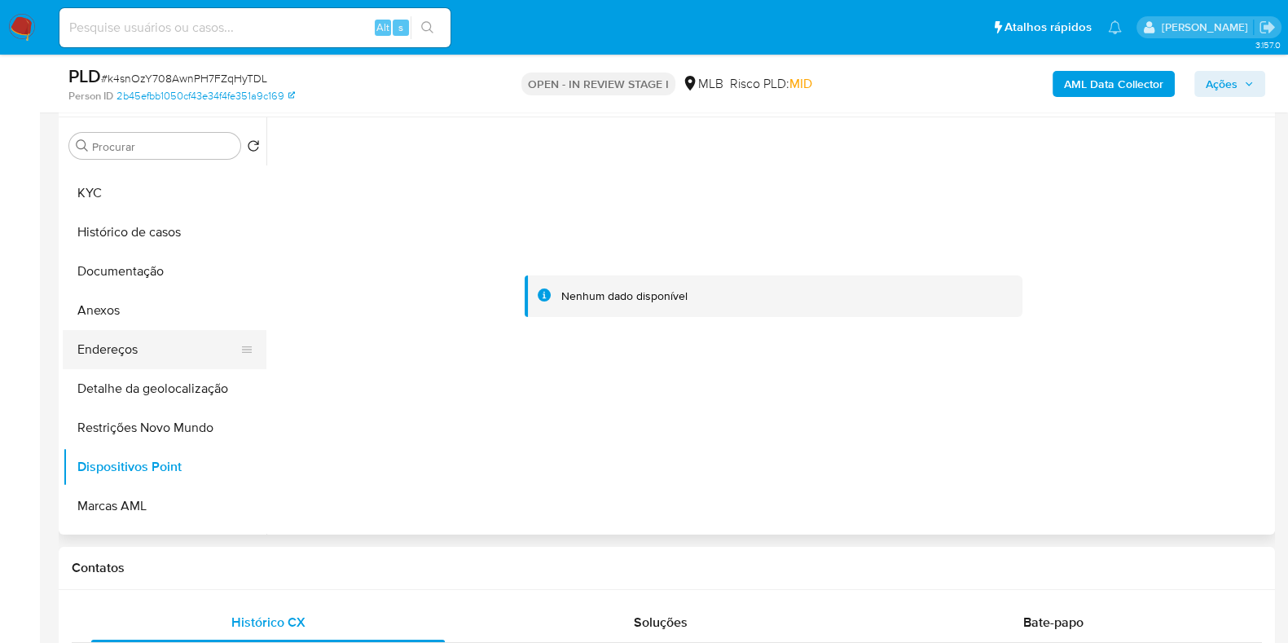
scroll to position [0, 0]
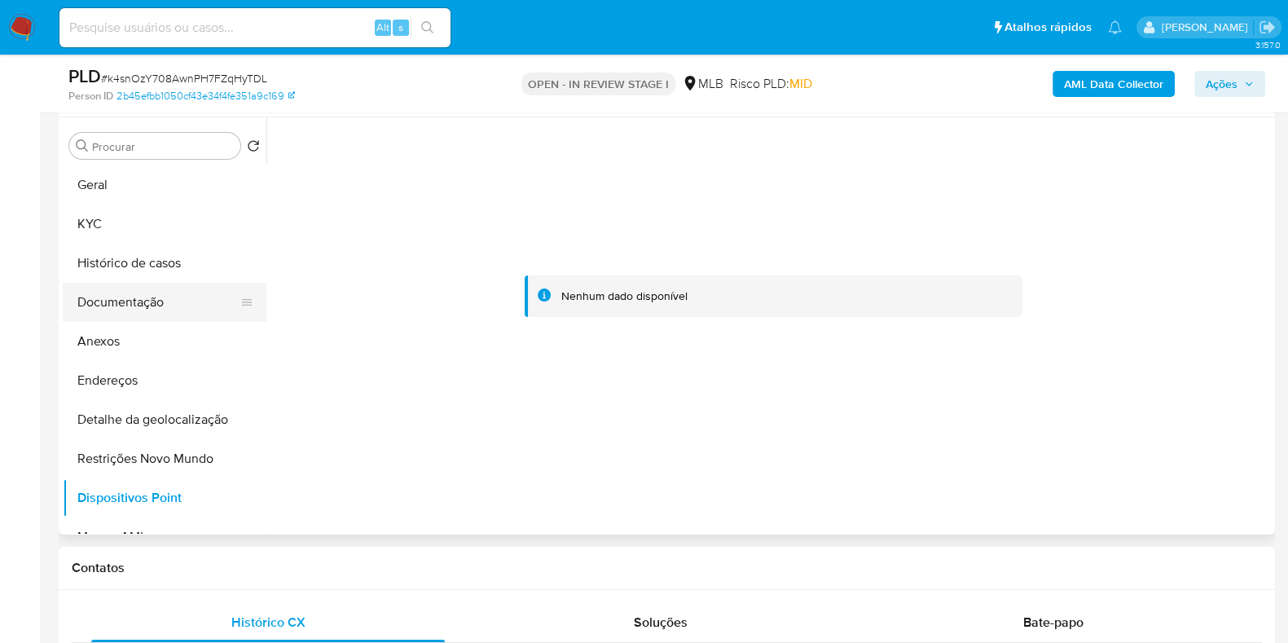
click at [145, 299] on button "Documentação" at bounding box center [158, 302] width 191 height 39
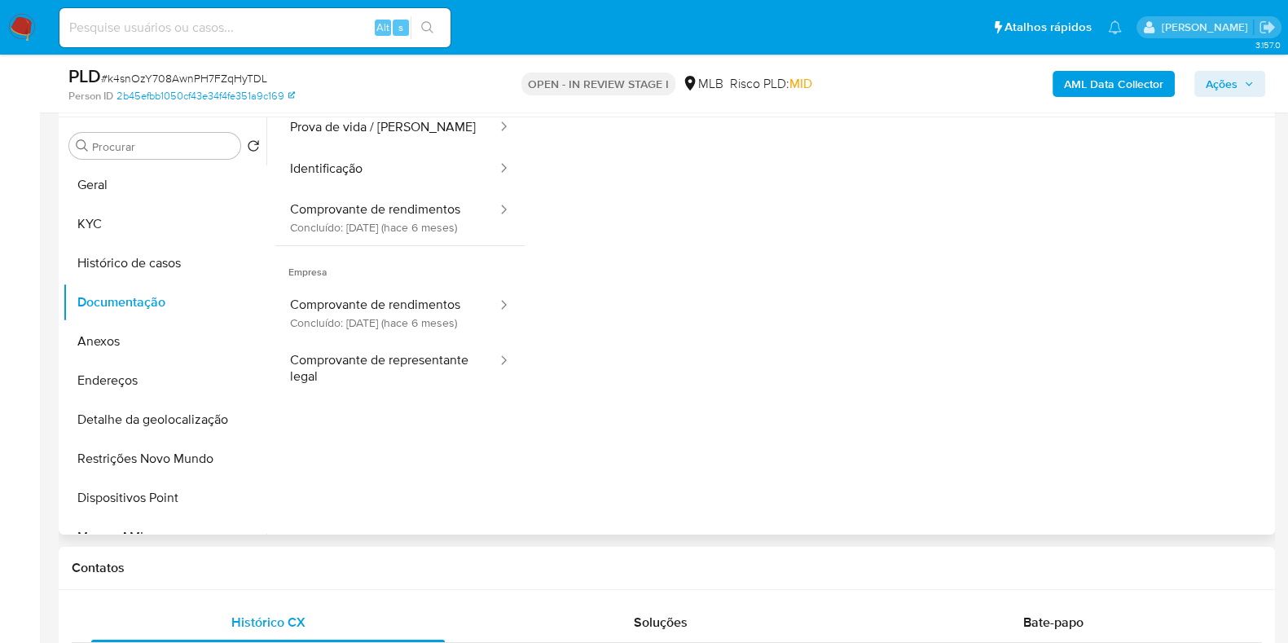
scroll to position [101, 0]
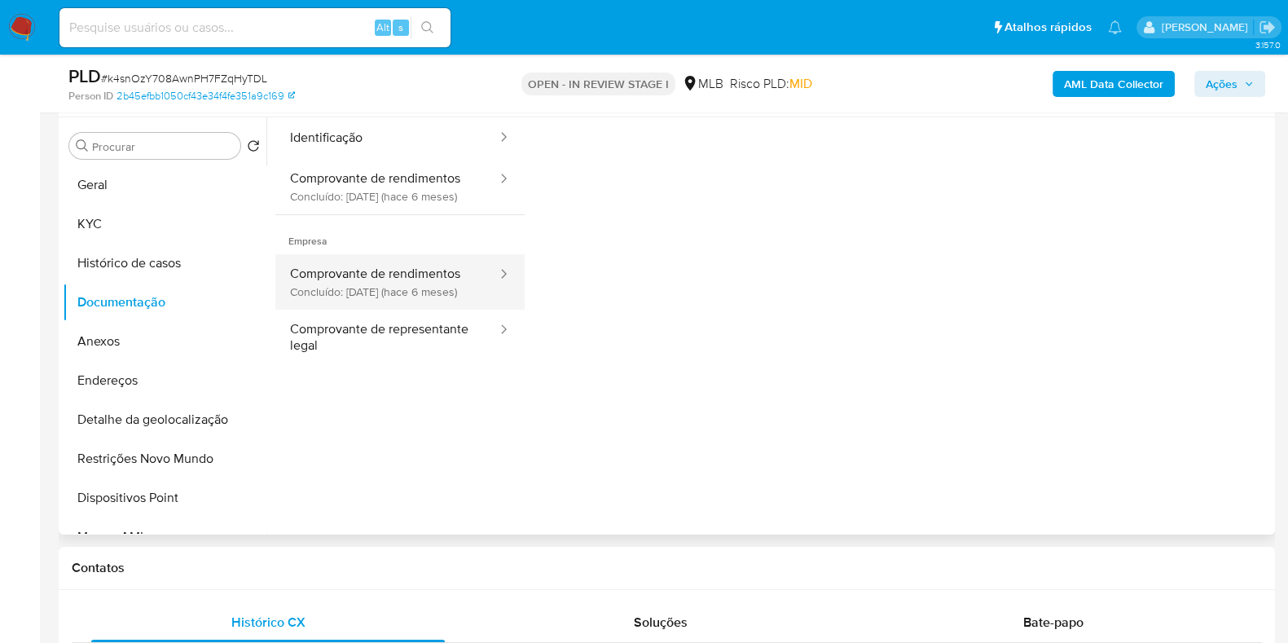
click at [447, 295] on button "Comprovante de rendimentos Concluído: 07/03/2025 (hace 6 meses)" at bounding box center [386, 281] width 223 height 55
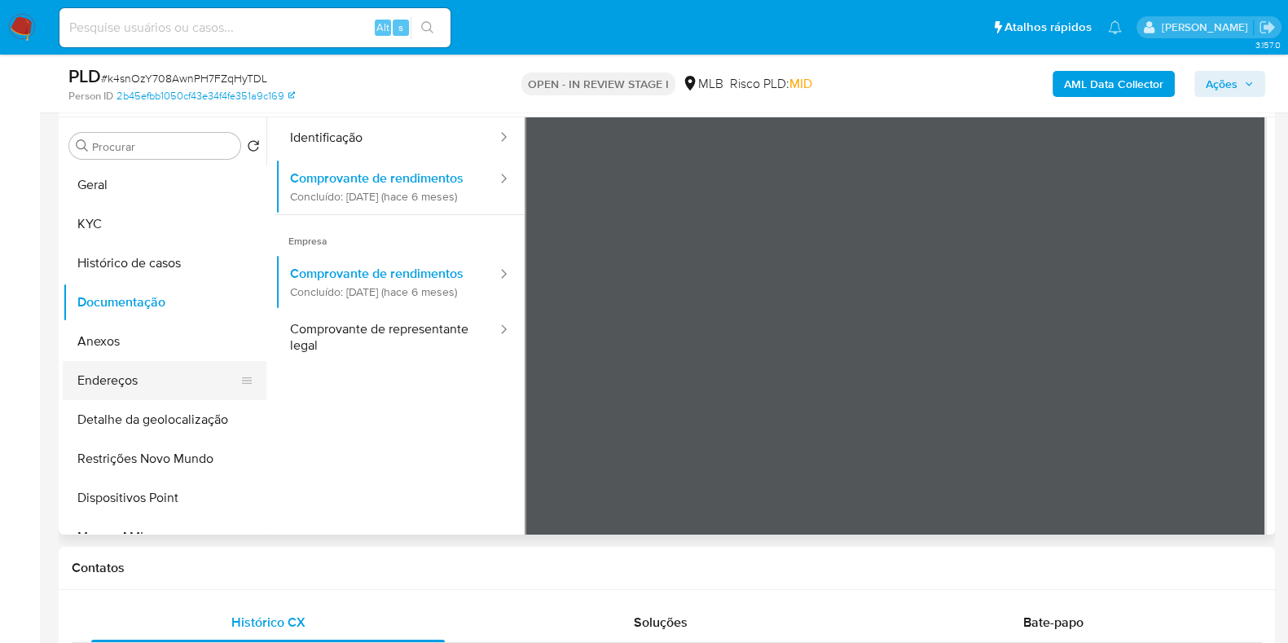
scroll to position [203, 0]
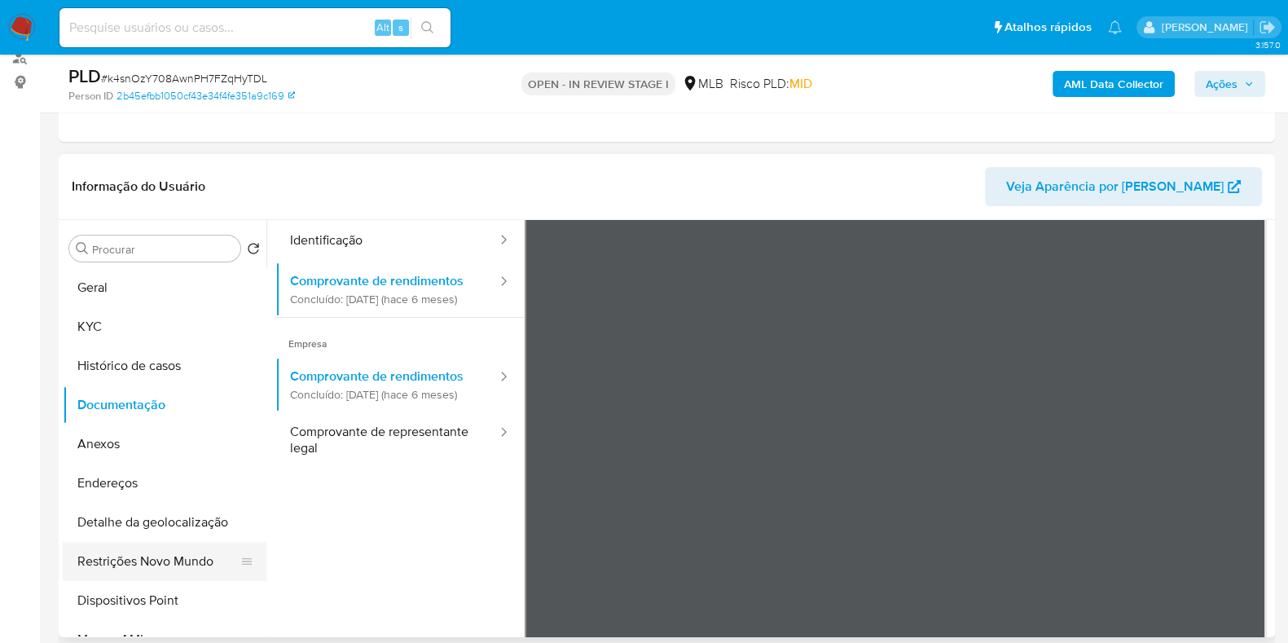
click at [158, 567] on button "Restrições Novo Mundo" at bounding box center [158, 561] width 191 height 39
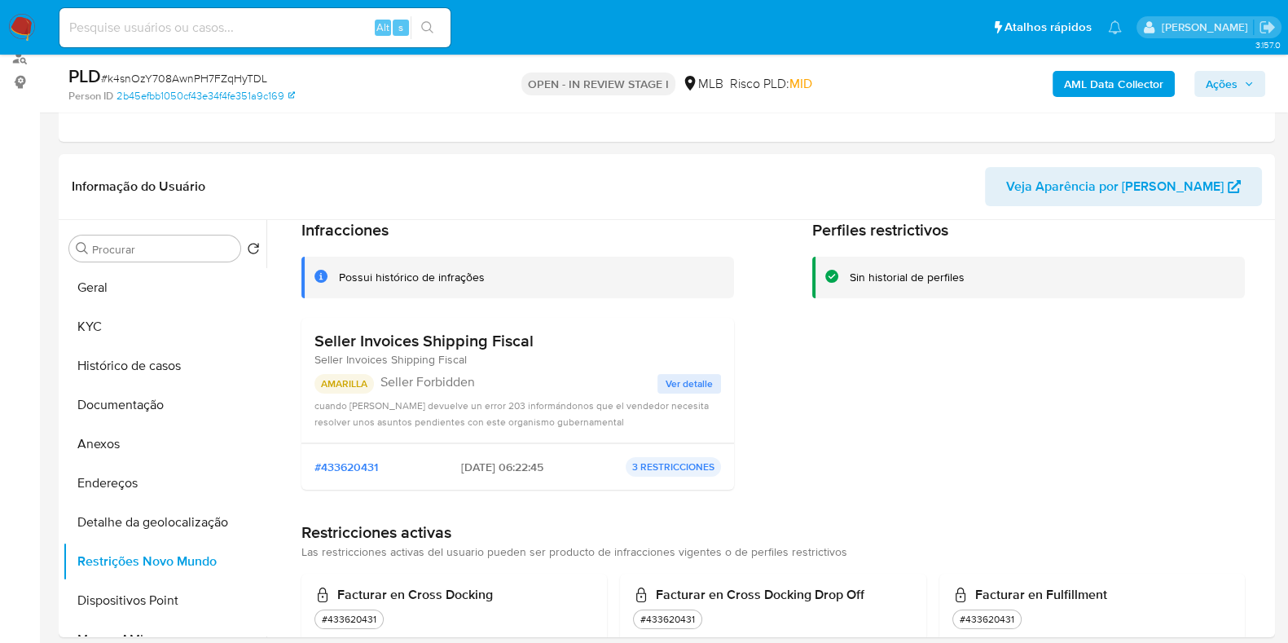
scroll to position [101, 0]
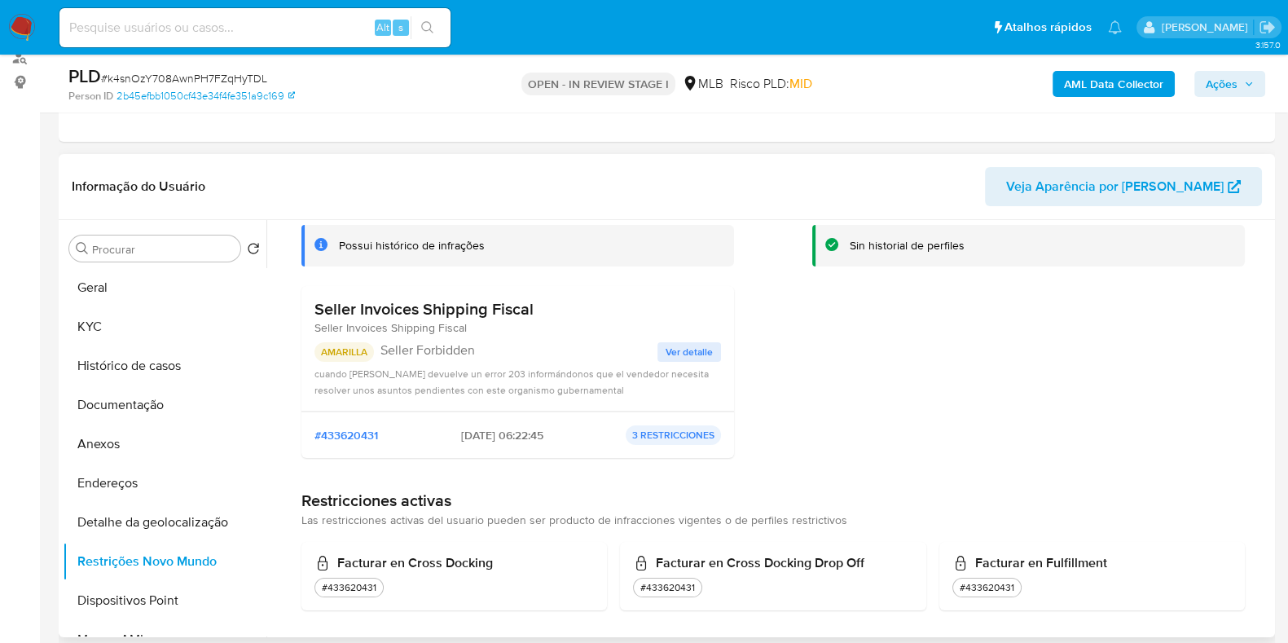
drag, startPoint x: 501, startPoint y: 435, endPoint x: 440, endPoint y: 438, distance: 61.2
click at [440, 438] on div "#433620431 2025-04-25 - 06:22:45 3 RESTRICCIONES" at bounding box center [518, 435] width 407 height 20
click at [454, 310] on h3 "Seller Invoices Shipping Fiscal" at bounding box center [424, 309] width 219 height 20
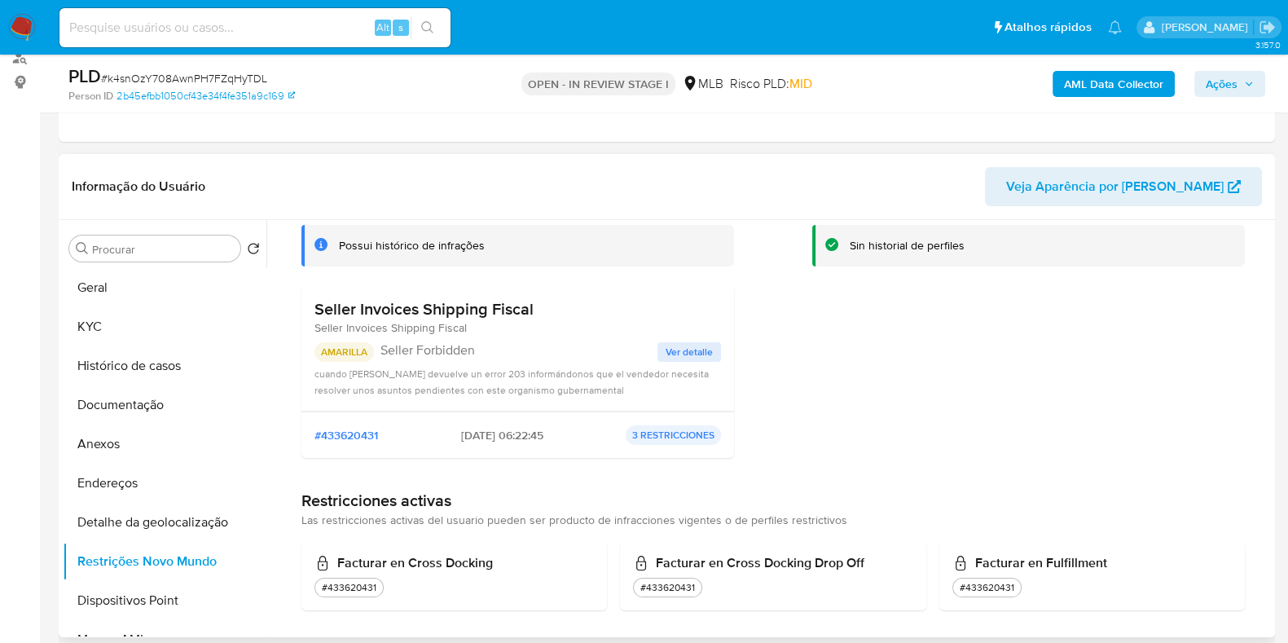
click at [456, 305] on h3 "Seller Invoices Shipping Fiscal" at bounding box center [424, 309] width 219 height 20
click at [487, 381] on div "cuando Sefaz devuelve un error 203 informándonos que el vendedor necesita resol…" at bounding box center [518, 381] width 407 height 33
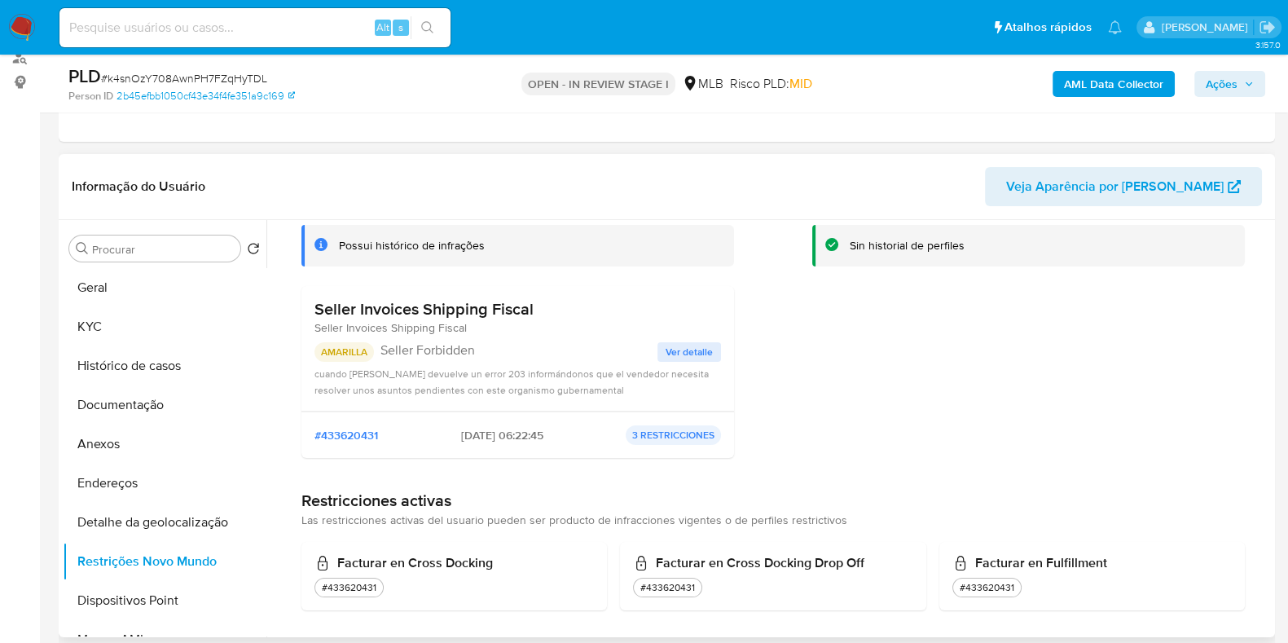
click at [487, 381] on div "cuando Sefaz devuelve un error 203 informándonos que el vendedor necesita resol…" at bounding box center [518, 381] width 407 height 33
click at [666, 344] on span "Ver detalle" at bounding box center [689, 352] width 47 height 16
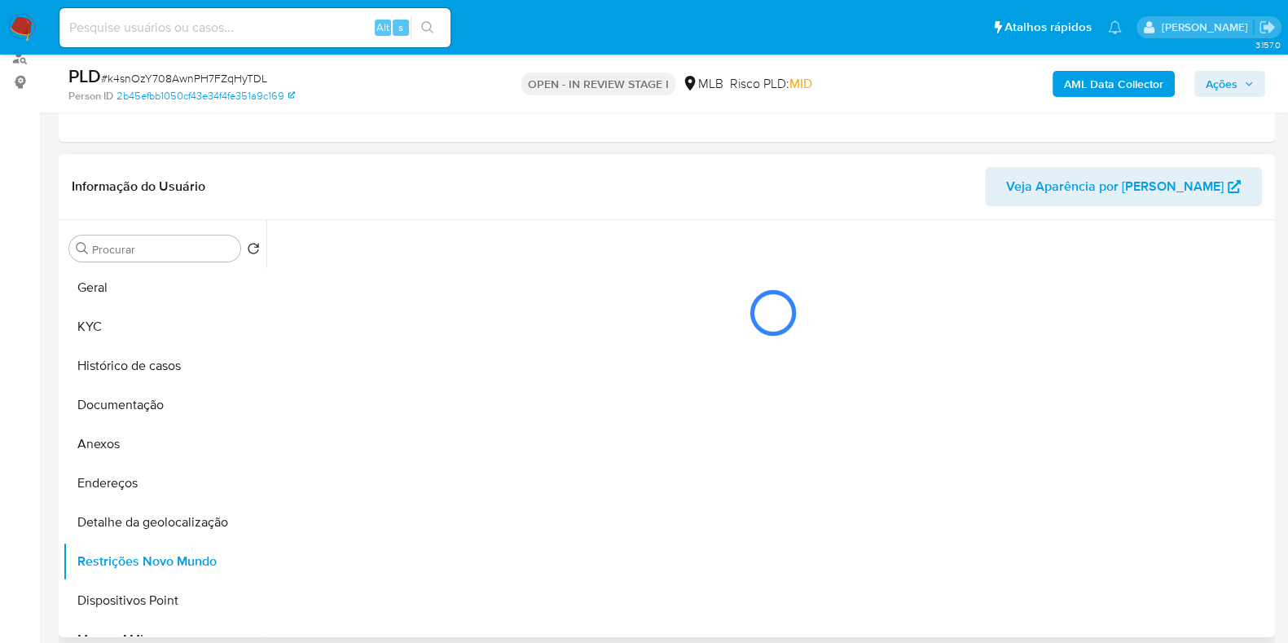
scroll to position [0, 0]
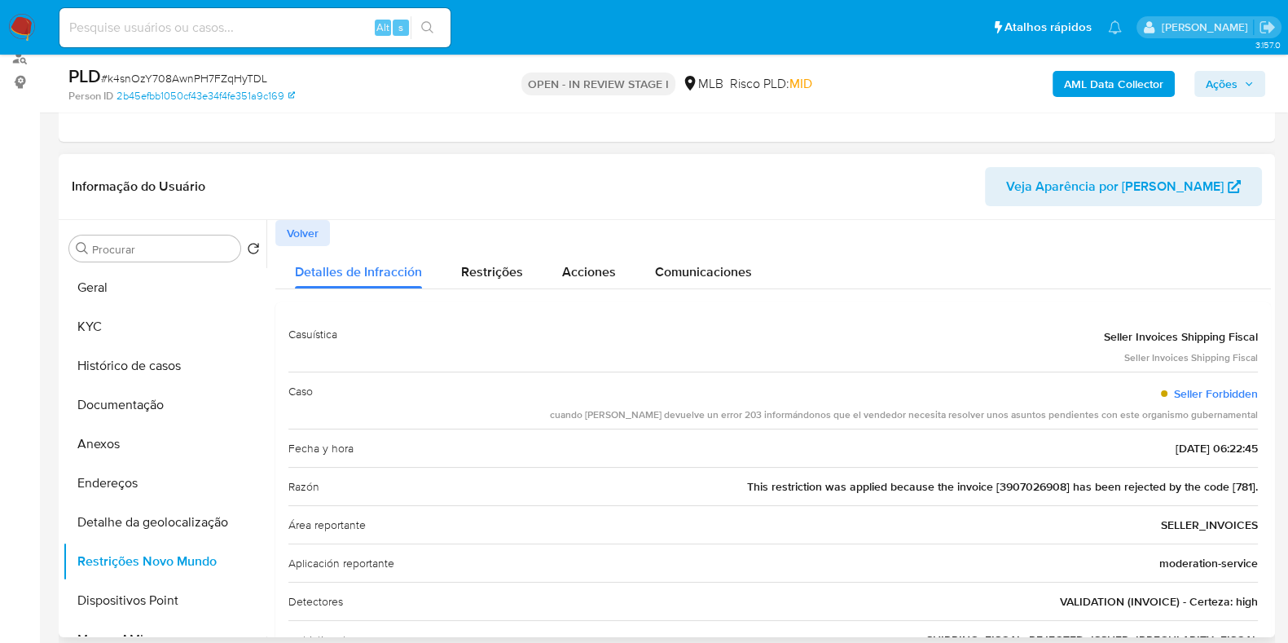
click at [1032, 414] on div "cuando Sefaz devuelve un error 203 informándonos que el vendedor necesita resol…" at bounding box center [904, 415] width 708 height 14
click at [1035, 414] on div "cuando Sefaz devuelve un error 203 informándonos que el vendedor necesita resol…" at bounding box center [904, 415] width 708 height 14
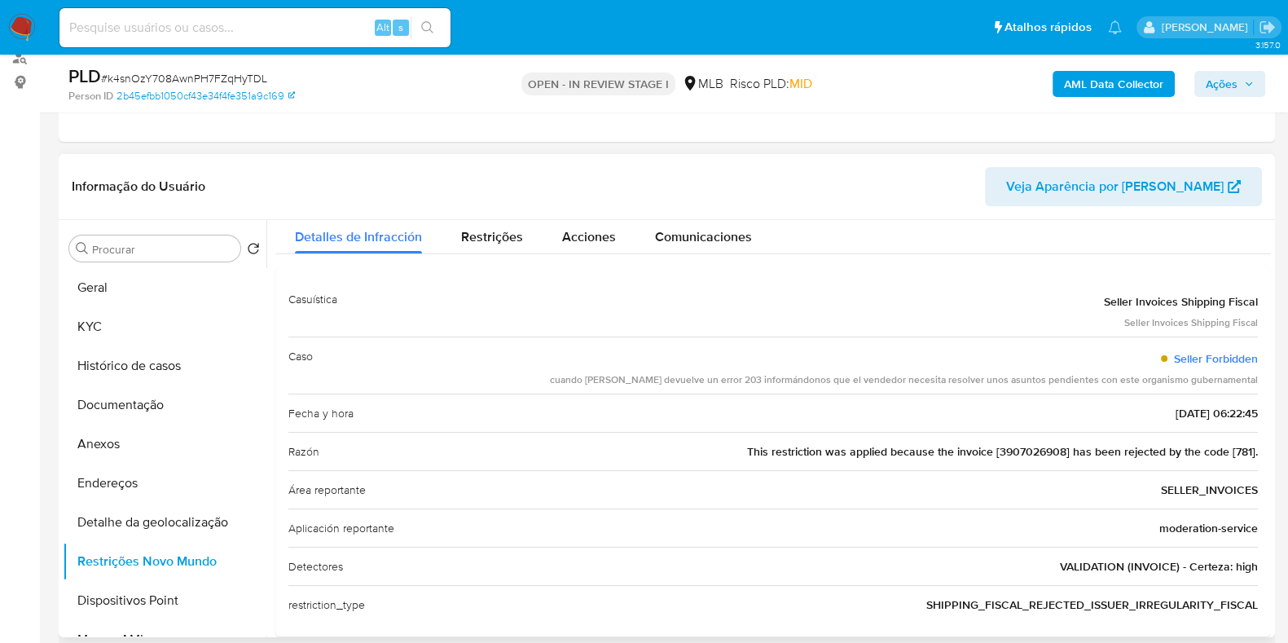
scroll to position [55, 0]
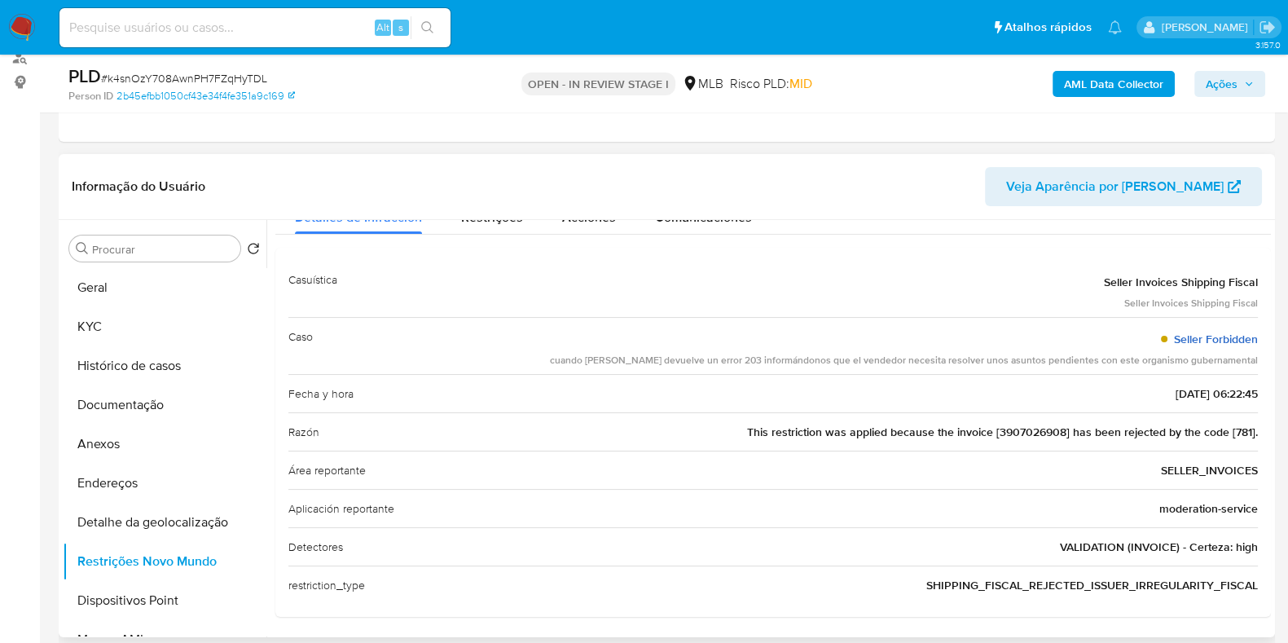
click at [1220, 338] on link "Seller Forbidden" at bounding box center [1216, 339] width 84 height 16
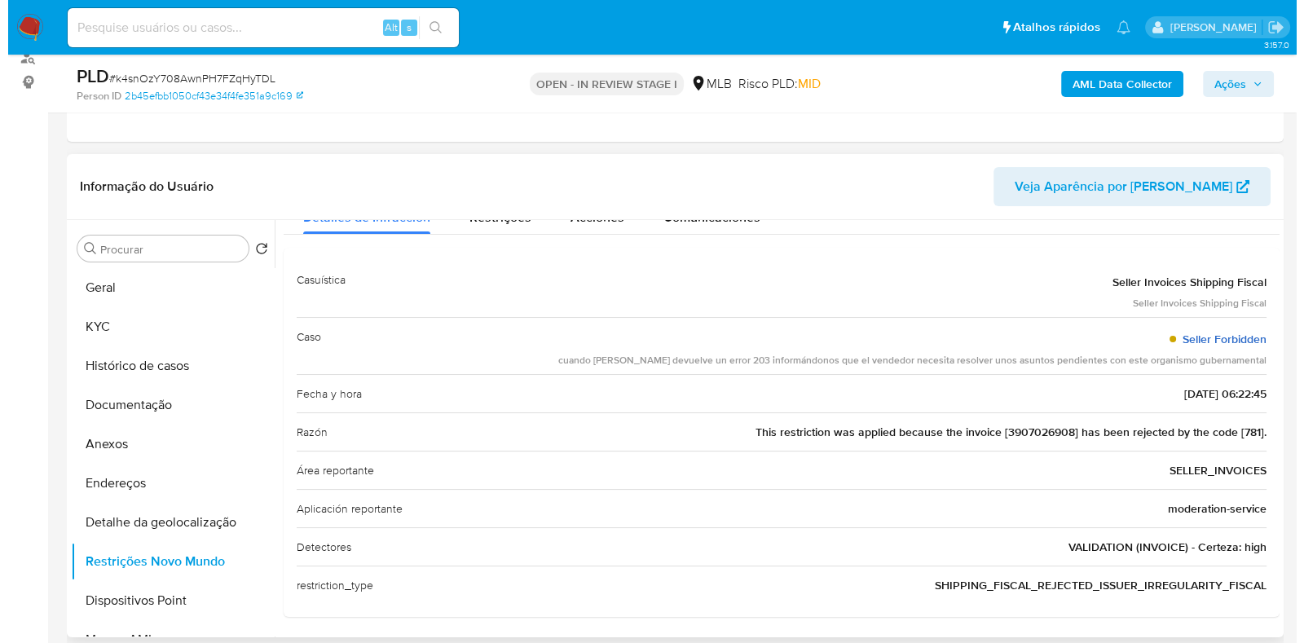
scroll to position [0, 0]
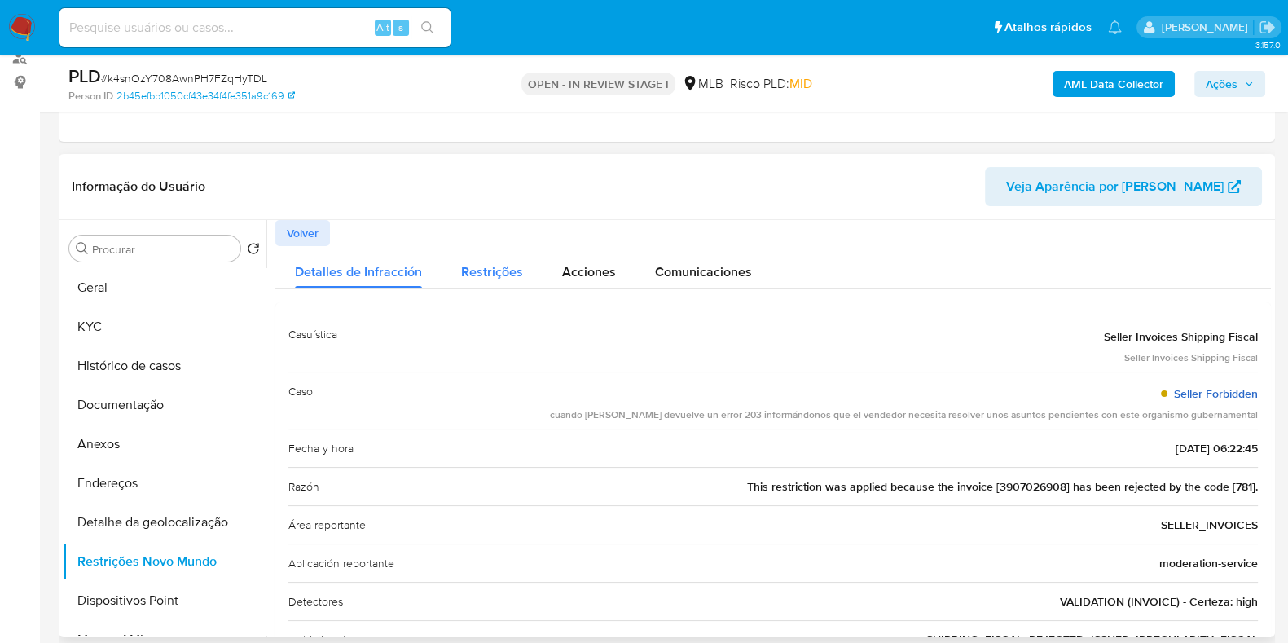
click at [517, 273] on span "Restrições" at bounding box center [492, 271] width 62 height 19
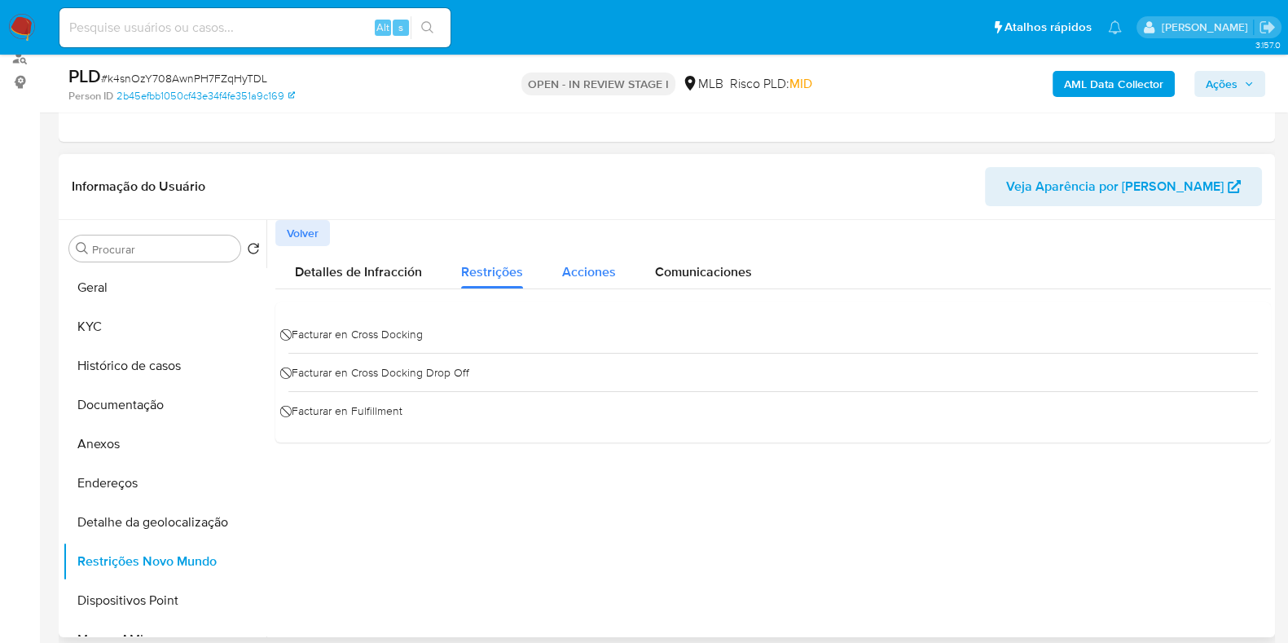
click at [581, 265] on span "Acciones" at bounding box center [589, 271] width 54 height 19
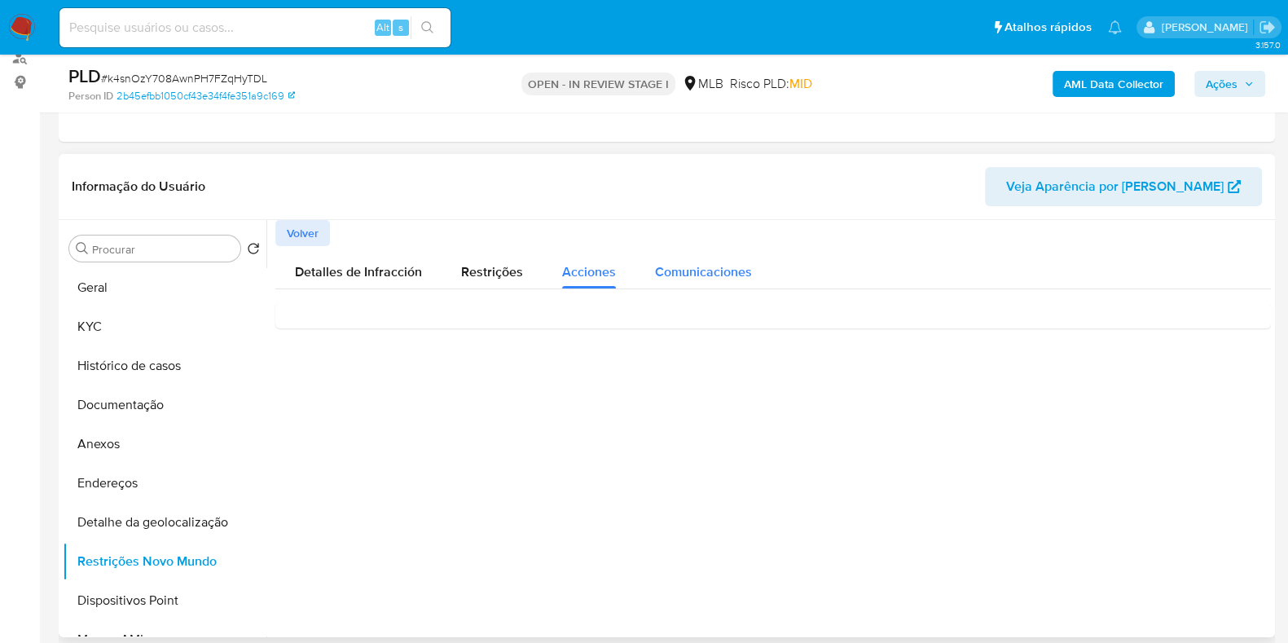
click at [706, 265] on span "Comunicaciones" at bounding box center [703, 271] width 97 height 19
click at [469, 326] on p "Este evento no envió comunicaciones." at bounding box center [773, 324] width 970 height 18
click at [588, 266] on span "Acciones" at bounding box center [589, 271] width 54 height 19
click at [467, 269] on span "Restrições" at bounding box center [492, 271] width 62 height 19
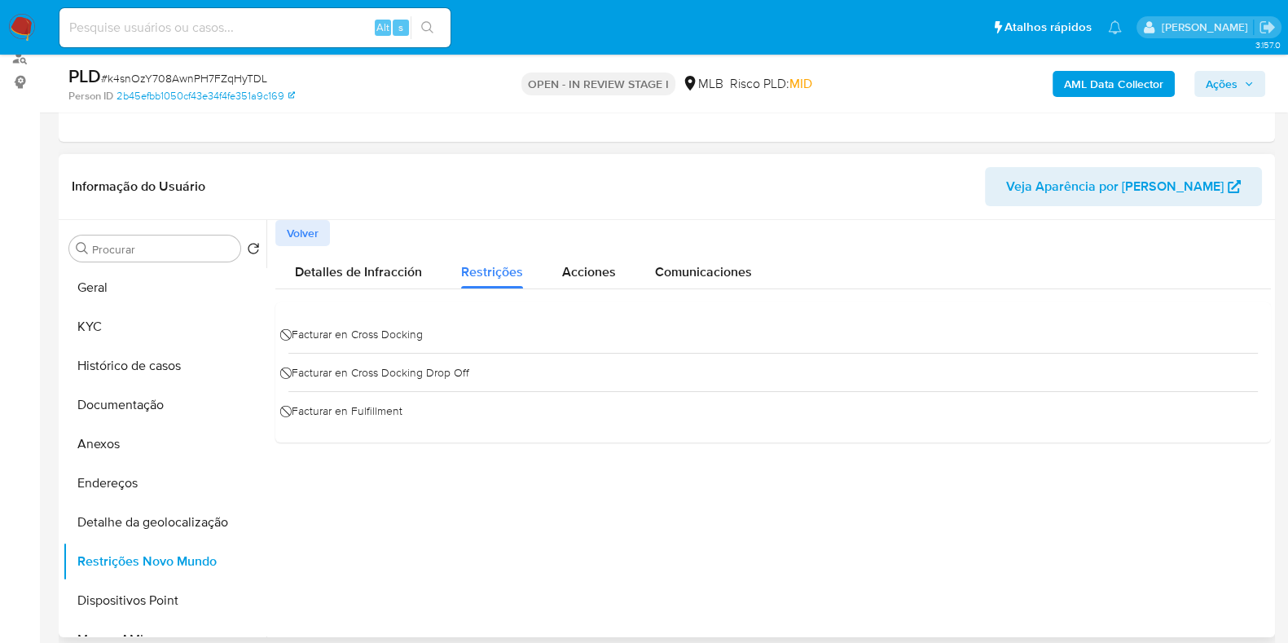
drag, startPoint x: 405, startPoint y: 415, endPoint x: 279, endPoint y: 324, distance: 155.4
click at [279, 324] on div "⃠ Facturar en Cross Docking ⃠ Facturar en Cross Docking Drop Off ⃠ Facturar en …" at bounding box center [773, 372] width 996 height 140
click at [131, 450] on button "Anexos" at bounding box center [158, 444] width 191 height 39
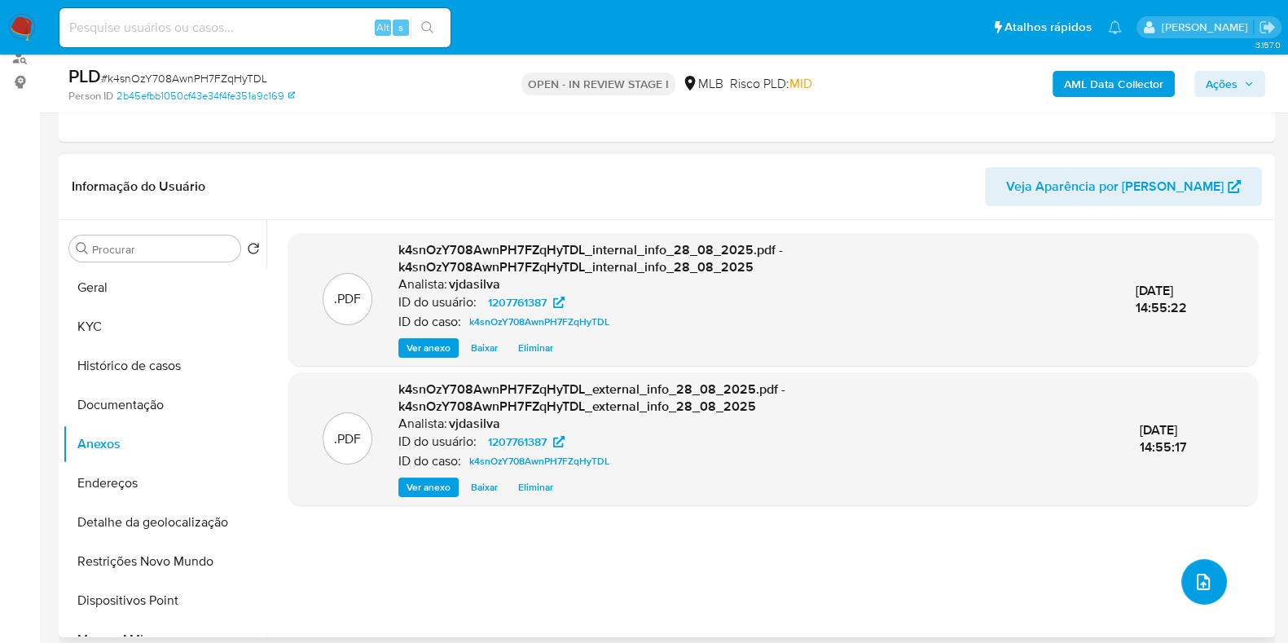
click at [1189, 570] on button "upload-file" at bounding box center [1205, 582] width 46 height 46
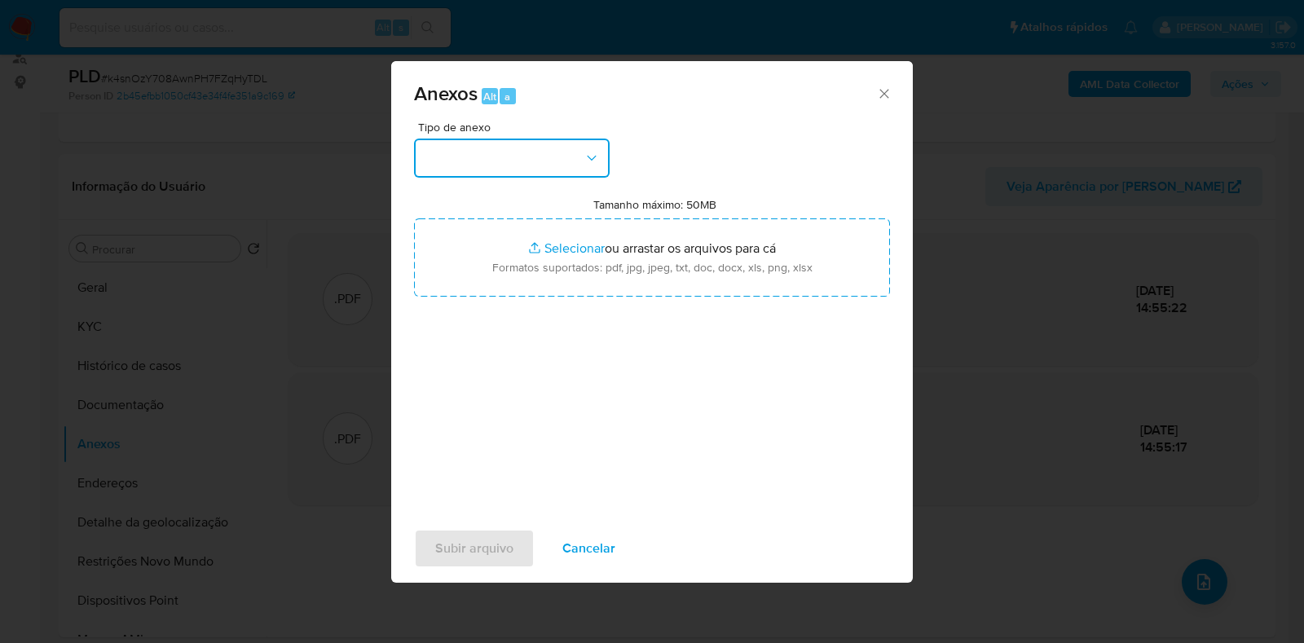
click at [552, 151] on button "button" at bounding box center [512, 158] width 196 height 39
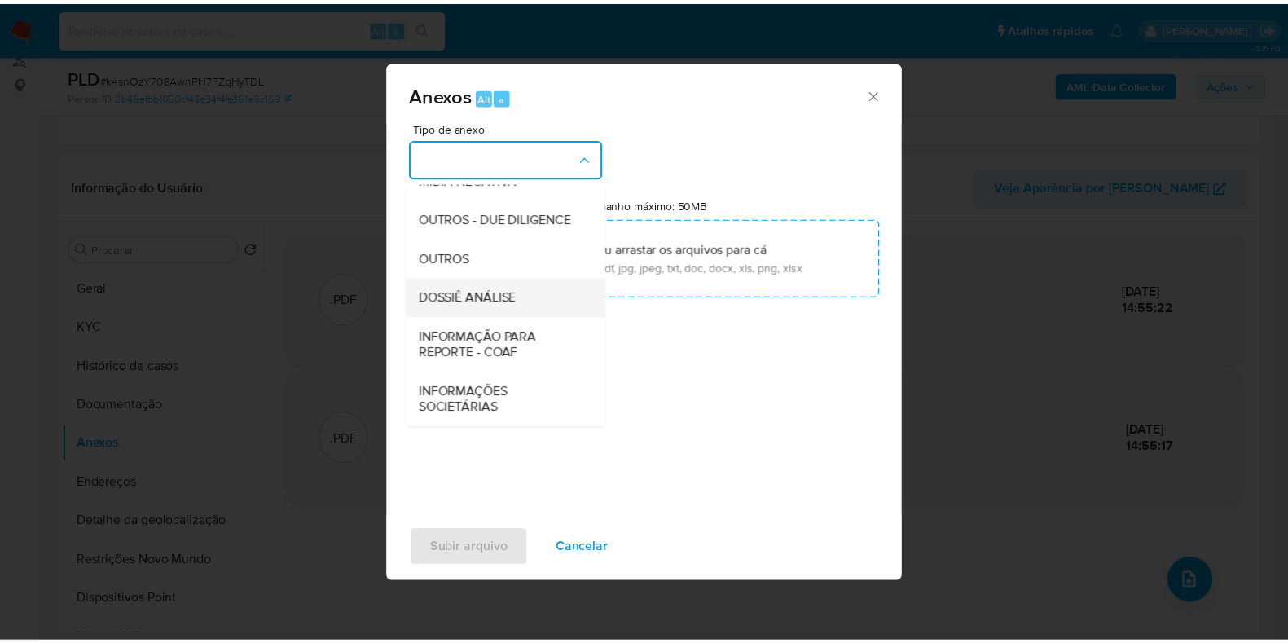
scroll to position [251, 0]
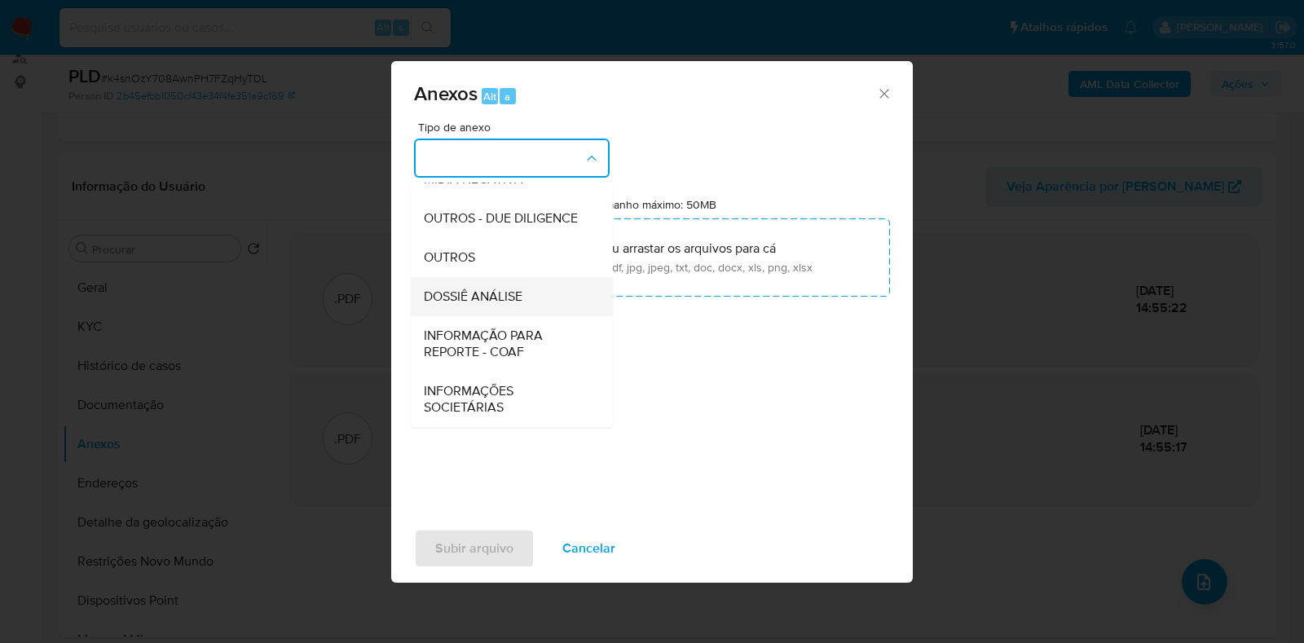
click at [509, 288] on span "DOSSIÊ ANÁLISE" at bounding box center [473, 296] width 99 height 16
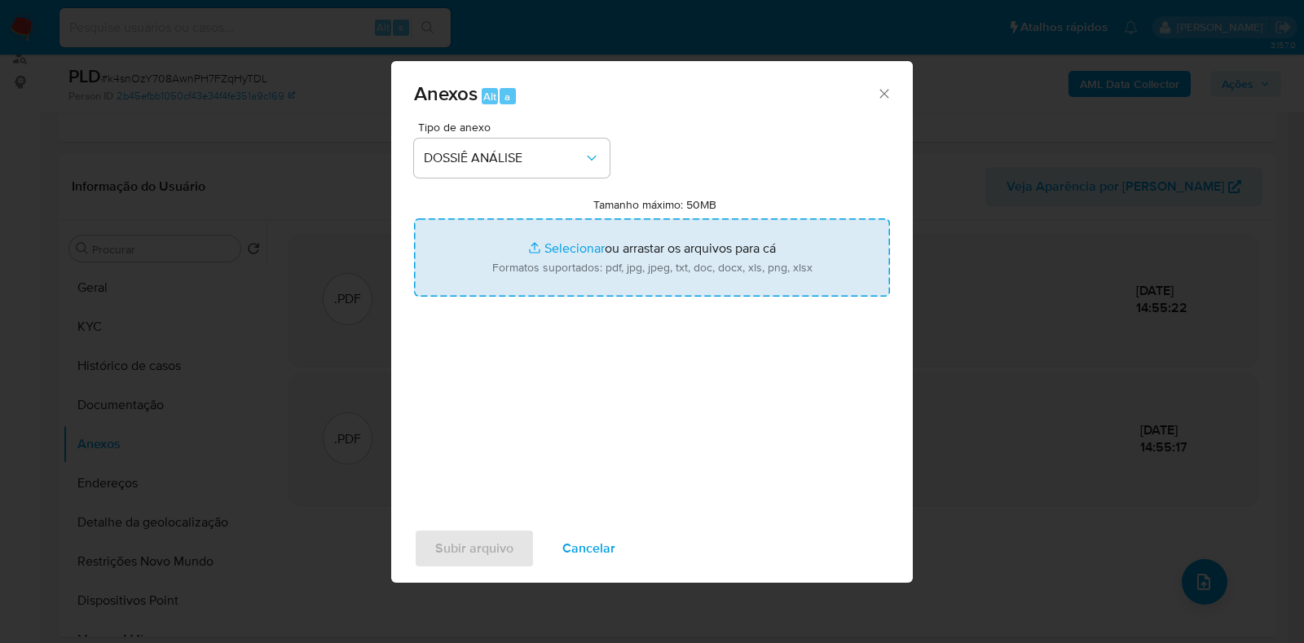
type input "C:\fakepath\DECLÍNIO - XXXX - CNPJ 10396618000176 - INDUSTRIA METAIS CLAUDIO LT…"
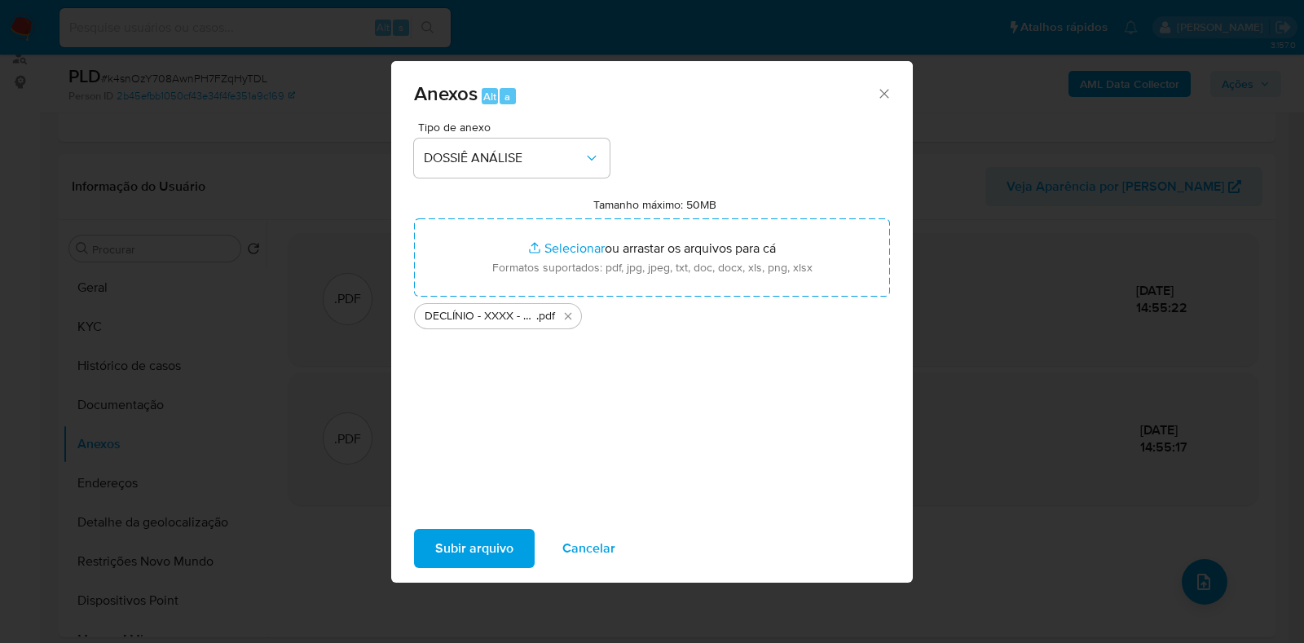
click at [478, 544] on span "Subir arquivo" at bounding box center [474, 549] width 78 height 36
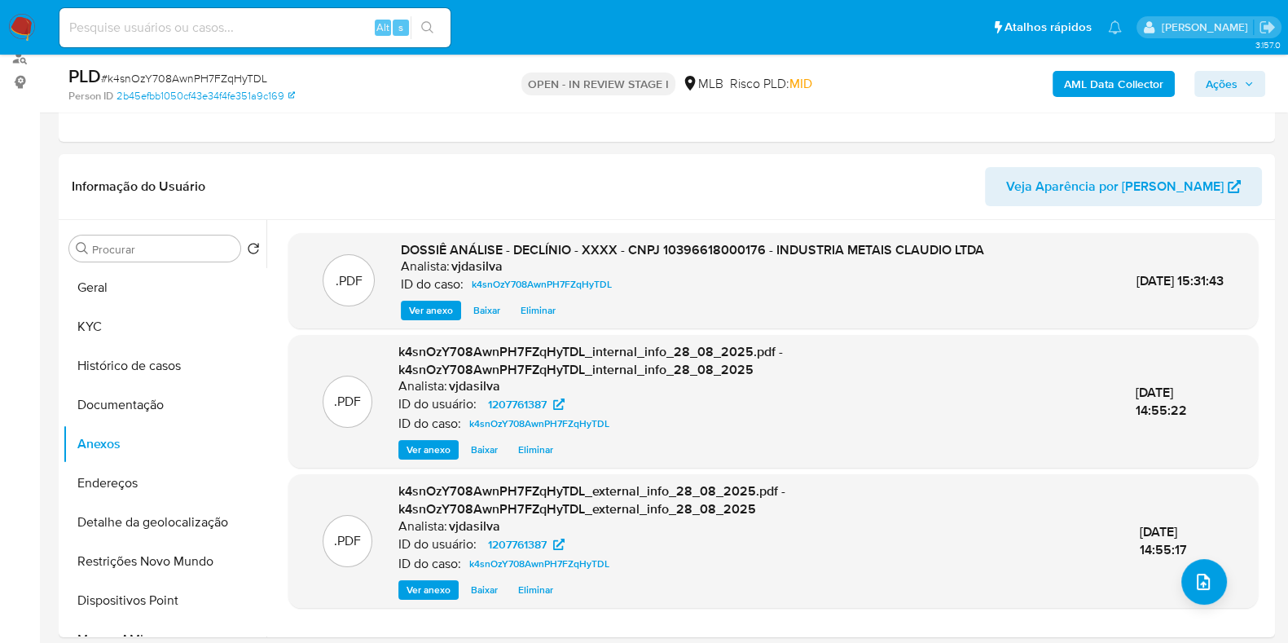
click at [1223, 73] on span "Ações" at bounding box center [1222, 84] width 32 height 26
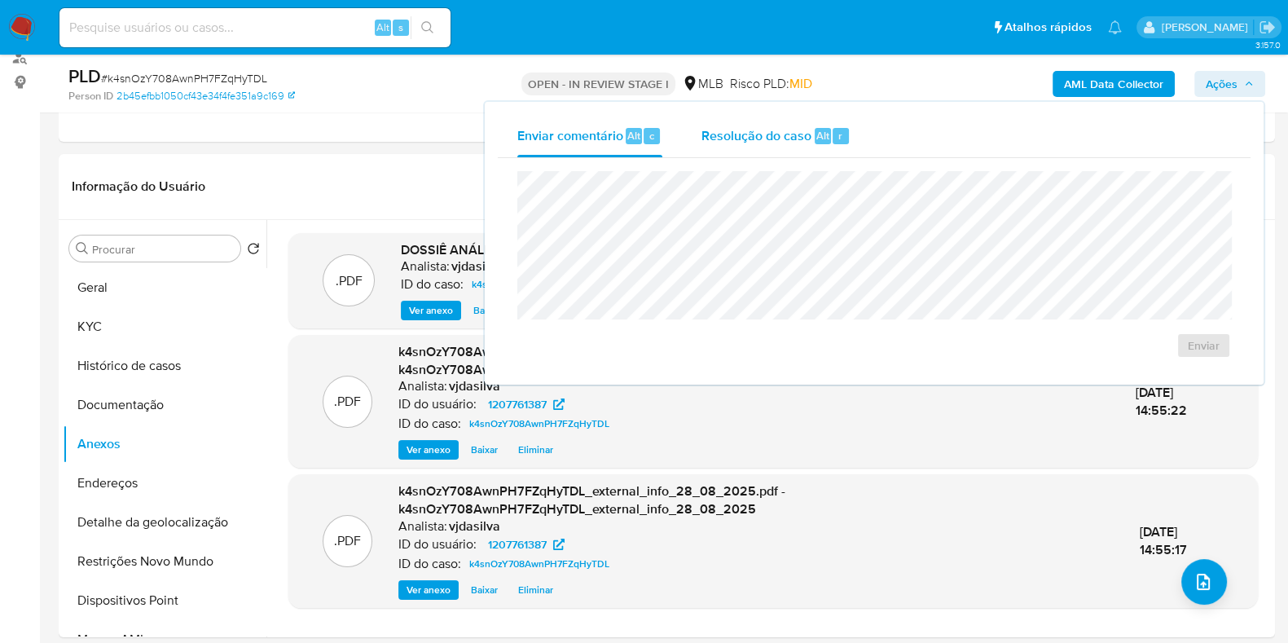
click at [789, 124] on div "Resolução do caso Alt r" at bounding box center [776, 136] width 149 height 42
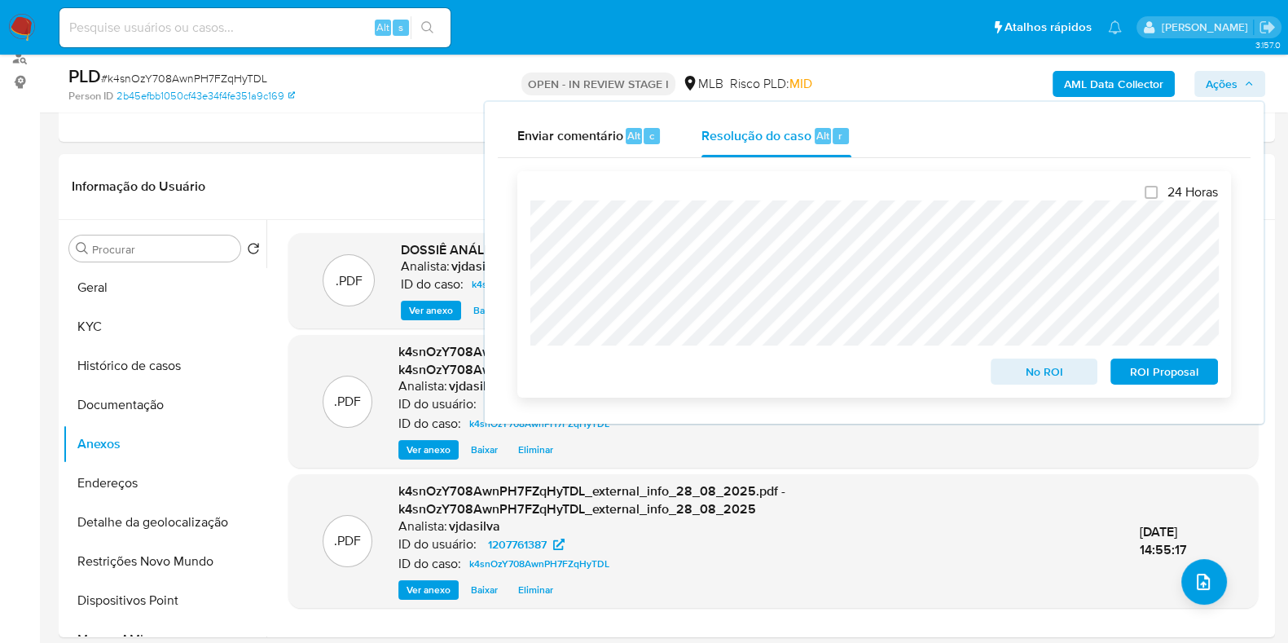
click at [1184, 366] on span "ROI Proposal" at bounding box center [1164, 371] width 85 height 23
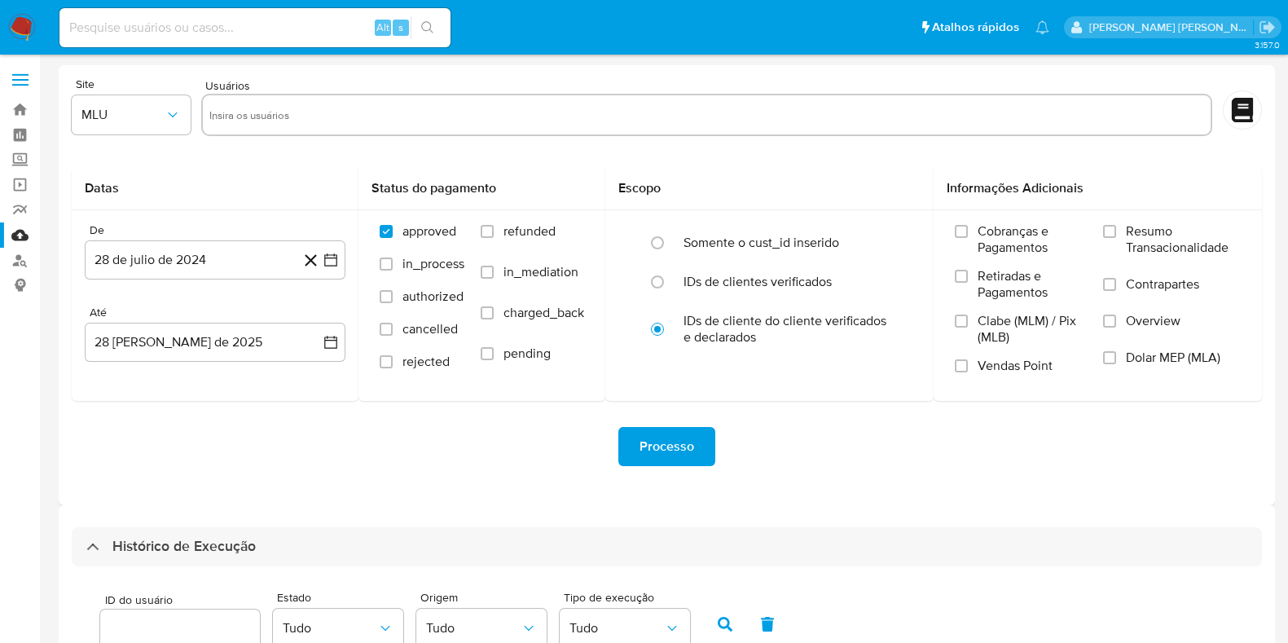
select select "50"
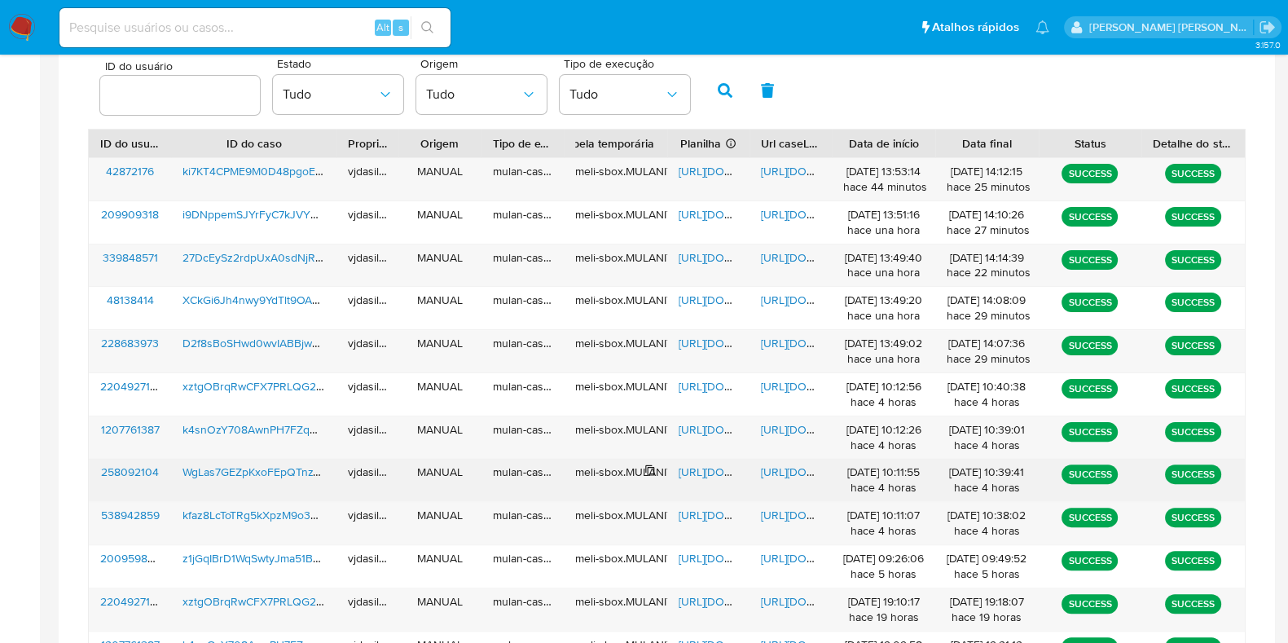
scroll to position [635, 0]
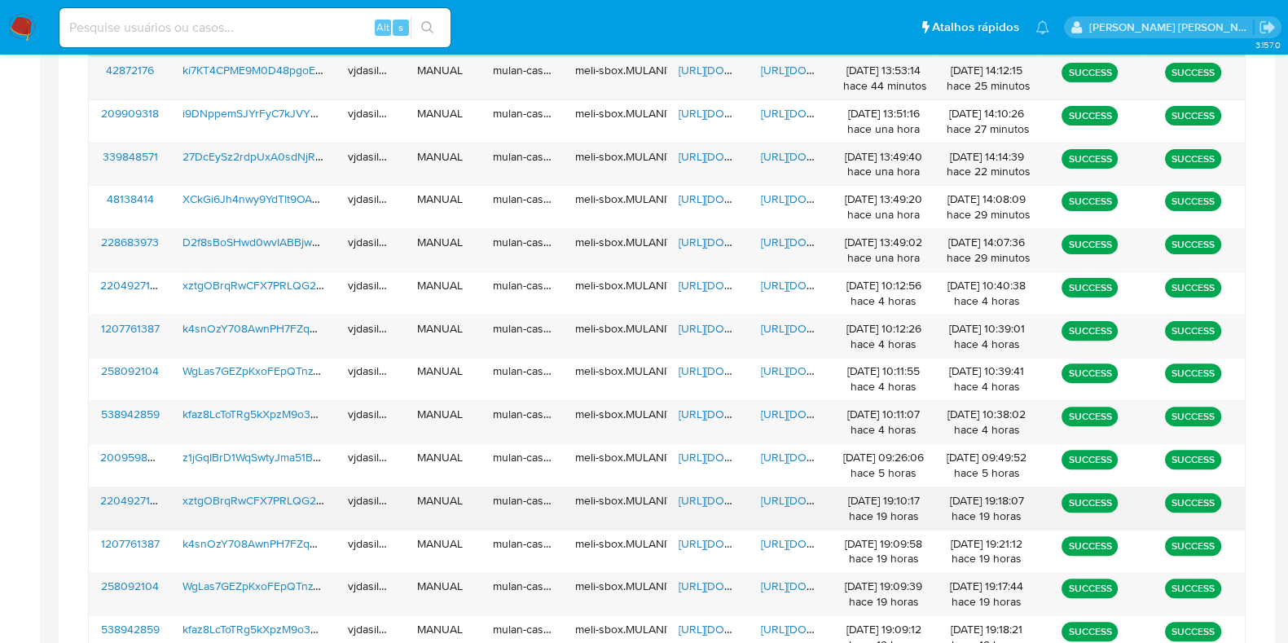
click at [777, 495] on span "[URL][DOMAIN_NAME]" at bounding box center [817, 500] width 112 height 16
click at [689, 495] on span "[URL][DOMAIN_NAME]" at bounding box center [735, 500] width 112 height 16
click at [302, 502] on span "xztgOBrqRwCFX7PRLQG2KQkF" at bounding box center [263, 500] width 161 height 16
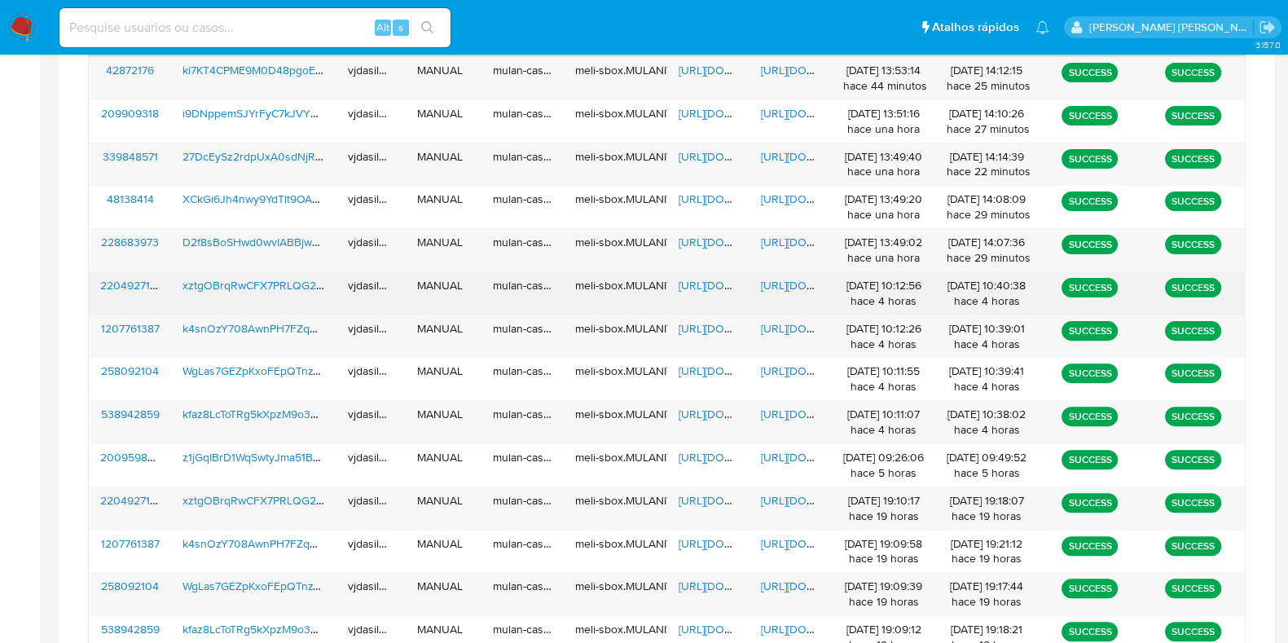
click at [718, 284] on span "[URL][DOMAIN_NAME]" at bounding box center [735, 285] width 112 height 16
click at [697, 280] on span "[URL][DOMAIN_NAME]" at bounding box center [735, 285] width 112 height 16
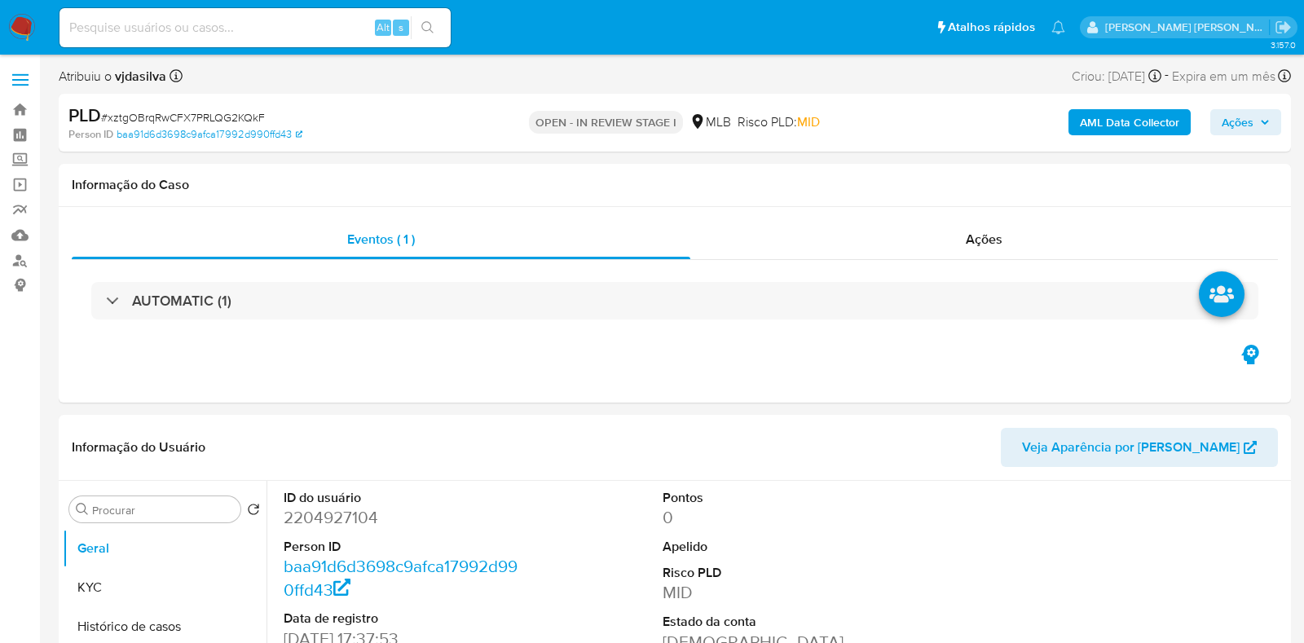
select select "10"
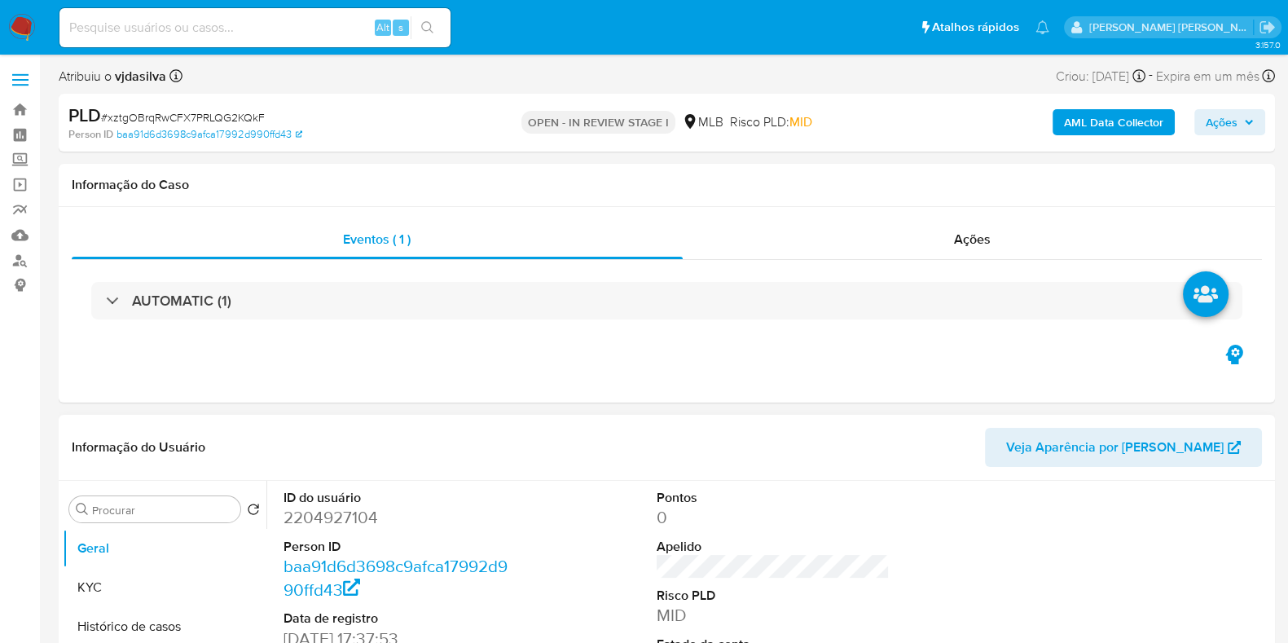
scroll to position [203, 0]
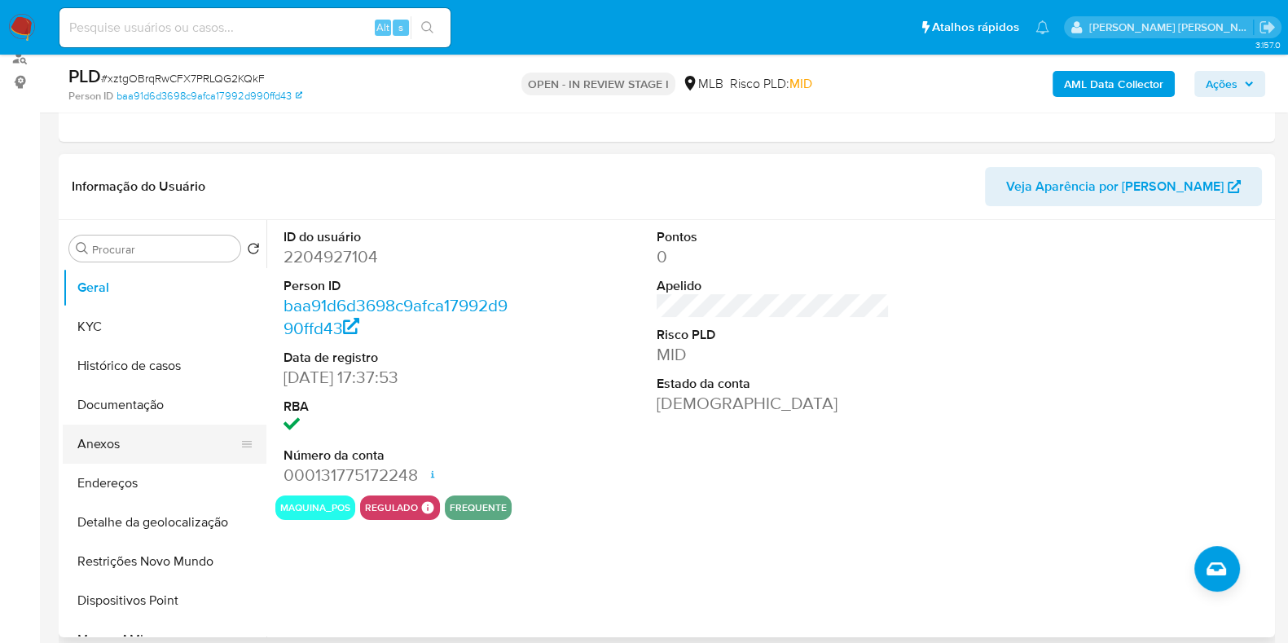
click at [133, 435] on button "Anexos" at bounding box center [158, 444] width 191 height 39
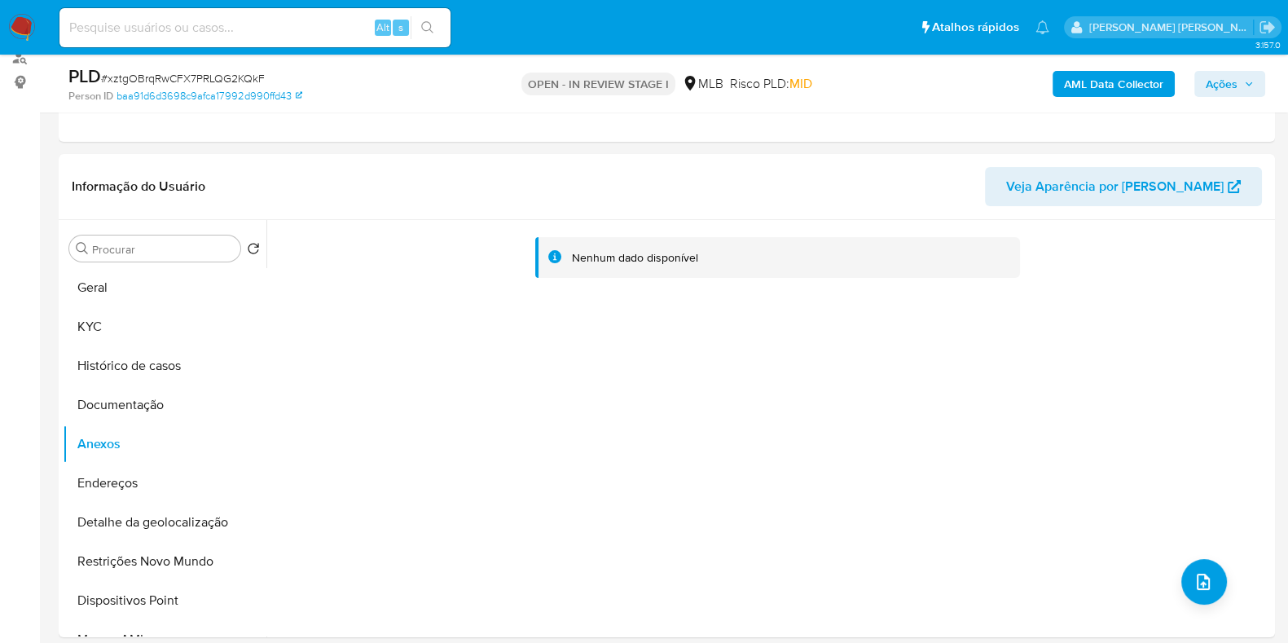
click at [1111, 86] on b "AML Data Collector" at bounding box center [1113, 84] width 99 height 26
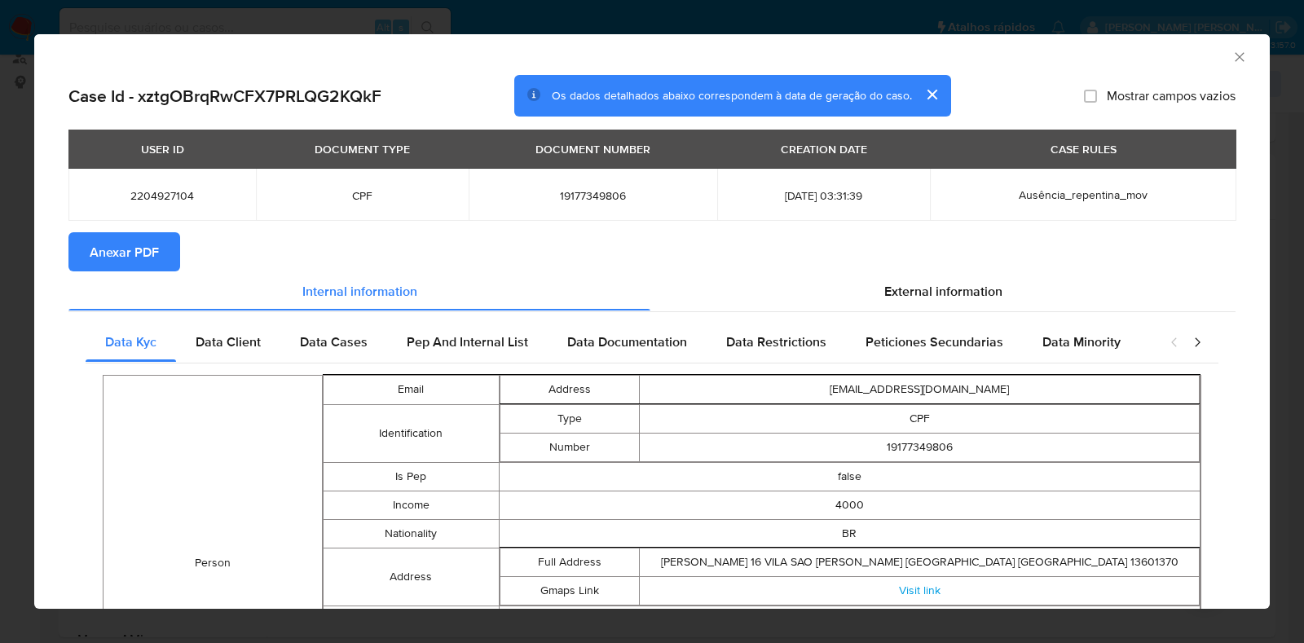
click at [134, 248] on span "Anexar PDF" at bounding box center [124, 252] width 69 height 36
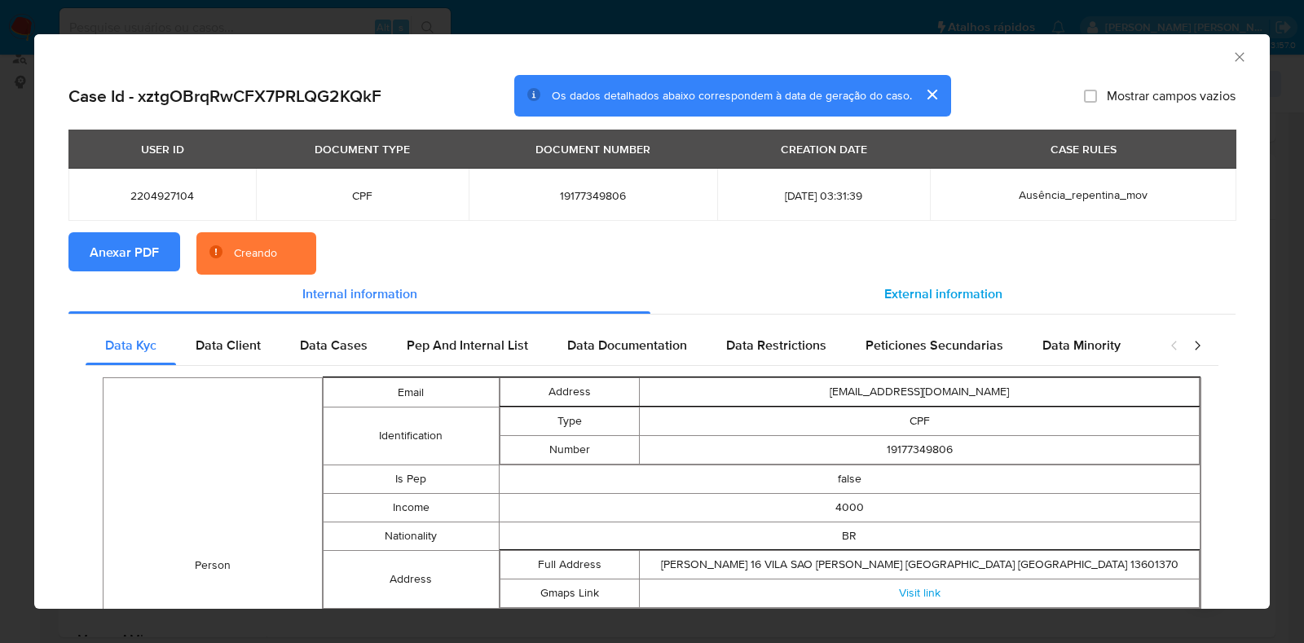
click at [912, 294] on span "External information" at bounding box center [943, 293] width 118 height 19
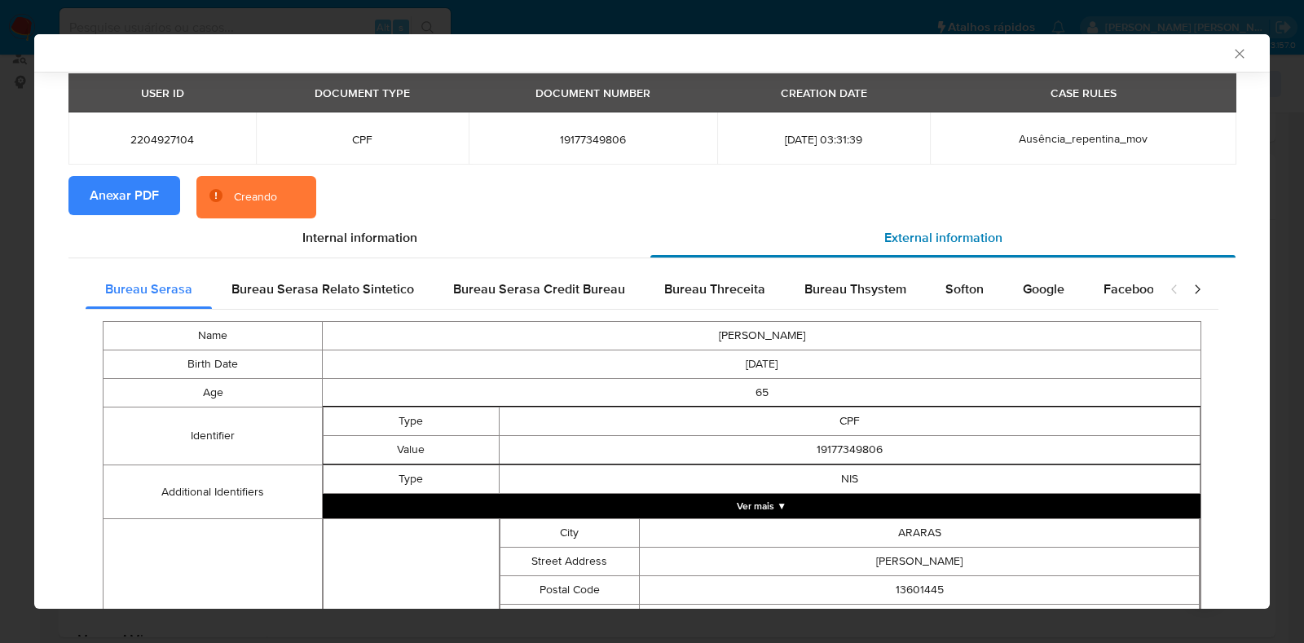
scroll to position [99, 0]
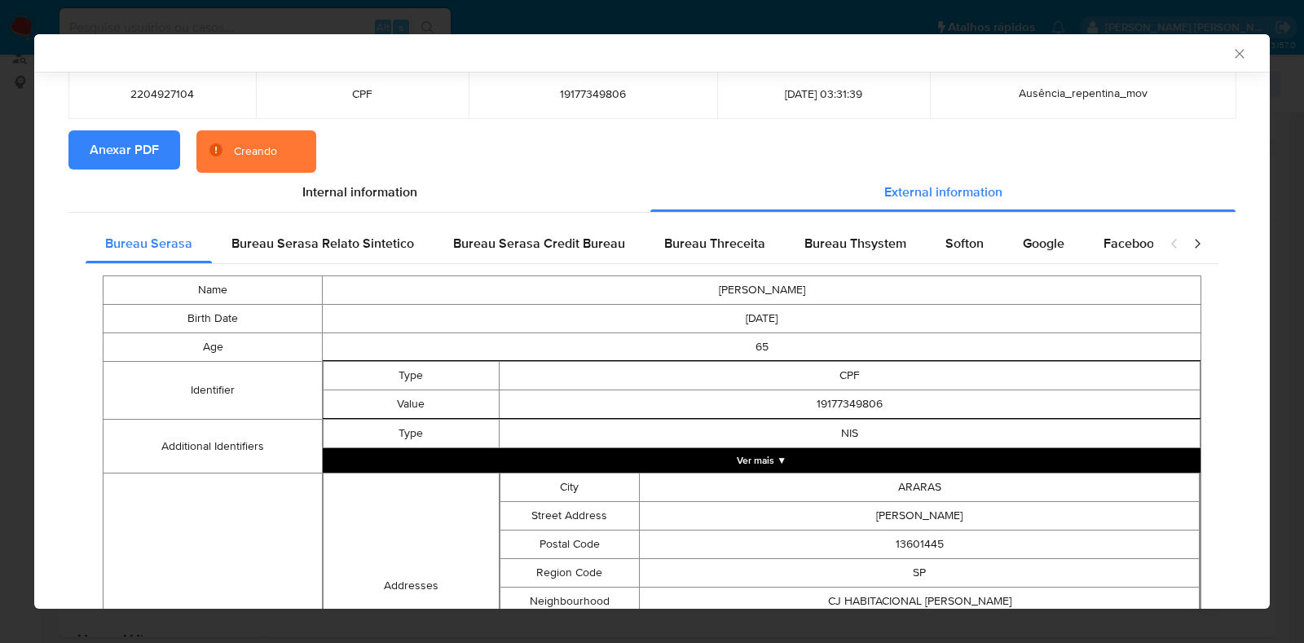
click at [765, 446] on td "NIS" at bounding box center [850, 434] width 702 height 29
click at [760, 460] on button "Ver mais ▼" at bounding box center [762, 460] width 878 height 24
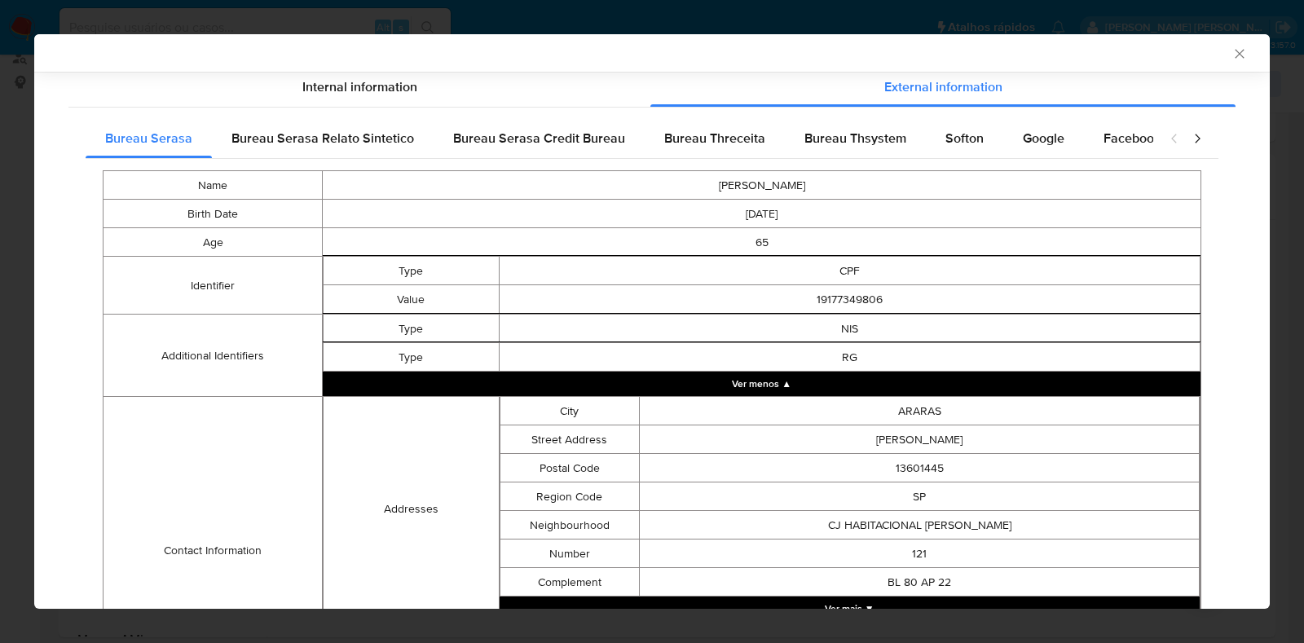
scroll to position [445, 0]
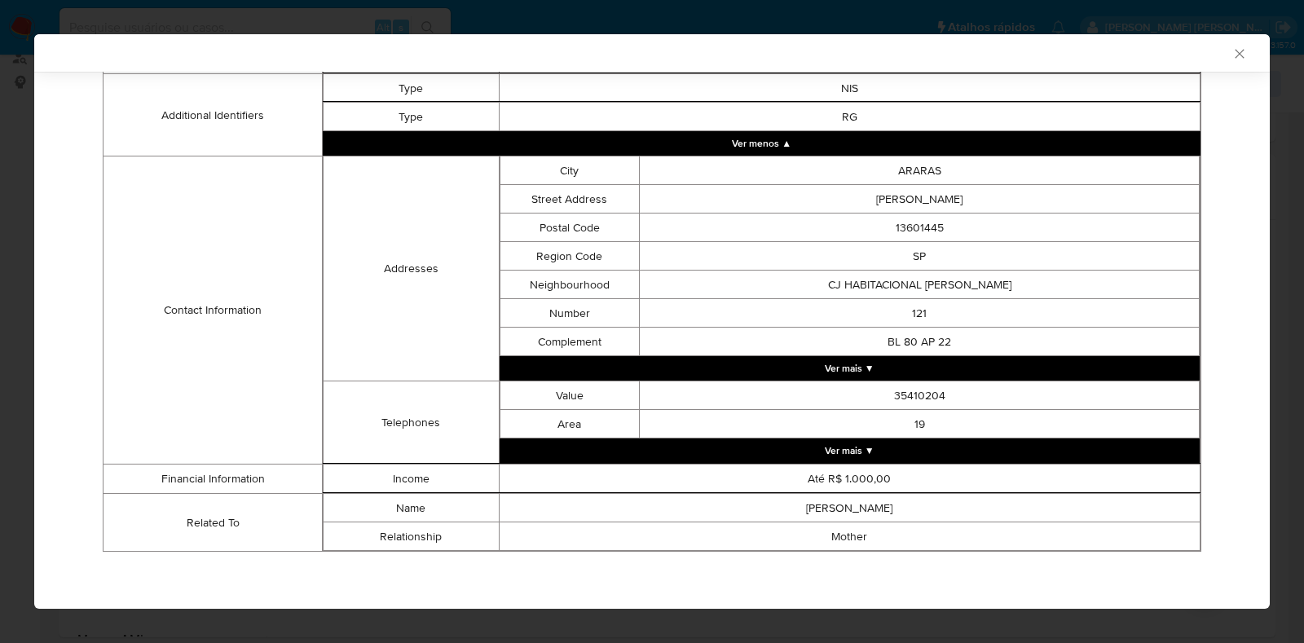
click at [796, 439] on button "Ver mais ▼" at bounding box center [850, 450] width 701 height 24
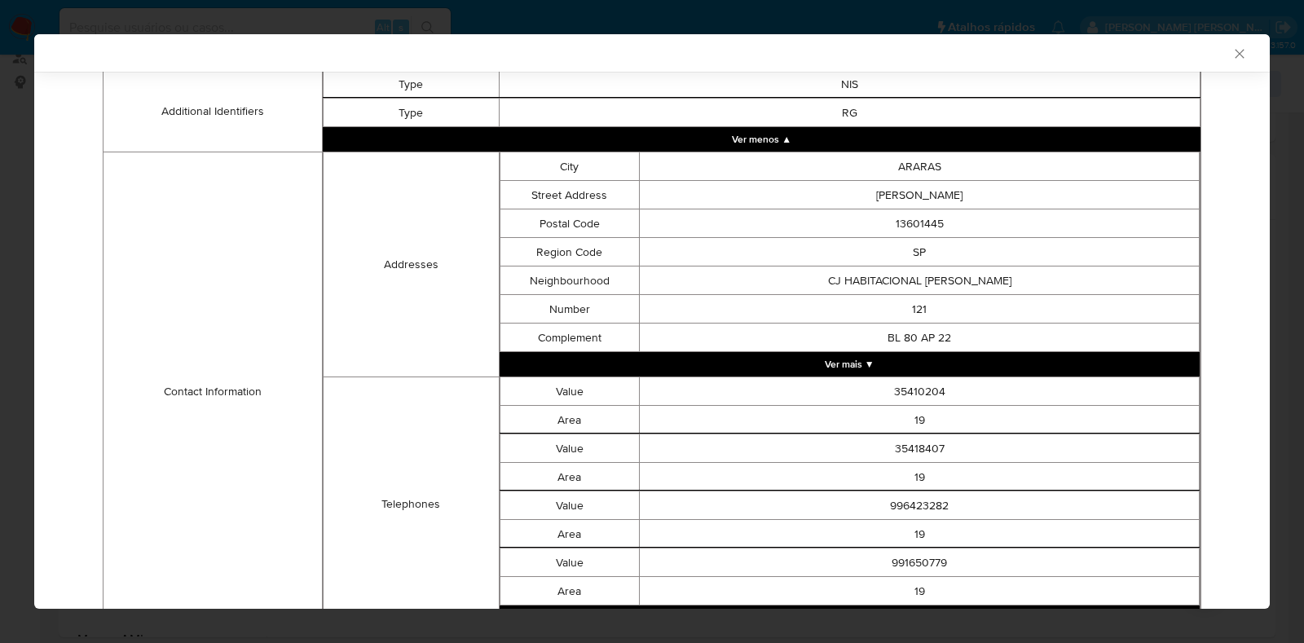
click at [856, 368] on button "Ver mais ▼" at bounding box center [850, 364] width 701 height 24
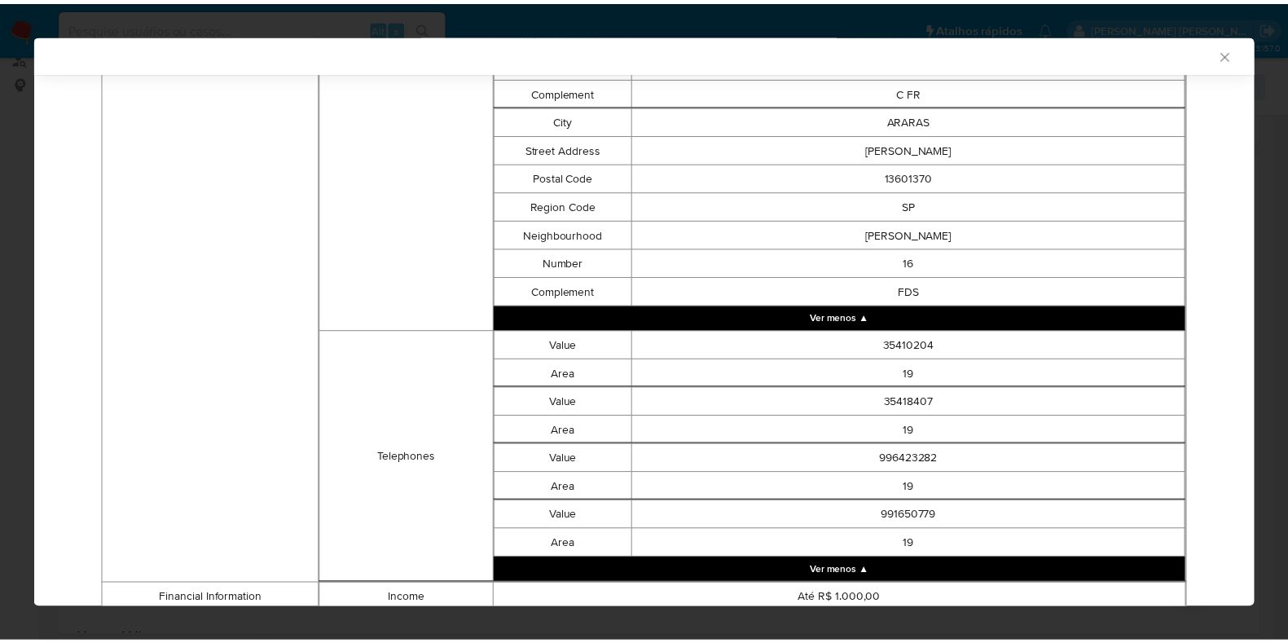
scroll to position [2423, 0]
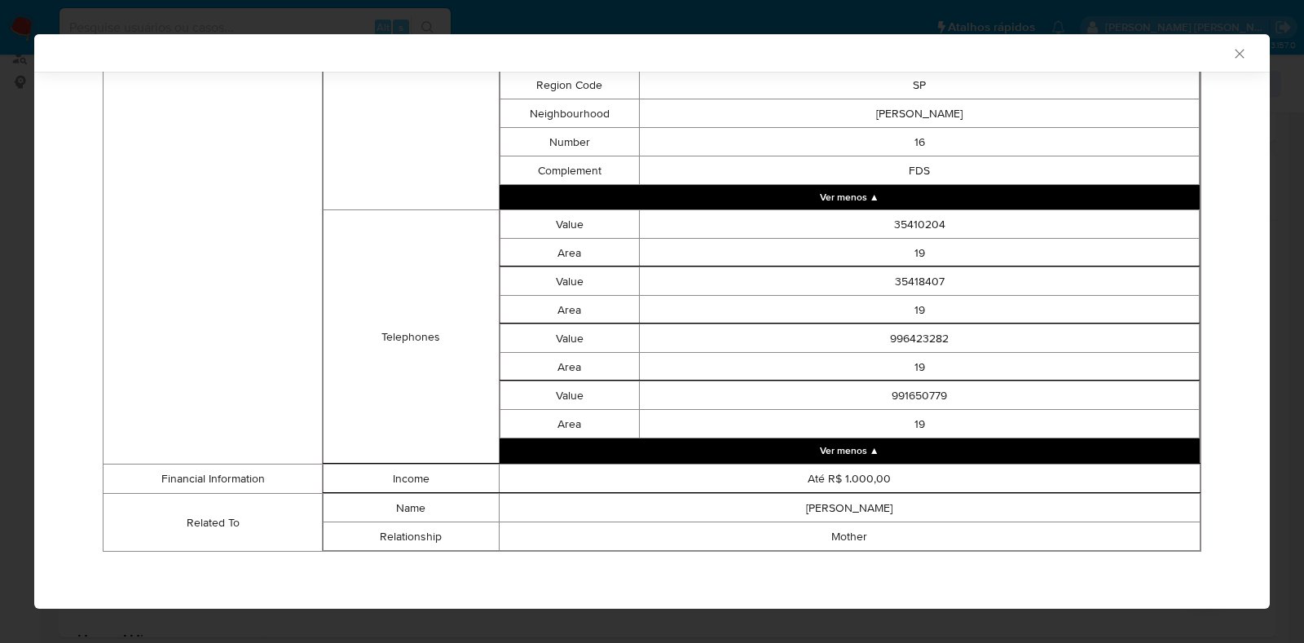
click at [1231, 55] on icon "Fechar a janela" at bounding box center [1239, 54] width 16 height 16
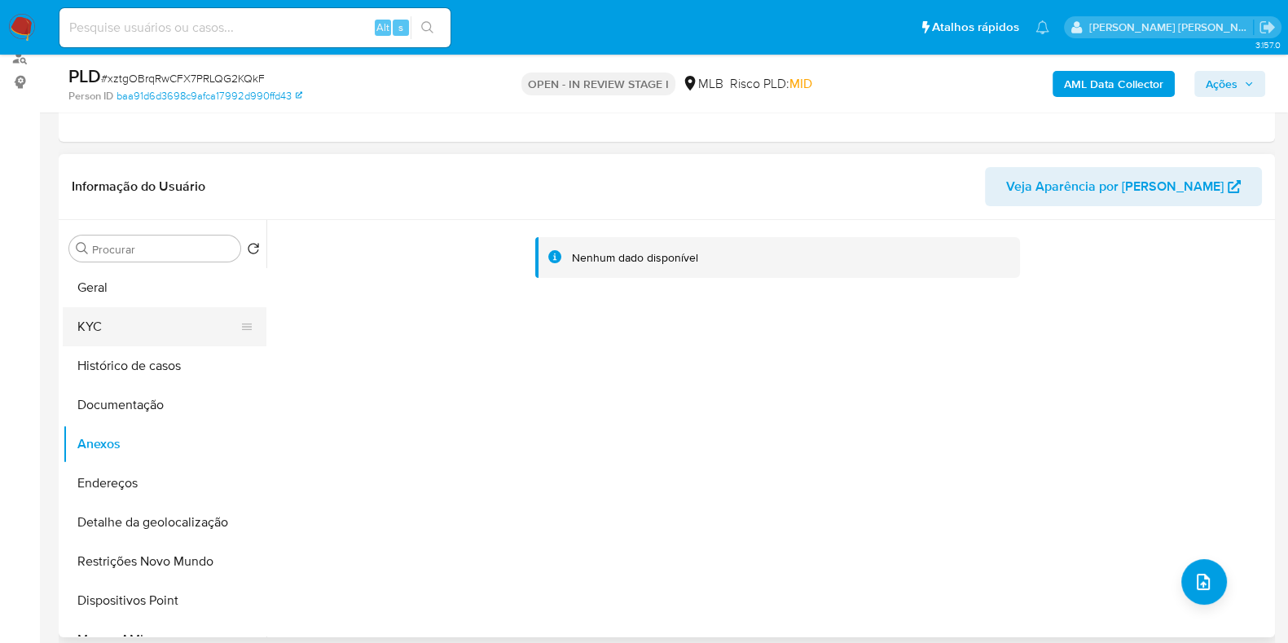
click at [181, 333] on button "KYC" at bounding box center [158, 326] width 191 height 39
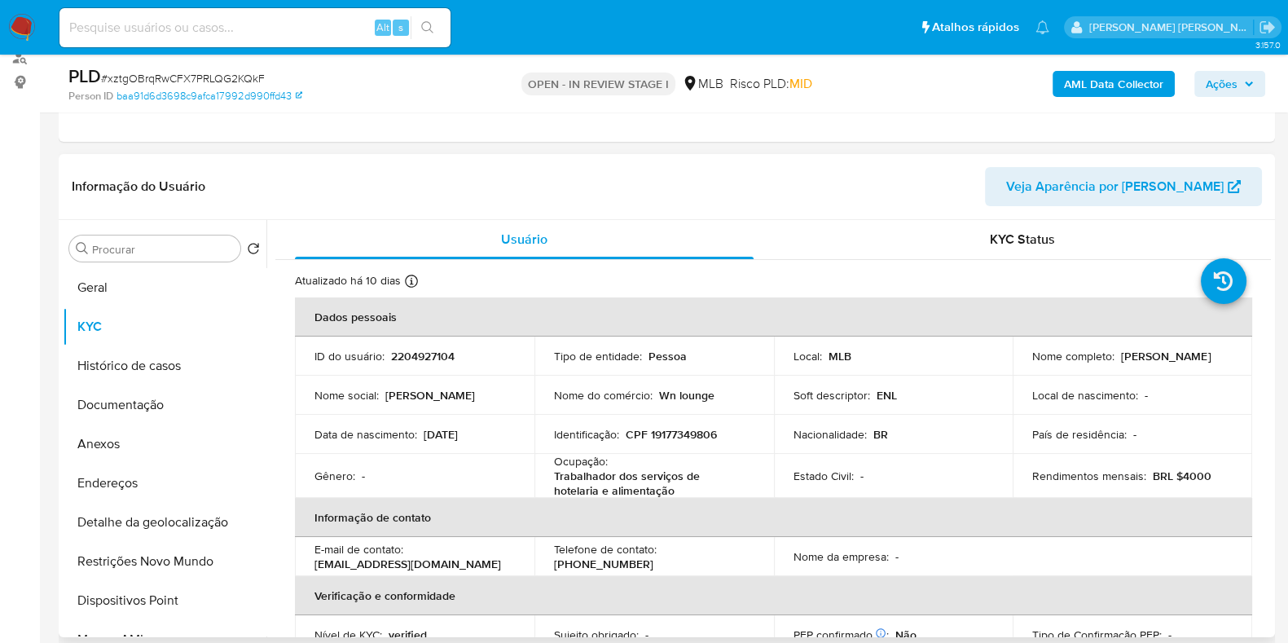
click at [609, 475] on p "Trabalhador dos serviços de hotelaria e alimentação" at bounding box center [651, 483] width 194 height 29
copy div "Ocupação : Trabalhador dos serviços de hotelaria e alimentação"
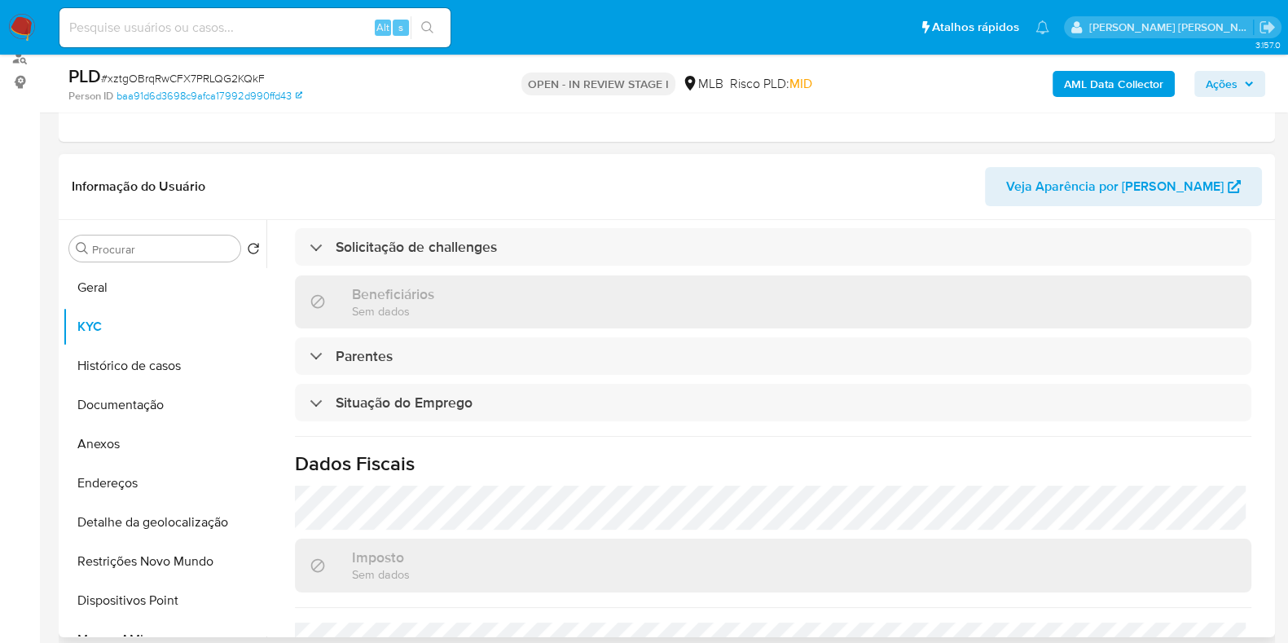
scroll to position [712, 0]
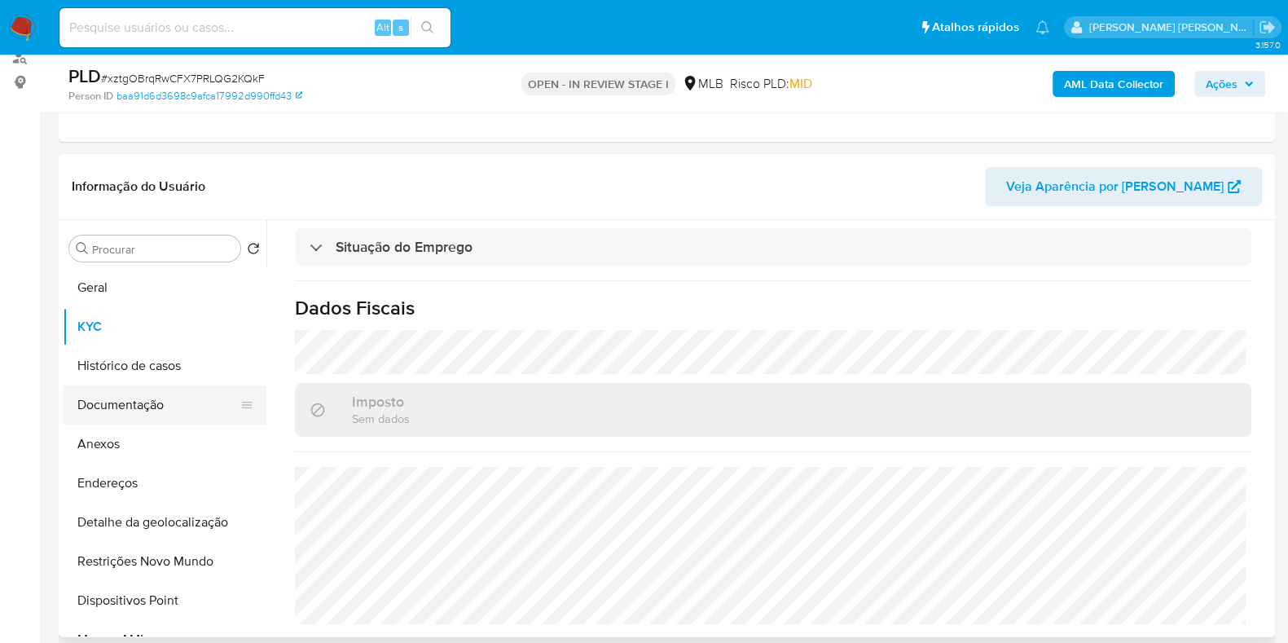
click at [161, 397] on button "Documentação" at bounding box center [158, 404] width 191 height 39
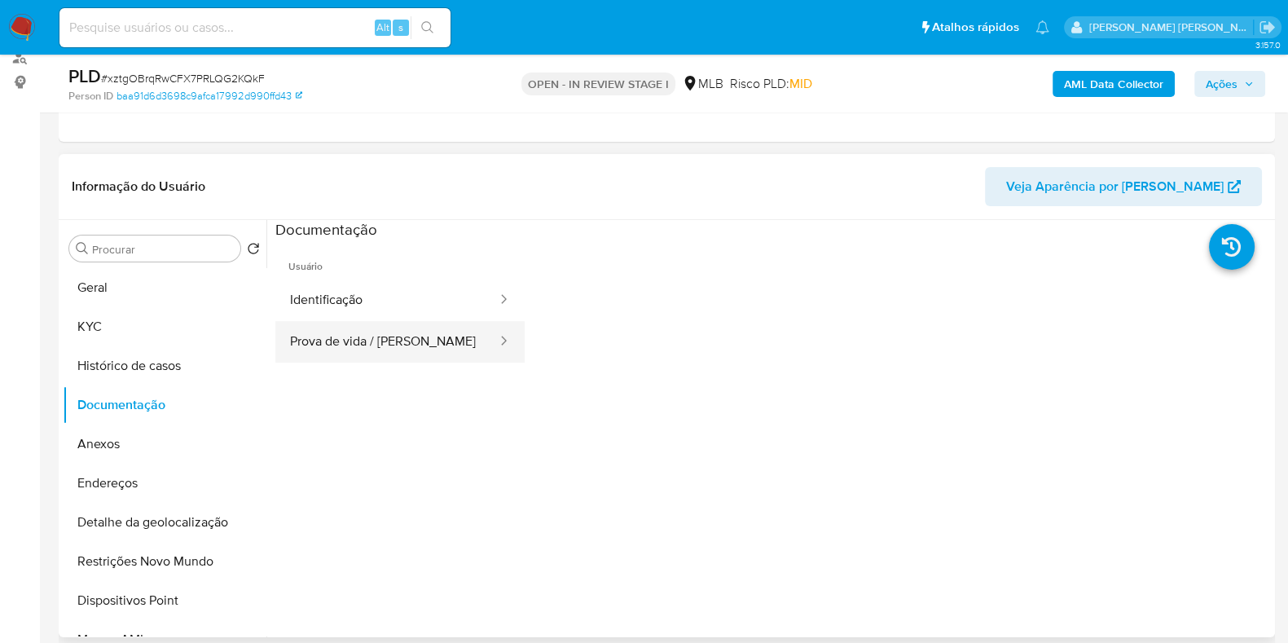
click at [359, 324] on button "Prova de vida / Selfie" at bounding box center [386, 342] width 223 height 42
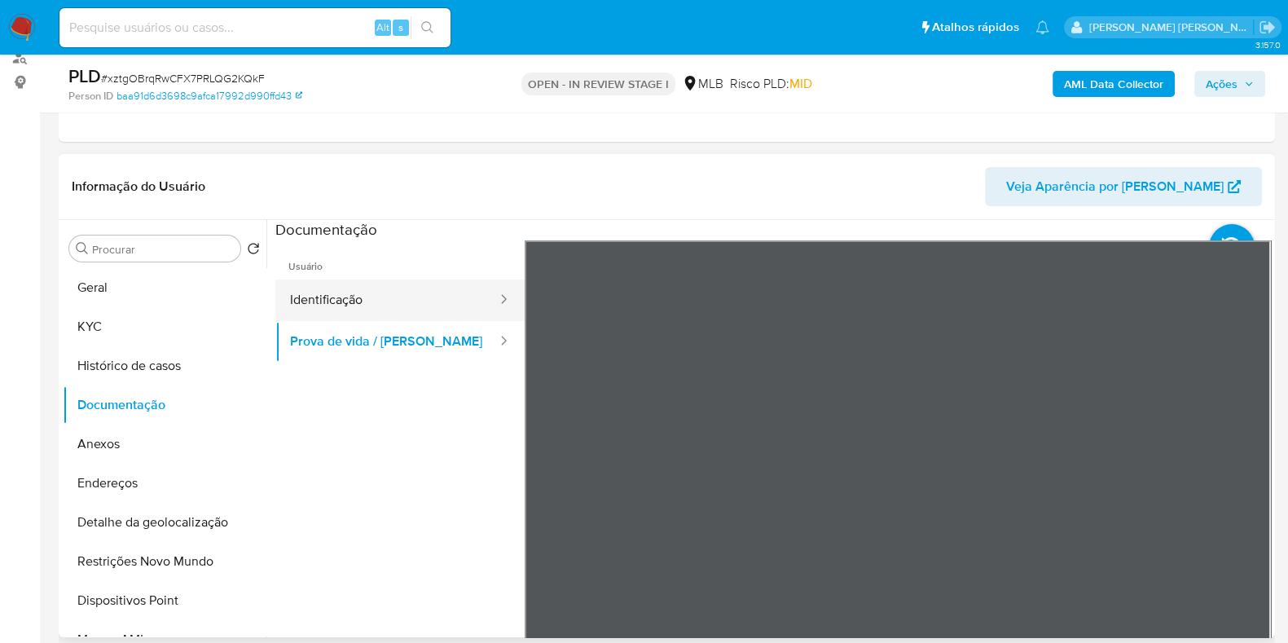
click at [398, 293] on button "Identificação" at bounding box center [386, 301] width 223 height 42
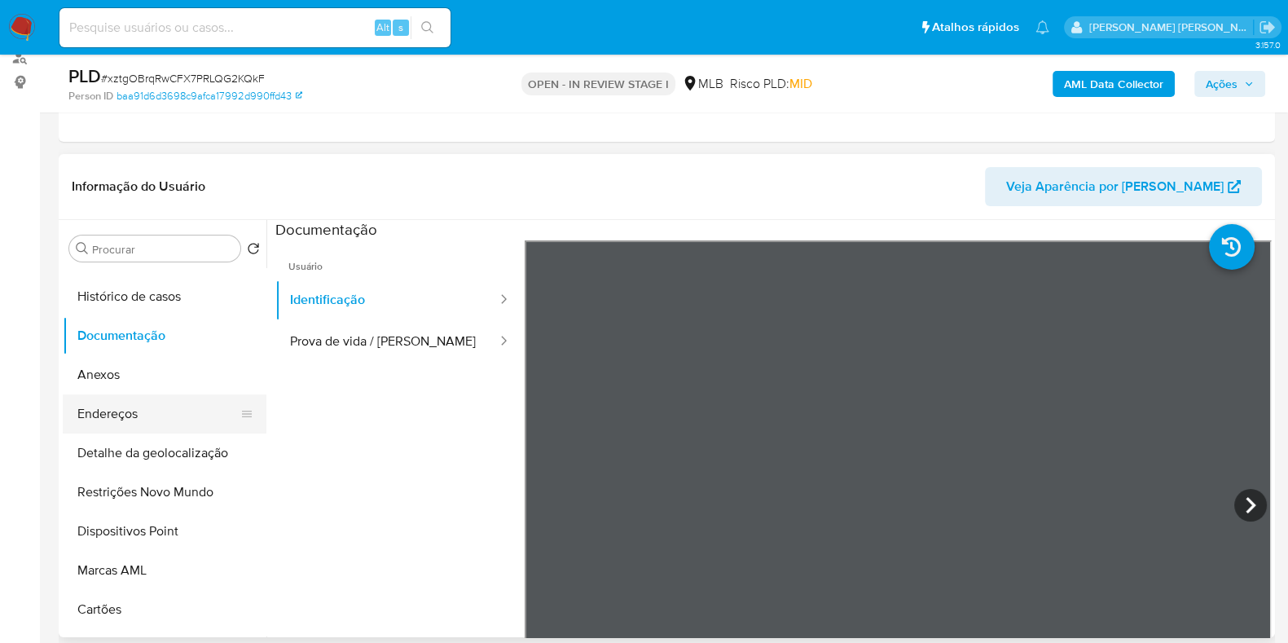
scroll to position [101, 0]
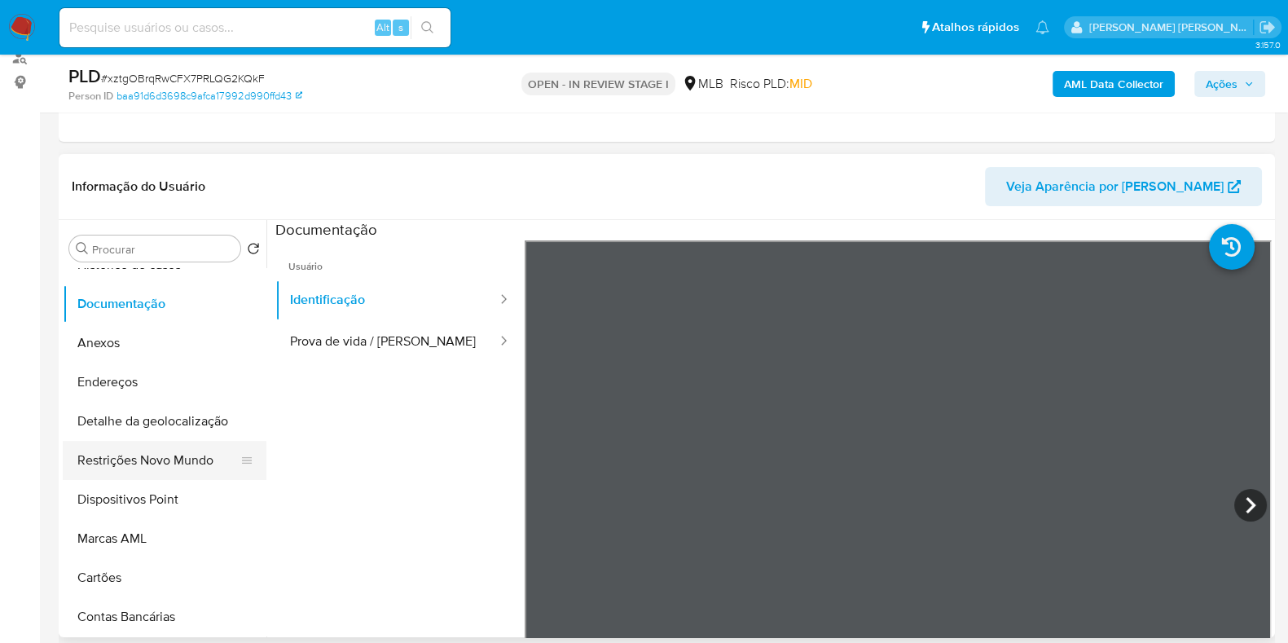
click at [170, 462] on button "Restrições Novo Mundo" at bounding box center [158, 460] width 191 height 39
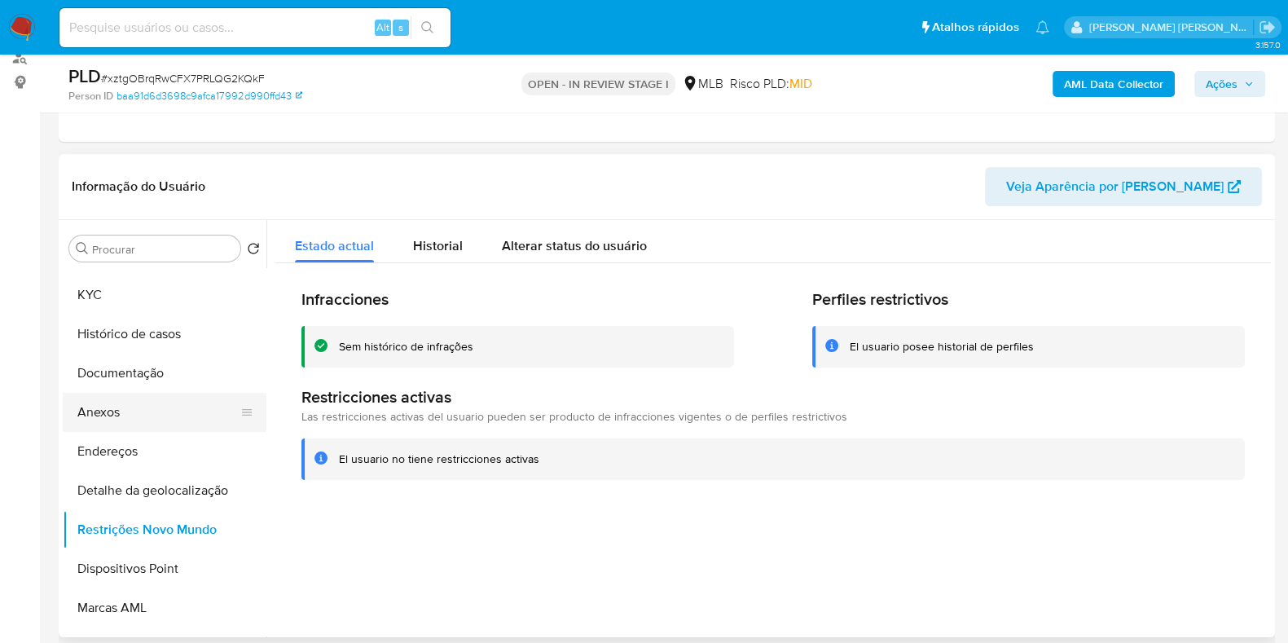
scroll to position [0, 0]
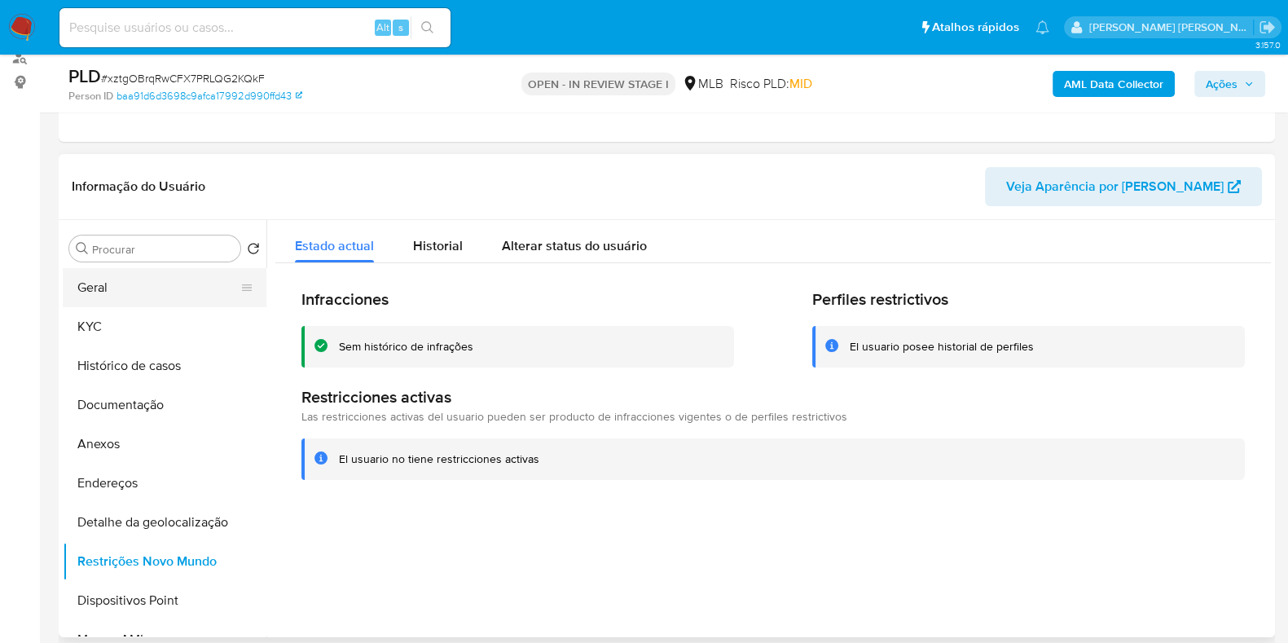
click at [145, 286] on button "Geral" at bounding box center [158, 287] width 191 height 39
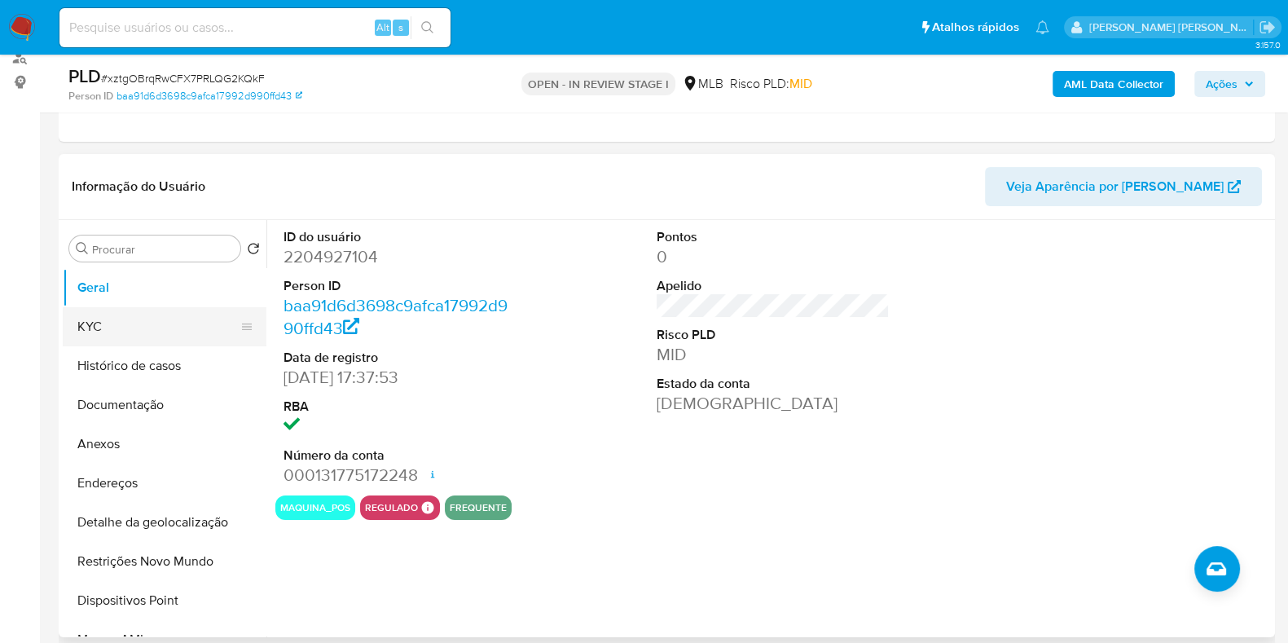
click at [187, 316] on button "KYC" at bounding box center [158, 326] width 191 height 39
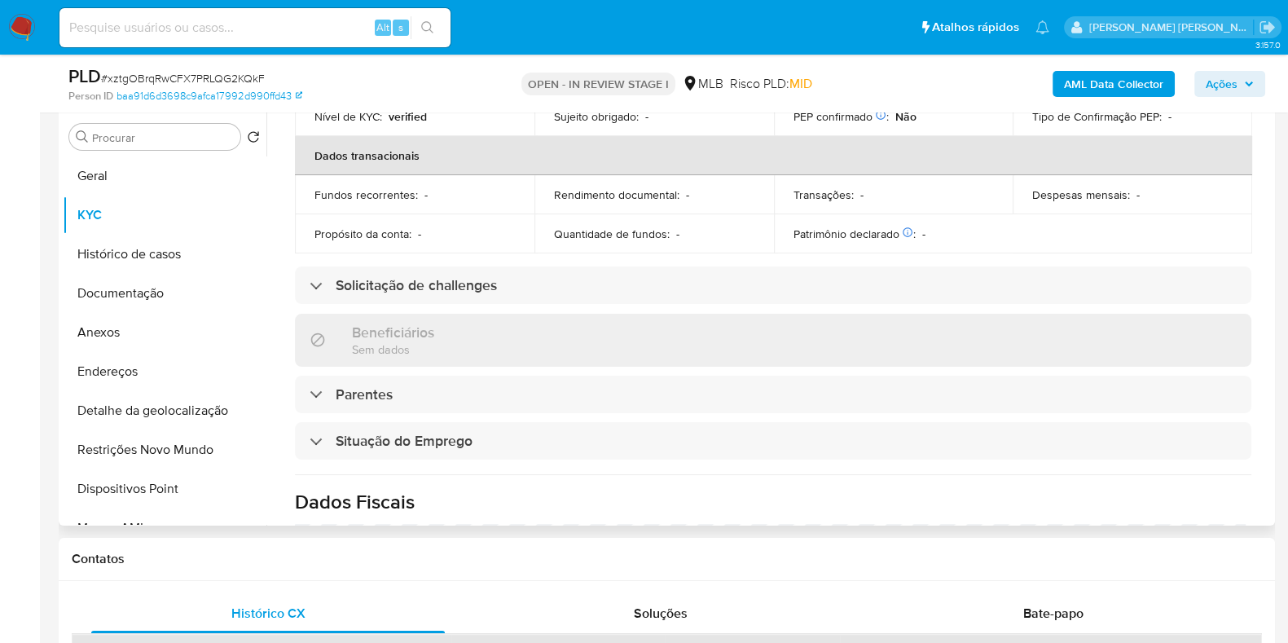
scroll to position [712, 0]
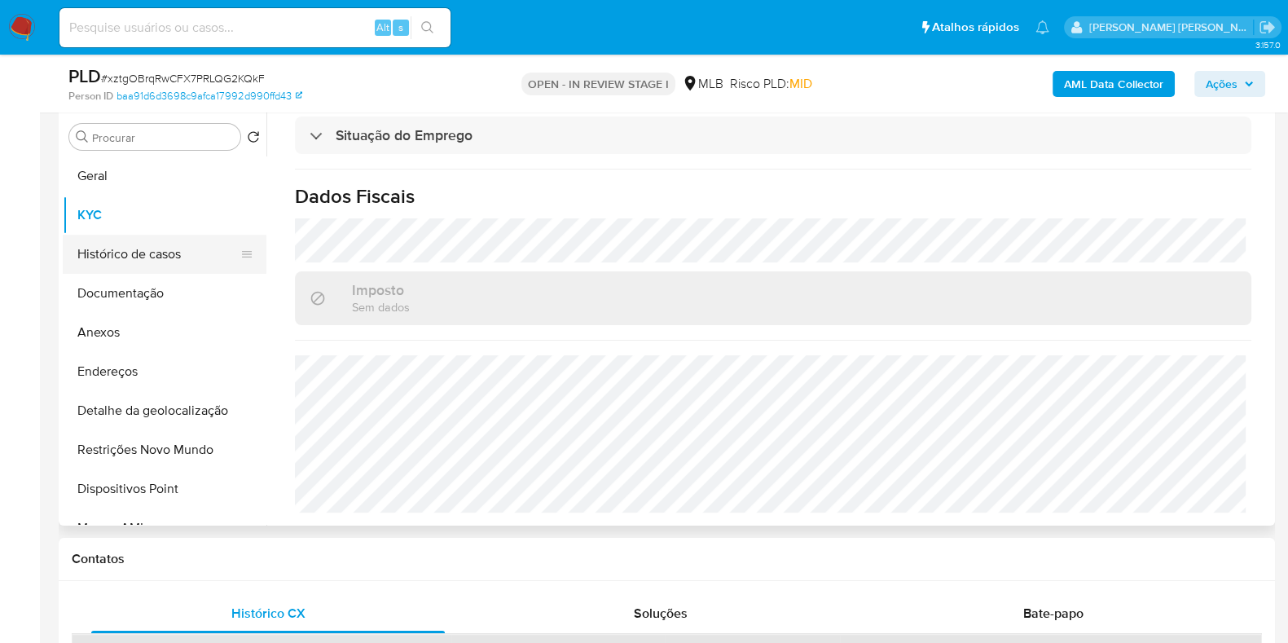
click at [170, 258] on button "Histórico de casos" at bounding box center [158, 254] width 191 height 39
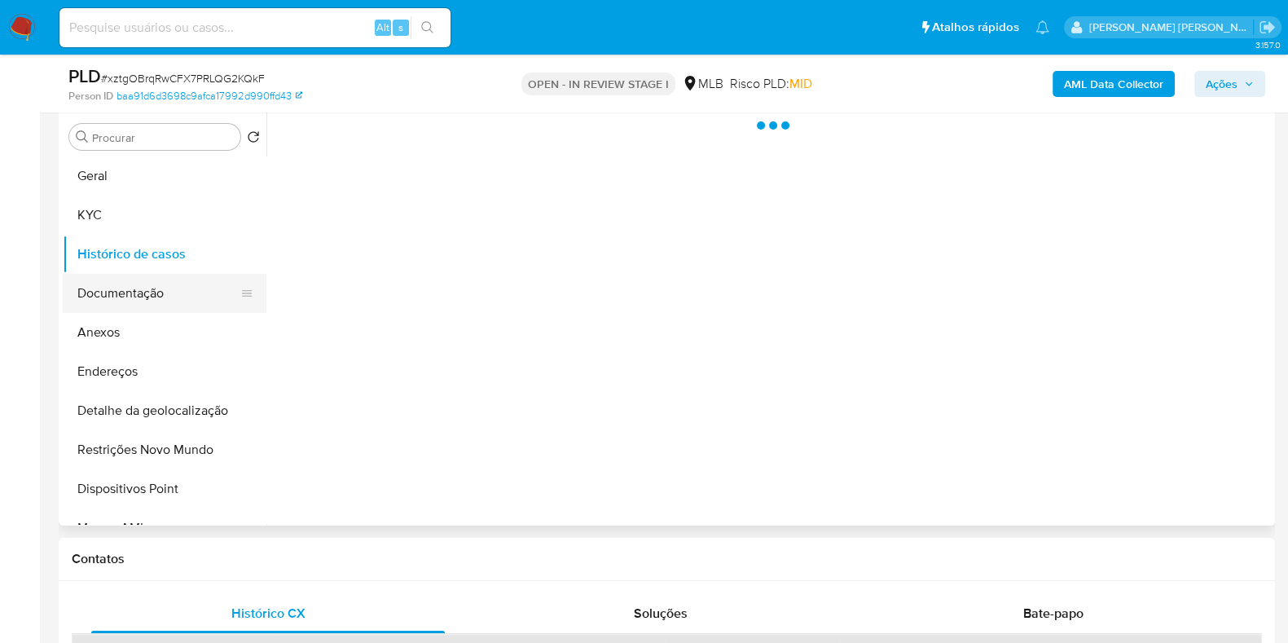
scroll to position [0, 0]
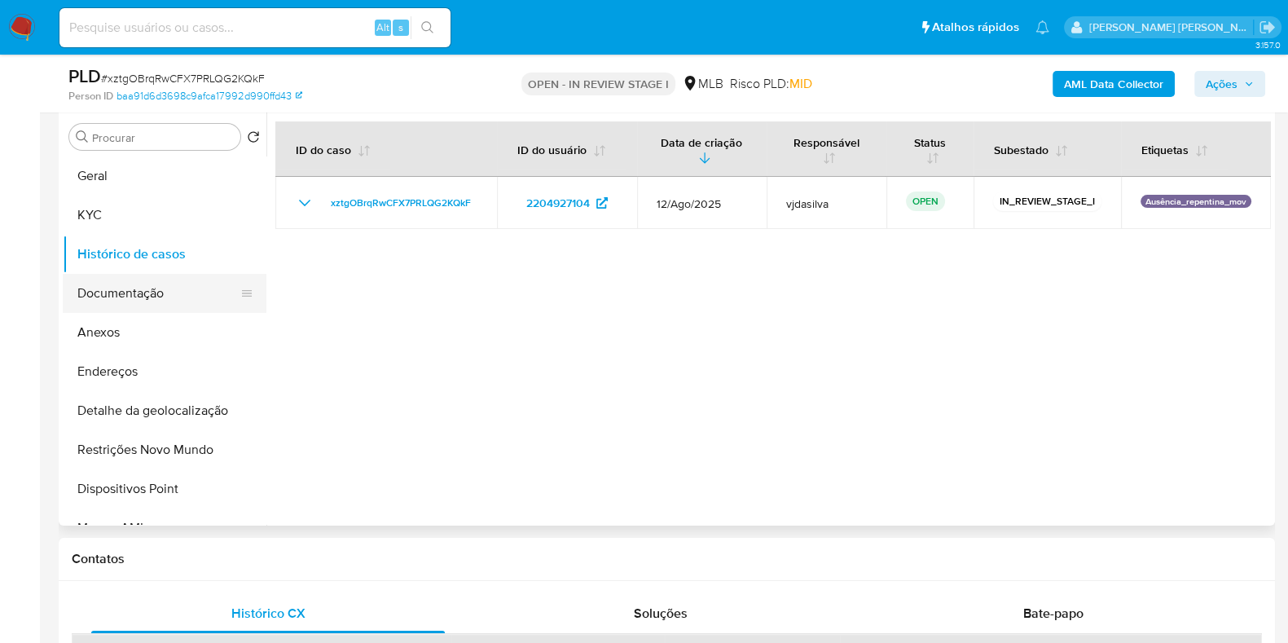
click at [156, 295] on button "Documentação" at bounding box center [158, 293] width 191 height 39
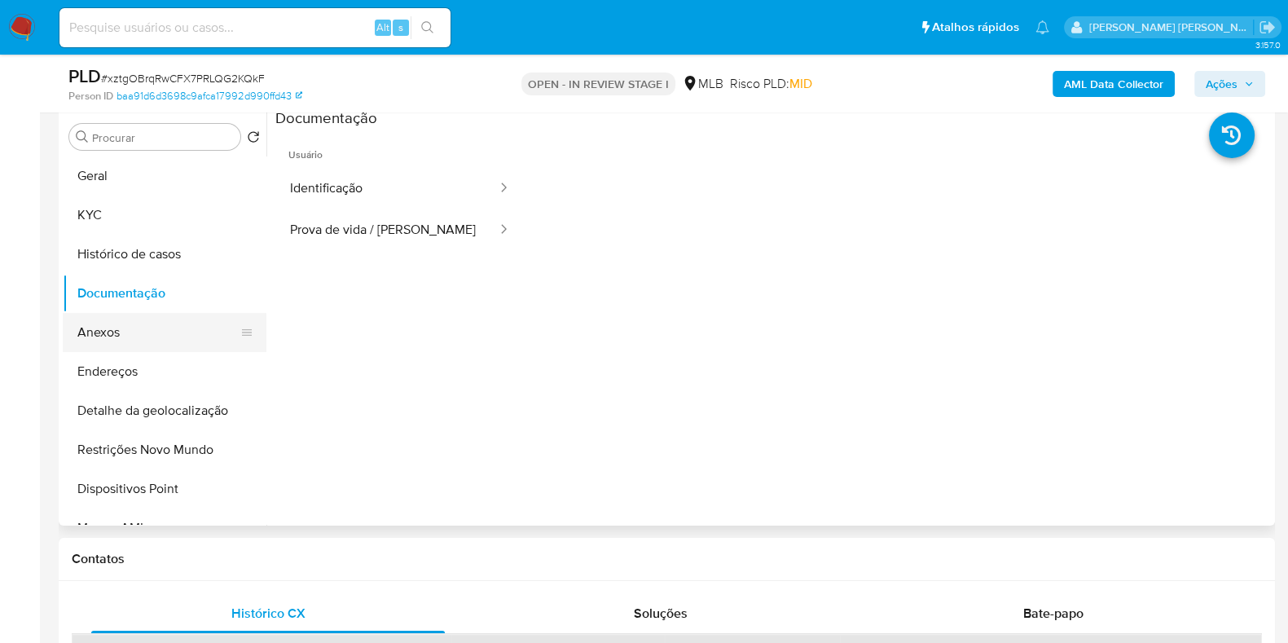
click at [154, 326] on button "Anexos" at bounding box center [158, 332] width 191 height 39
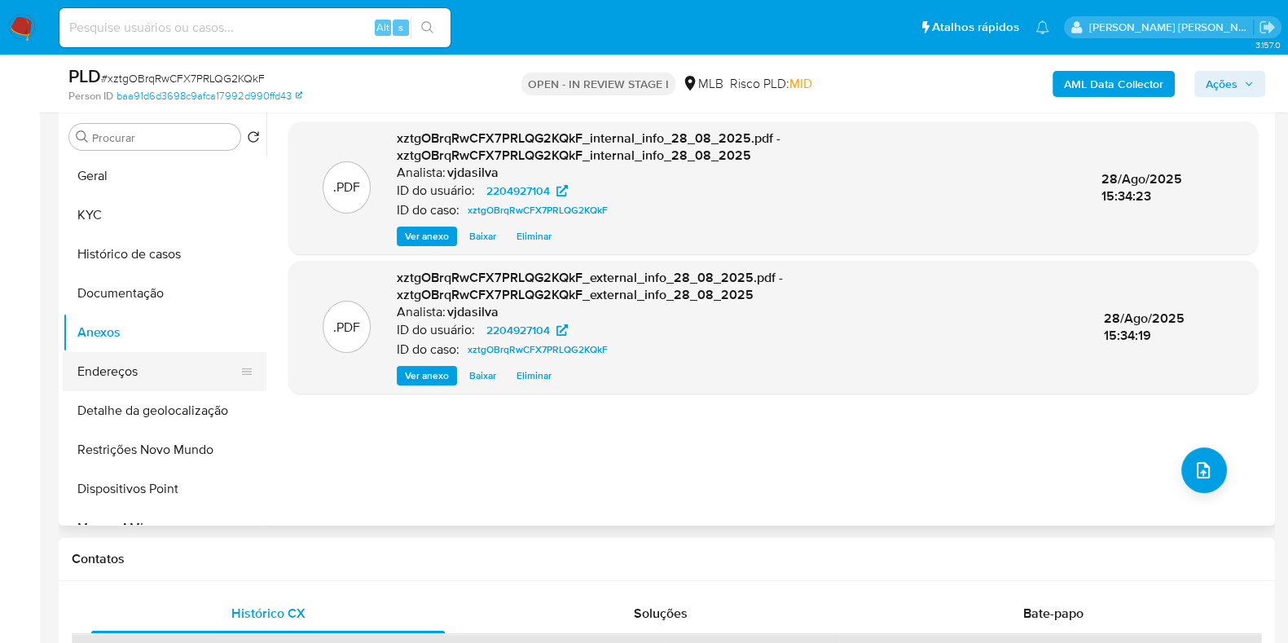
click at [167, 376] on button "Endereços" at bounding box center [158, 371] width 191 height 39
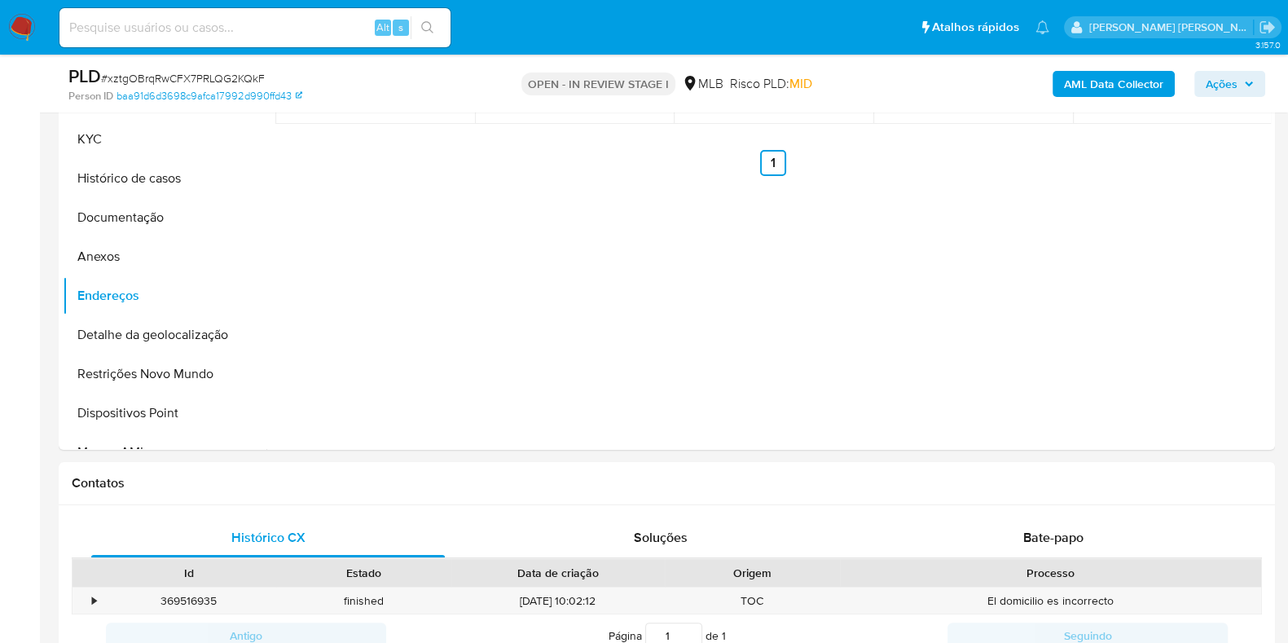
scroll to position [416, 0]
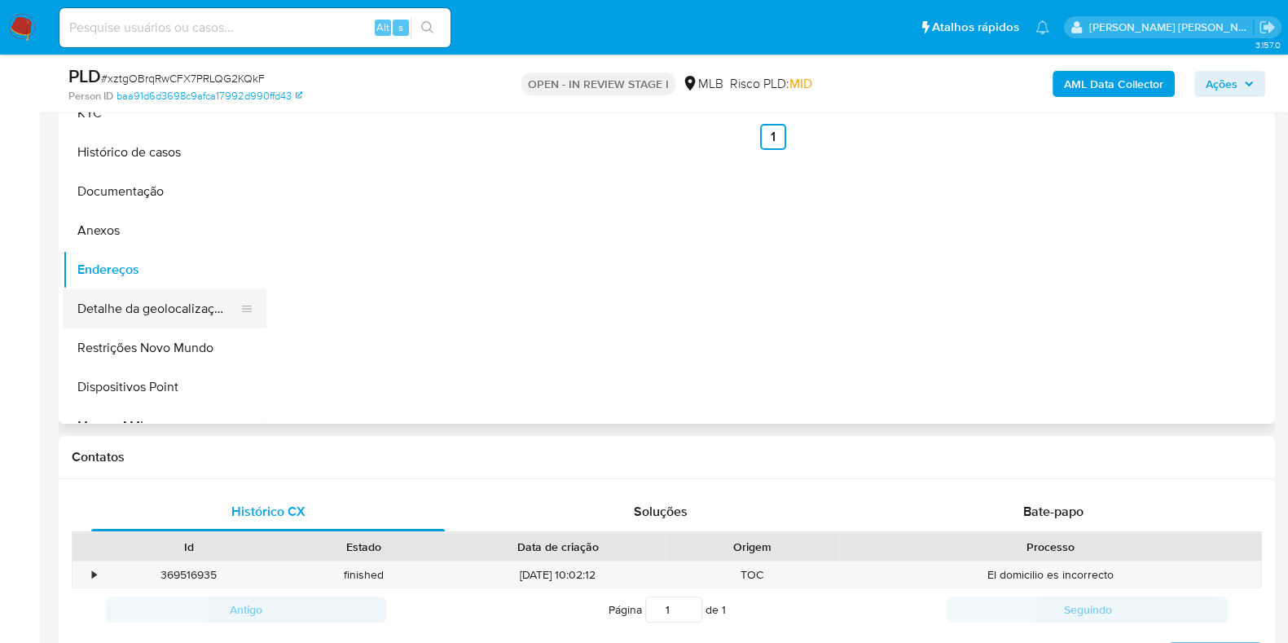
click at [217, 311] on button "Detalhe da geolocalização" at bounding box center [158, 308] width 191 height 39
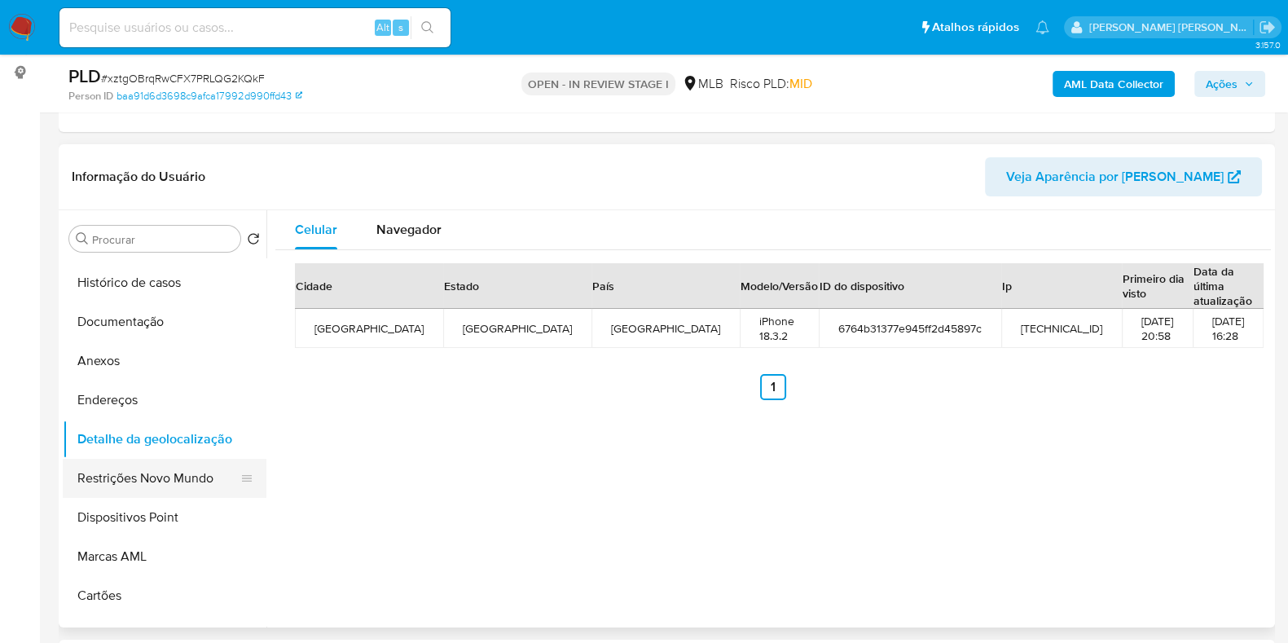
scroll to position [101, 0]
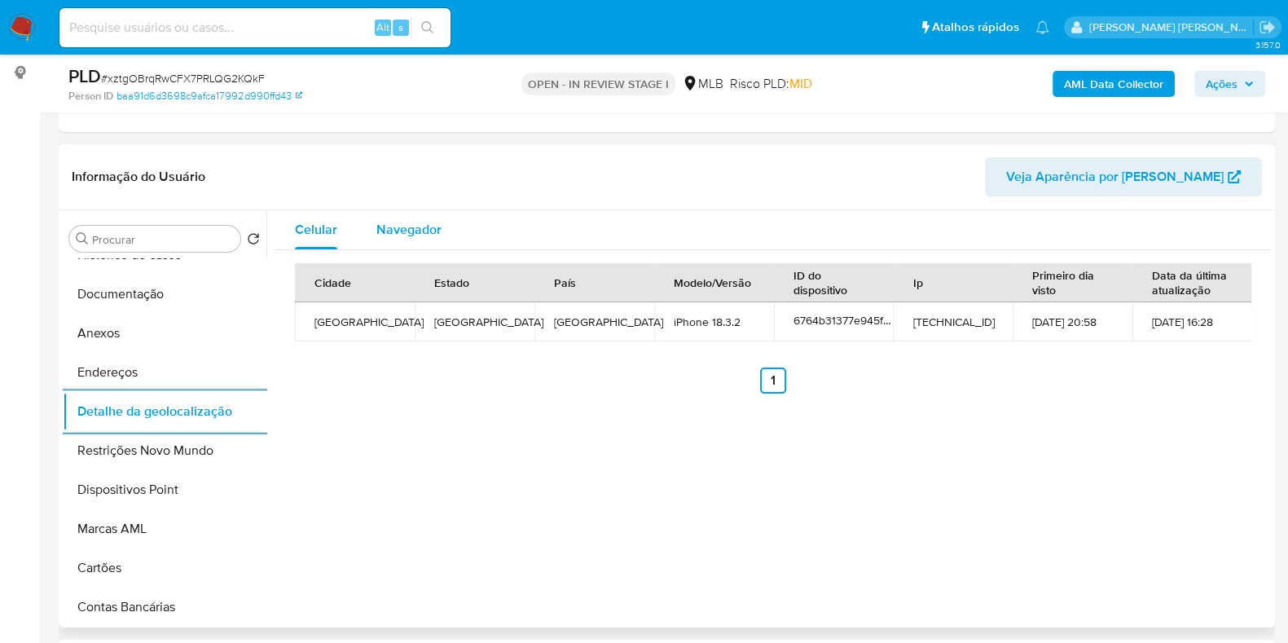
drag, startPoint x: 395, startPoint y: 223, endPoint x: 399, endPoint y: 234, distance: 11.4
click at [397, 222] on span "Navegador" at bounding box center [408, 229] width 65 height 19
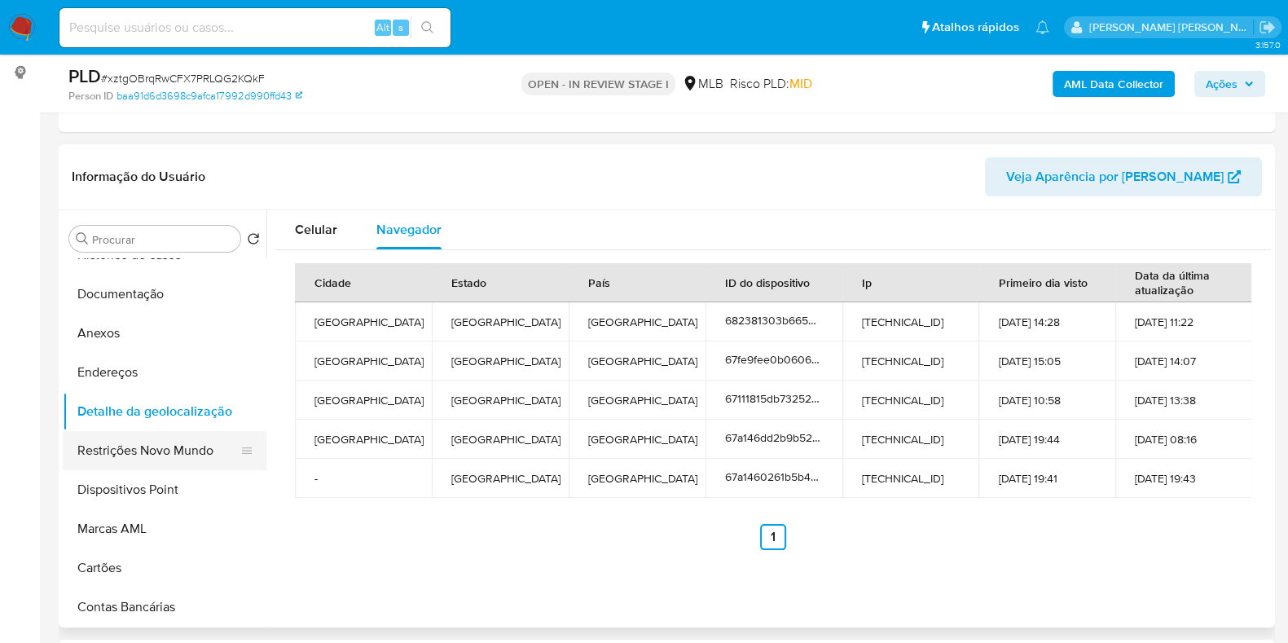
click at [122, 445] on button "Restrições Novo Mundo" at bounding box center [158, 450] width 191 height 39
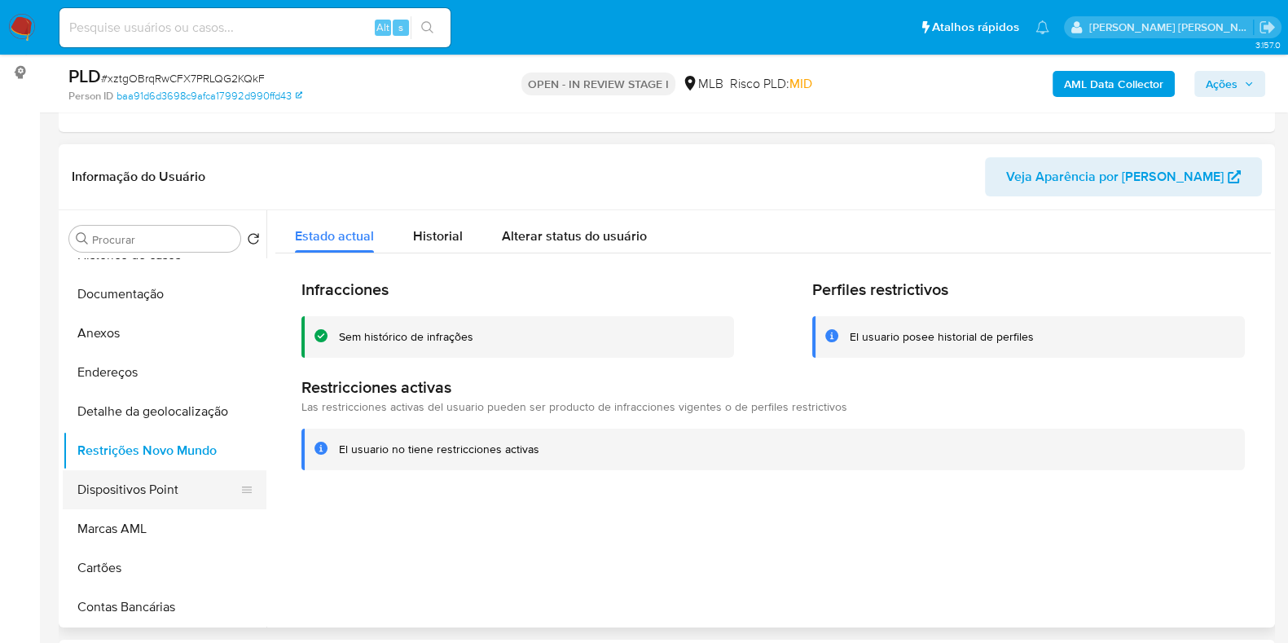
click at [159, 490] on button "Dispositivos Point" at bounding box center [158, 489] width 191 height 39
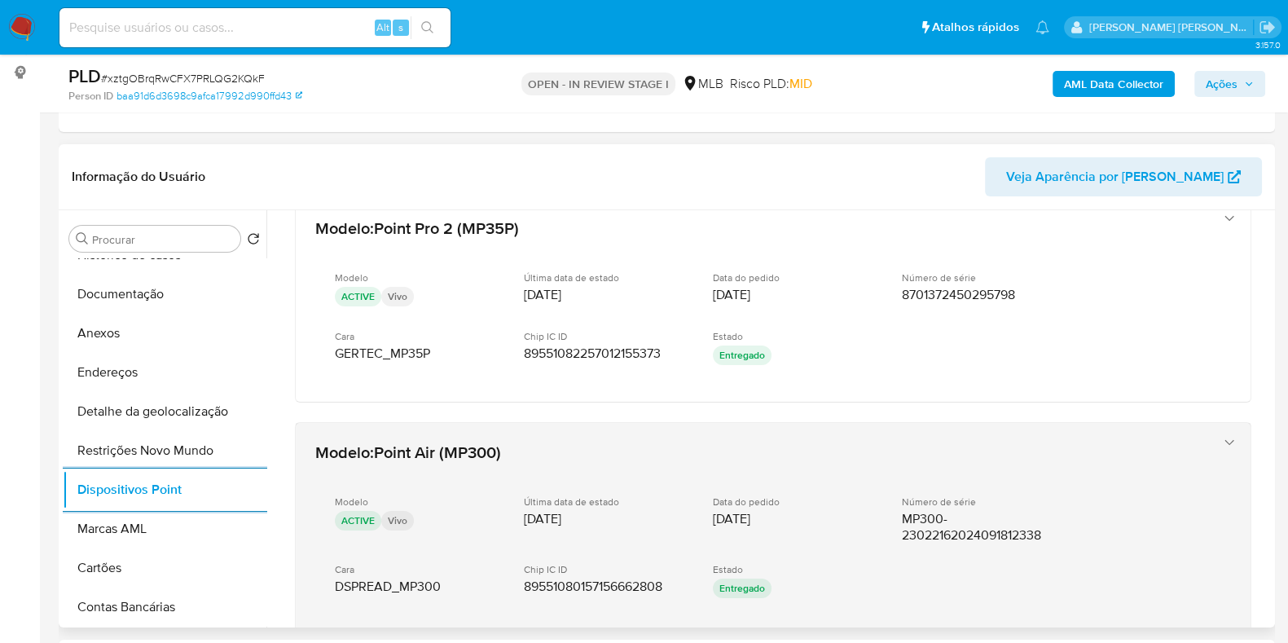
scroll to position [0, 0]
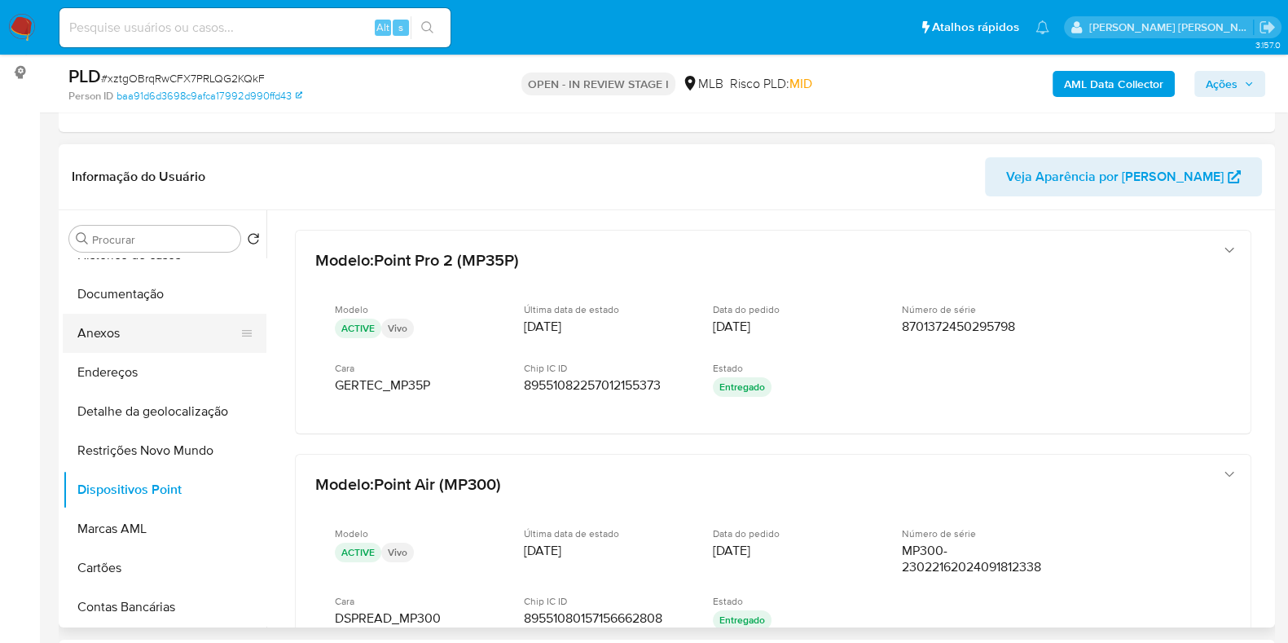
click at [151, 337] on button "Anexos" at bounding box center [158, 333] width 191 height 39
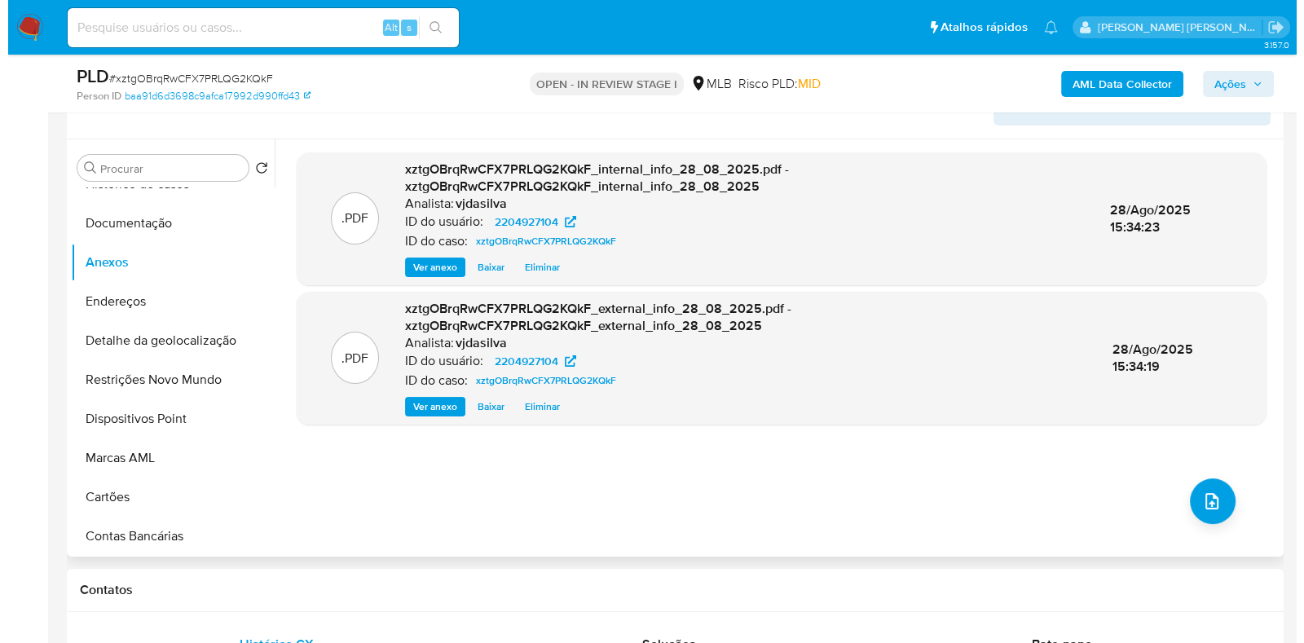
scroll to position [315, 0]
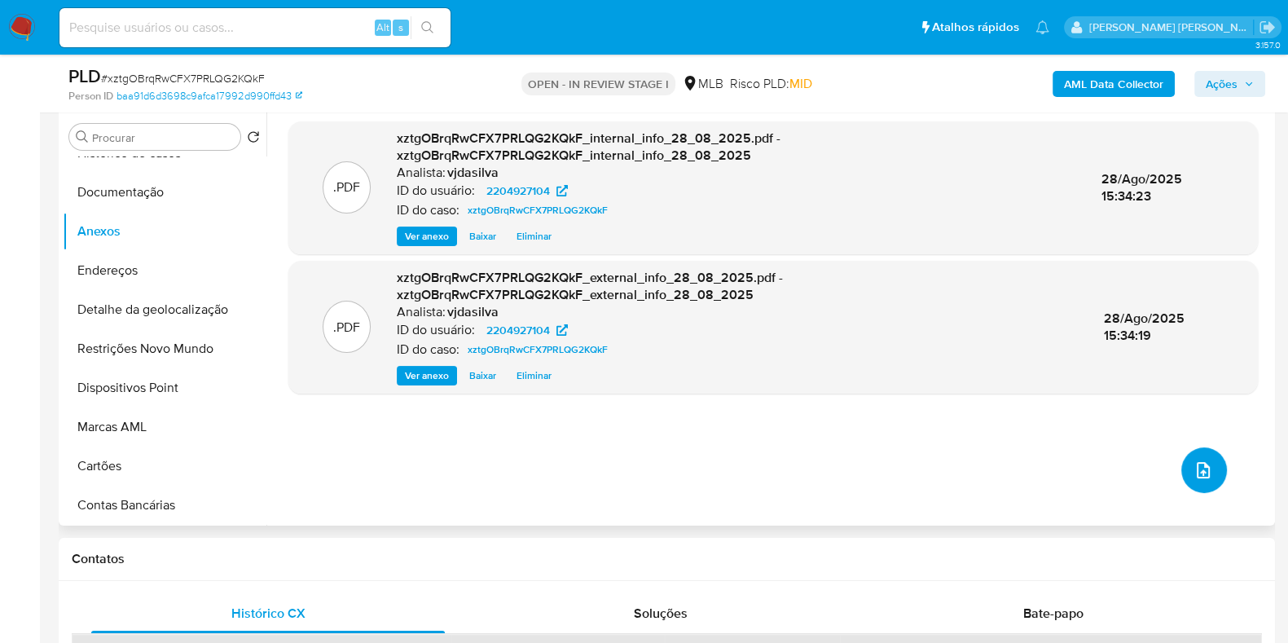
click at [1204, 474] on icon "upload-file" at bounding box center [1204, 470] width 20 height 20
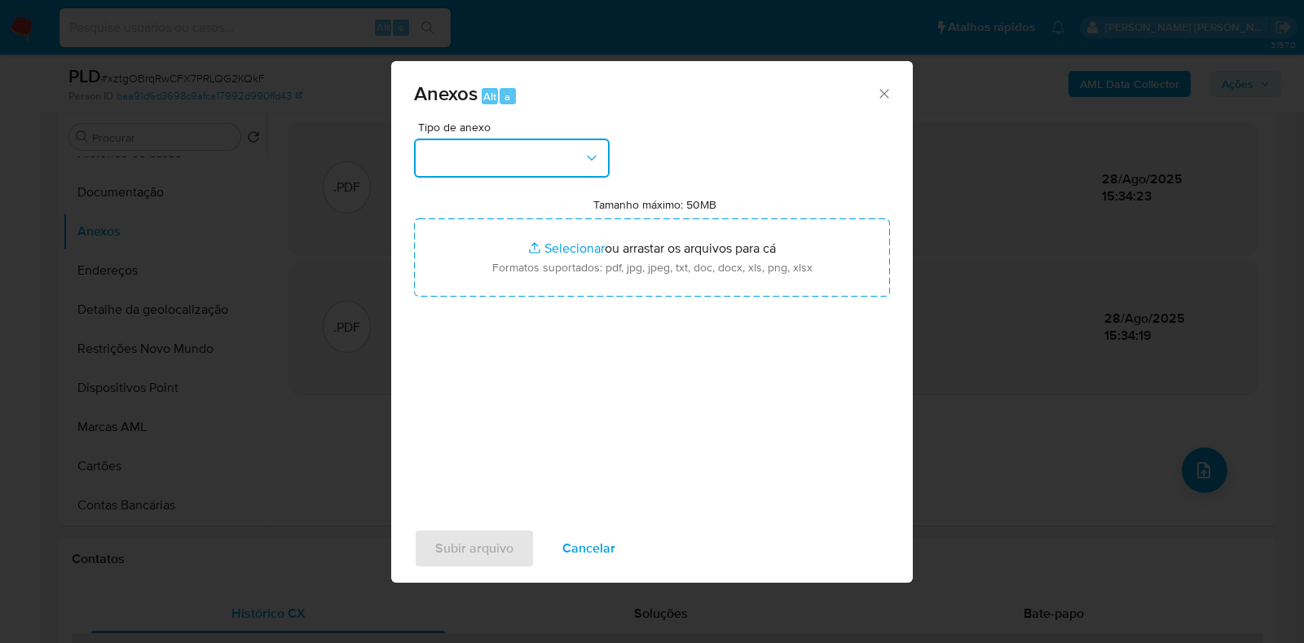
click at [579, 158] on button "button" at bounding box center [512, 158] width 196 height 39
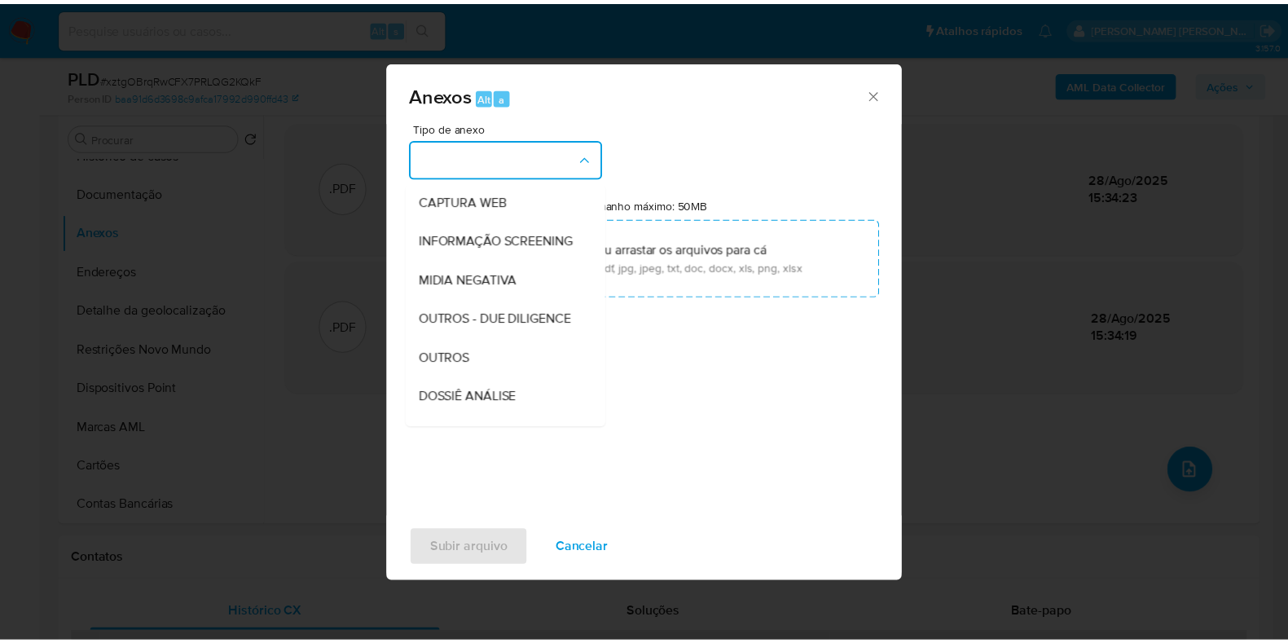
scroll to position [251, 0]
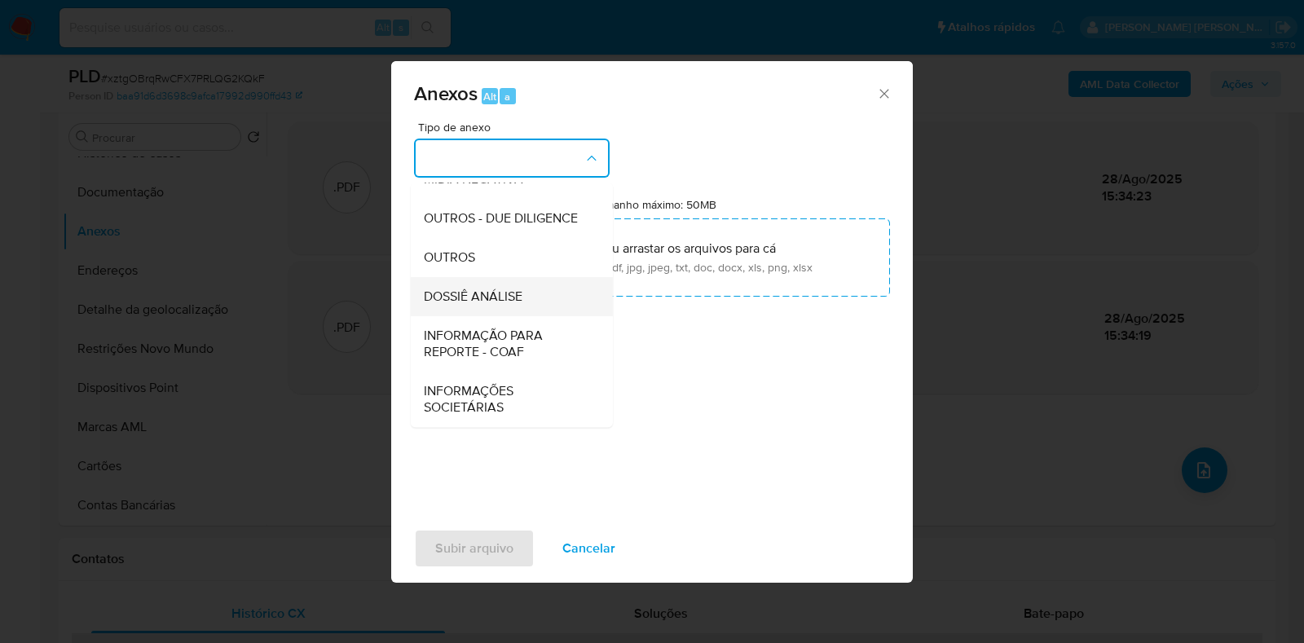
click at [529, 301] on div "DOSSIÊ ANÁLISE" at bounding box center [507, 296] width 166 height 39
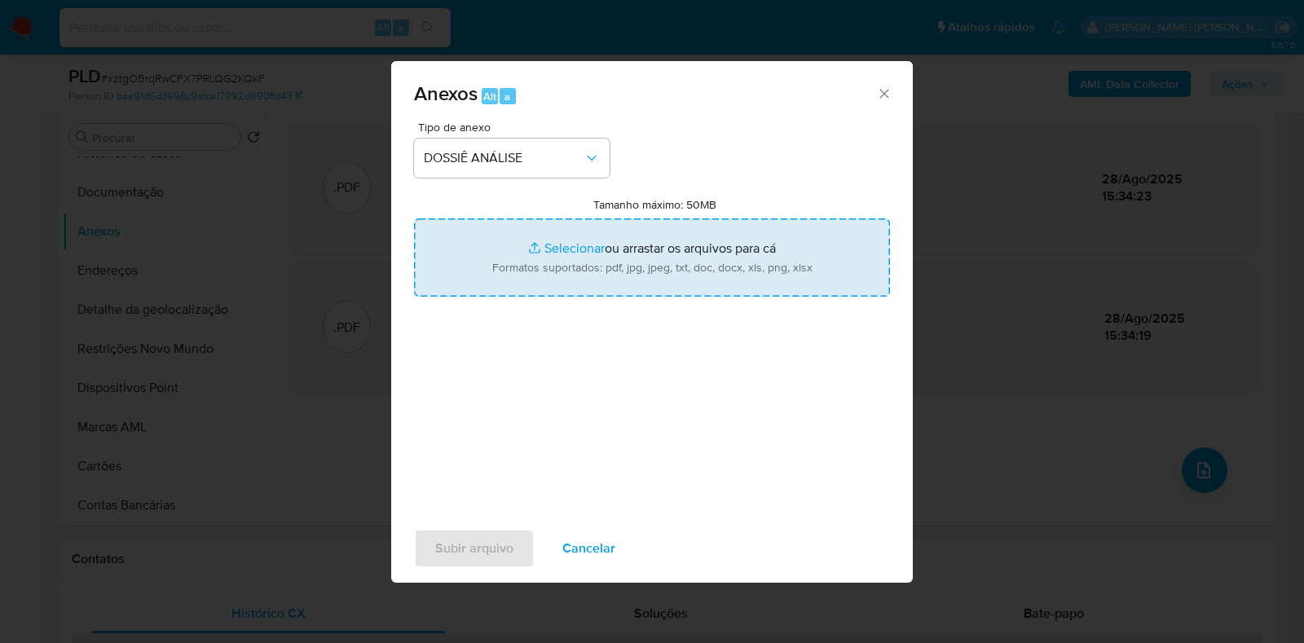
type input "C:\fakepath\SAR - XXXX - CPF 19177349806 - MARIA ANTONIA FABRI.pdf"
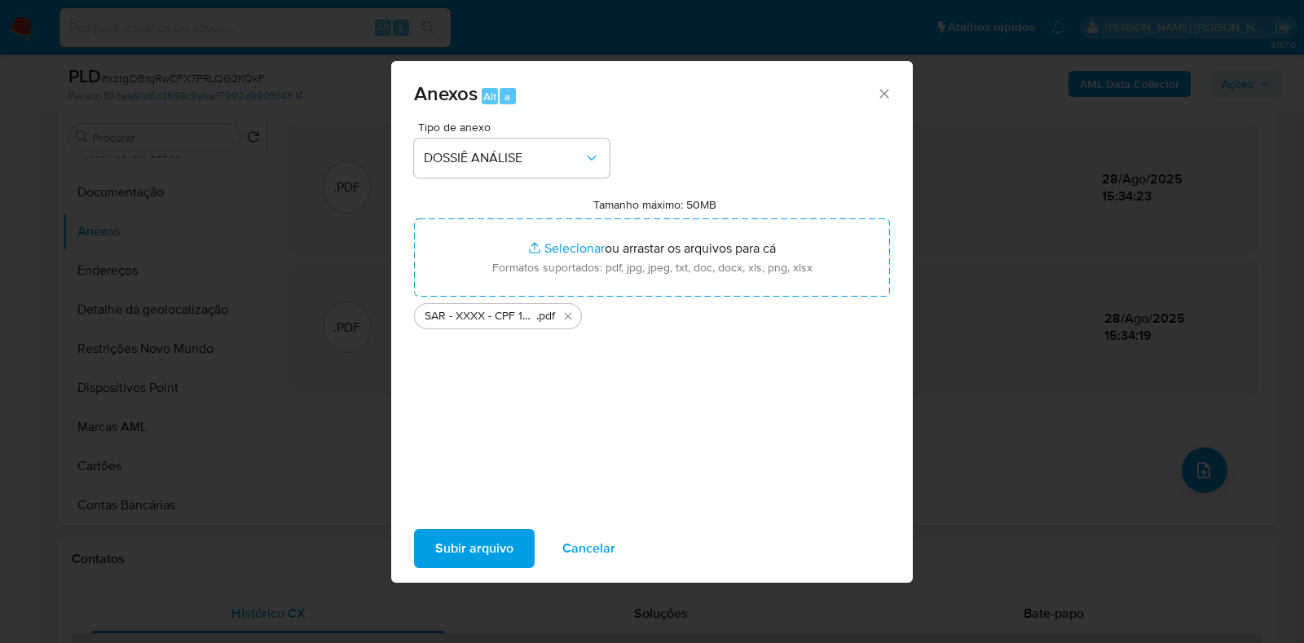
click at [481, 548] on span "Subir arquivo" at bounding box center [474, 549] width 78 height 36
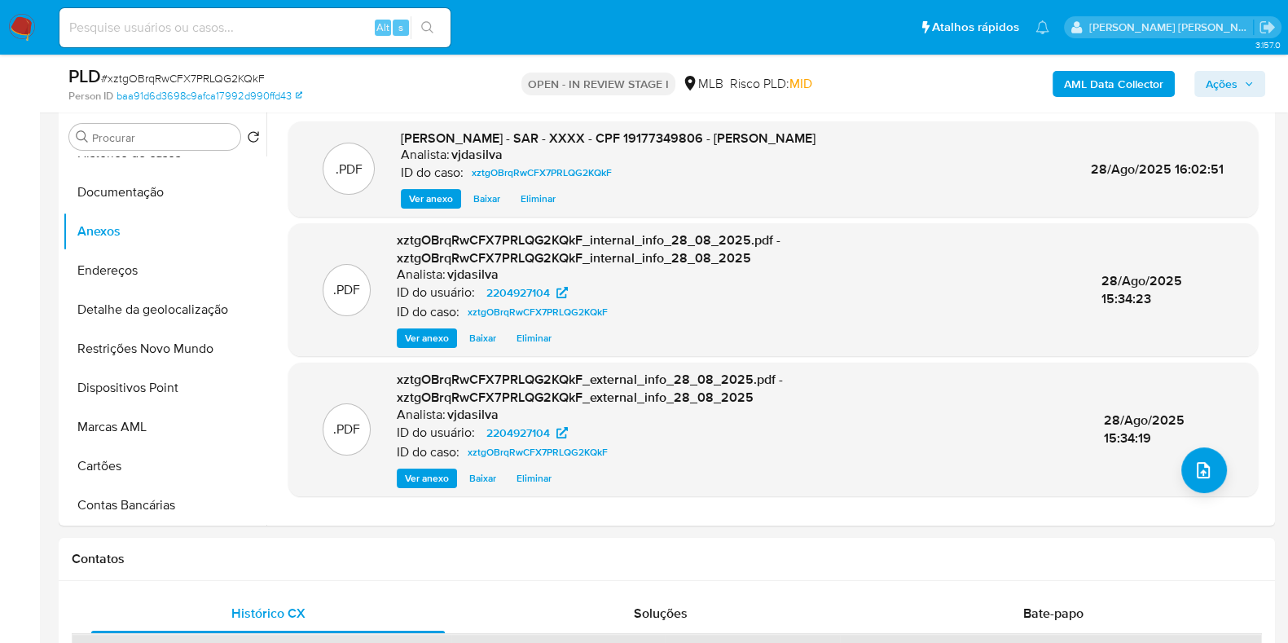
click at [1247, 81] on icon "button" at bounding box center [1249, 84] width 10 height 10
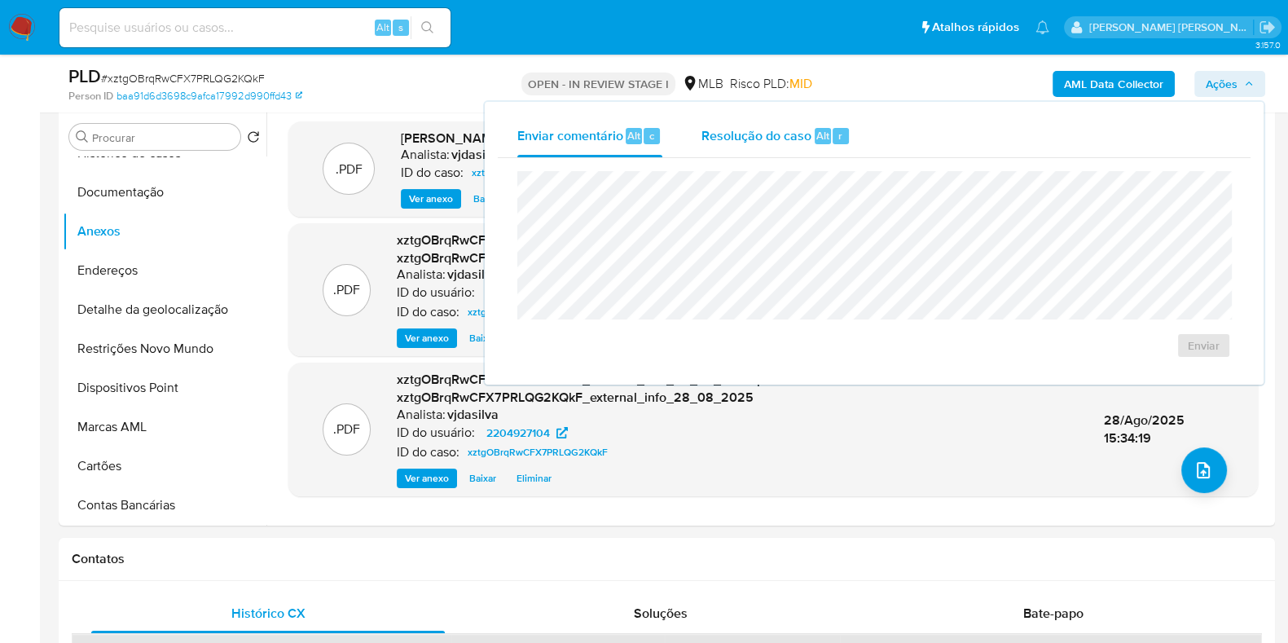
click at [762, 120] on div "Resolução do caso Alt r" at bounding box center [776, 136] width 149 height 42
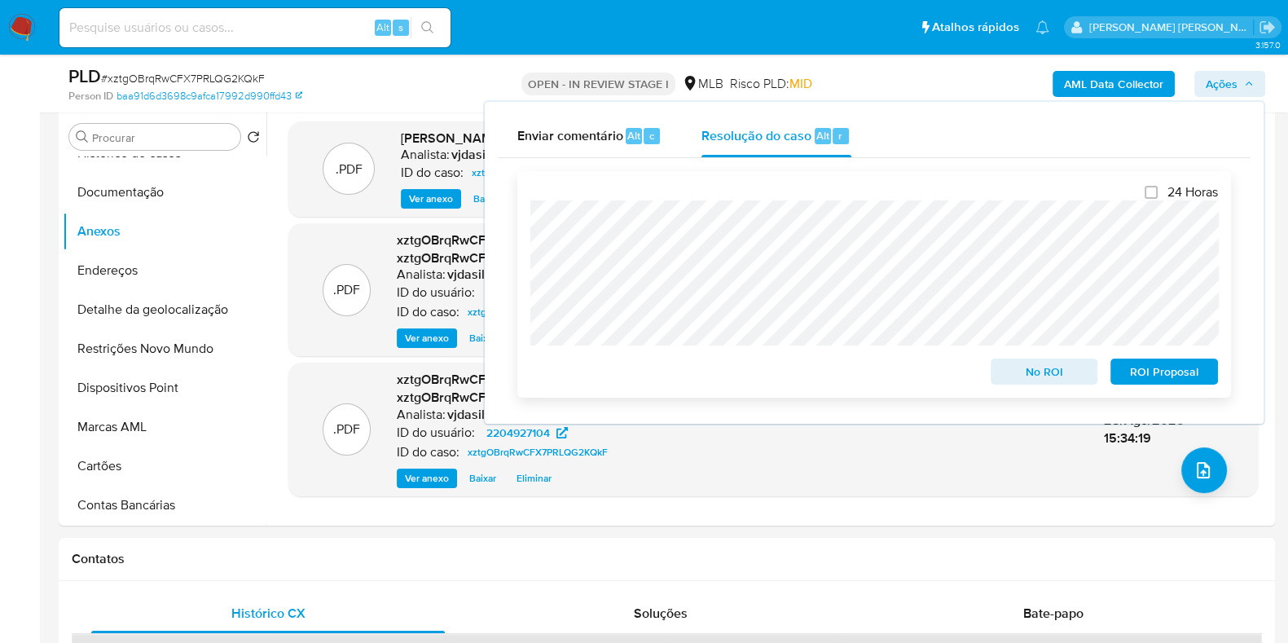
click at [1180, 380] on span "ROI Proposal" at bounding box center [1164, 371] width 85 height 23
